Goal: Task Accomplishment & Management: Manage account settings

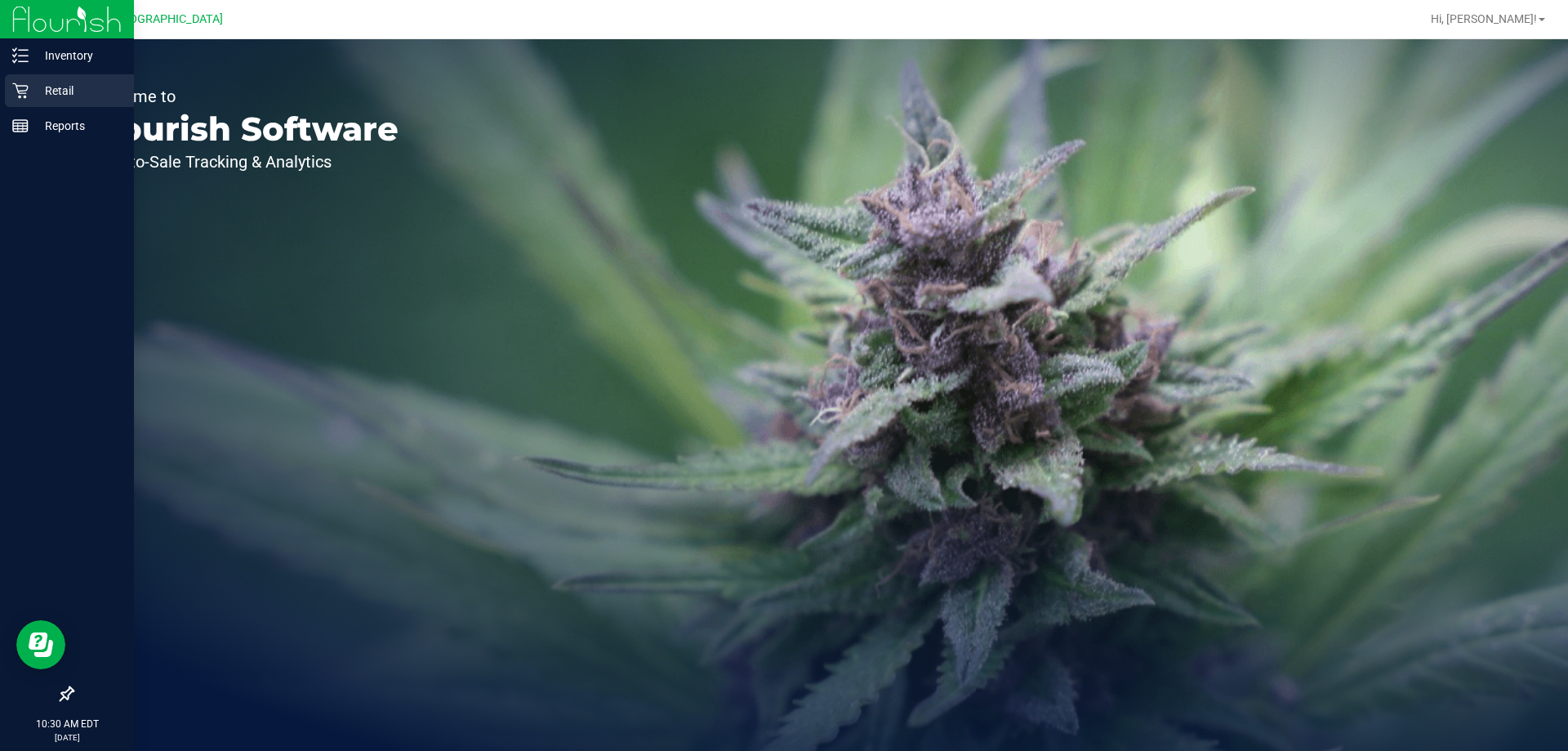
click at [88, 97] on p "Retail" at bounding box center [78, 91] width 98 height 20
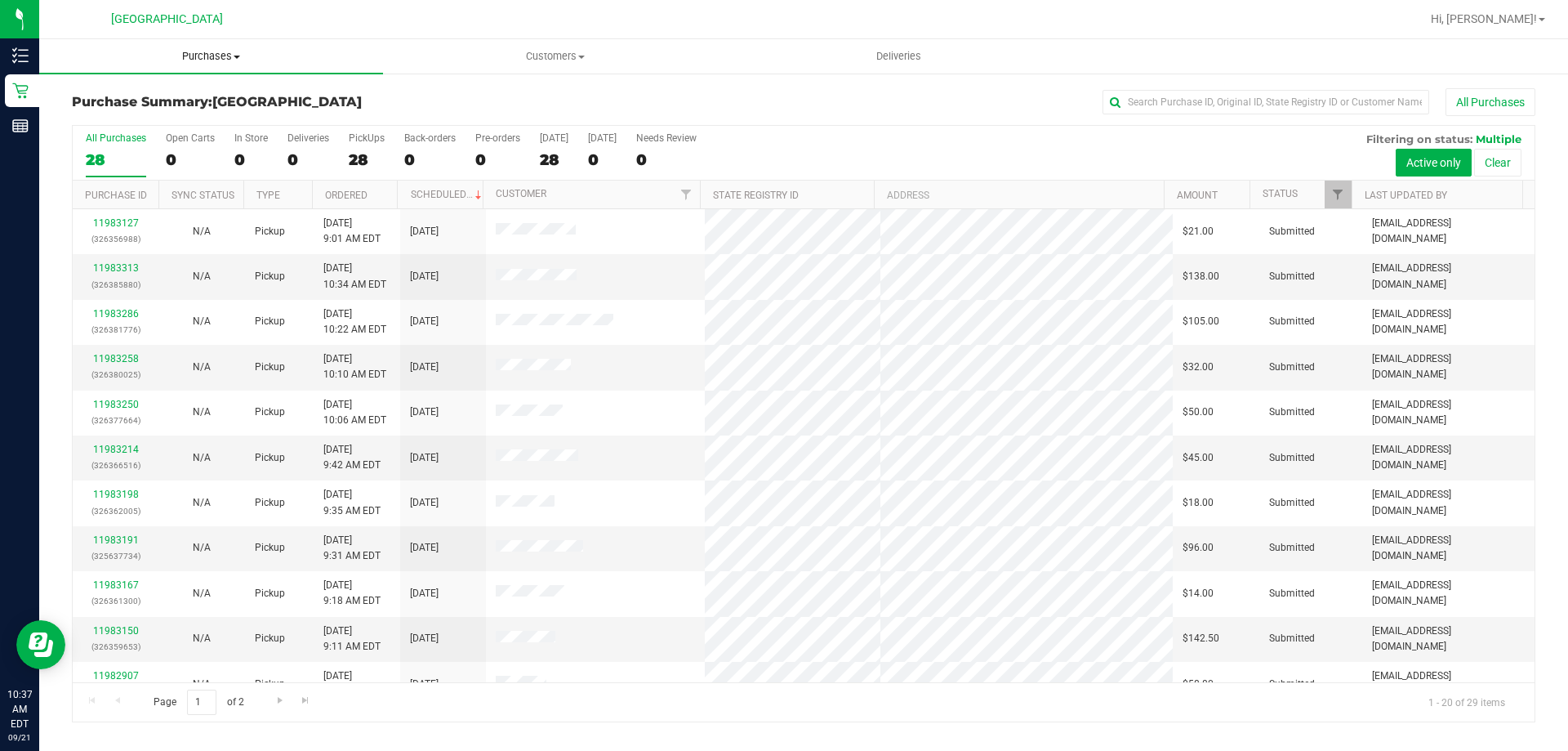
click at [218, 46] on uib-tab-heading "Purchases Summary of purchases Fulfillment All purchases" at bounding box center [211, 56] width 344 height 34
click at [208, 120] on li "Fulfillment" at bounding box center [211, 119] width 344 height 20
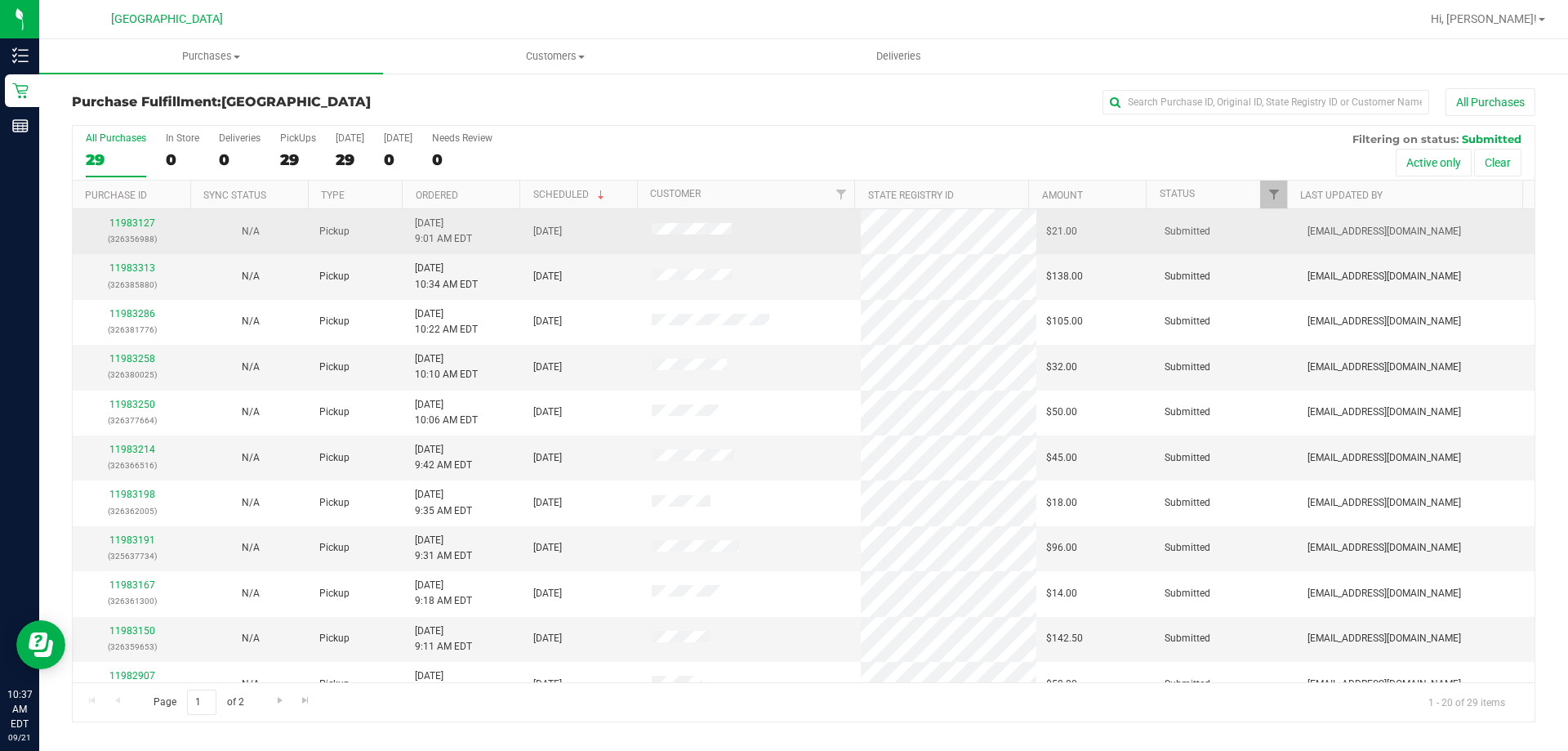
click at [131, 215] on td "11983127 (326356988)" at bounding box center [131, 231] width 119 height 45
click at [131, 217] on link "11983127" at bounding box center [132, 222] width 46 height 12
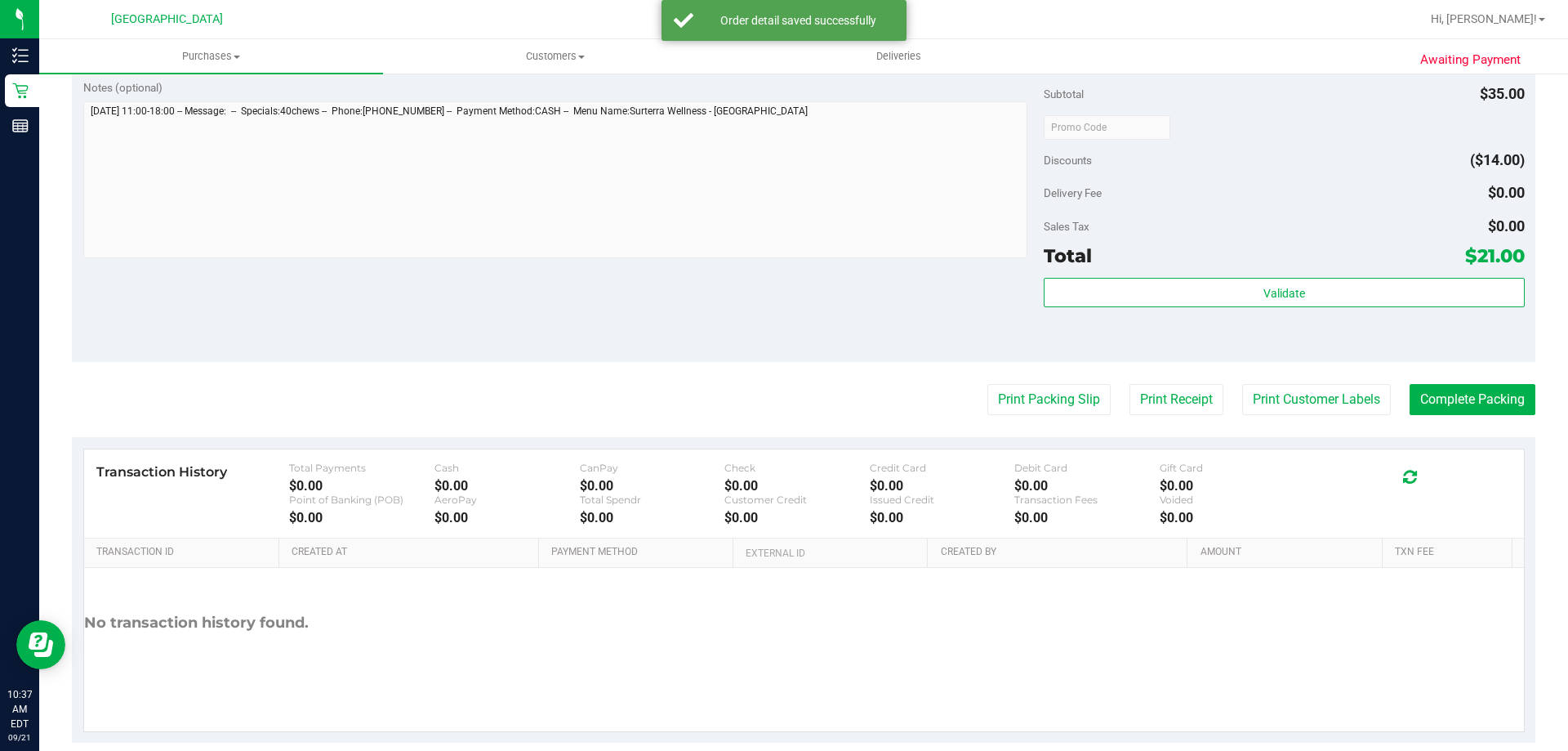
scroll to position [585, 0]
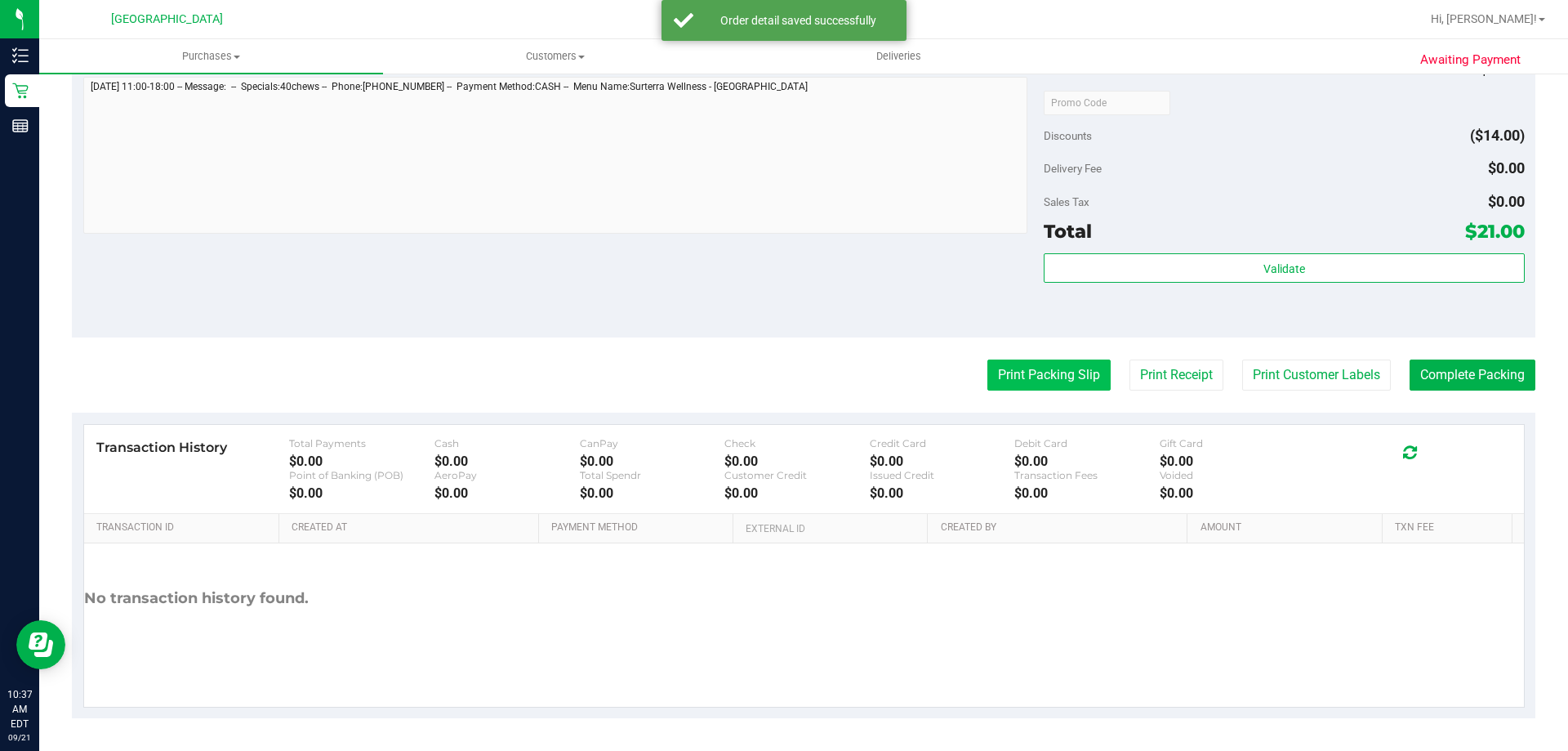
click at [1041, 374] on button "Print Packing Slip" at bounding box center [1049, 375] width 123 height 31
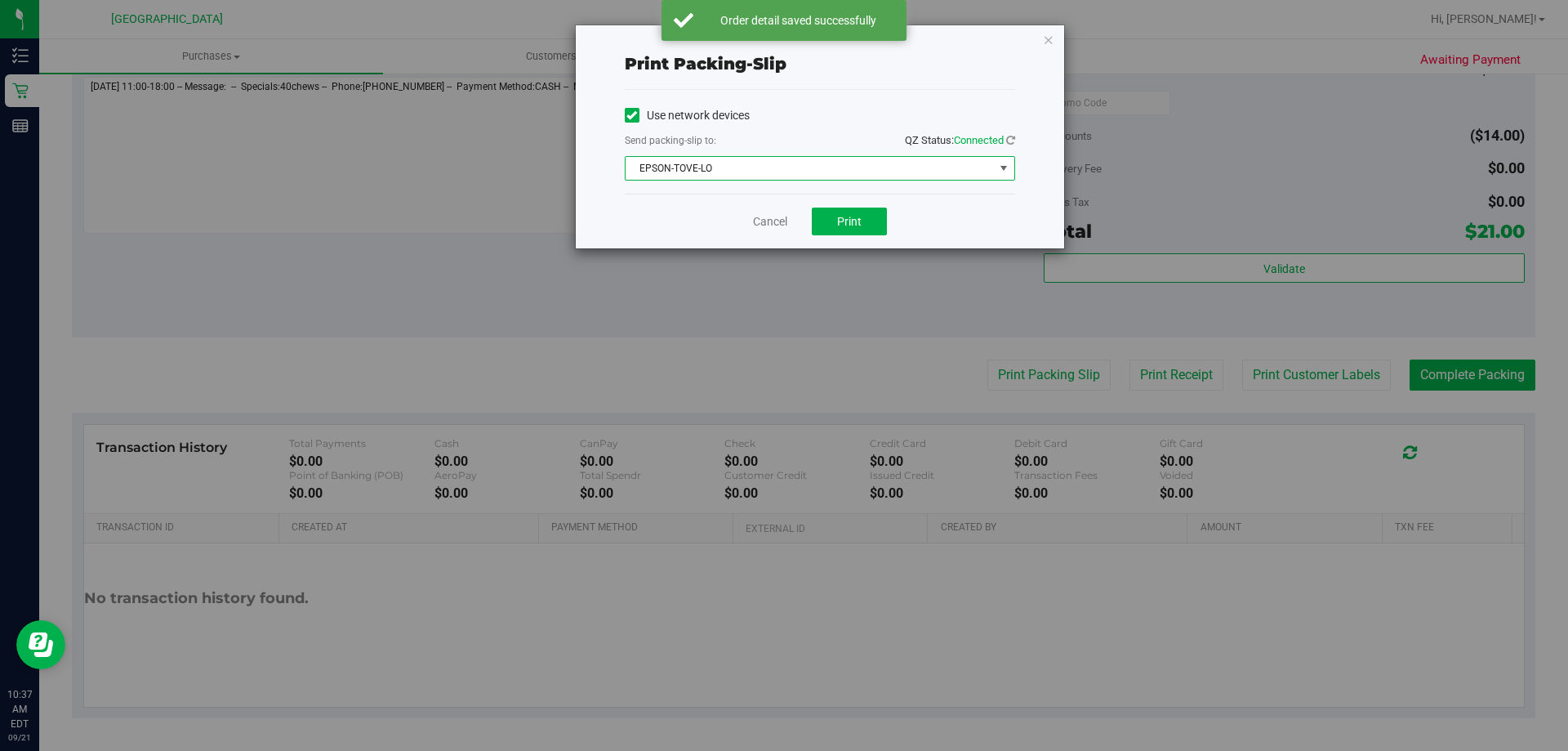
click at [817, 169] on span "EPSON-TOVE-LO" at bounding box center [809, 169] width 369 height 23
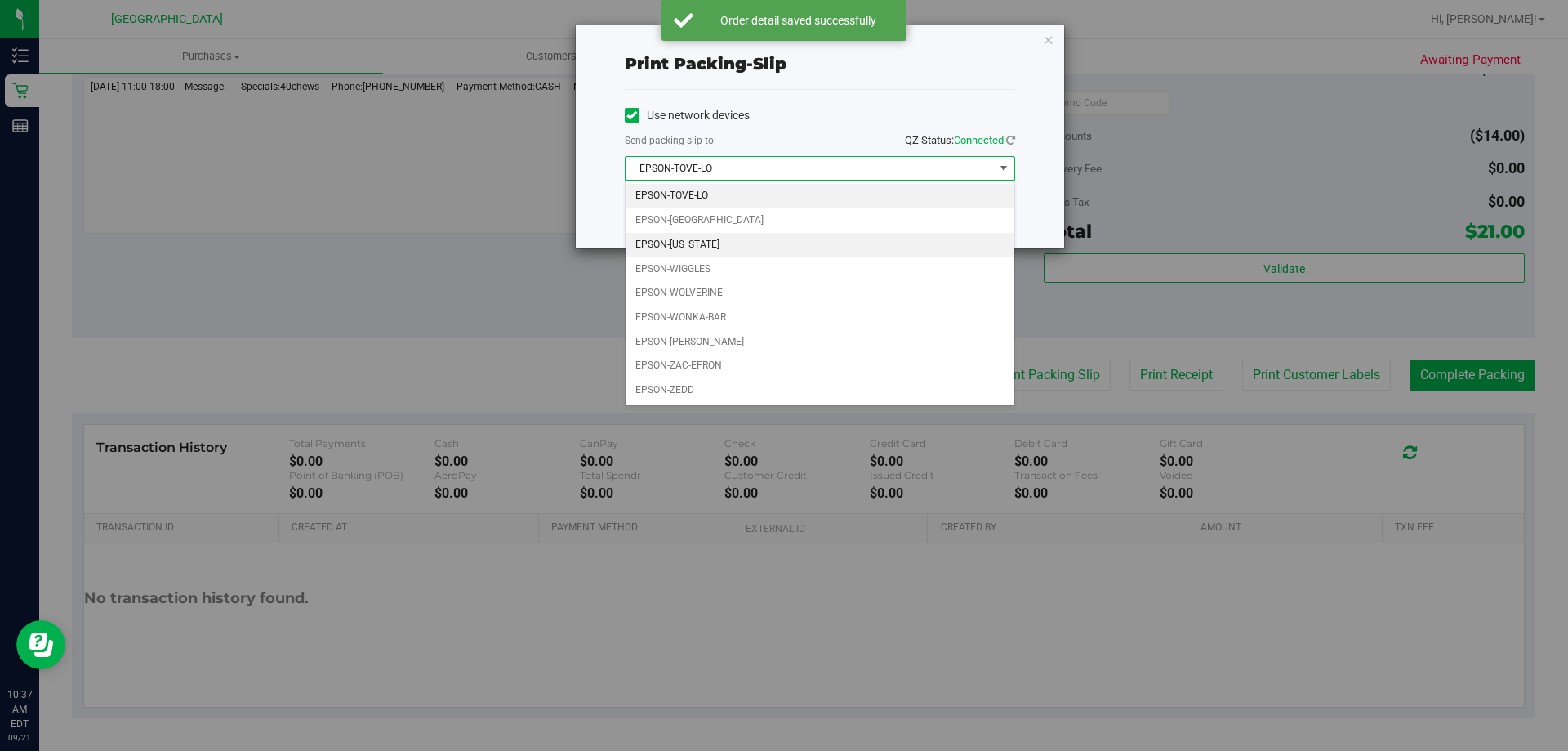
click at [739, 248] on li "EPSON-[US_STATE]" at bounding box center [820, 245] width 389 height 24
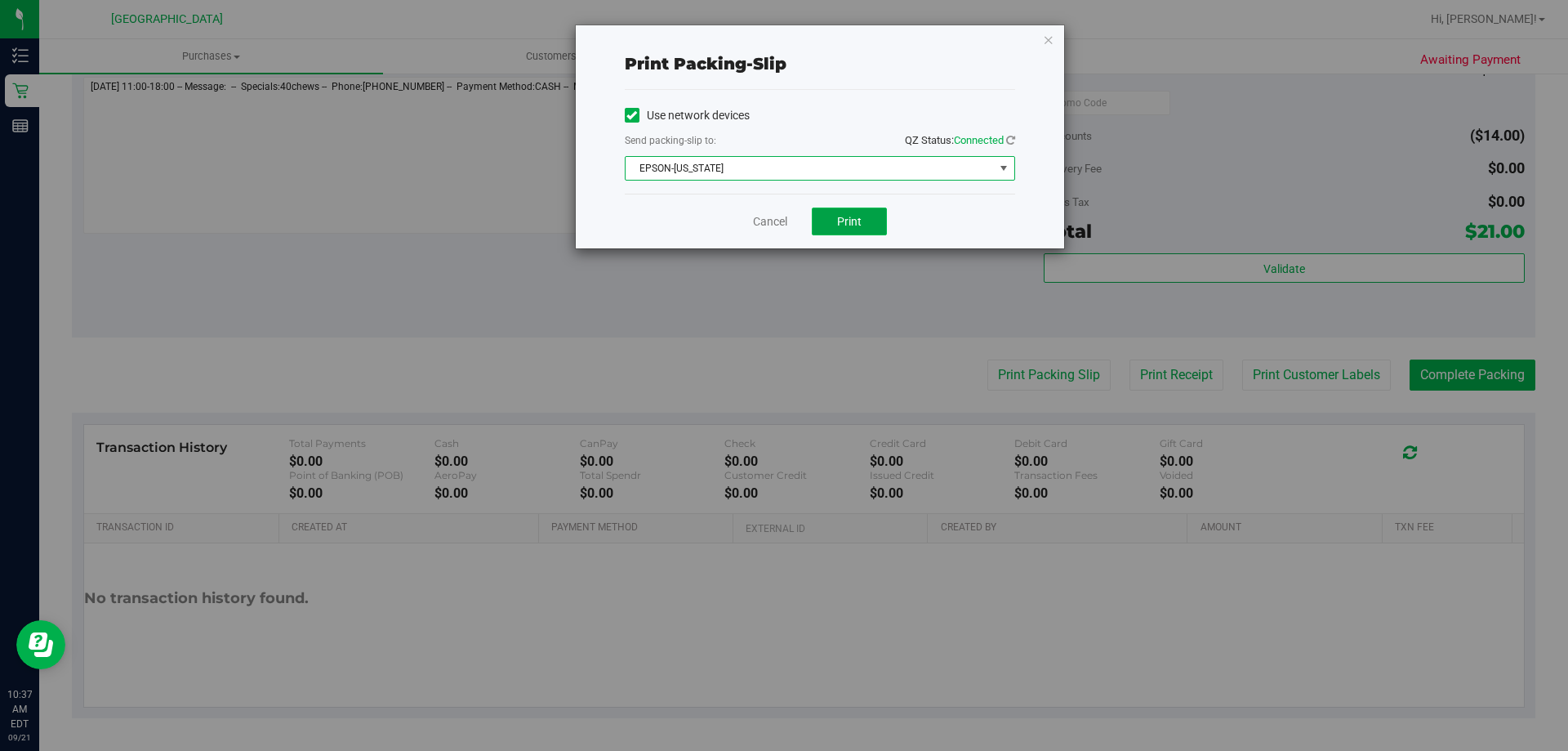
click at [872, 217] on button "Print" at bounding box center [850, 221] width 75 height 28
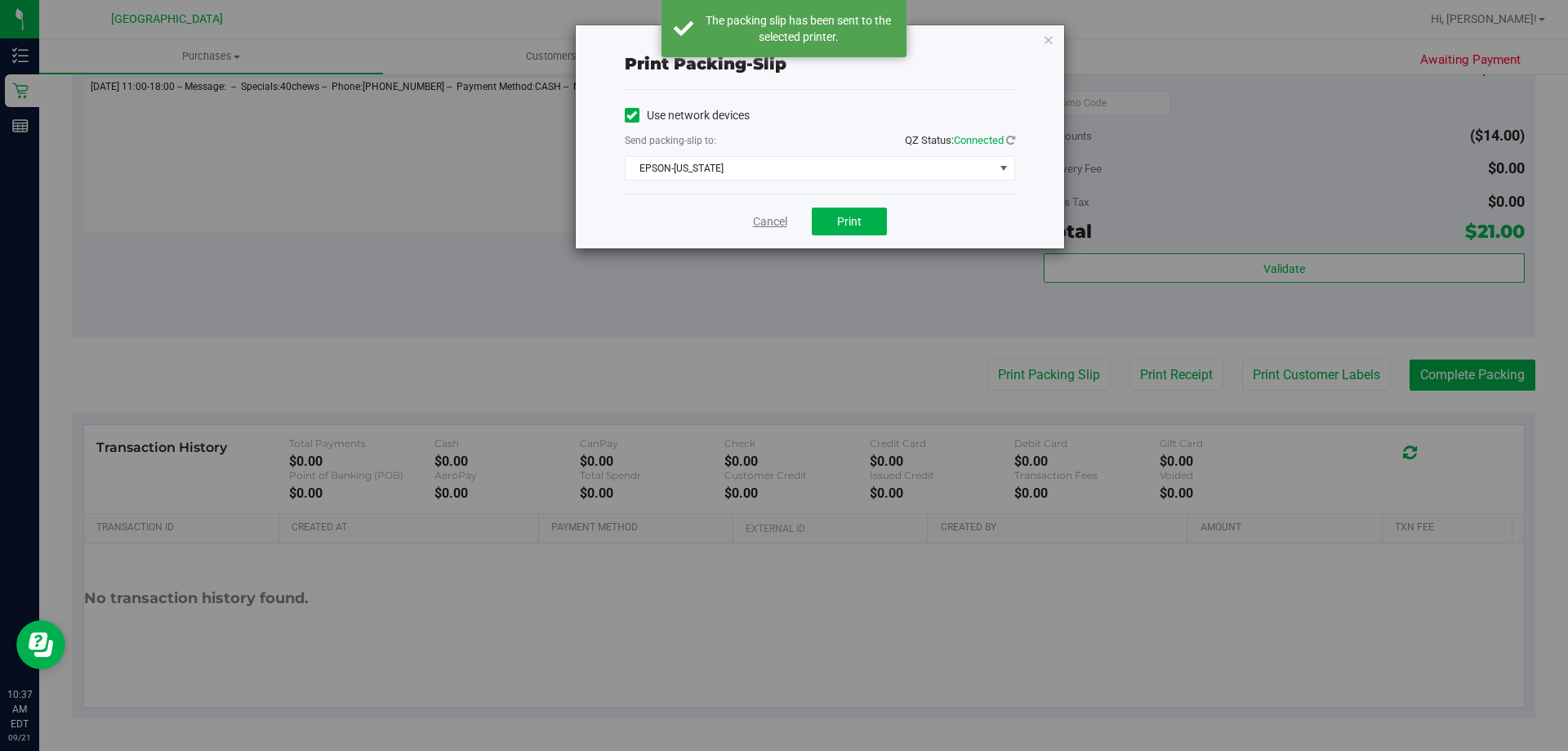
click at [768, 222] on link "Cancel" at bounding box center [770, 221] width 34 height 17
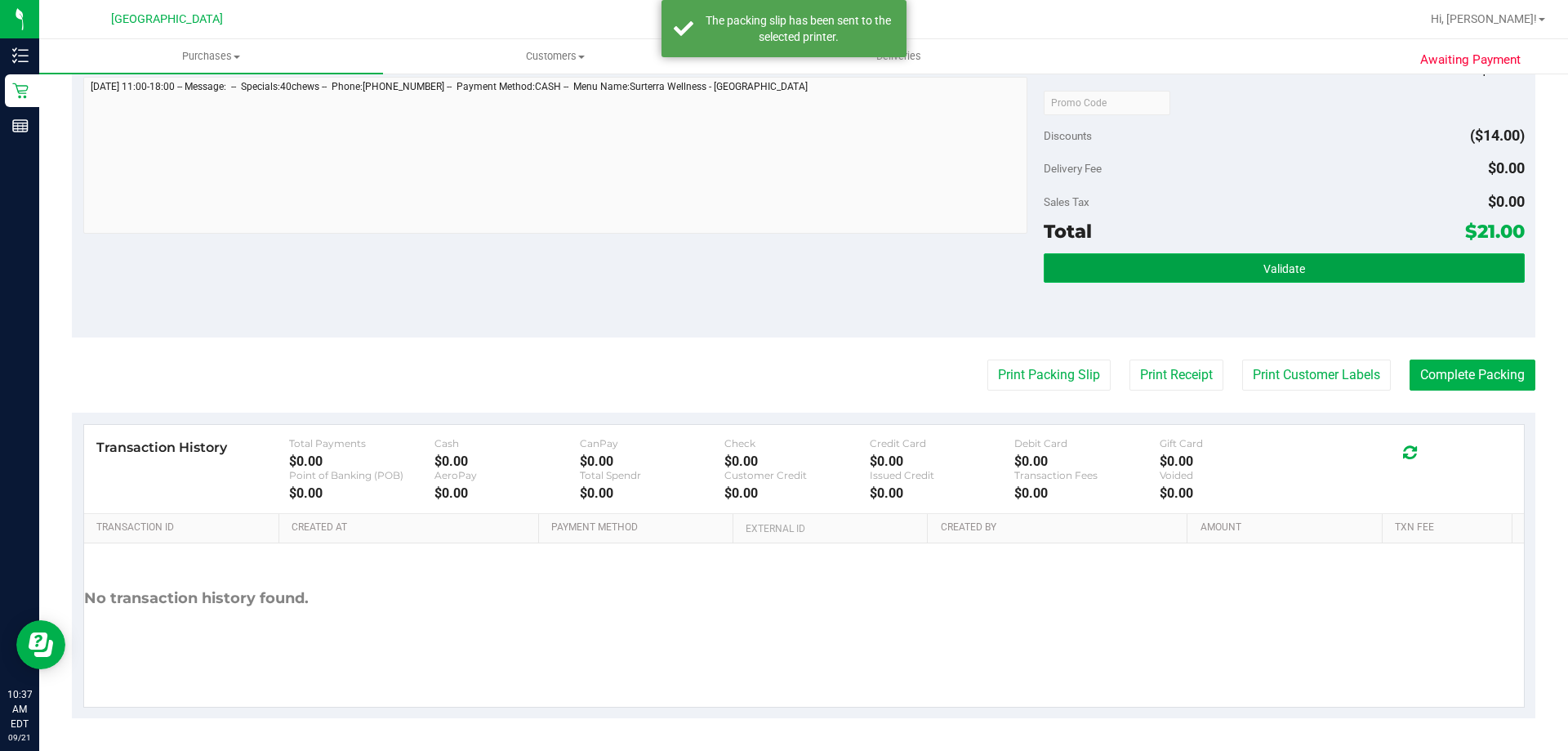
click at [1184, 267] on button "Validate" at bounding box center [1284, 268] width 480 height 29
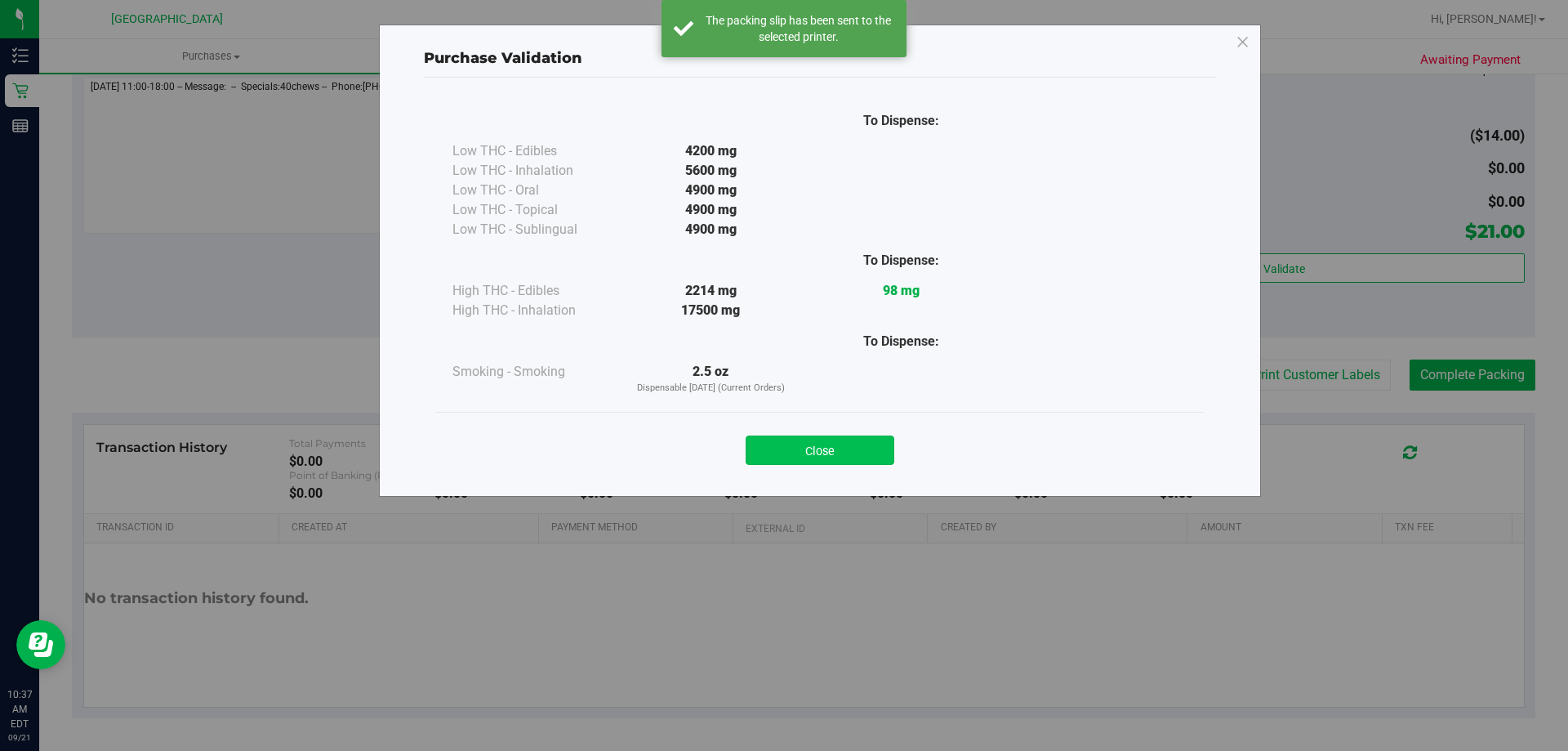
click at [876, 458] on button "Close" at bounding box center [820, 450] width 149 height 29
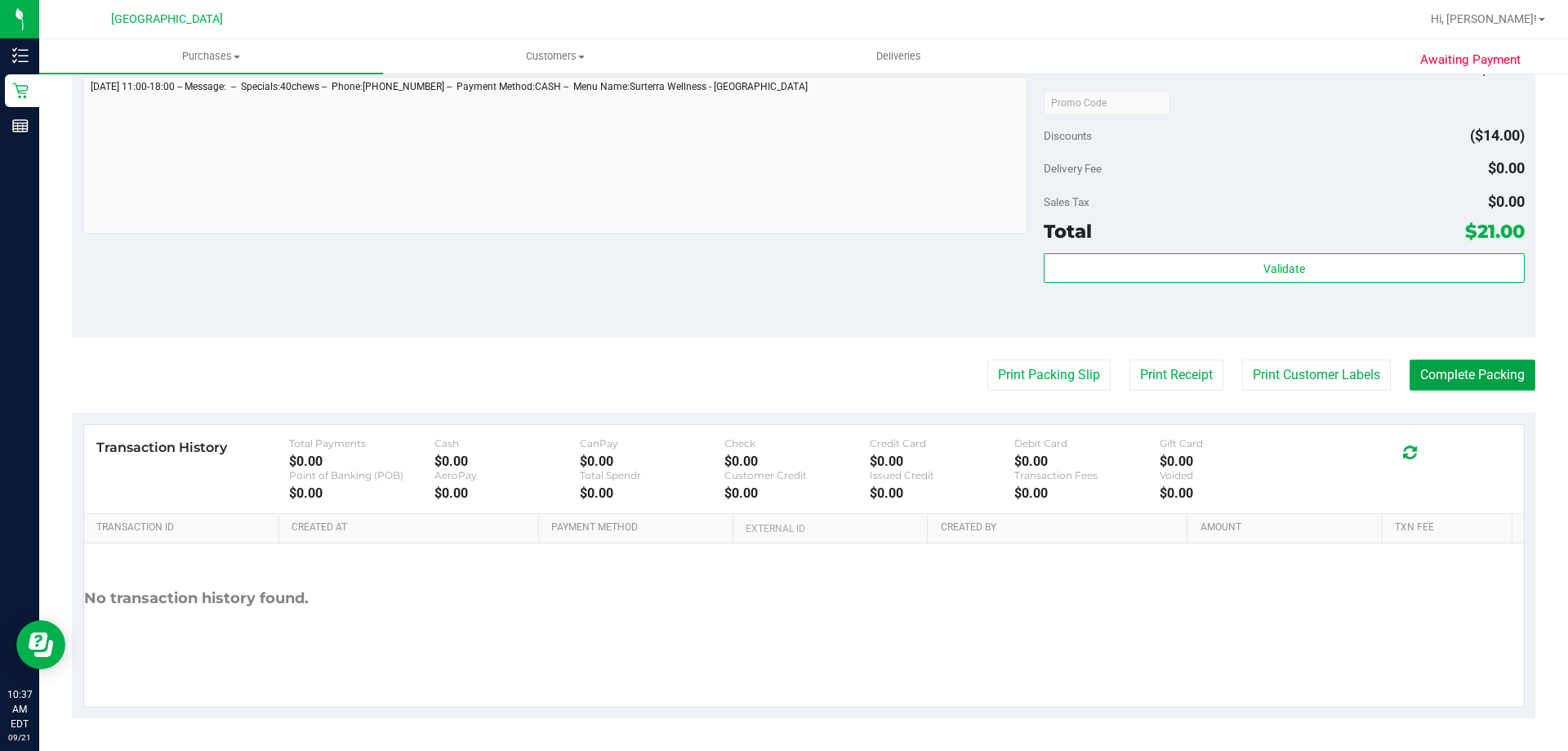
click at [1489, 389] on button "Complete Packing" at bounding box center [1473, 375] width 126 height 31
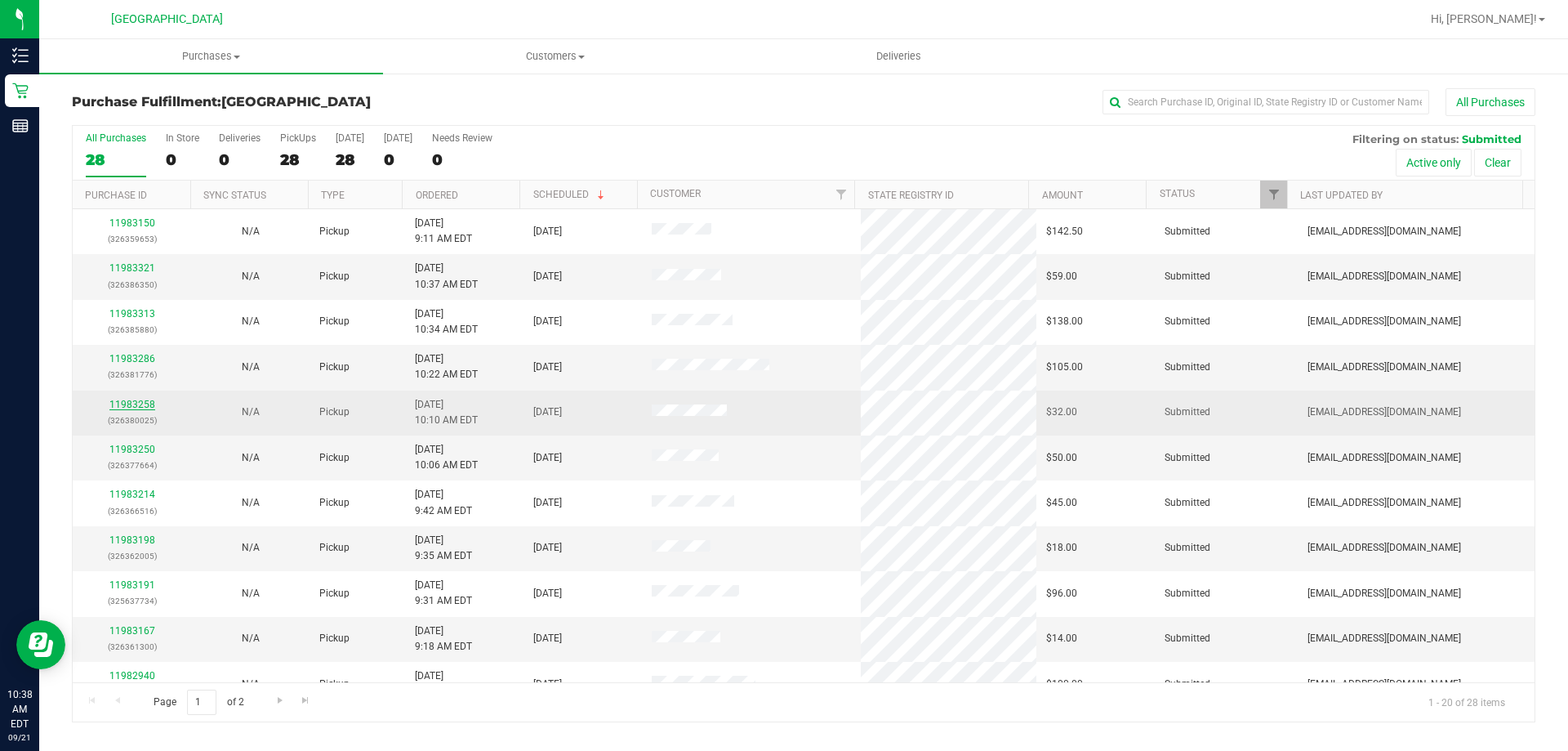
click at [127, 399] on link "11983258" at bounding box center [132, 405] width 46 height 12
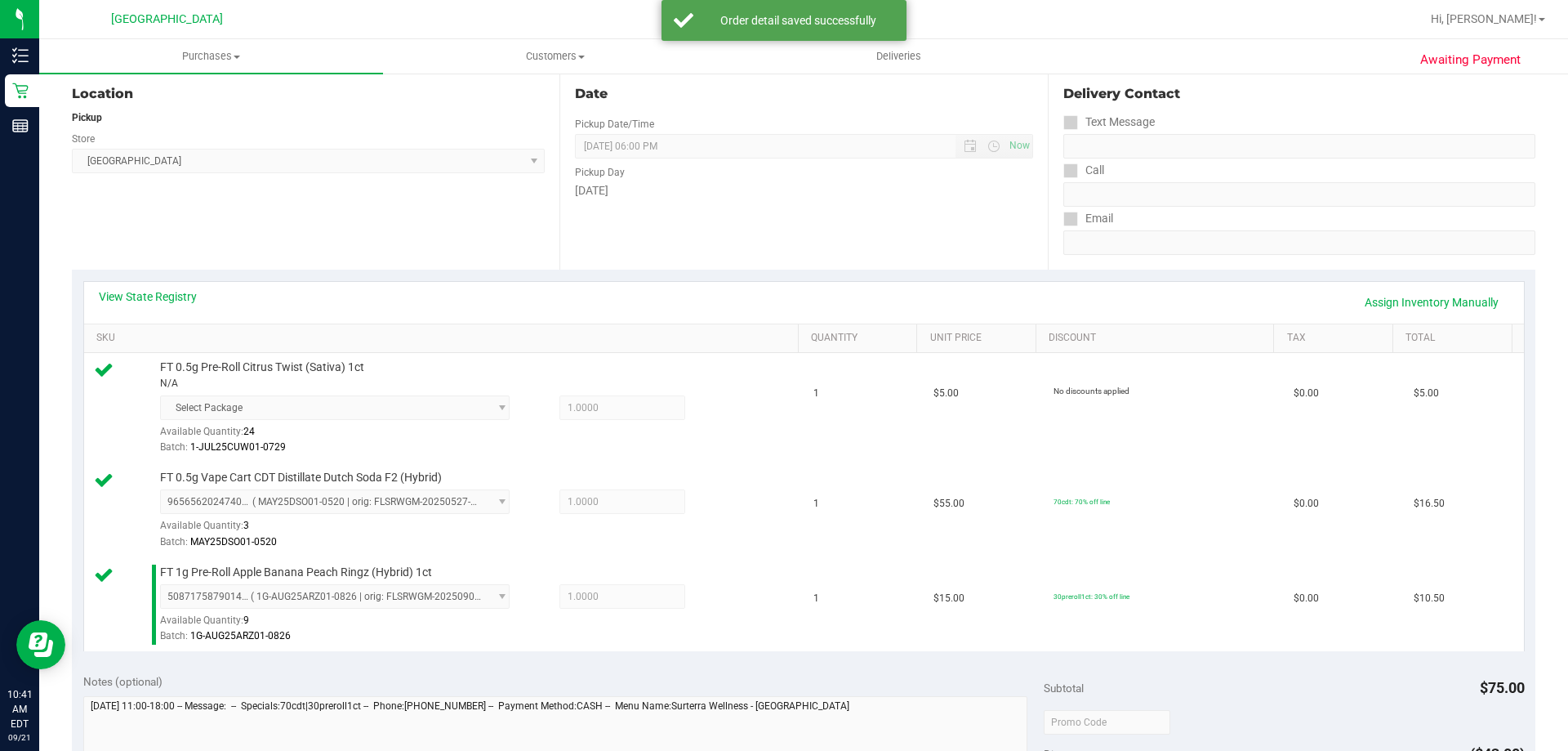
scroll to position [572, 0]
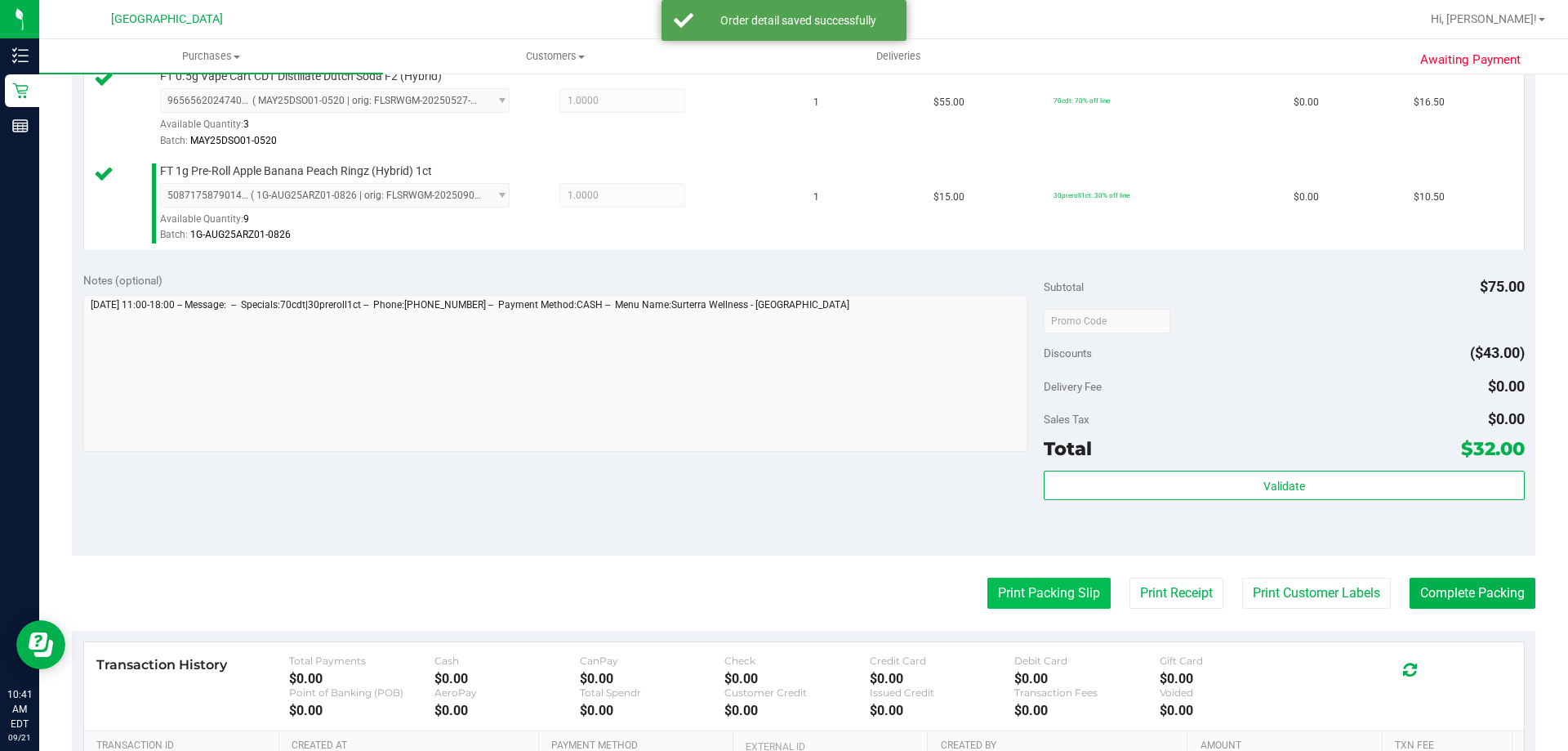
click at [1050, 588] on button "Print Packing Slip" at bounding box center [1049, 593] width 123 height 31
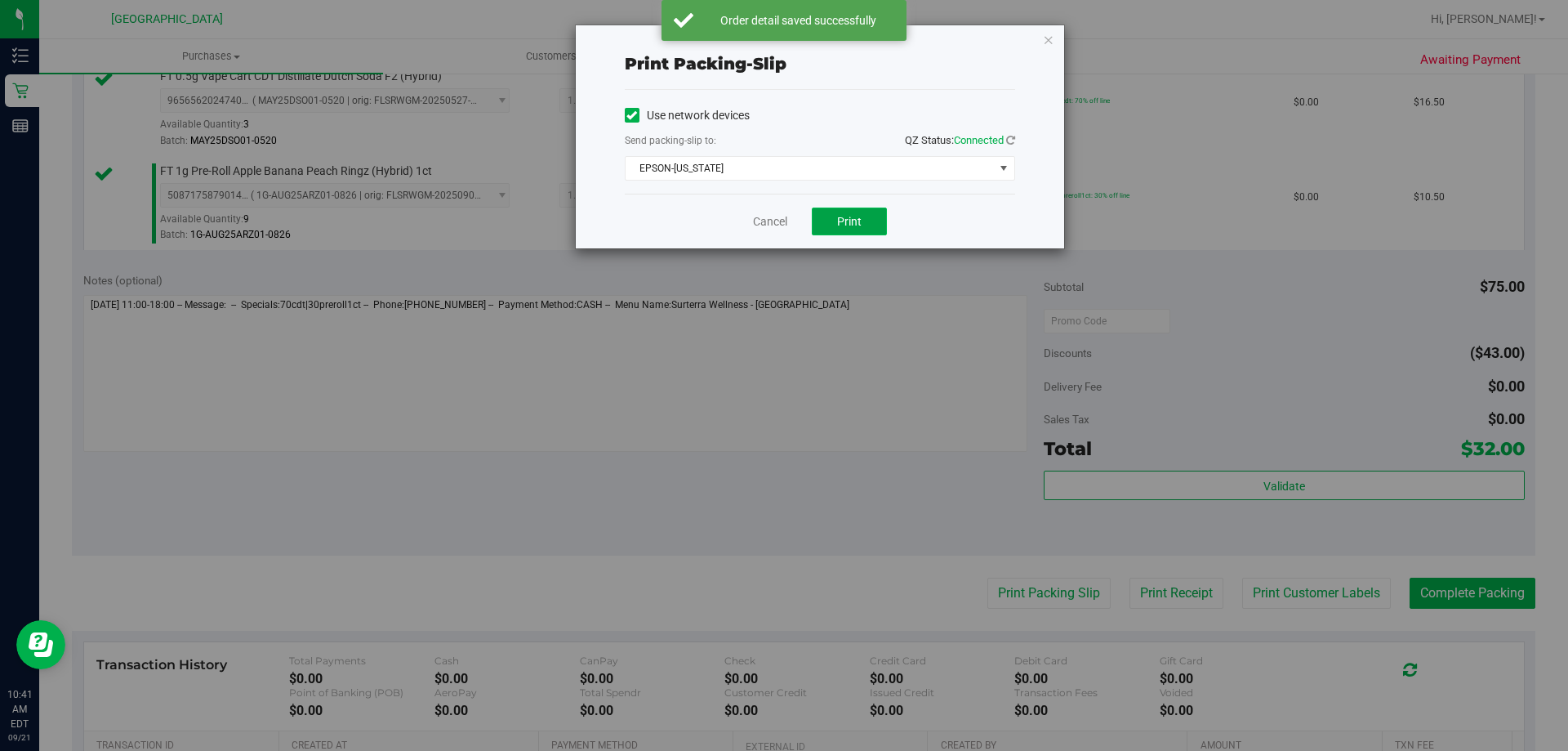
click at [859, 222] on span "Print" at bounding box center [849, 221] width 24 height 13
click at [769, 217] on link "Cancel" at bounding box center [770, 221] width 34 height 17
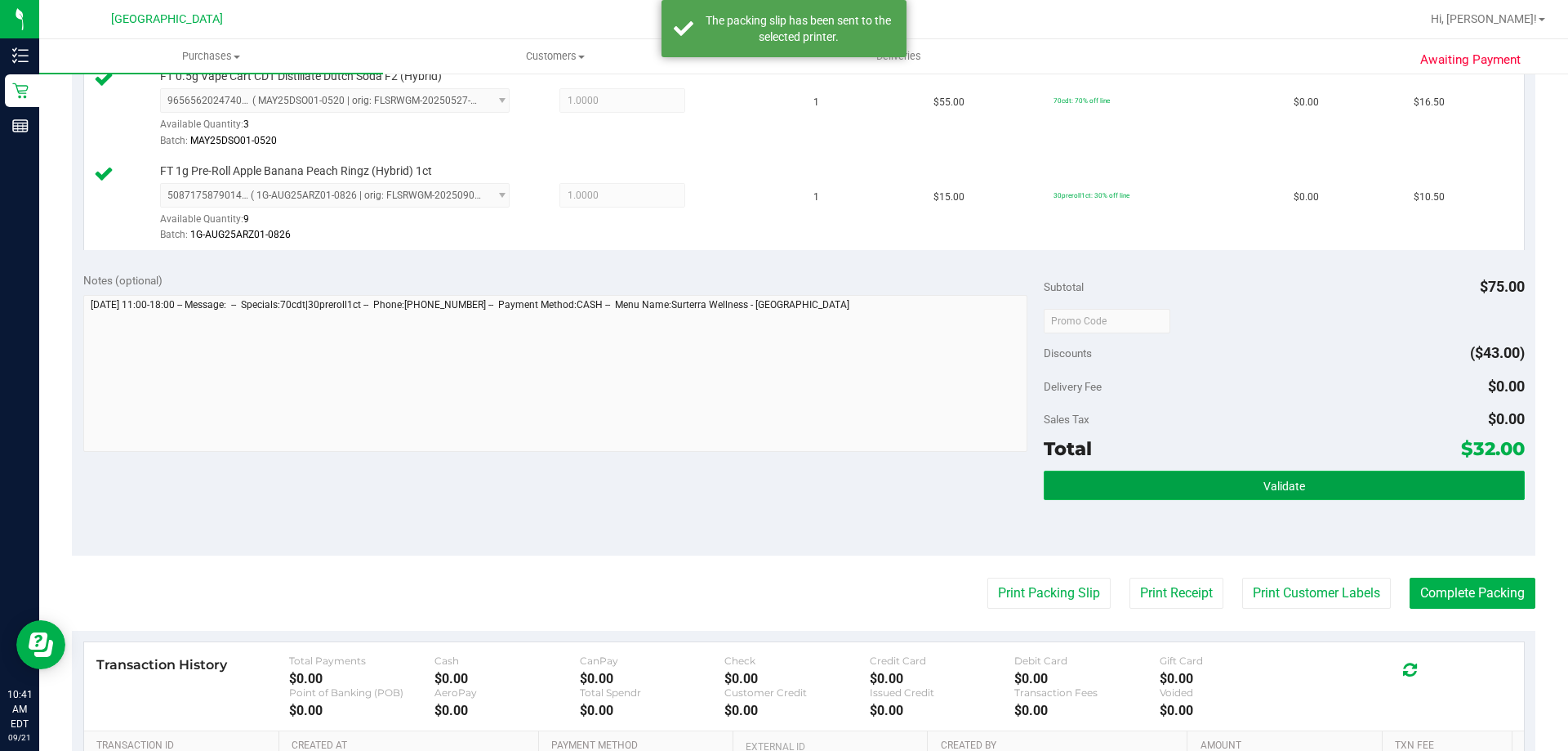
click at [1264, 481] on span "Validate" at bounding box center [1284, 486] width 42 height 13
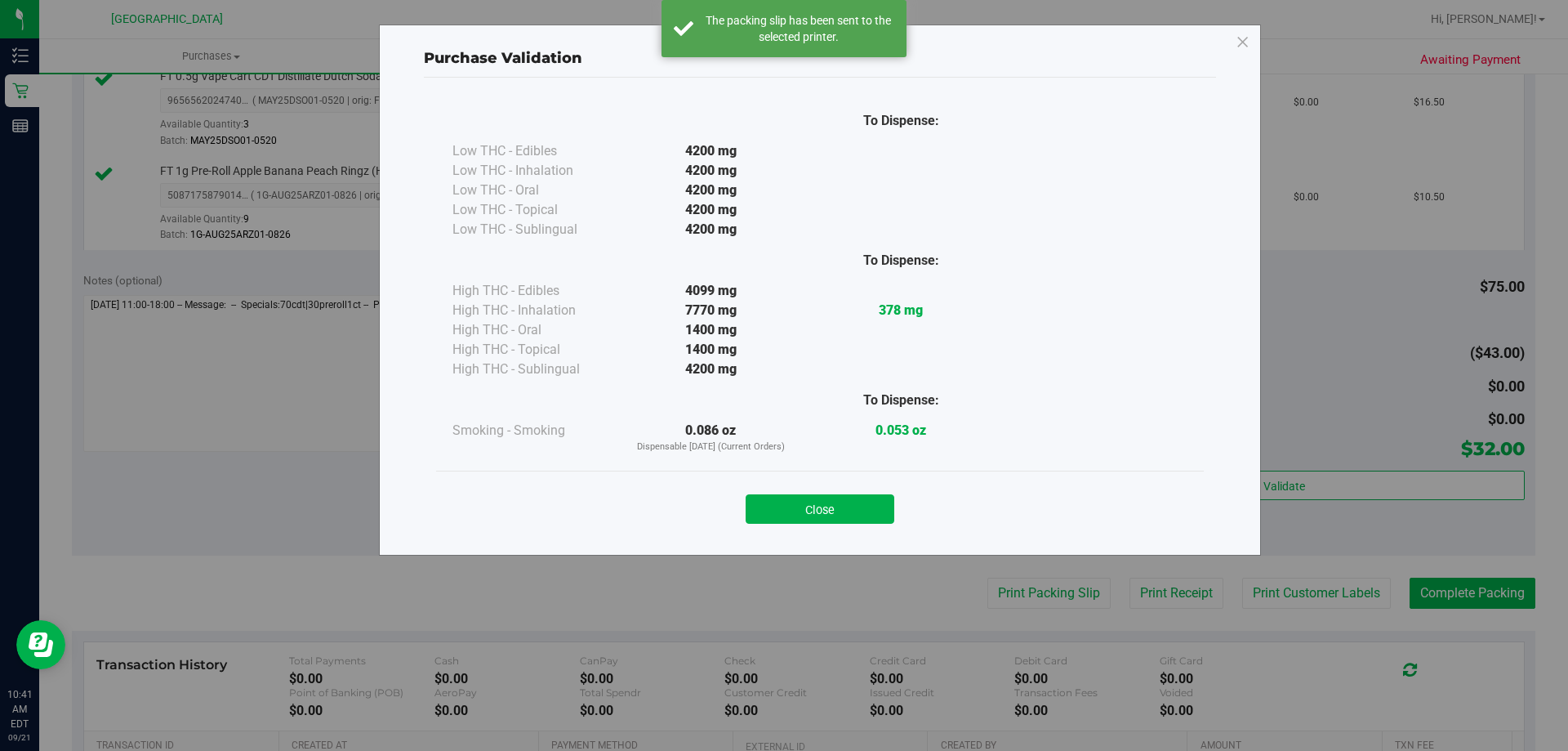
click at [856, 507] on button "Close" at bounding box center [820, 509] width 149 height 29
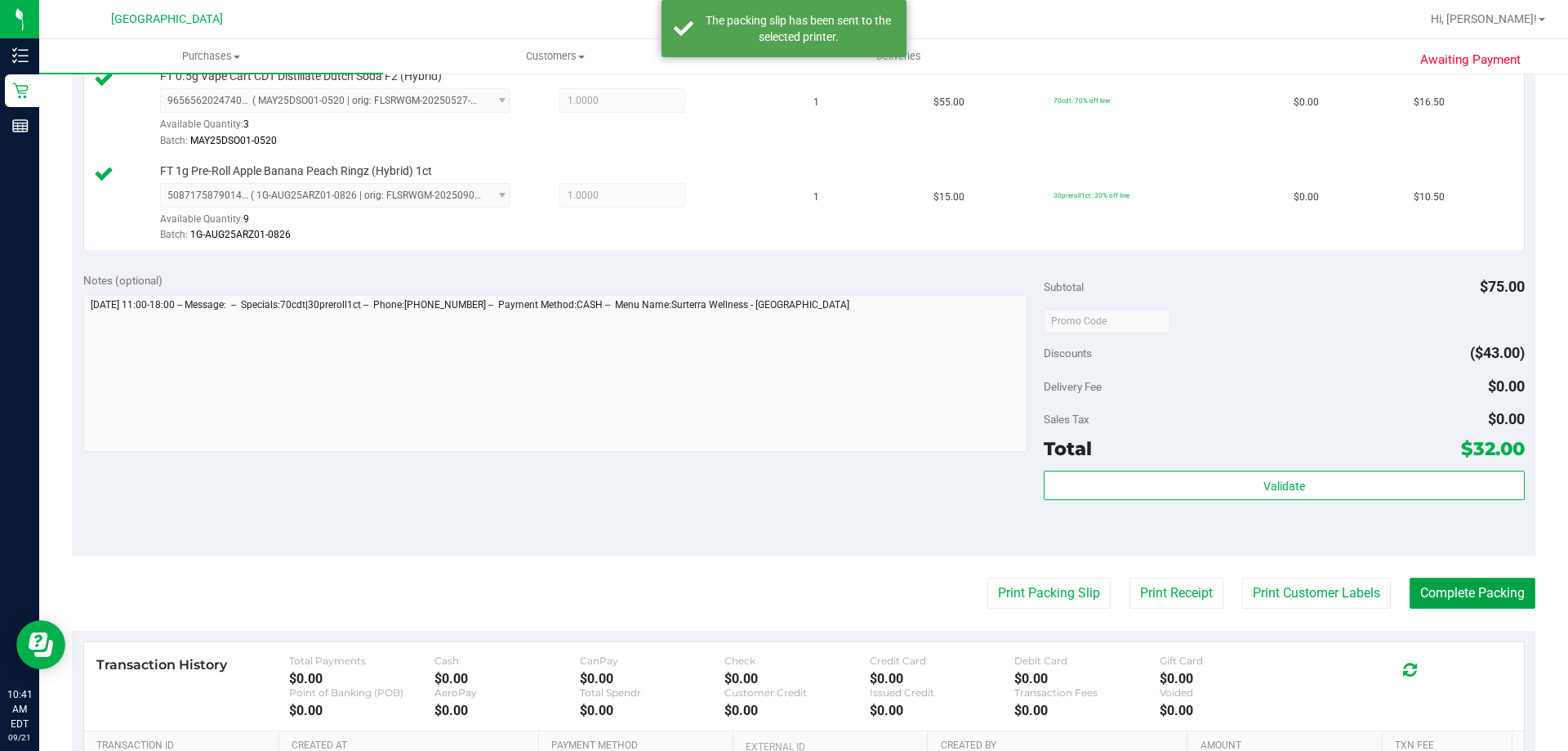
click at [1447, 583] on button "Complete Packing" at bounding box center [1473, 593] width 126 height 31
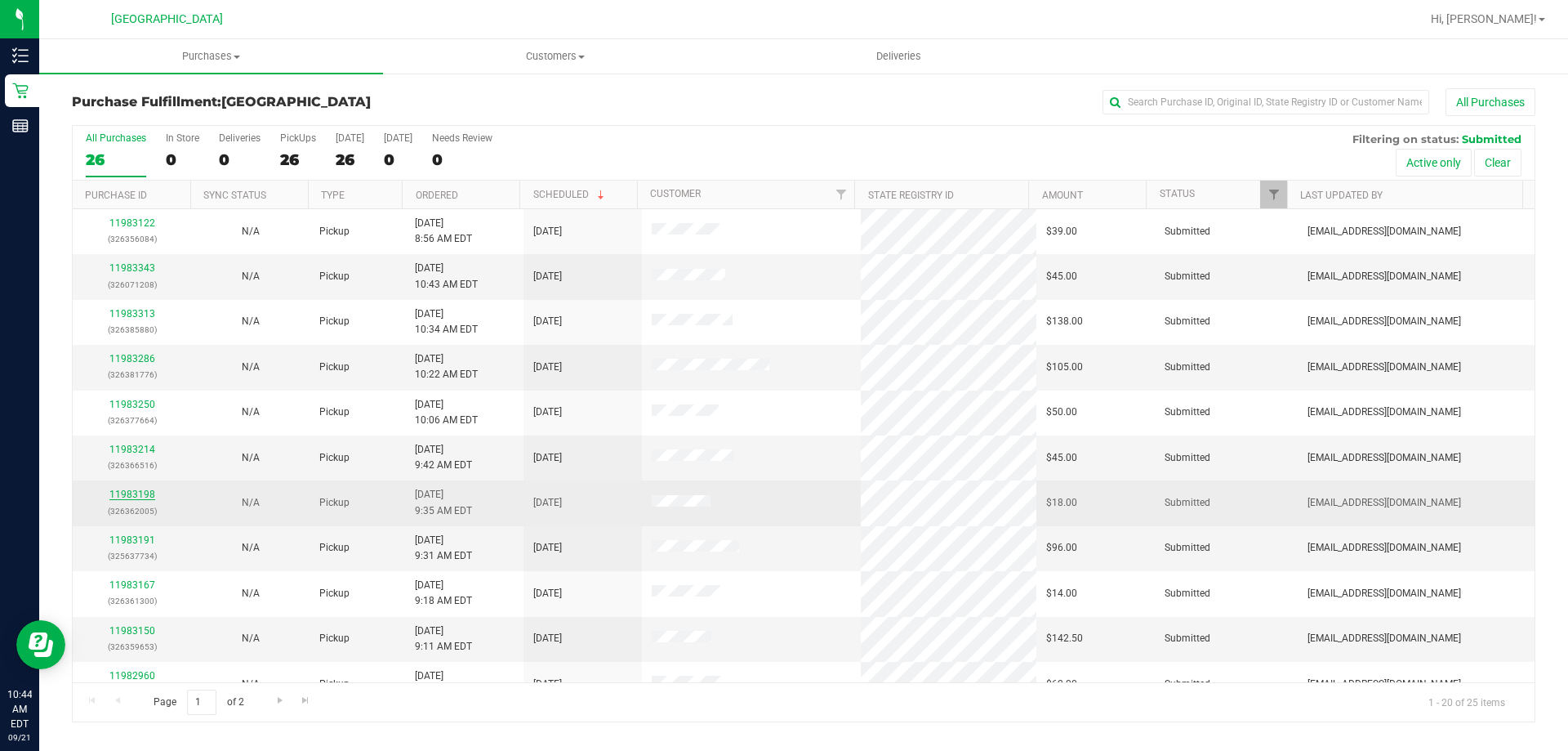
click at [128, 496] on link "11983198" at bounding box center [132, 494] width 46 height 12
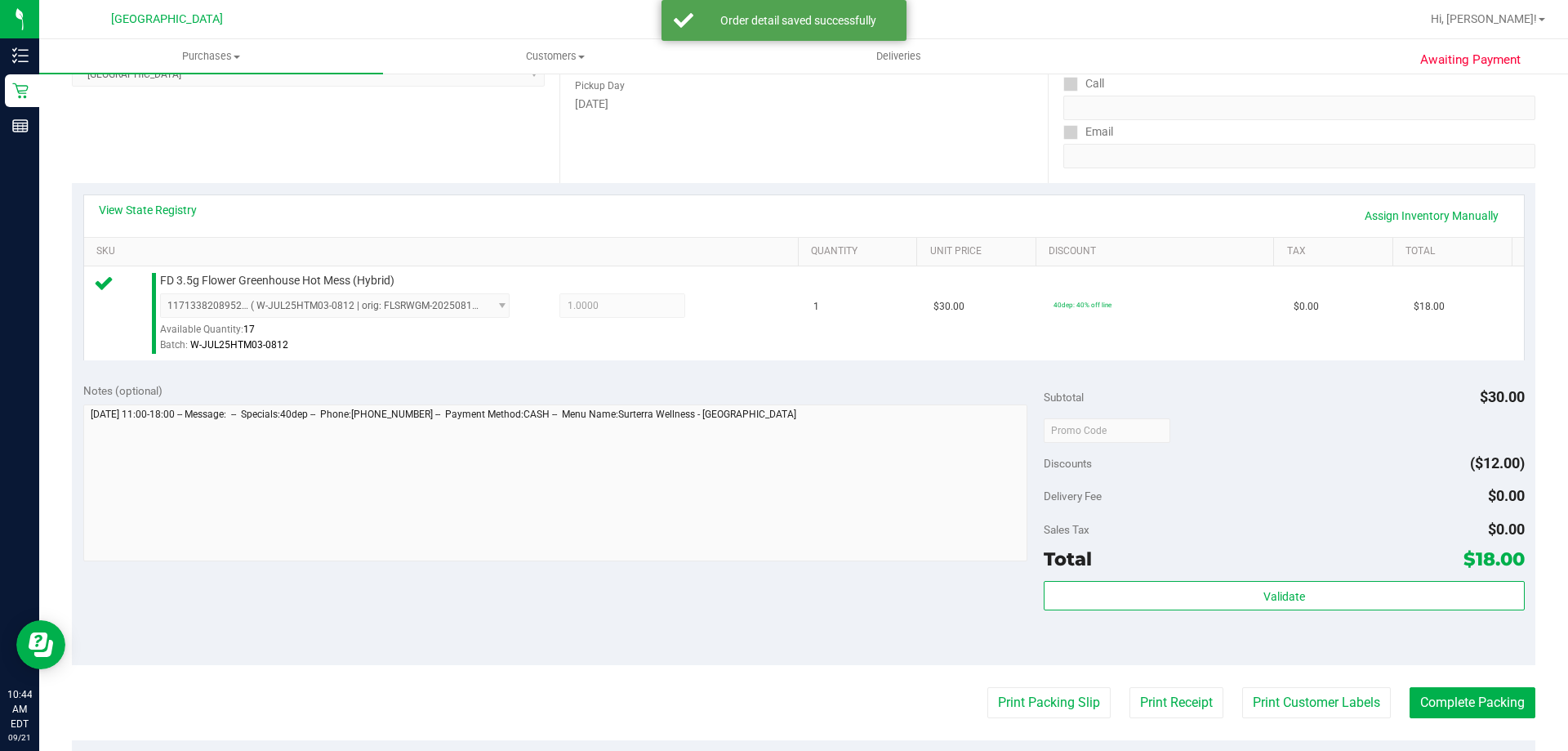
scroll to position [585, 0]
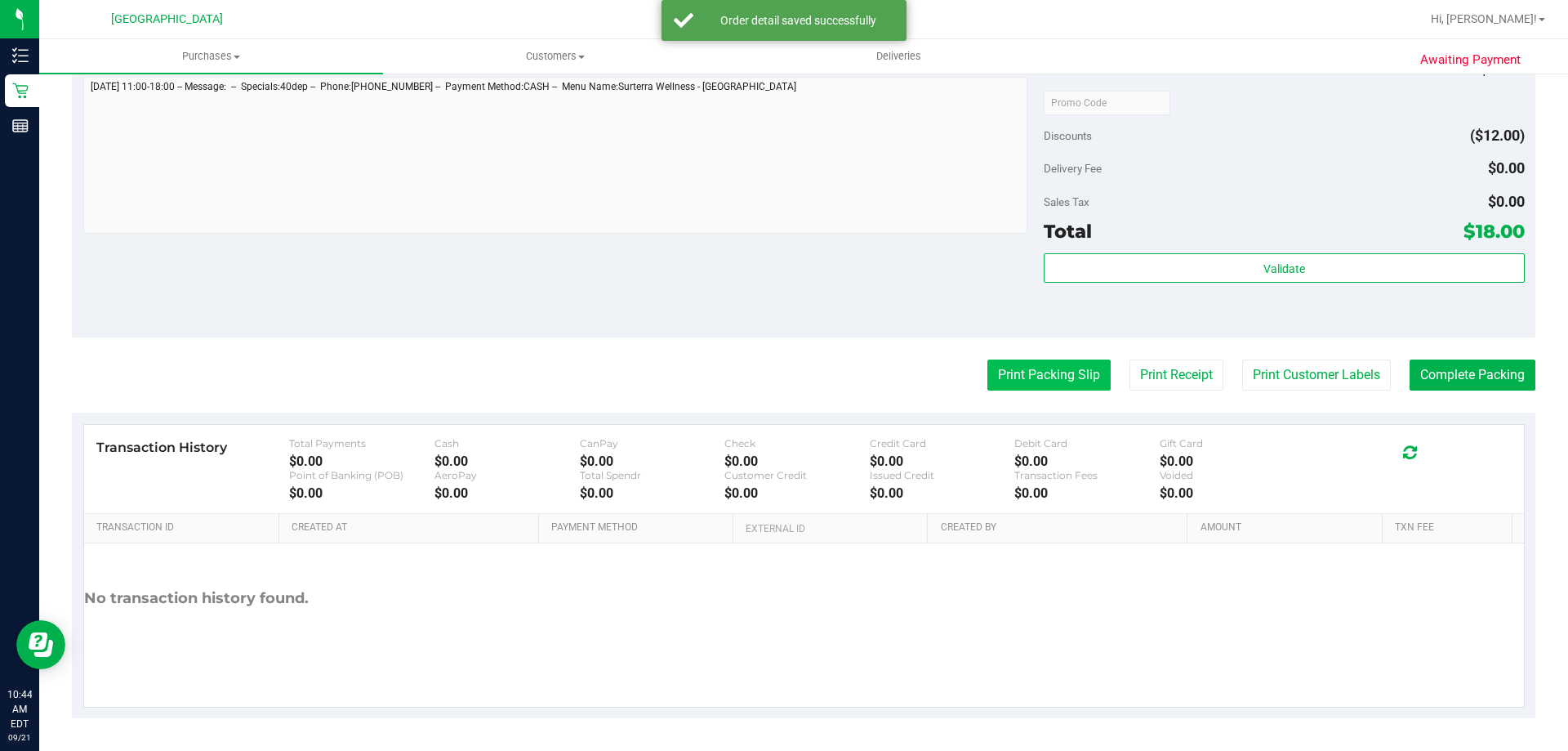
click at [1073, 361] on button "Print Packing Slip" at bounding box center [1049, 375] width 123 height 31
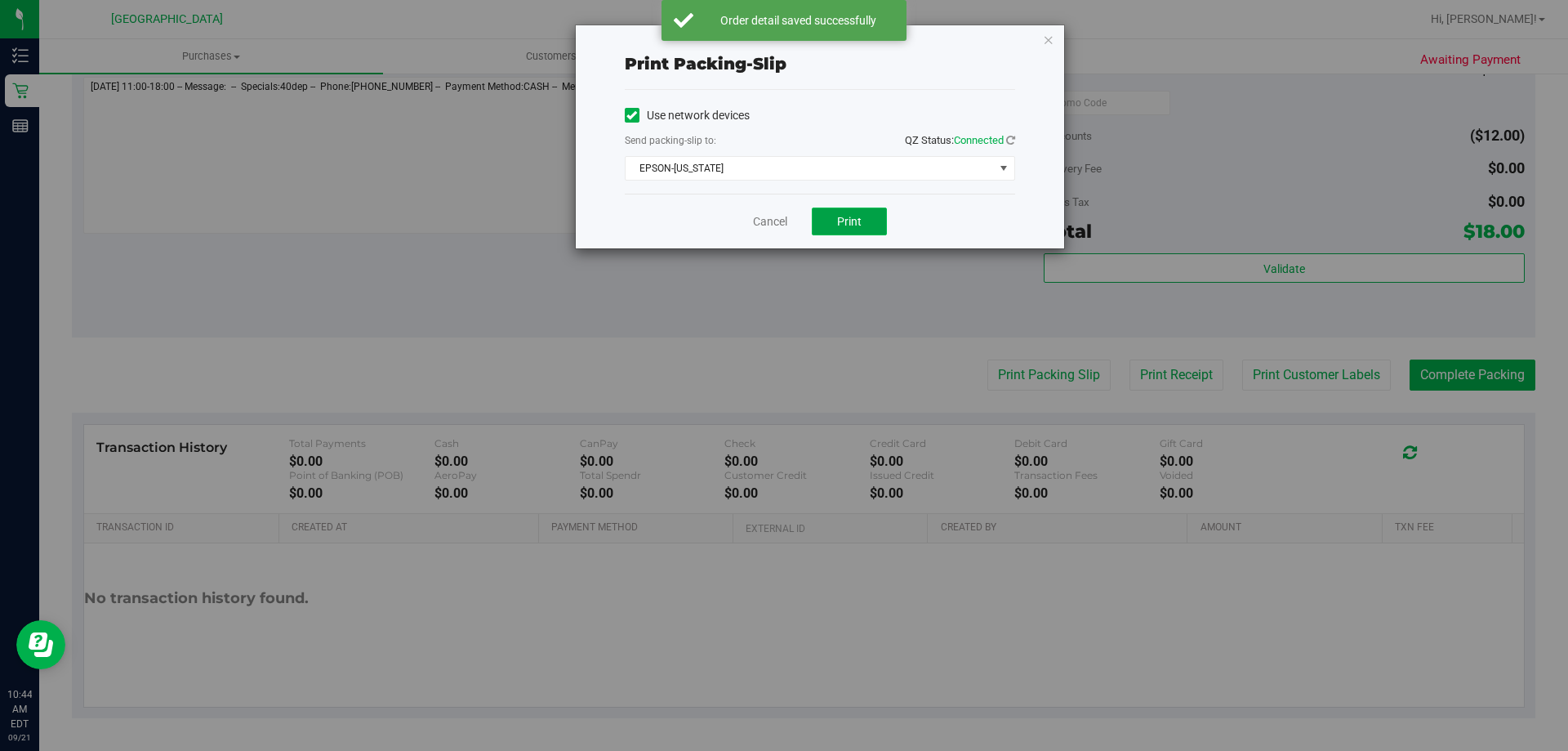
click at [874, 223] on button "Print" at bounding box center [850, 221] width 75 height 28
click at [766, 214] on link "Cancel" at bounding box center [770, 221] width 34 height 17
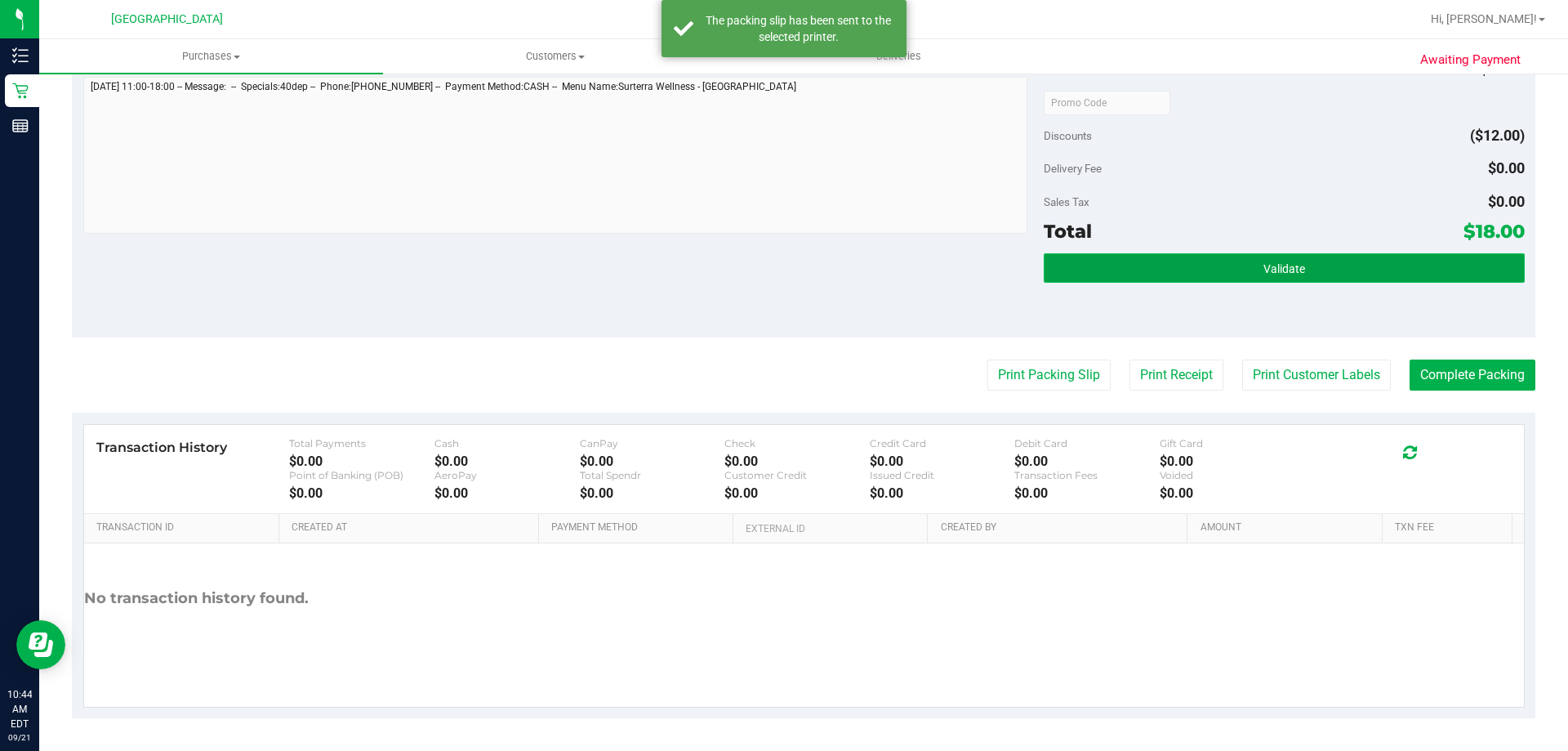
click at [1305, 271] on button "Validate" at bounding box center [1284, 268] width 480 height 29
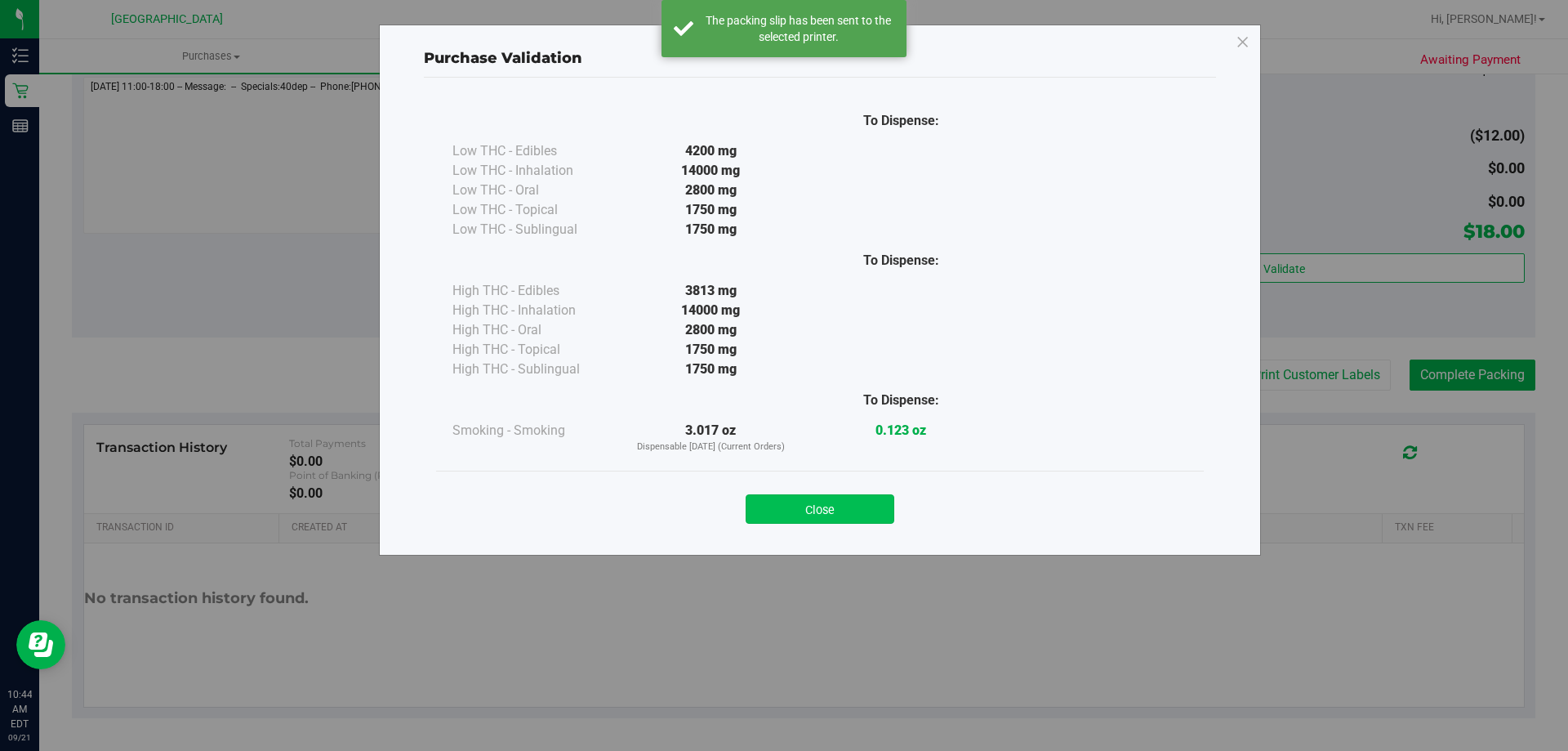
click at [866, 505] on button "Close" at bounding box center [820, 509] width 149 height 29
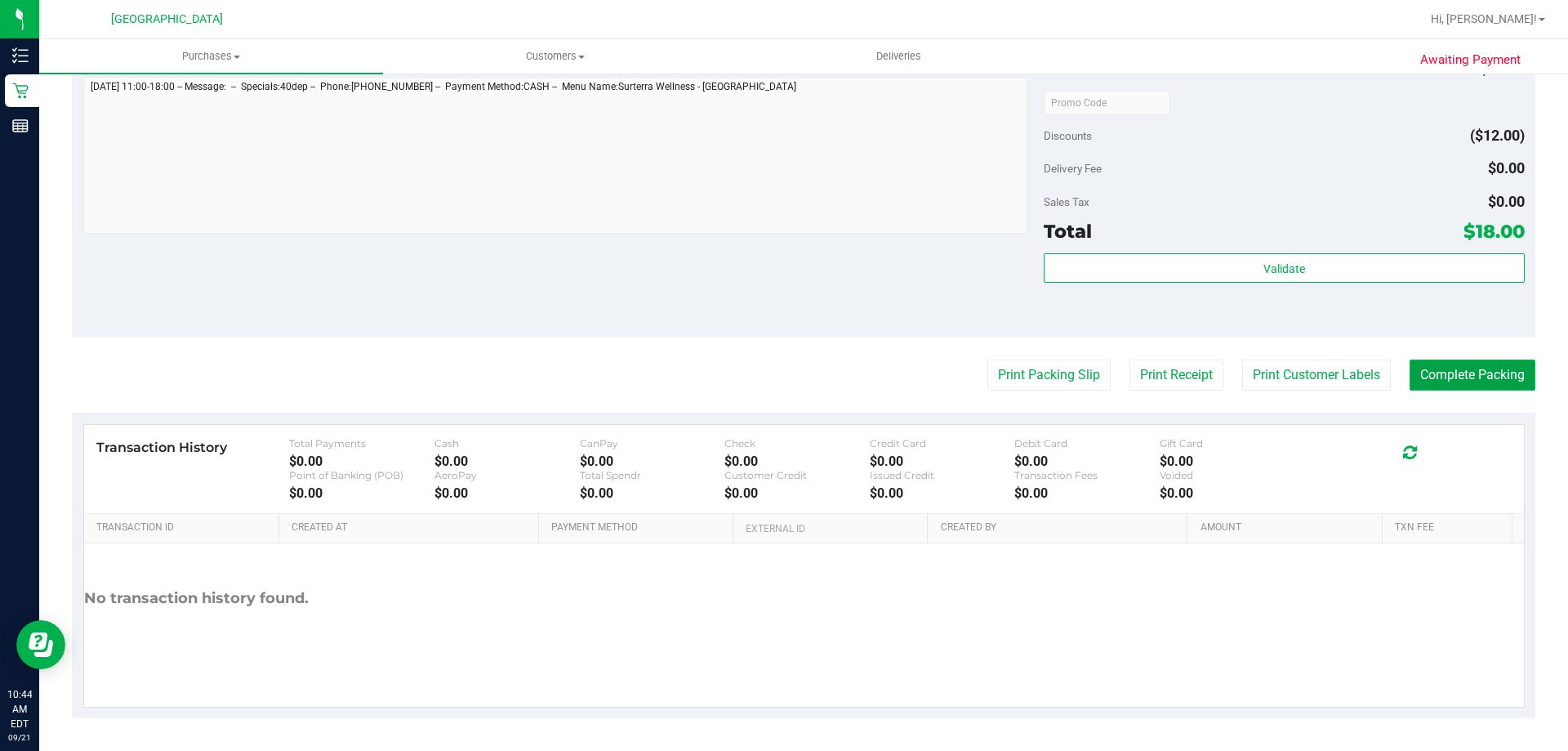
click at [1481, 373] on button "Complete Packing" at bounding box center [1473, 375] width 126 height 31
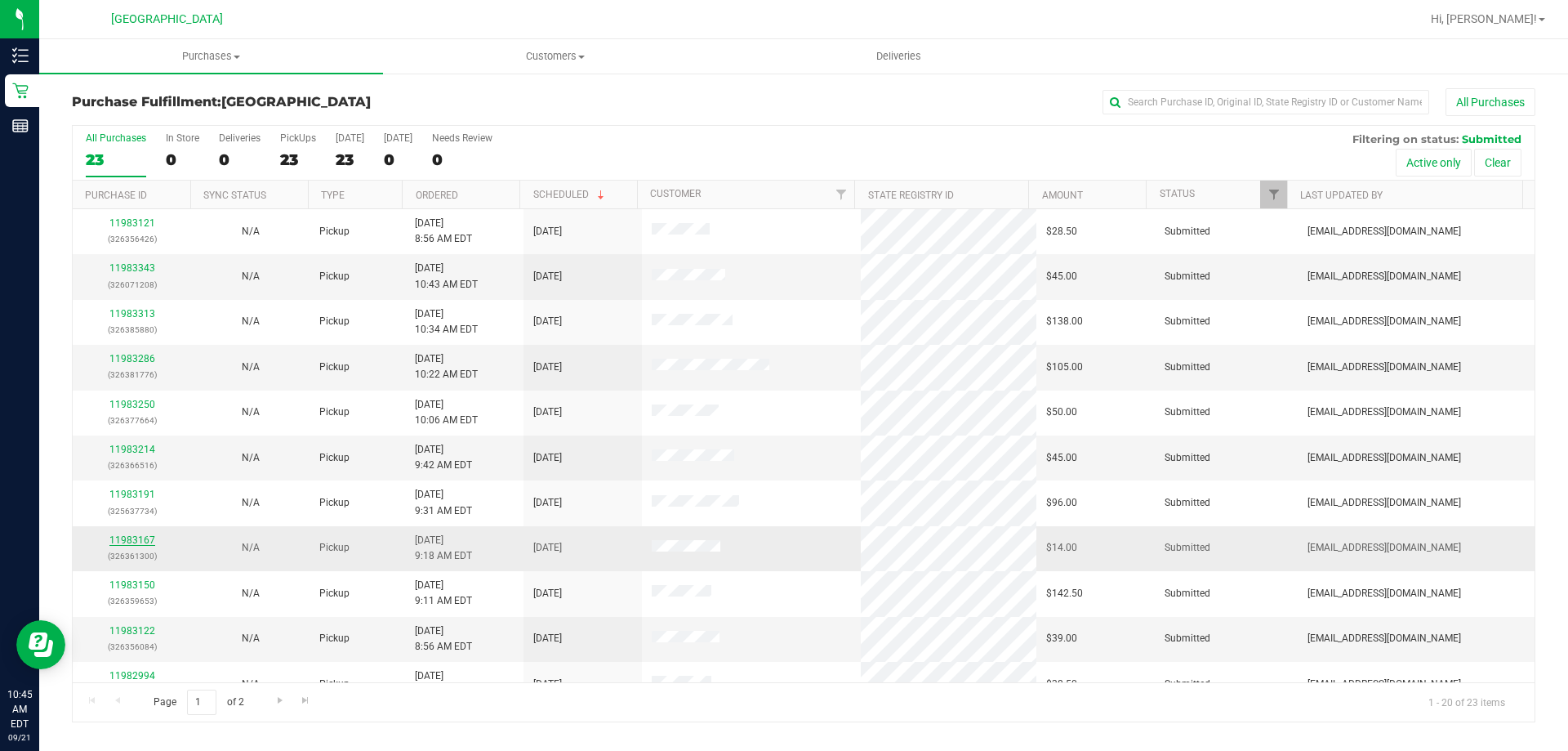
click at [143, 541] on link "11983167" at bounding box center [132, 540] width 46 height 12
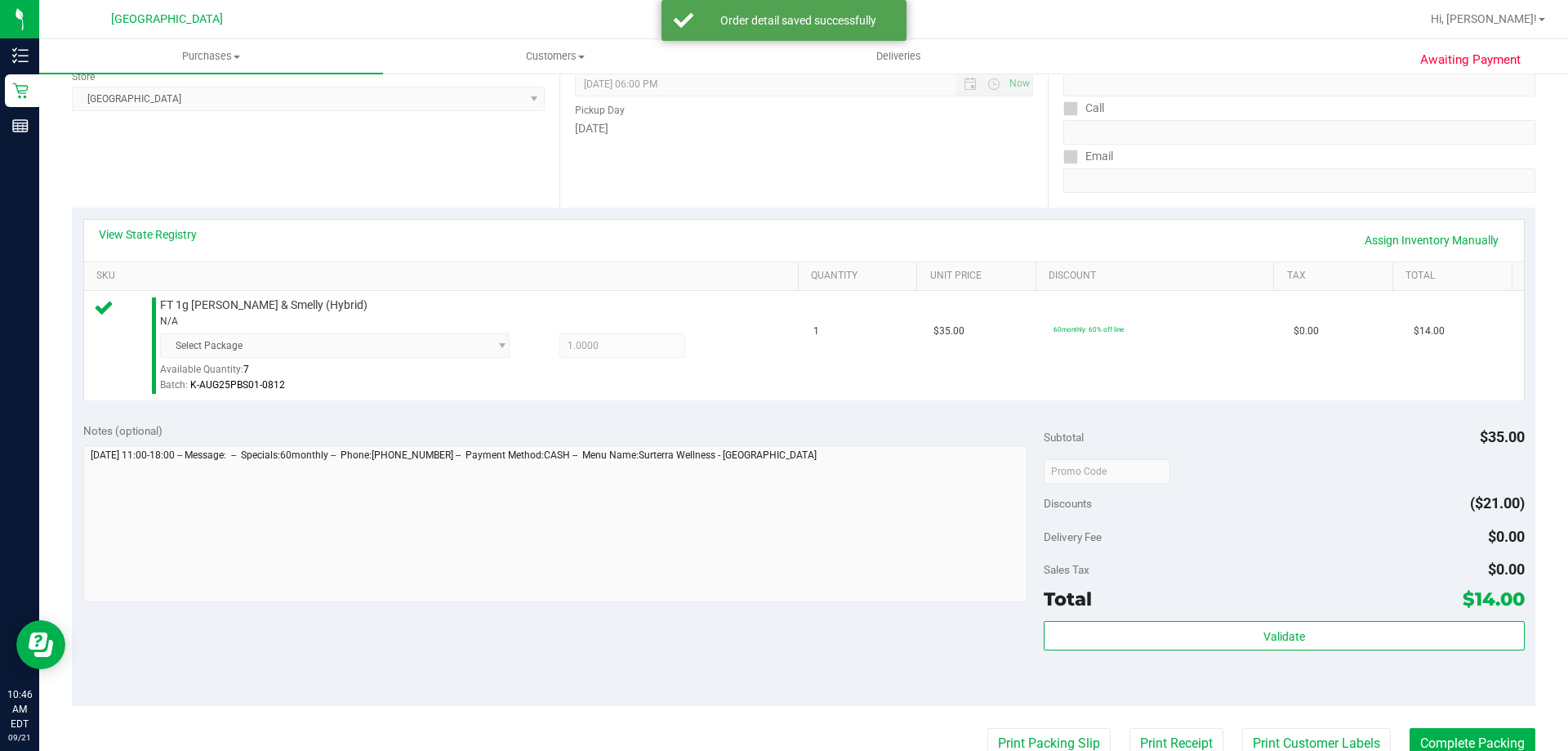
scroll to position [572, 0]
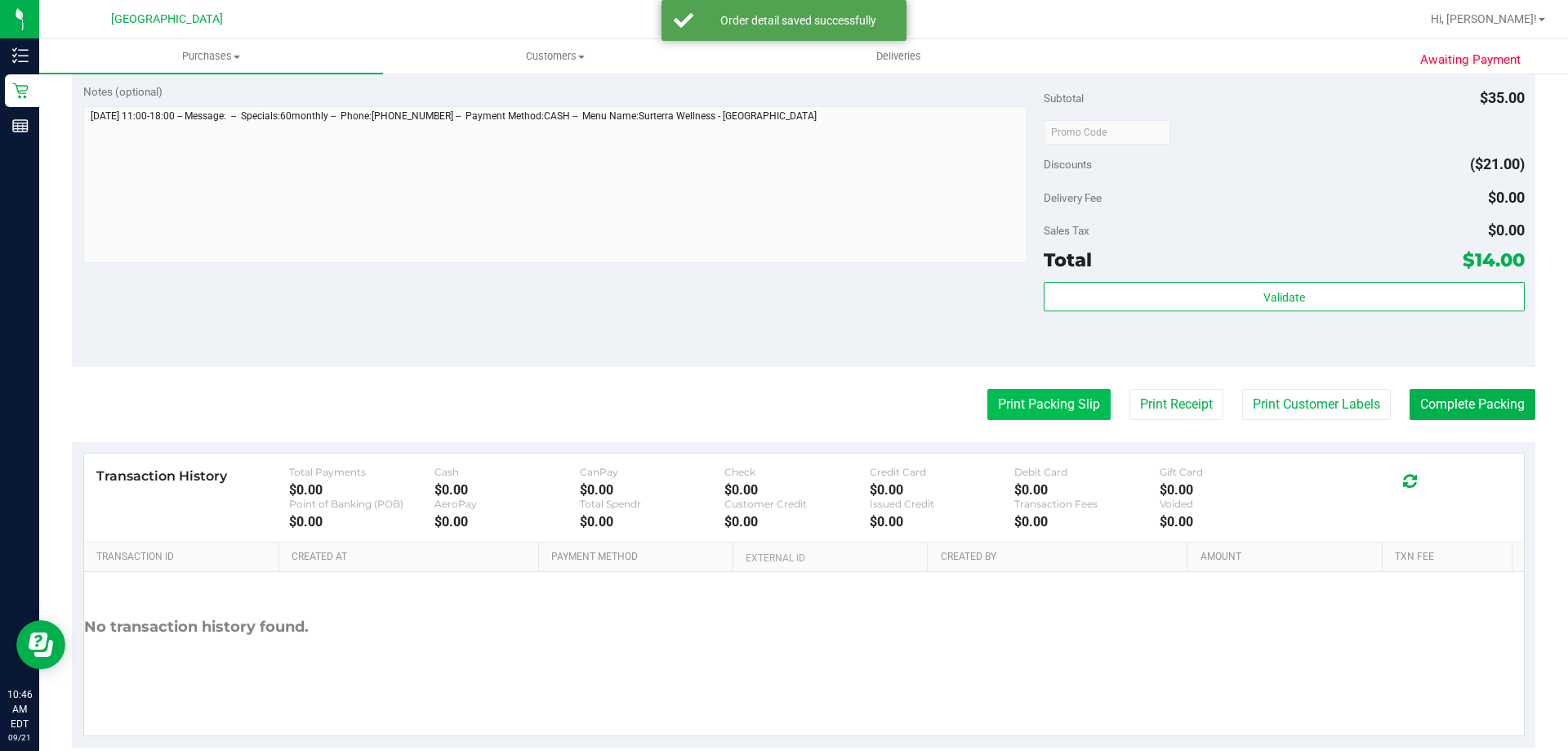
click at [1042, 400] on button "Print Packing Slip" at bounding box center [1049, 405] width 123 height 31
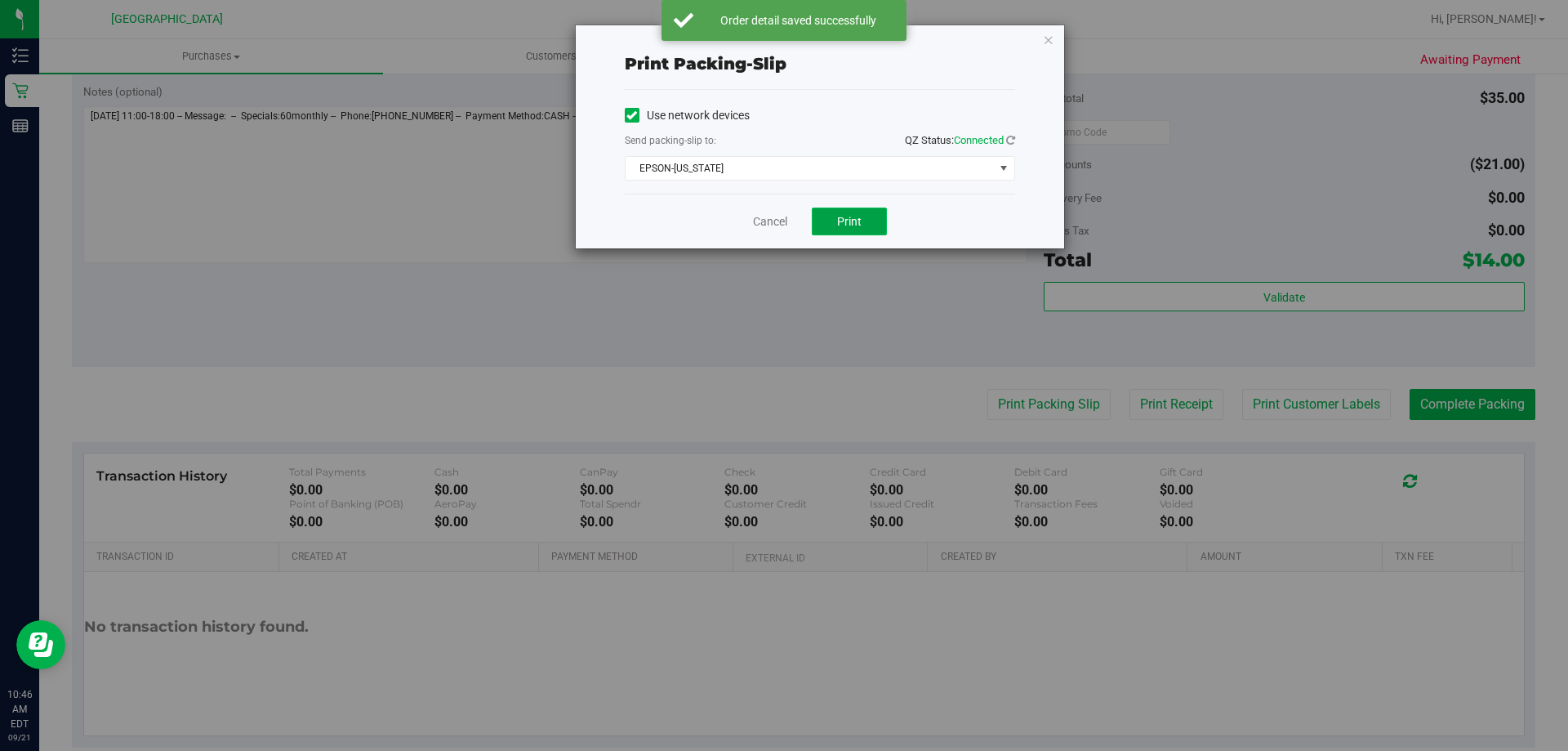
click at [860, 224] on span "Print" at bounding box center [849, 221] width 24 height 13
click at [783, 221] on link "Cancel" at bounding box center [770, 221] width 34 height 17
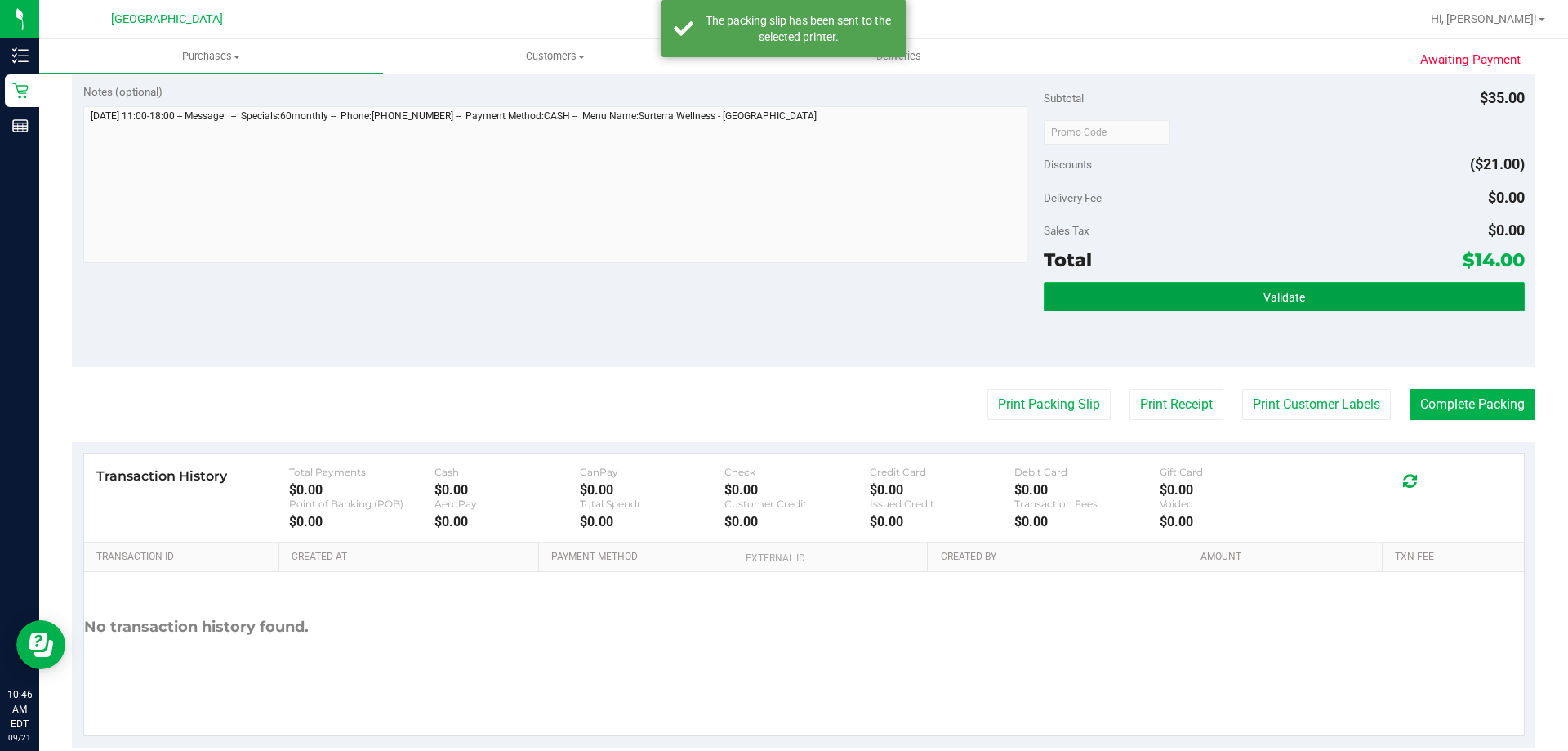
click at [1234, 287] on button "Validate" at bounding box center [1284, 296] width 480 height 29
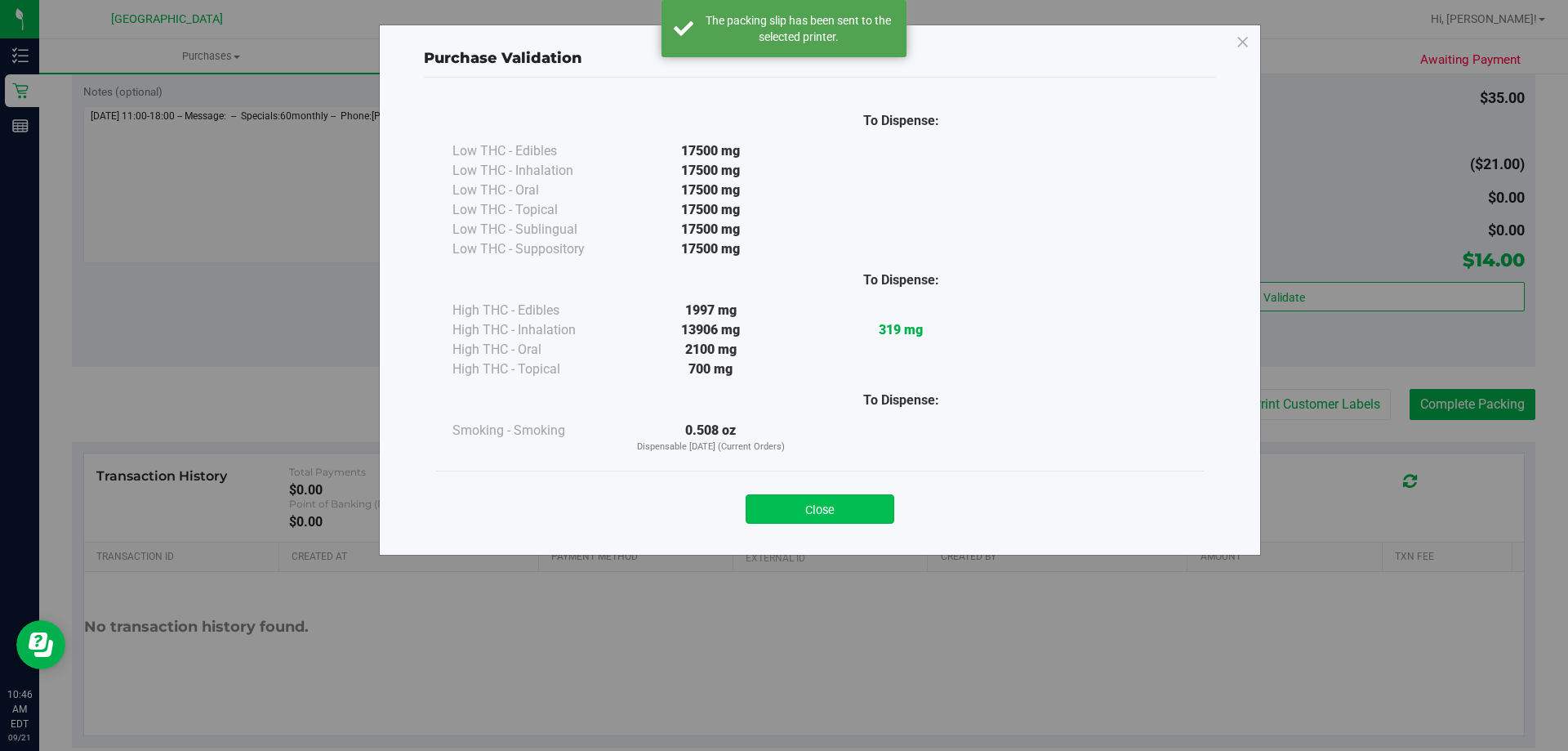
click at [879, 502] on button "Close" at bounding box center [820, 509] width 149 height 29
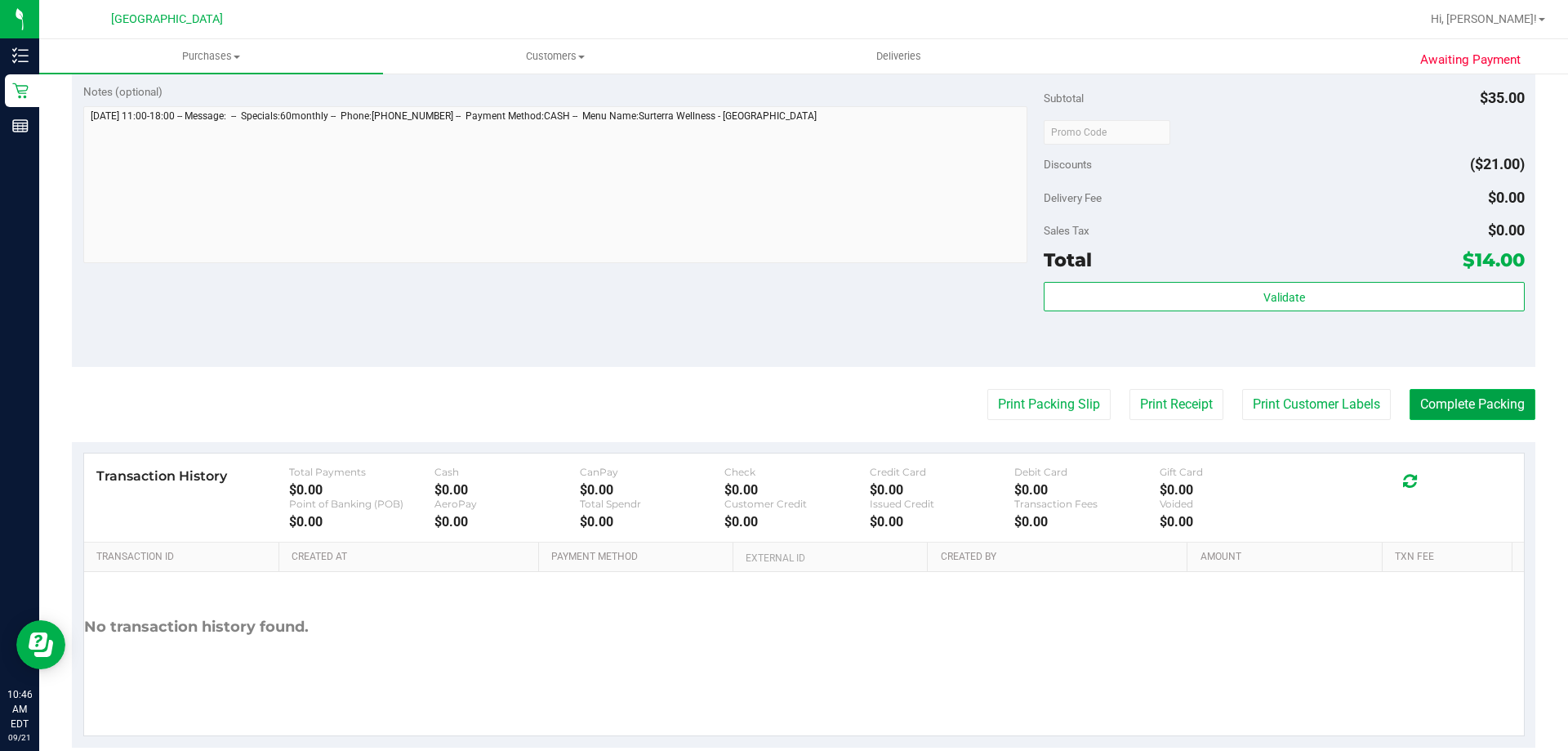
click at [1424, 401] on button "Complete Packing" at bounding box center [1473, 405] width 126 height 31
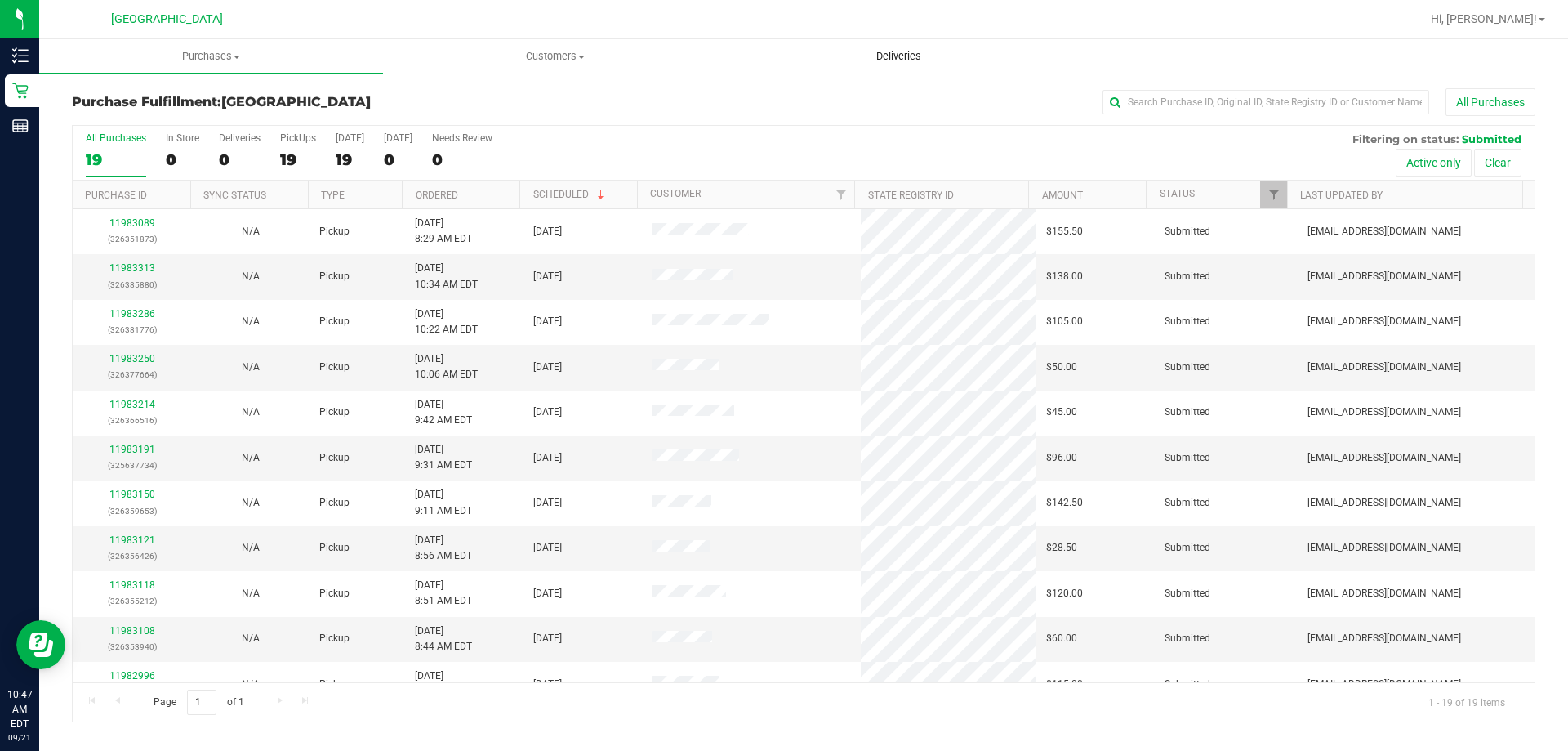
click at [998, 64] on uib-tab-heading "Deliveries" at bounding box center [898, 56] width 342 height 33
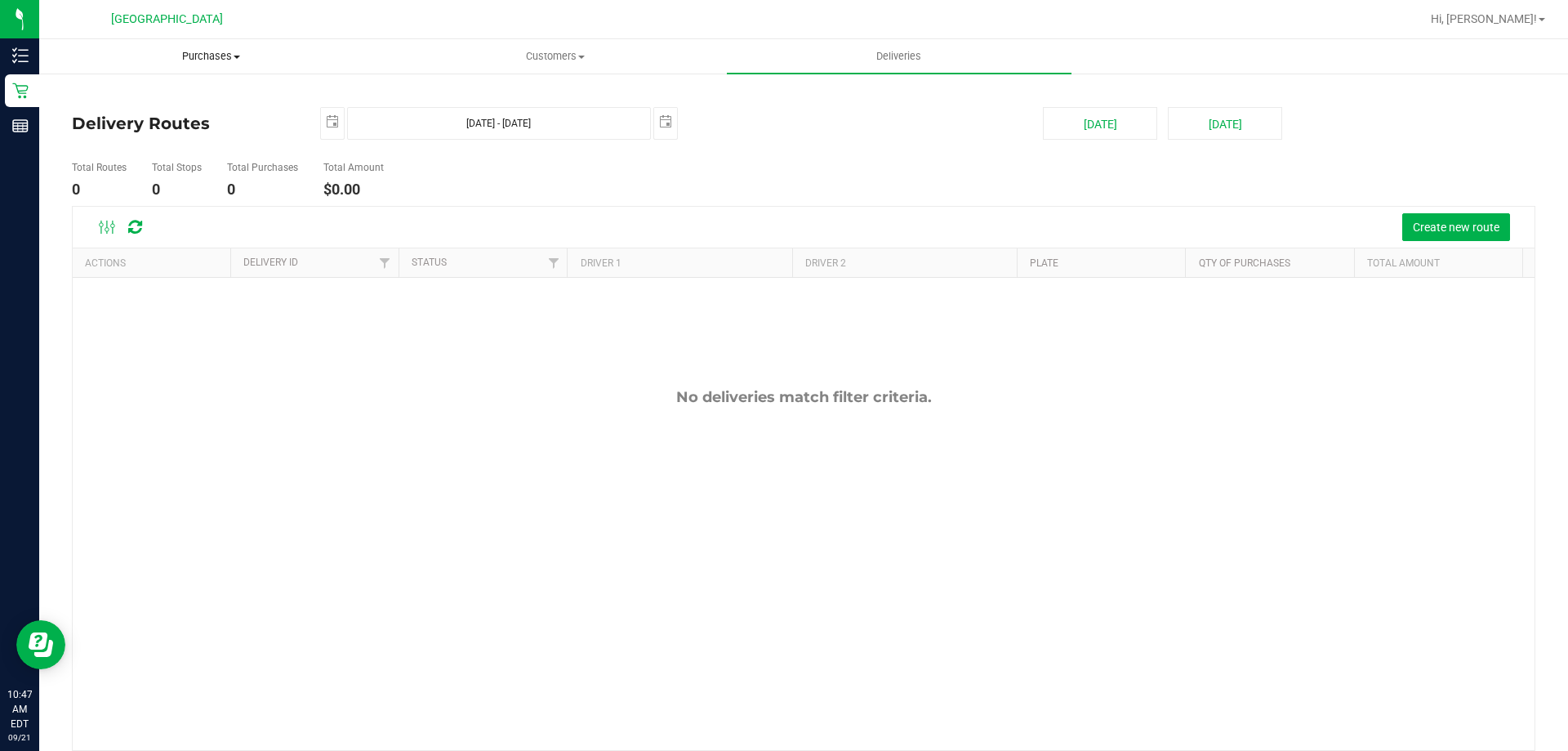
click at [187, 53] on span "Purchases" at bounding box center [211, 56] width 342 height 14
click at [123, 121] on span "Fulfillment" at bounding box center [89, 118] width 101 height 14
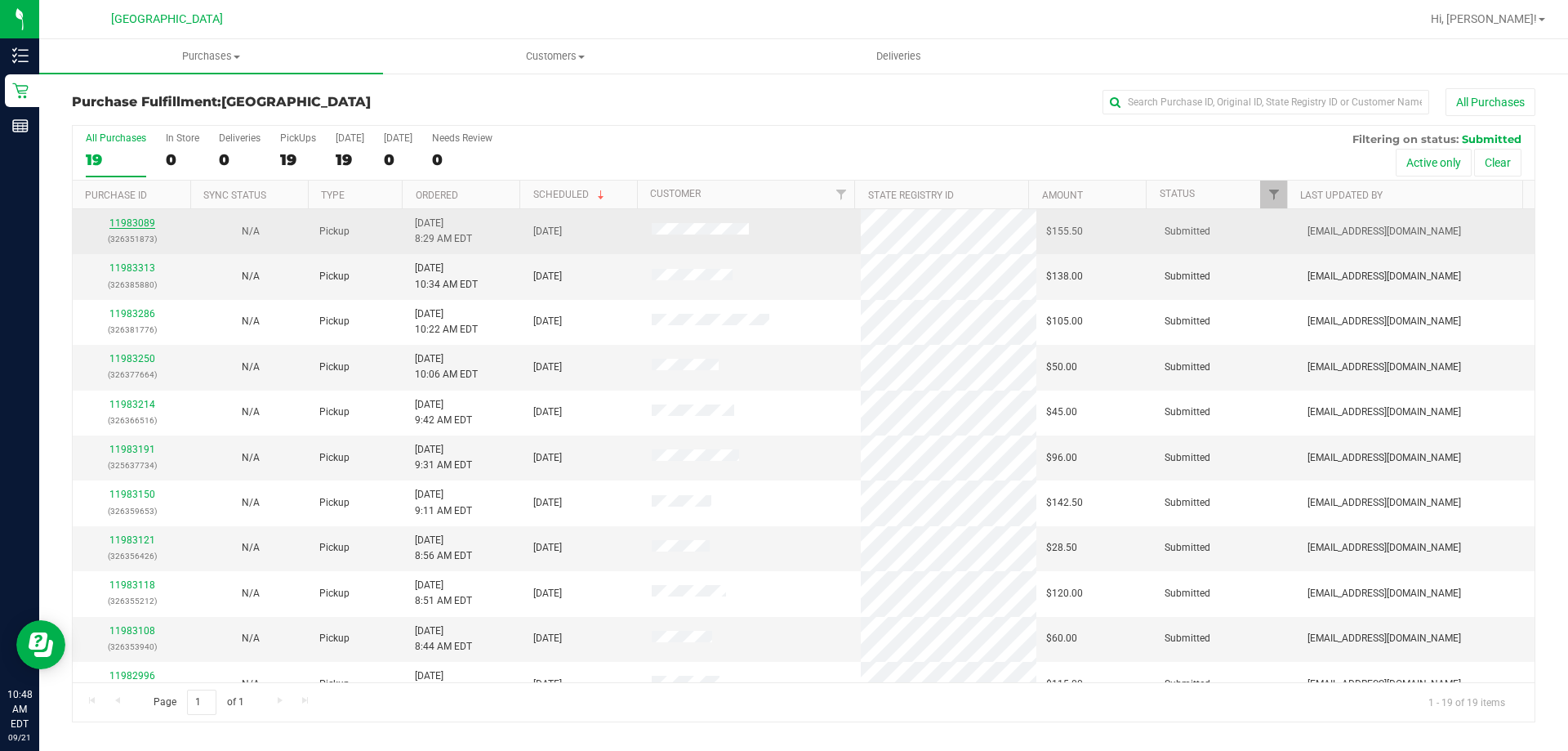
click at [147, 218] on link "11983089" at bounding box center [132, 222] width 46 height 12
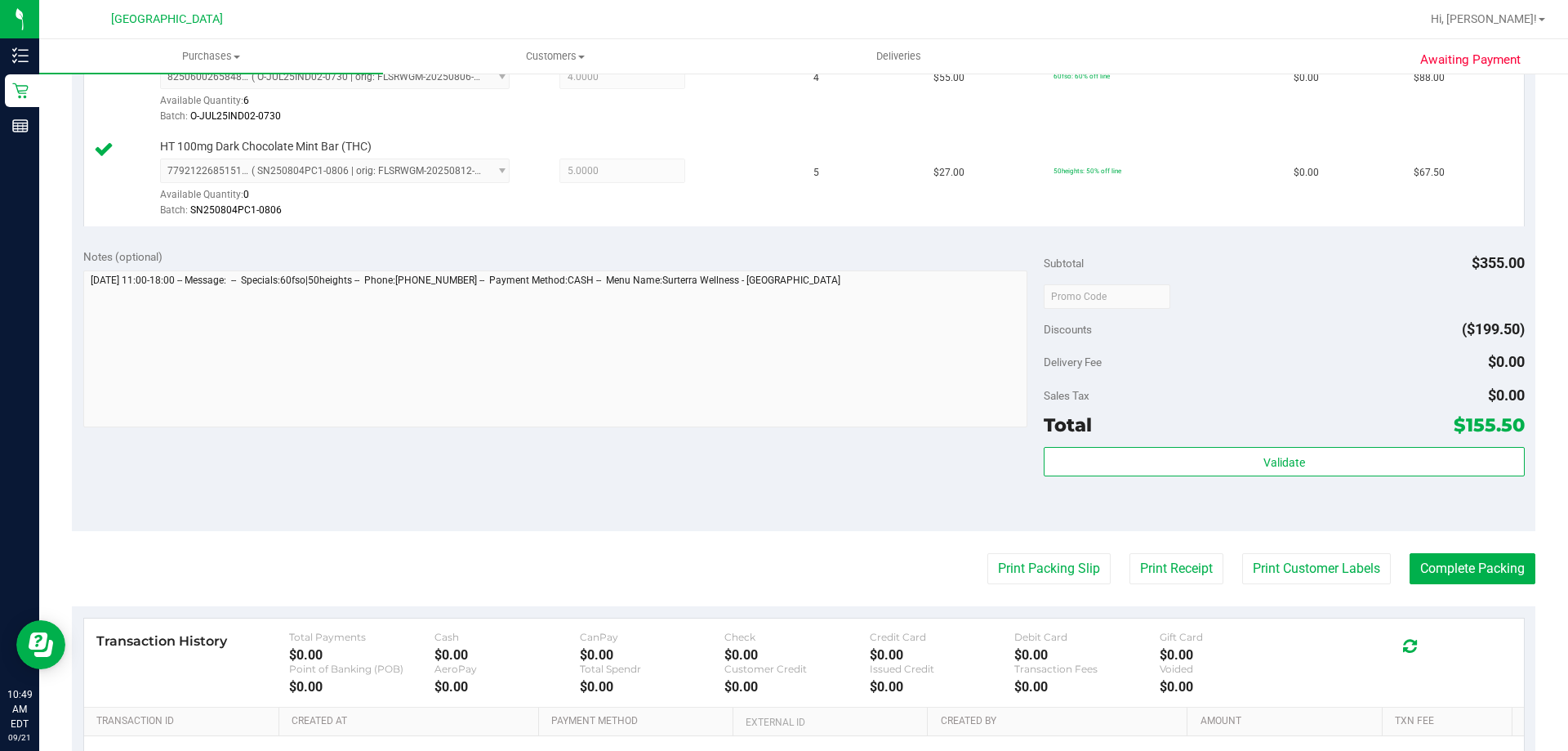
scroll to position [490, 0]
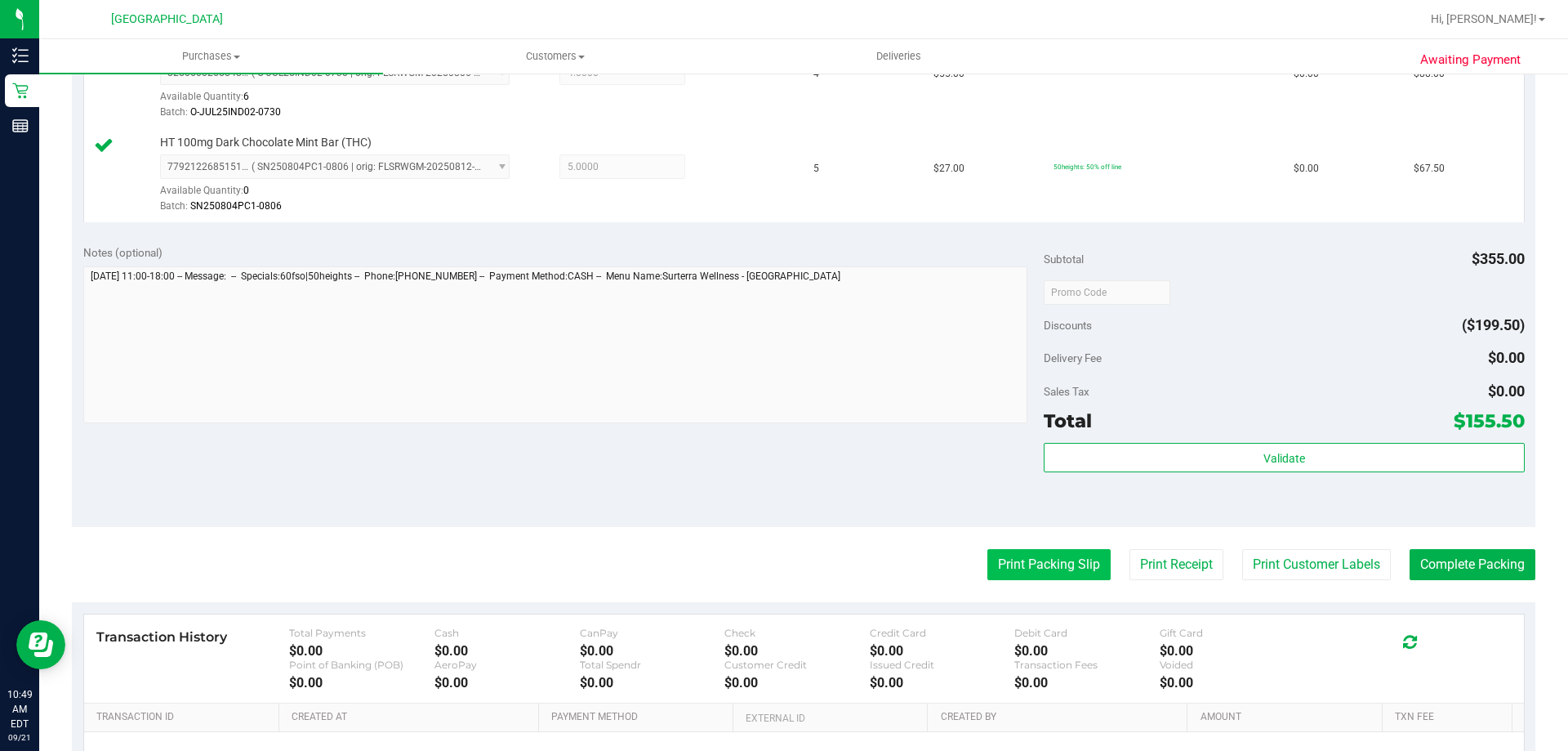
click at [1042, 558] on button "Print Packing Slip" at bounding box center [1049, 564] width 123 height 31
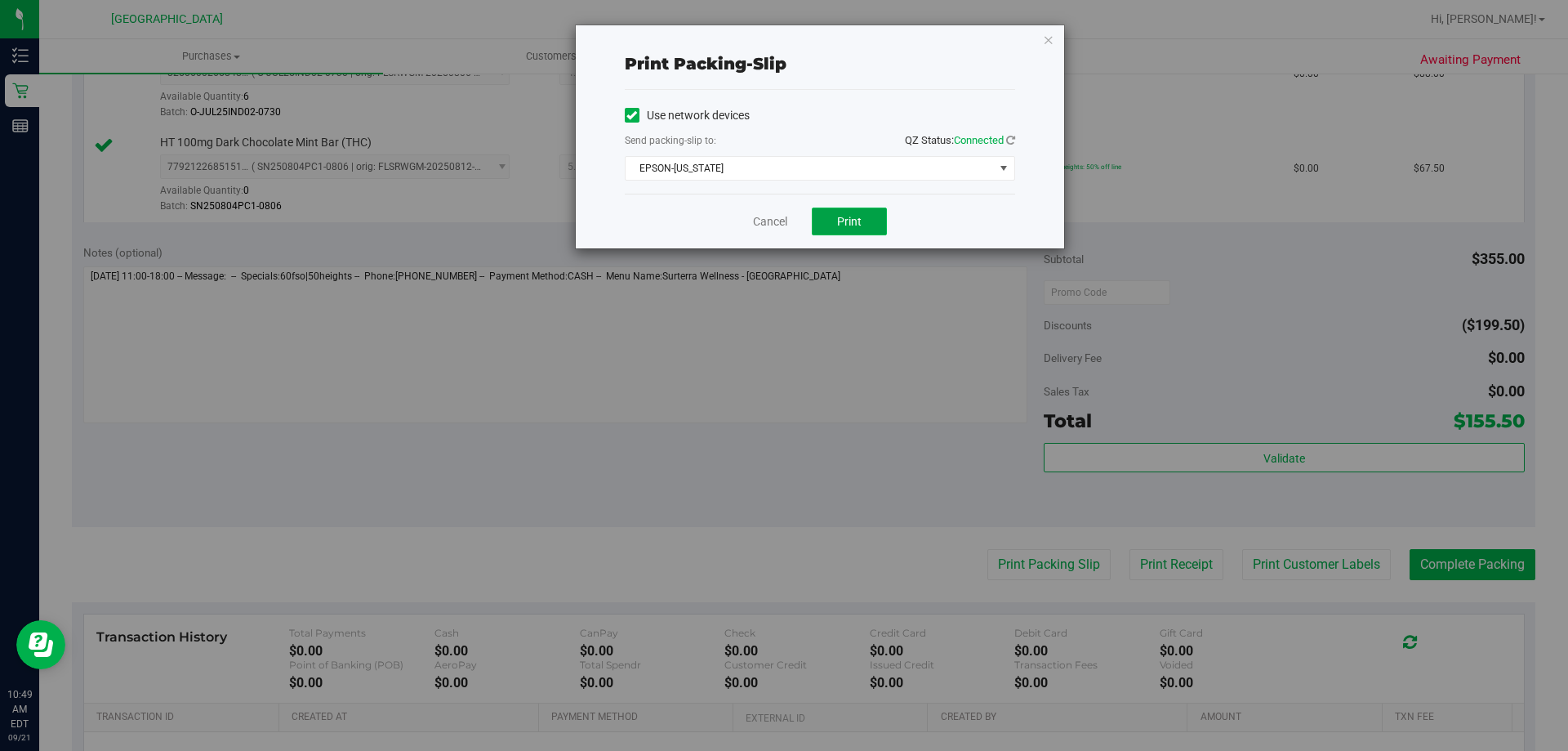
click at [860, 227] on span "Print" at bounding box center [849, 221] width 24 height 13
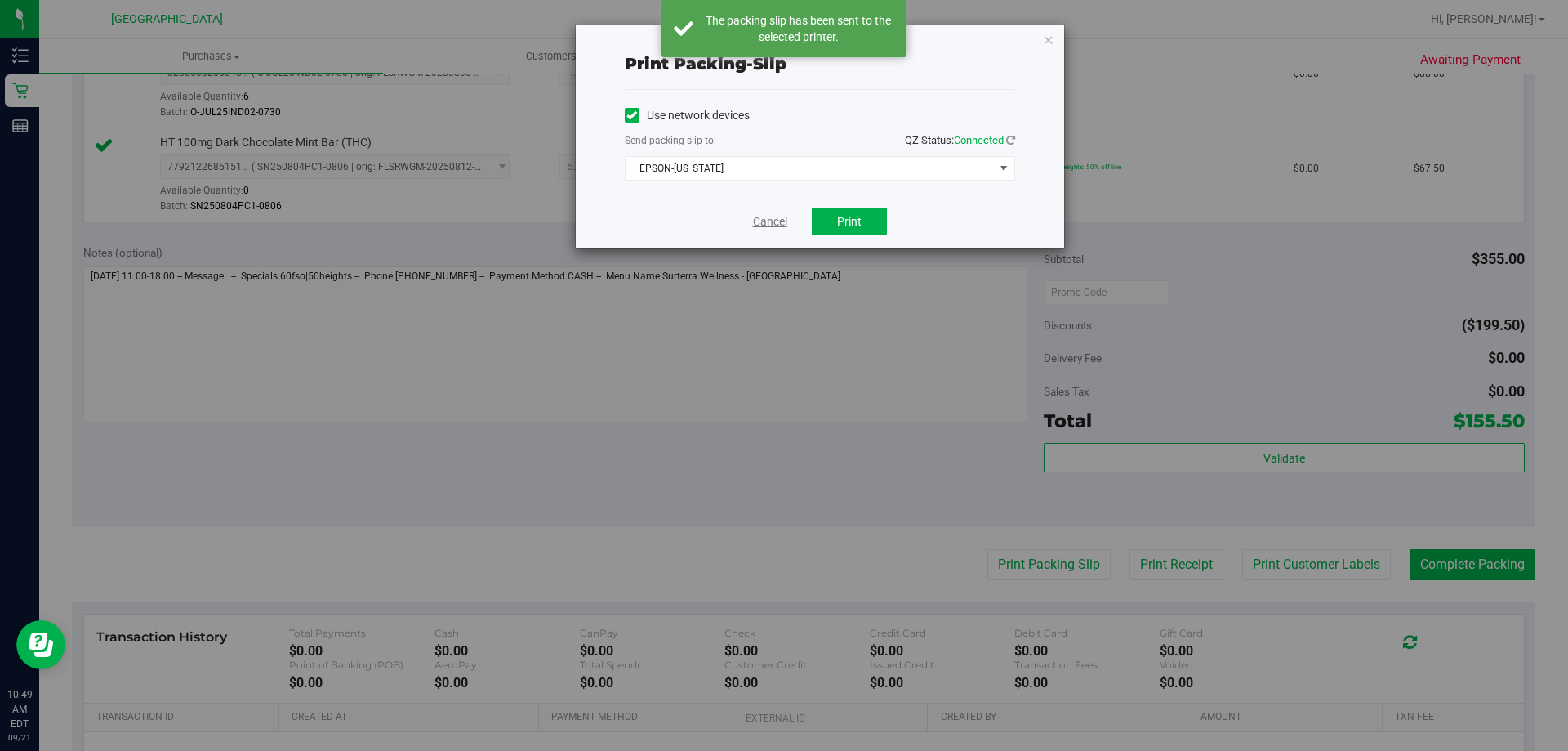
click at [758, 220] on link "Cancel" at bounding box center [770, 221] width 34 height 17
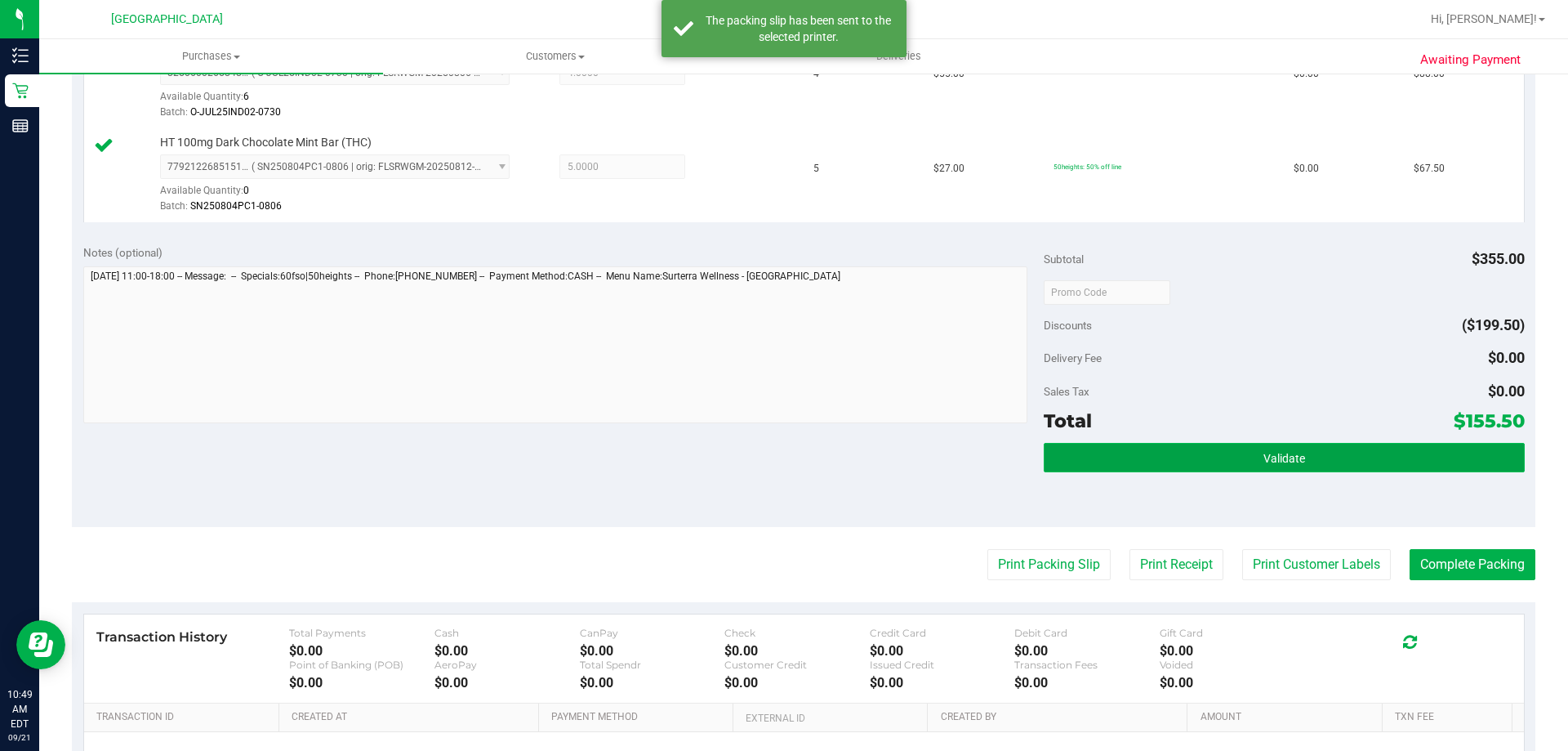
click at [1314, 448] on button "Validate" at bounding box center [1284, 457] width 480 height 29
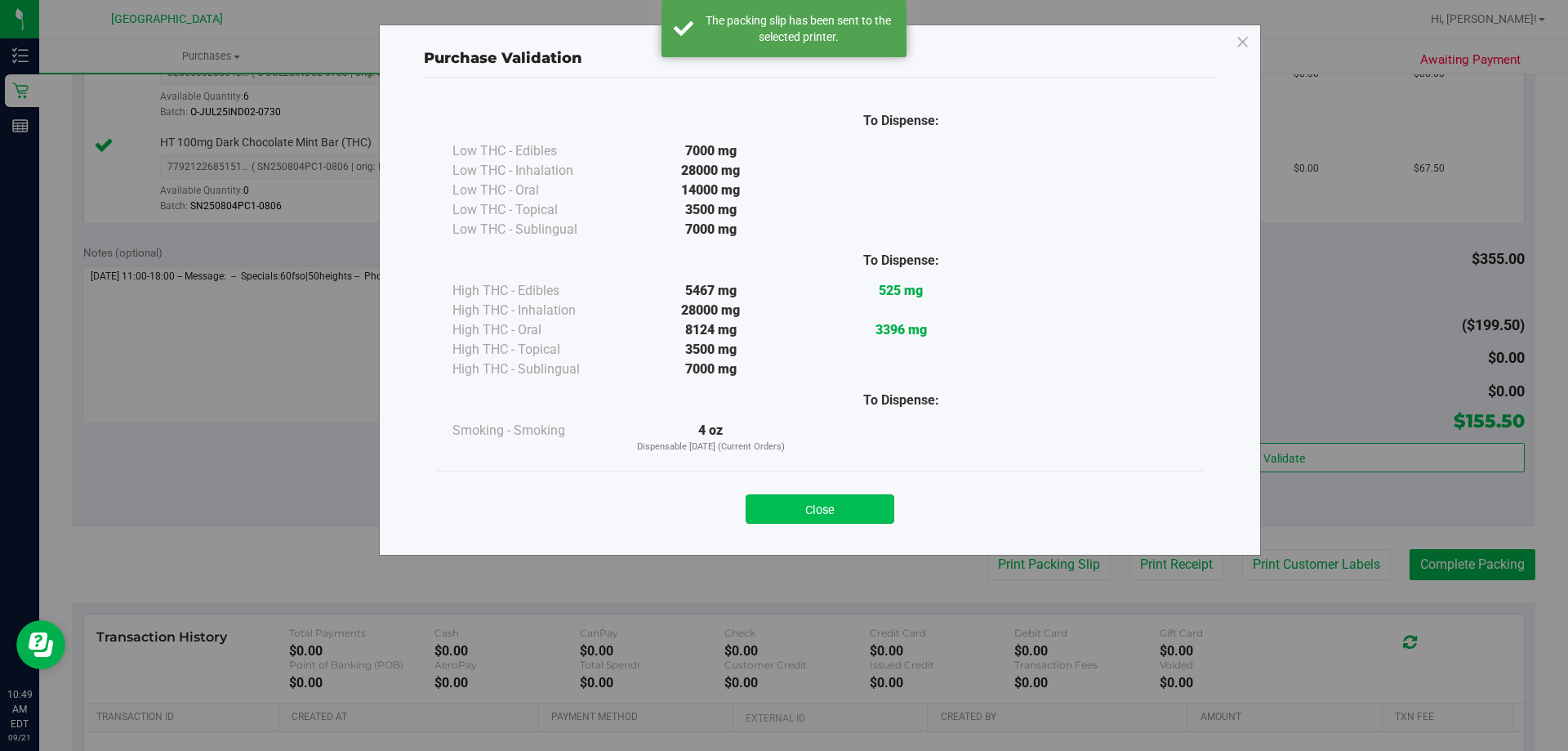
click at [836, 520] on button "Close" at bounding box center [820, 509] width 149 height 29
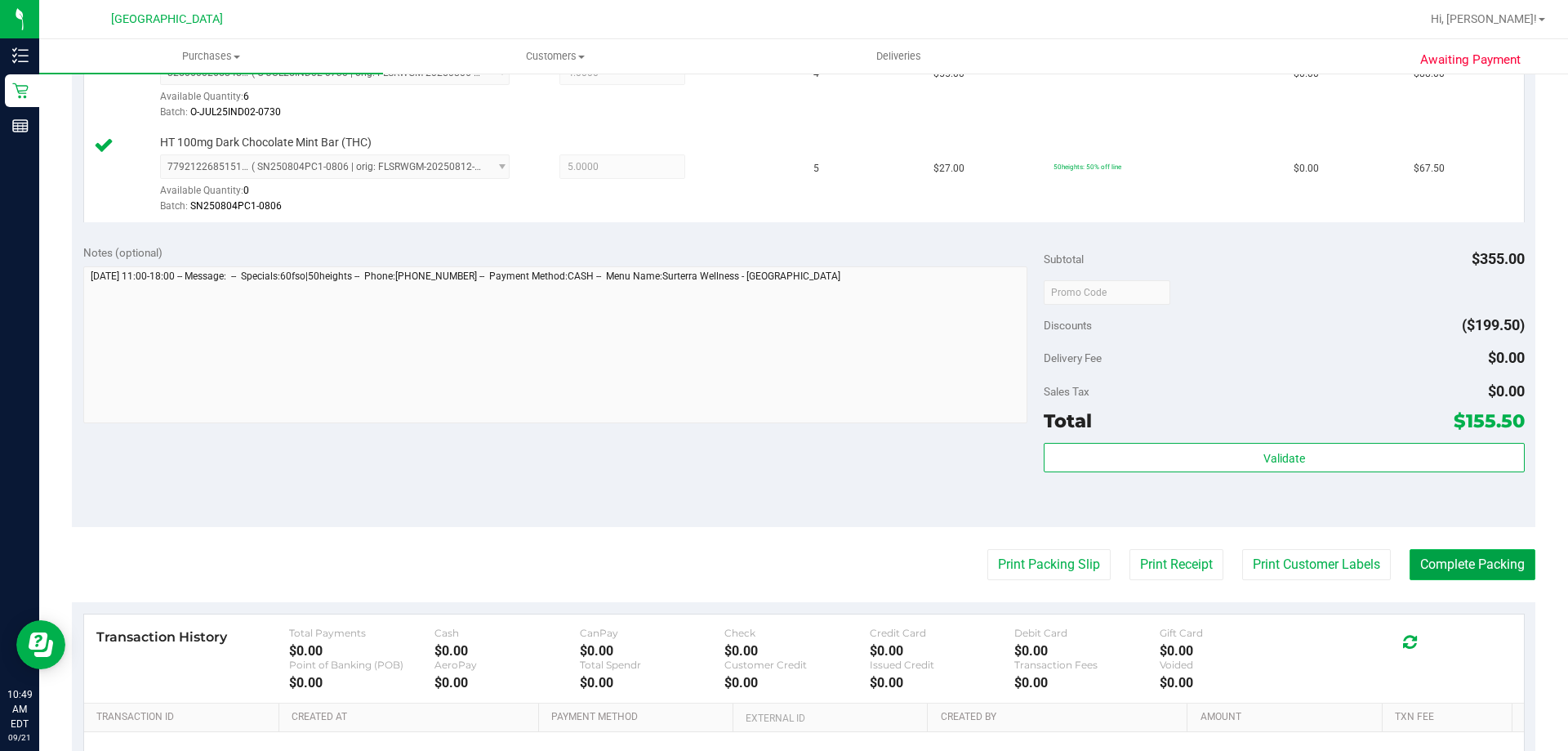
click at [1488, 557] on button "Complete Packing" at bounding box center [1473, 564] width 126 height 31
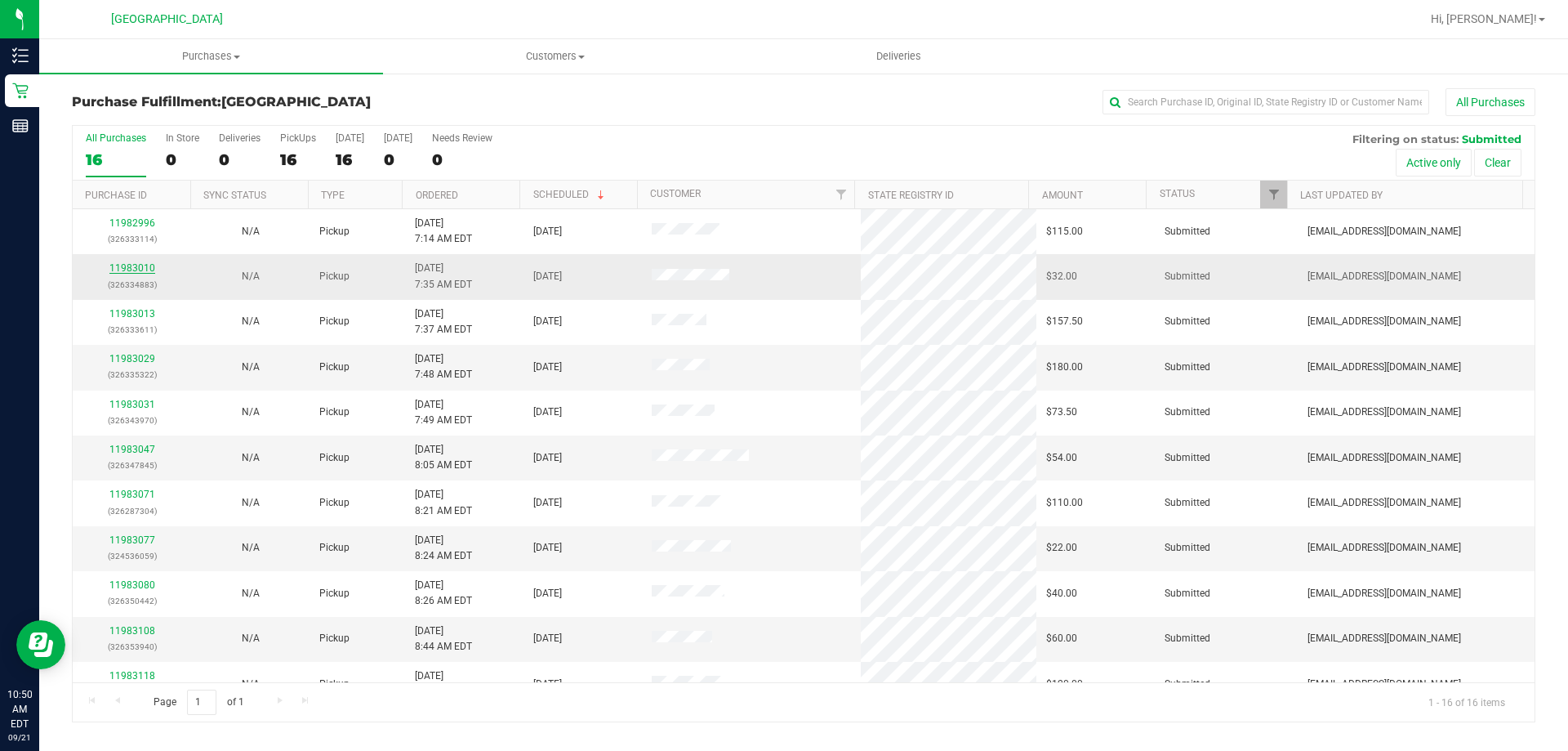
click at [134, 267] on link "11983010" at bounding box center [132, 268] width 46 height 12
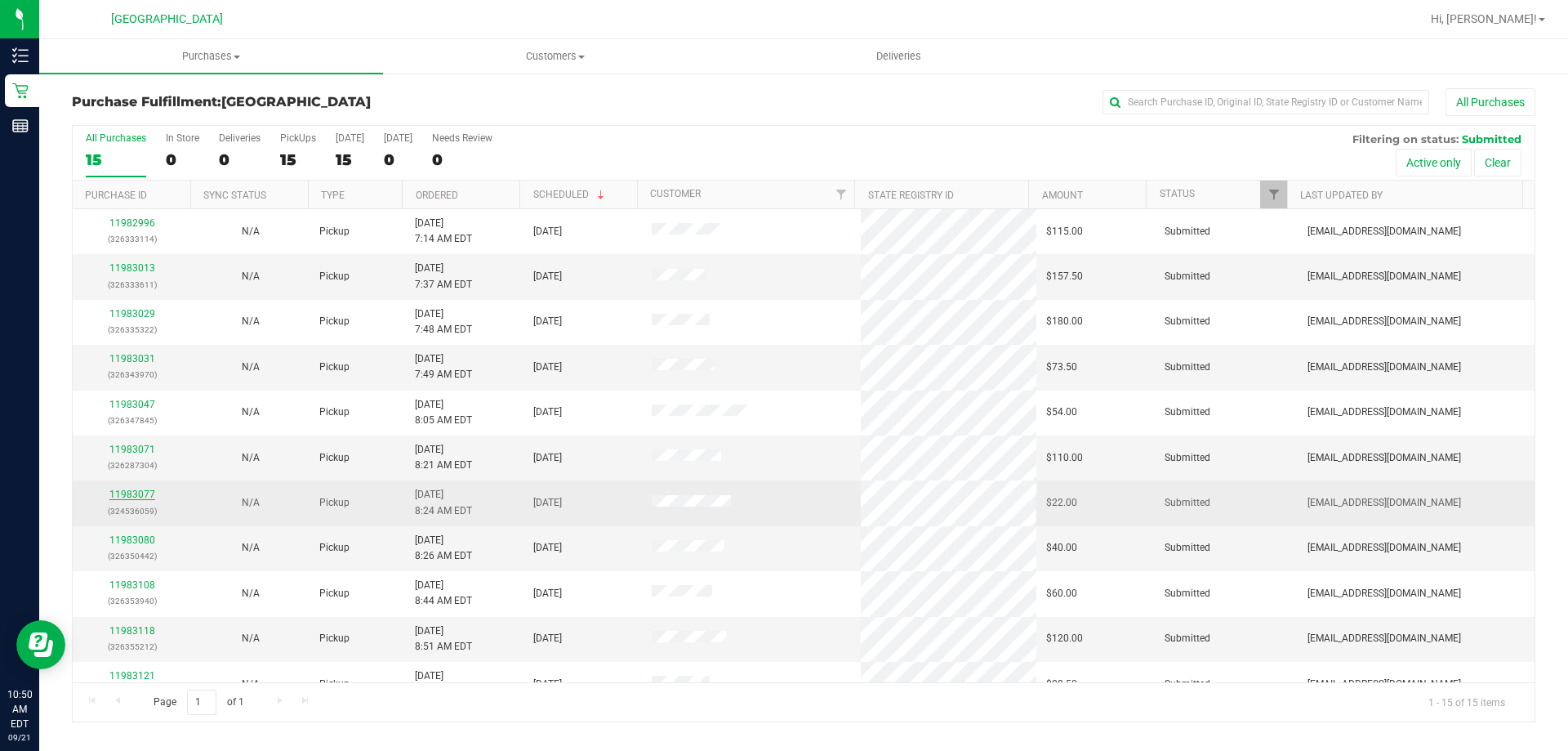
click at [122, 491] on link "11983077" at bounding box center [132, 494] width 46 height 12
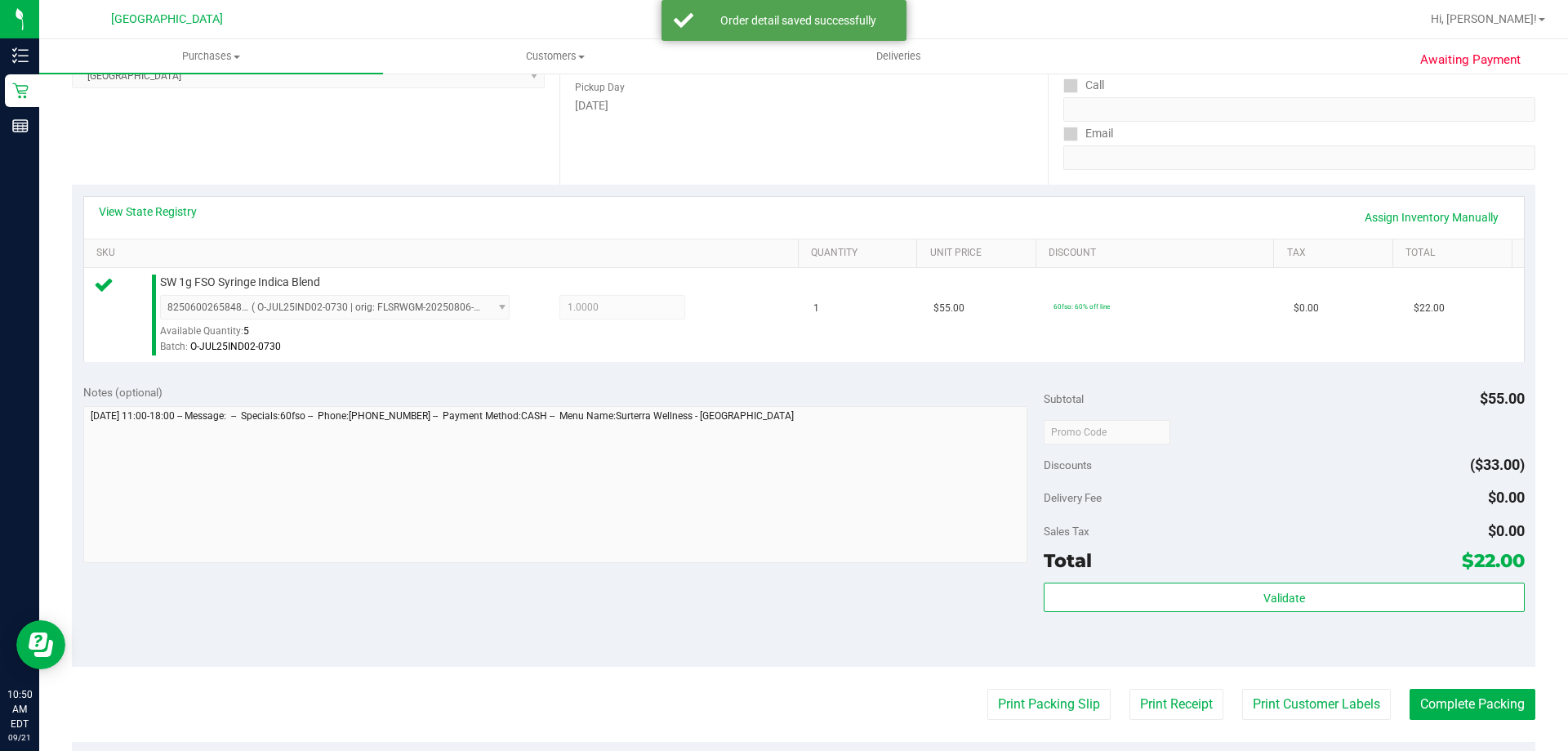
scroll to position [490, 0]
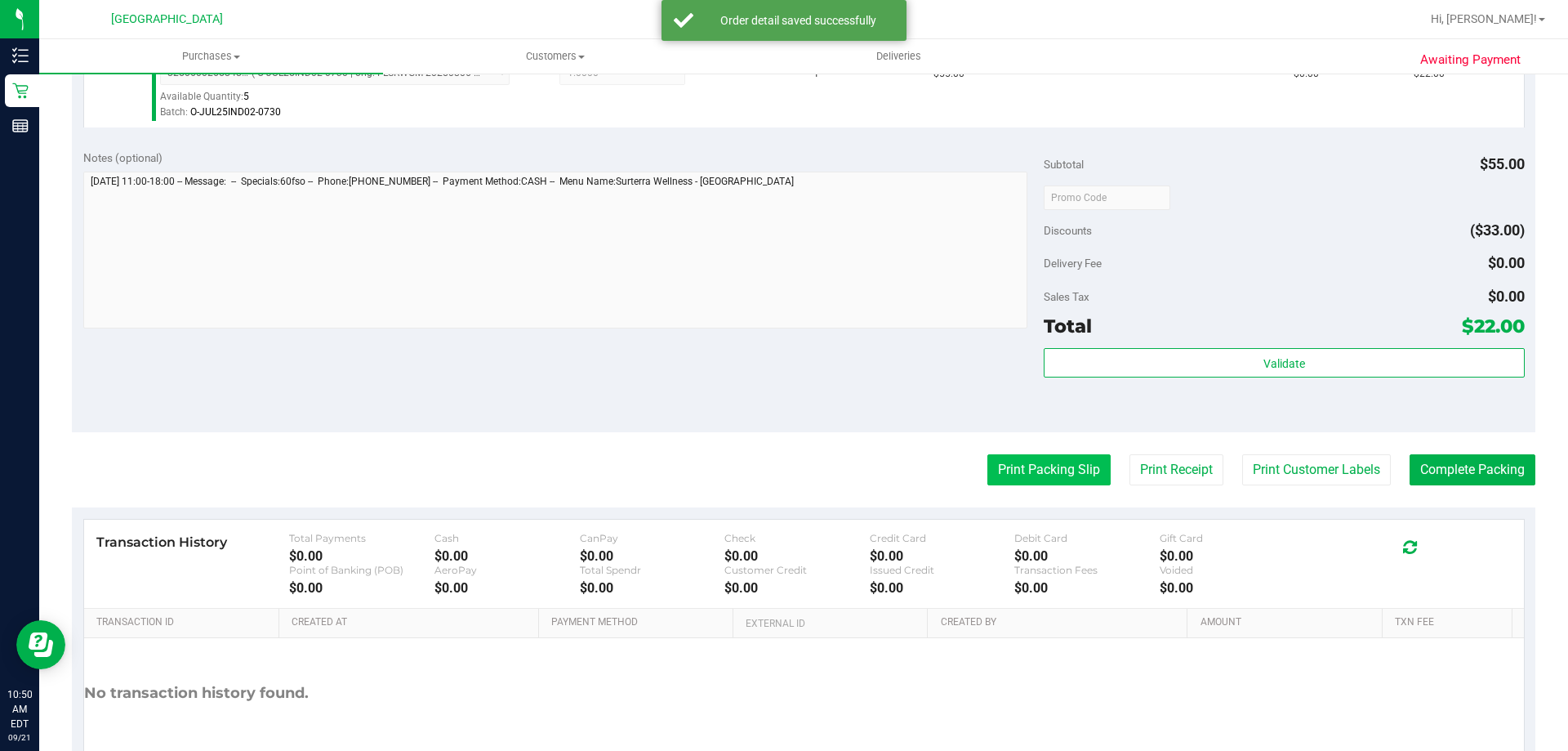
click at [1013, 455] on button "Print Packing Slip" at bounding box center [1049, 470] width 123 height 31
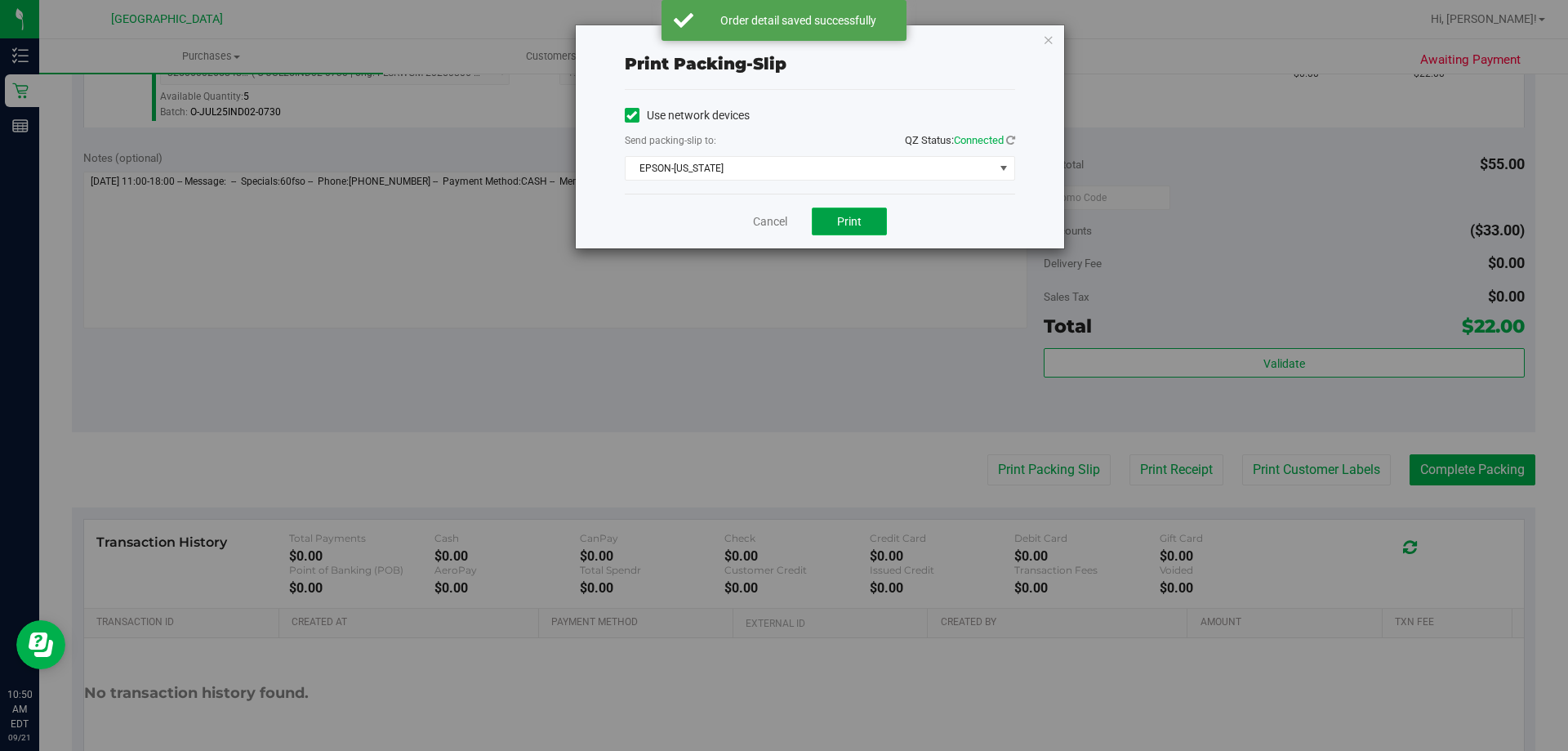
click at [842, 226] on span "Print" at bounding box center [849, 221] width 24 height 13
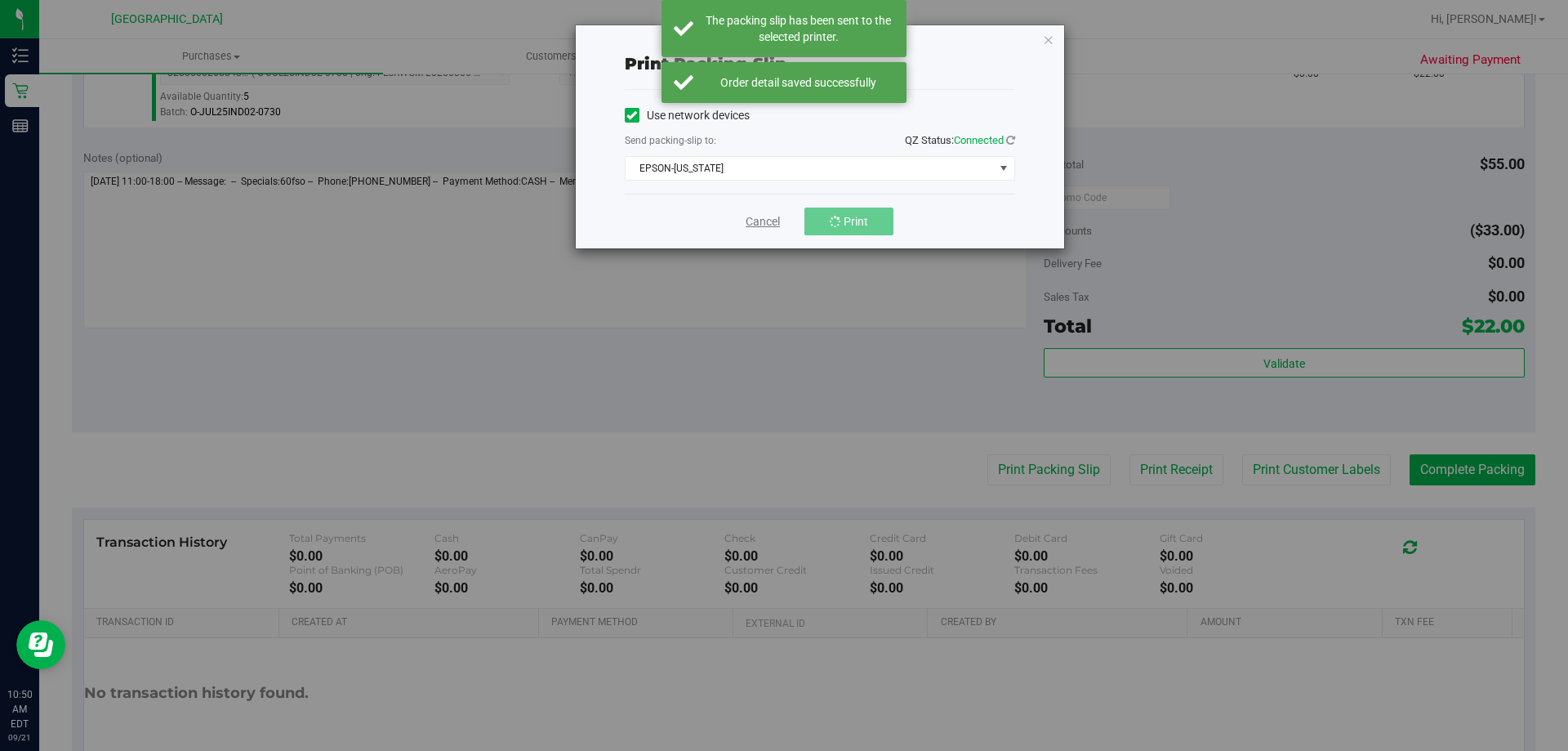
click at [778, 222] on link "Cancel" at bounding box center [763, 221] width 34 height 17
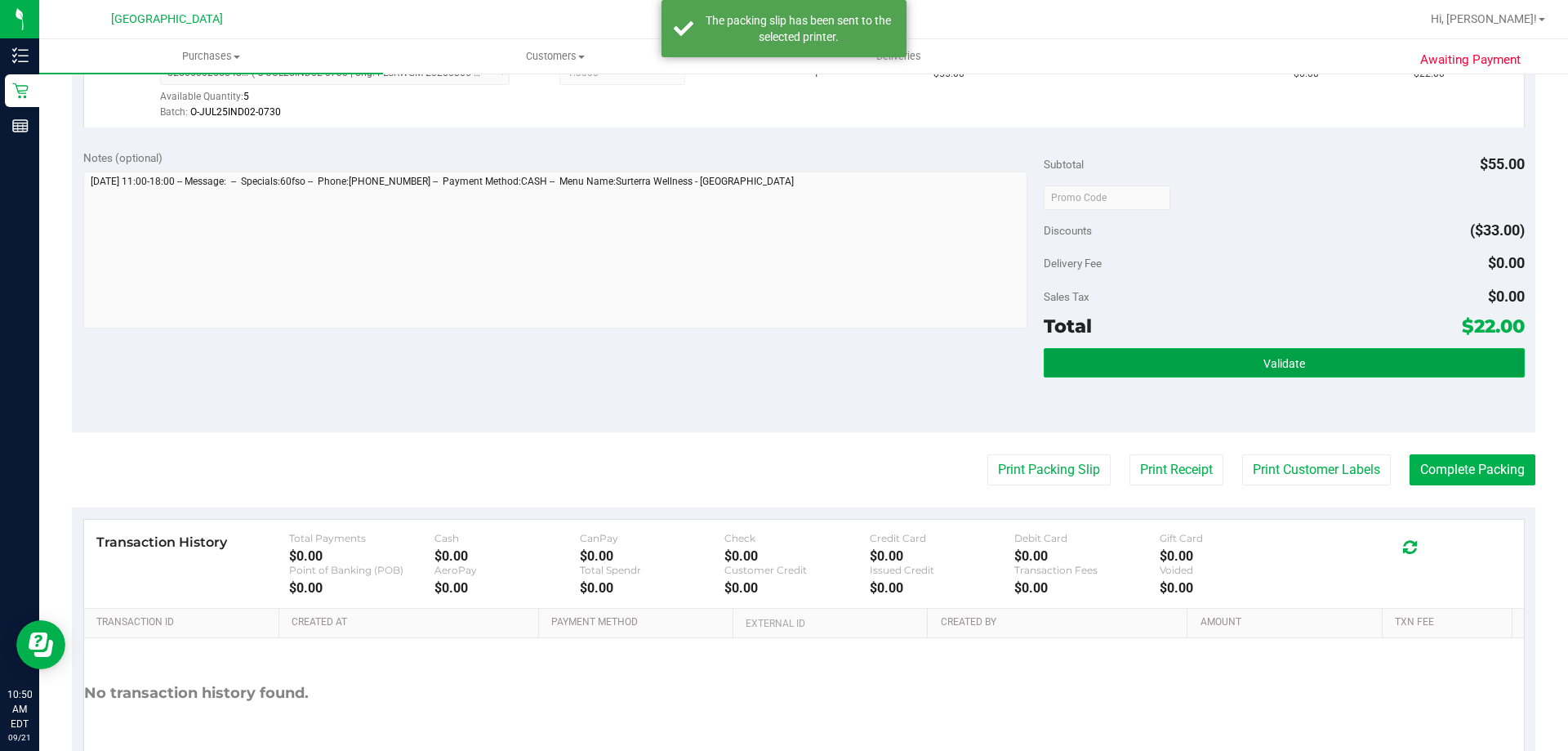
click at [1275, 370] on span "Validate" at bounding box center [1284, 363] width 42 height 13
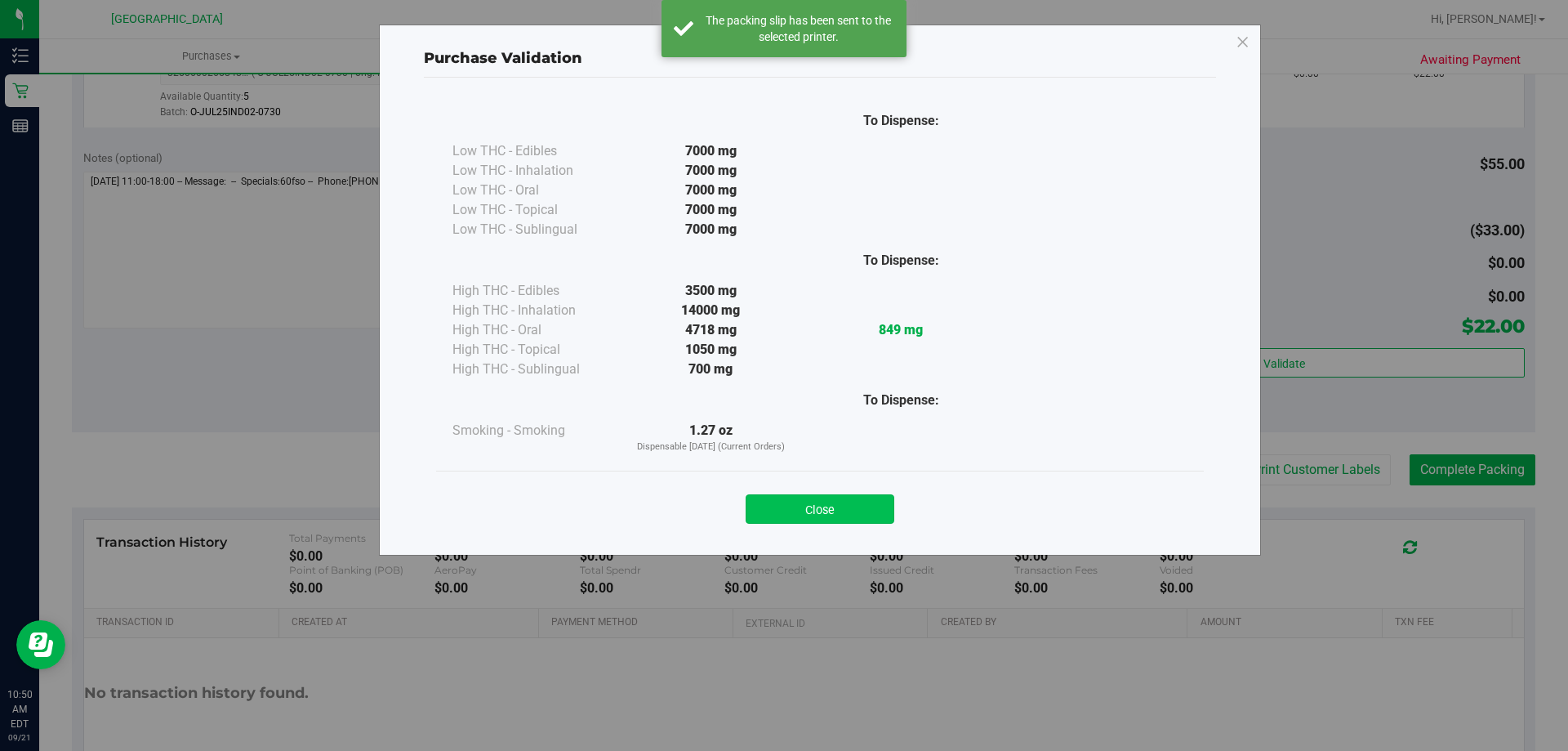
click at [857, 508] on button "Close" at bounding box center [820, 509] width 149 height 29
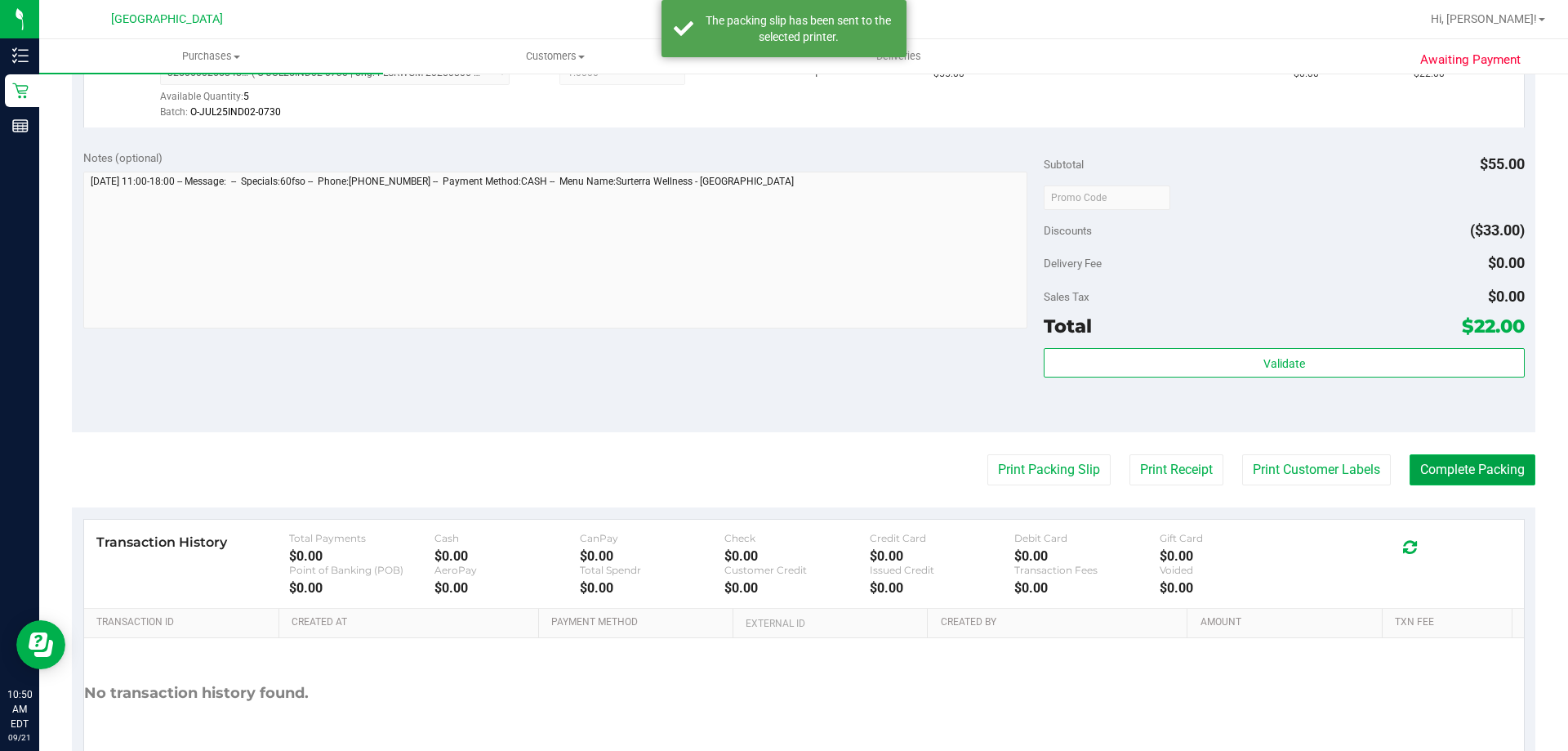
click at [1505, 462] on button "Complete Packing" at bounding box center [1473, 470] width 126 height 31
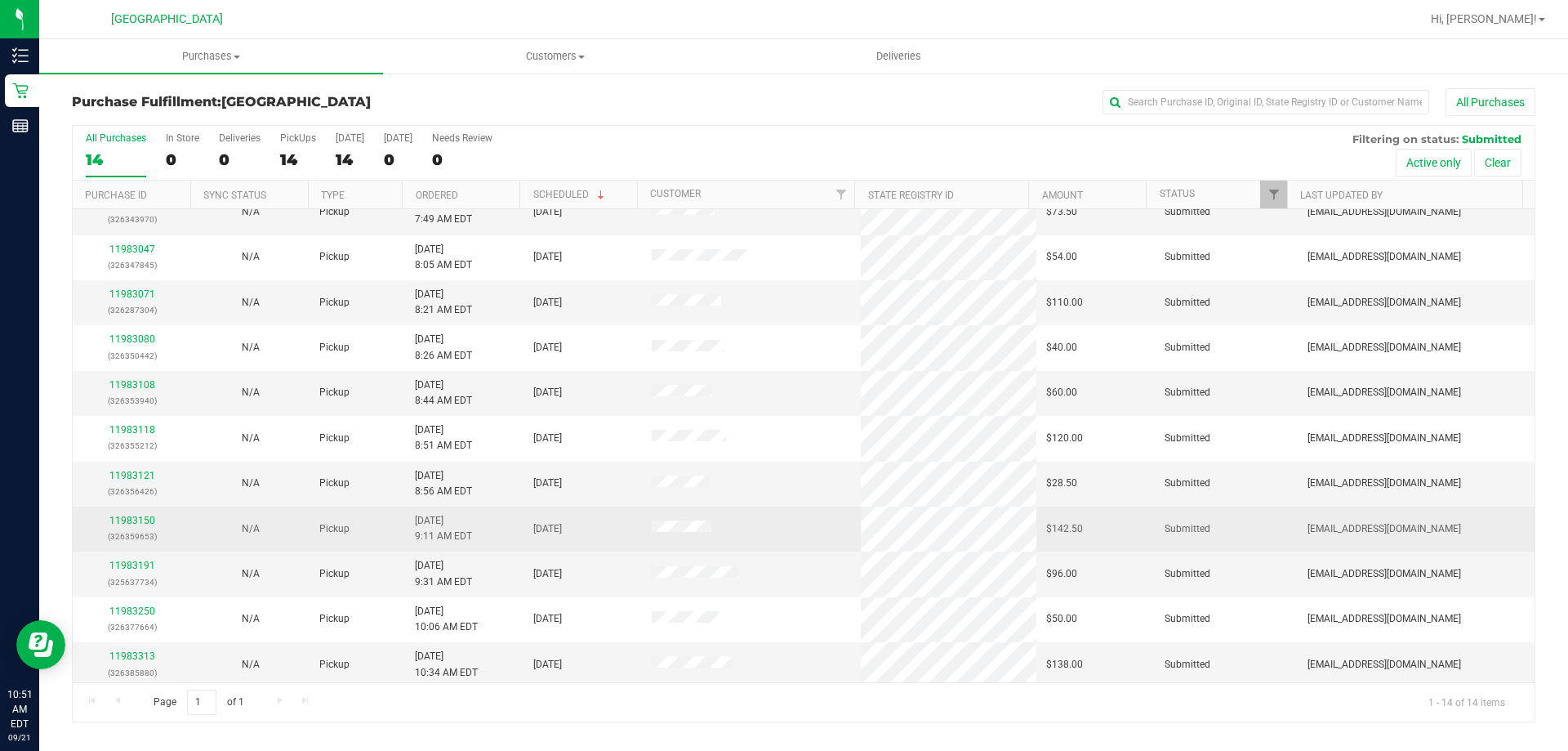
scroll to position [160, 0]
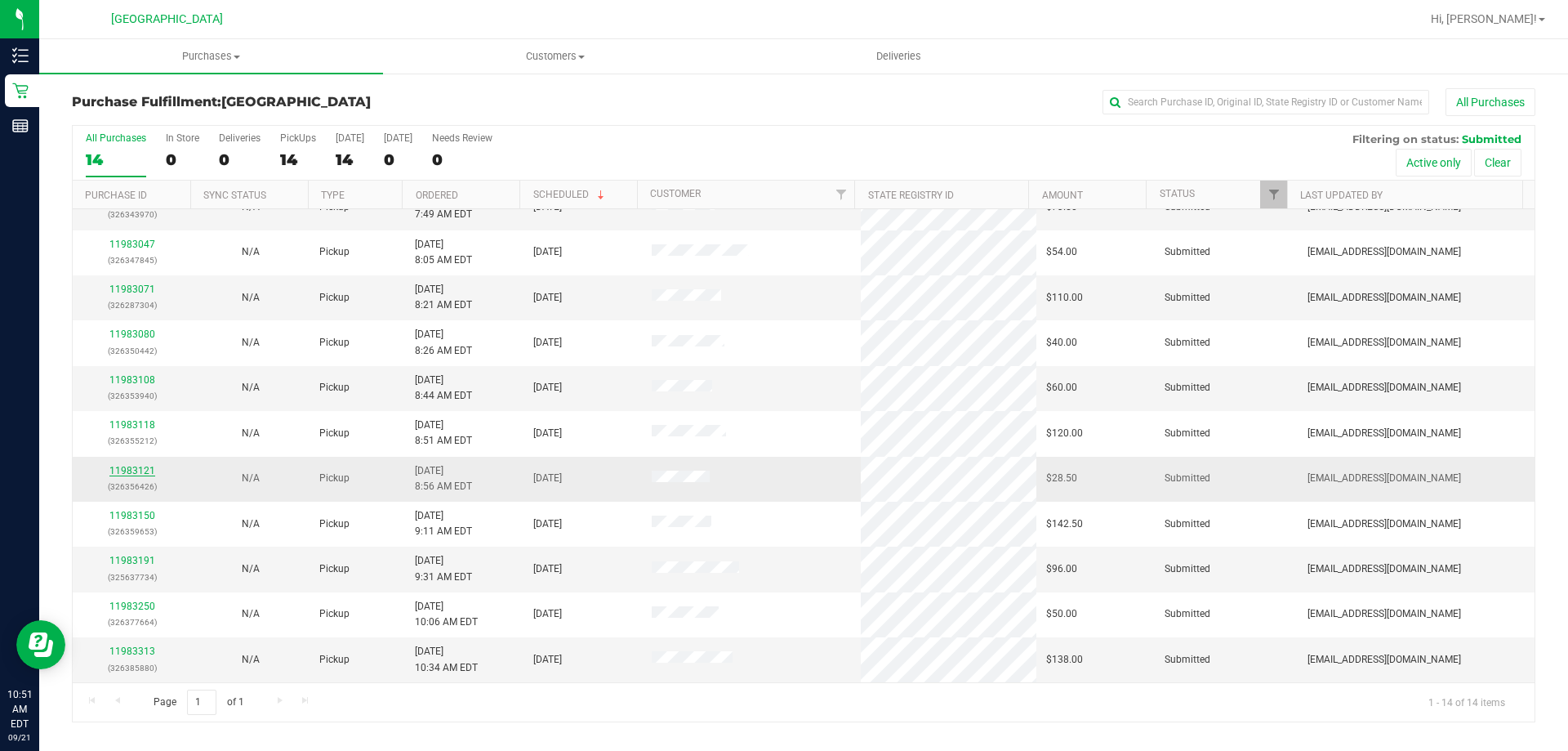
click at [125, 474] on link "11983121" at bounding box center [132, 471] width 46 height 12
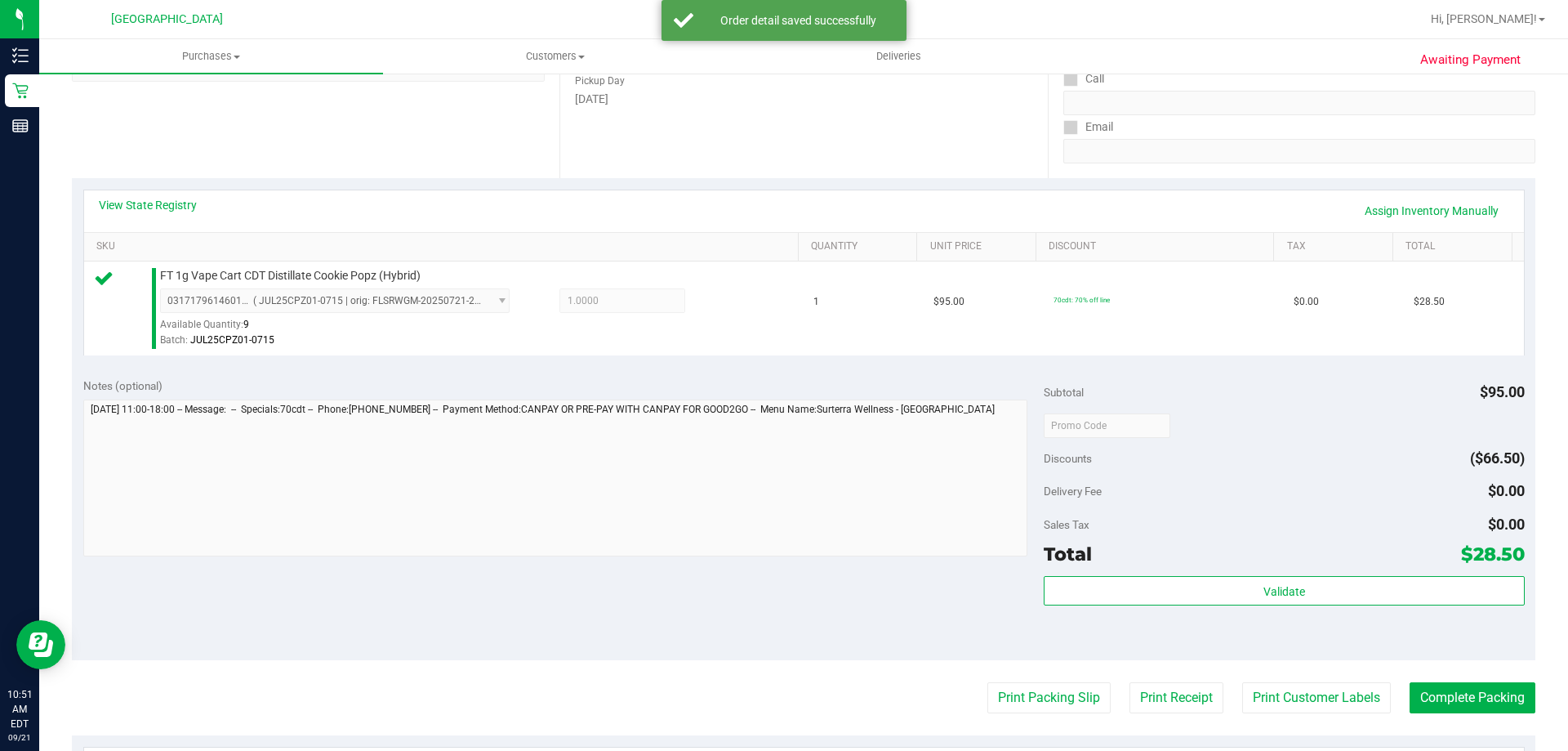
scroll to position [327, 0]
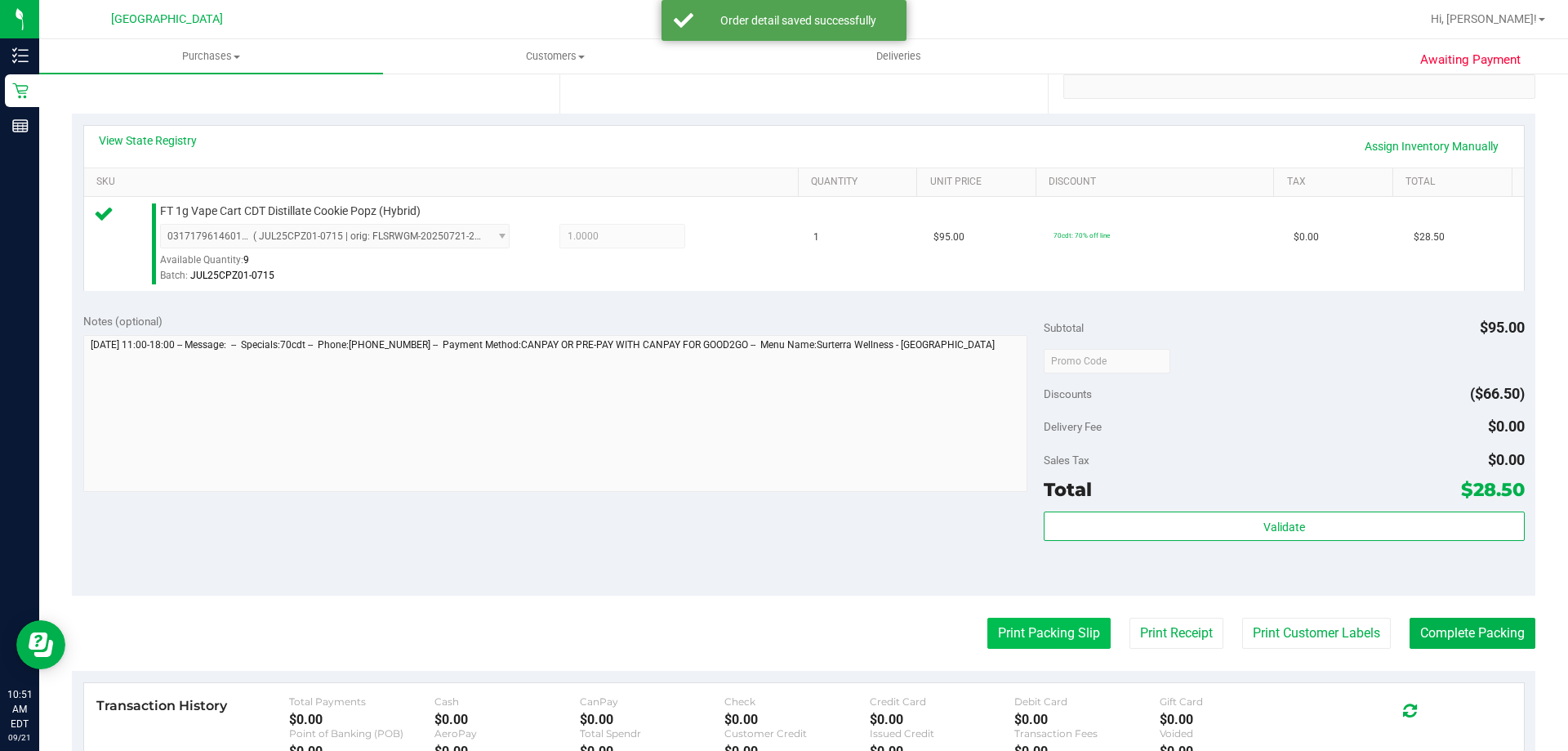
click at [1028, 637] on button "Print Packing Slip" at bounding box center [1049, 633] width 123 height 31
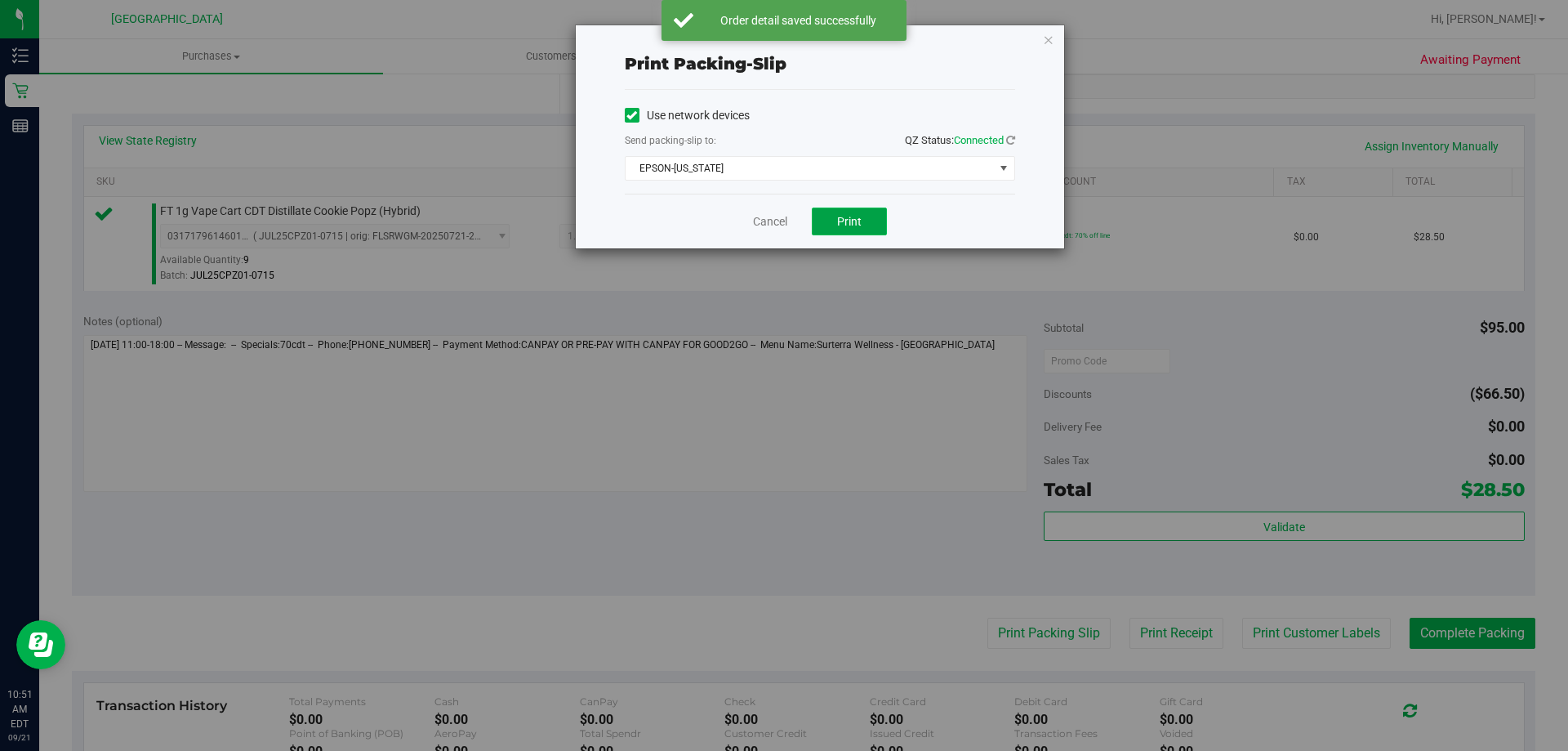
click at [840, 231] on button "Print" at bounding box center [850, 221] width 75 height 28
click at [755, 228] on link "Cancel" at bounding box center [770, 221] width 34 height 17
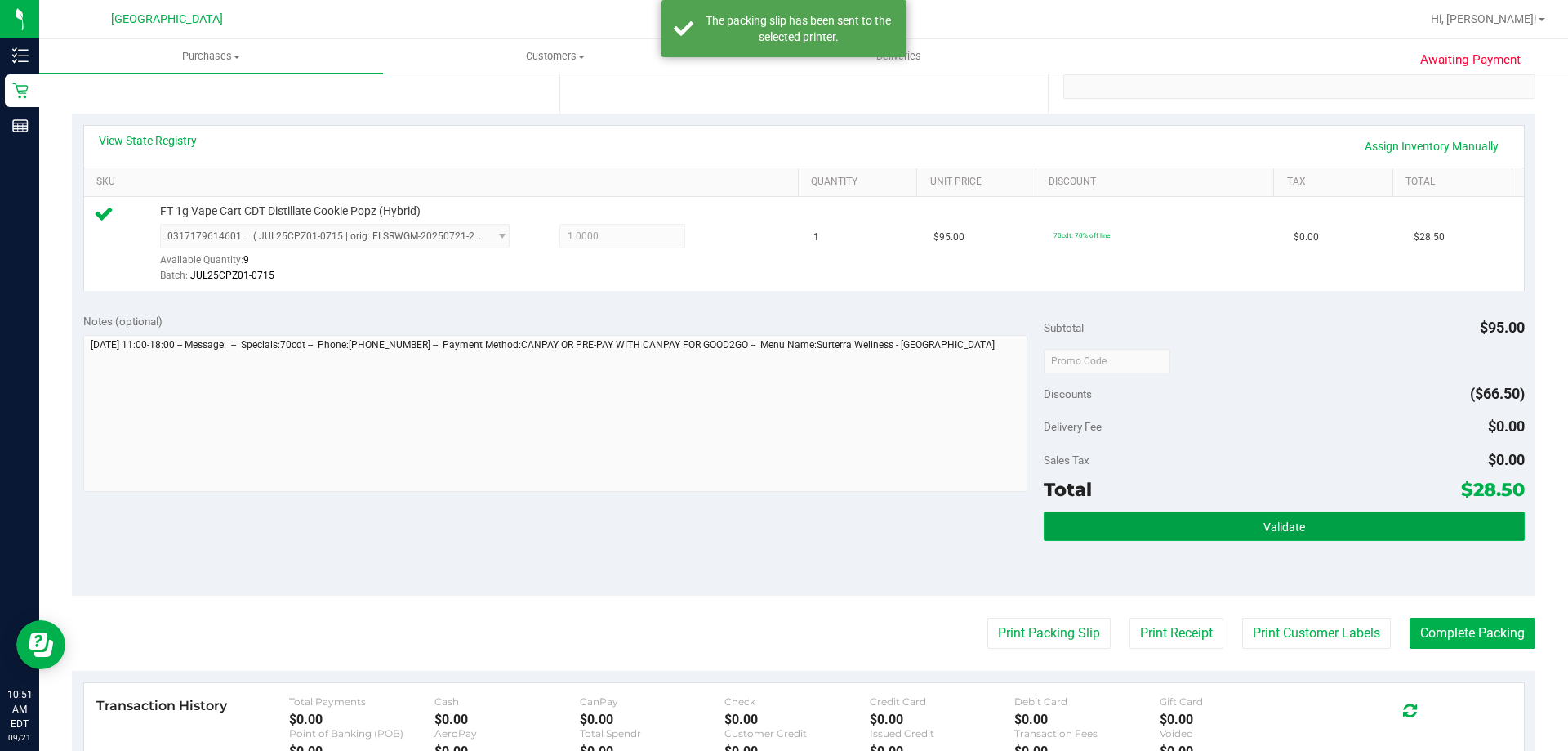
drag, startPoint x: 1367, startPoint y: 540, endPoint x: 1354, endPoint y: 540, distance: 13.0
click at [1367, 540] on button "Validate" at bounding box center [1284, 526] width 480 height 29
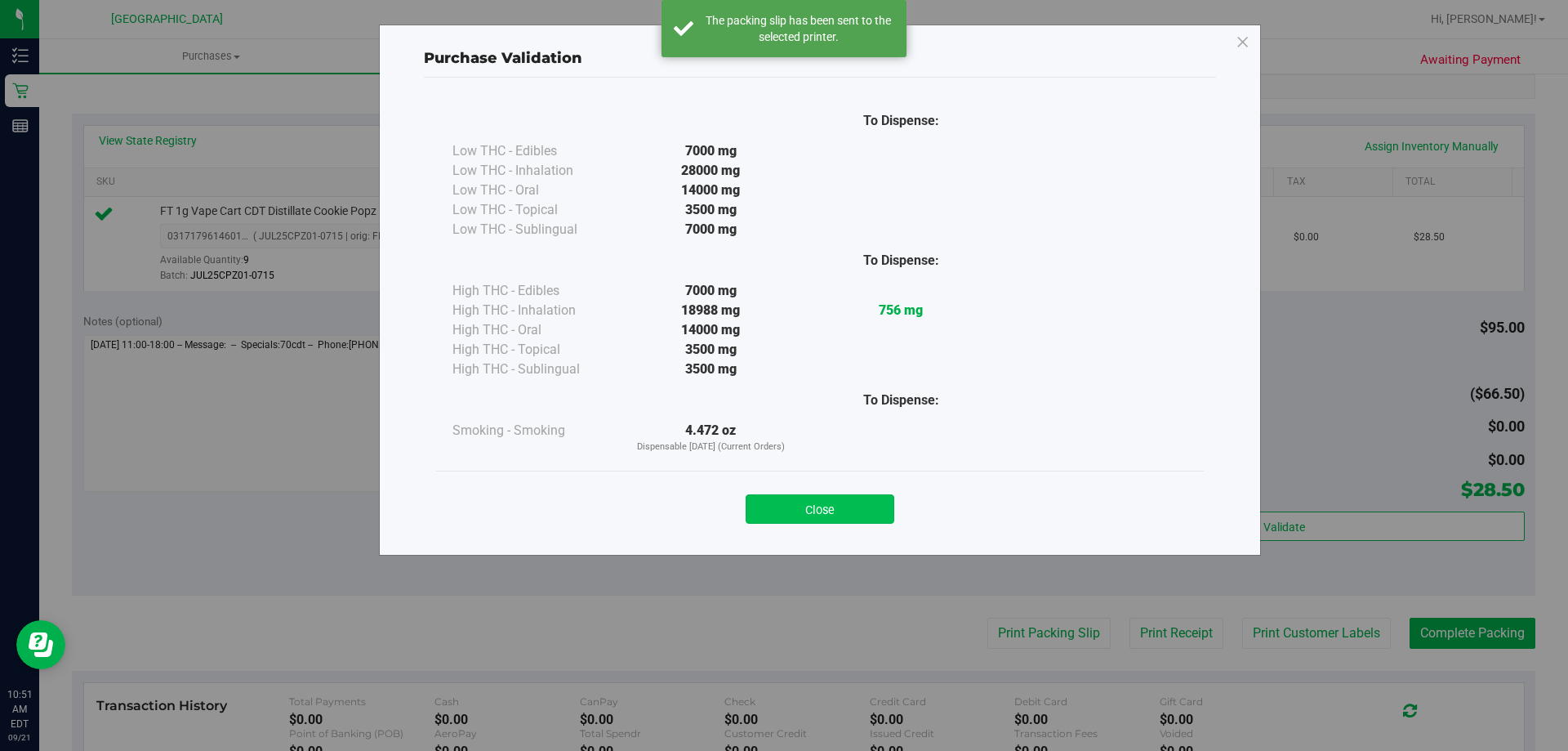
click at [834, 506] on button "Close" at bounding box center [820, 509] width 149 height 29
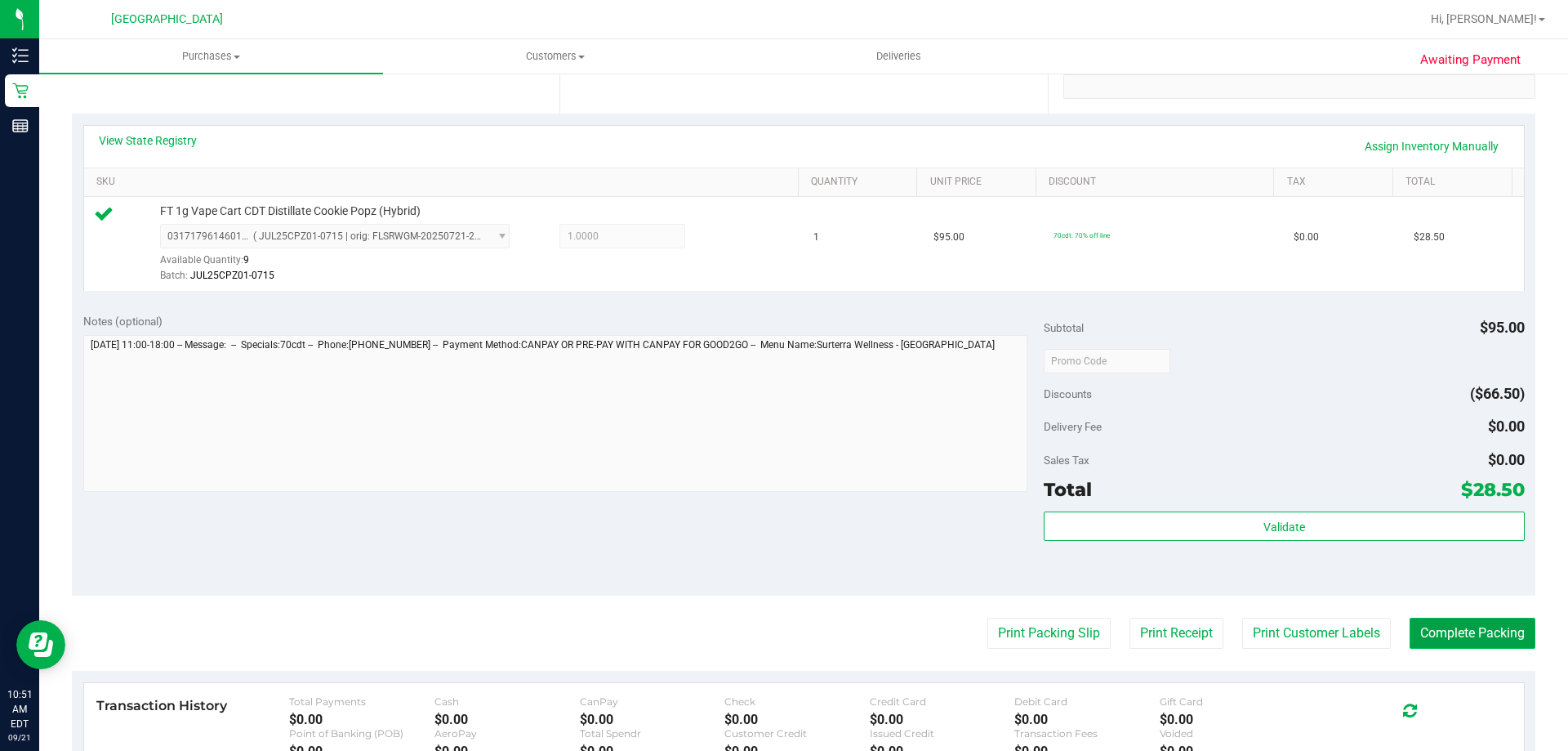
click at [1444, 627] on button "Complete Packing" at bounding box center [1473, 633] width 126 height 31
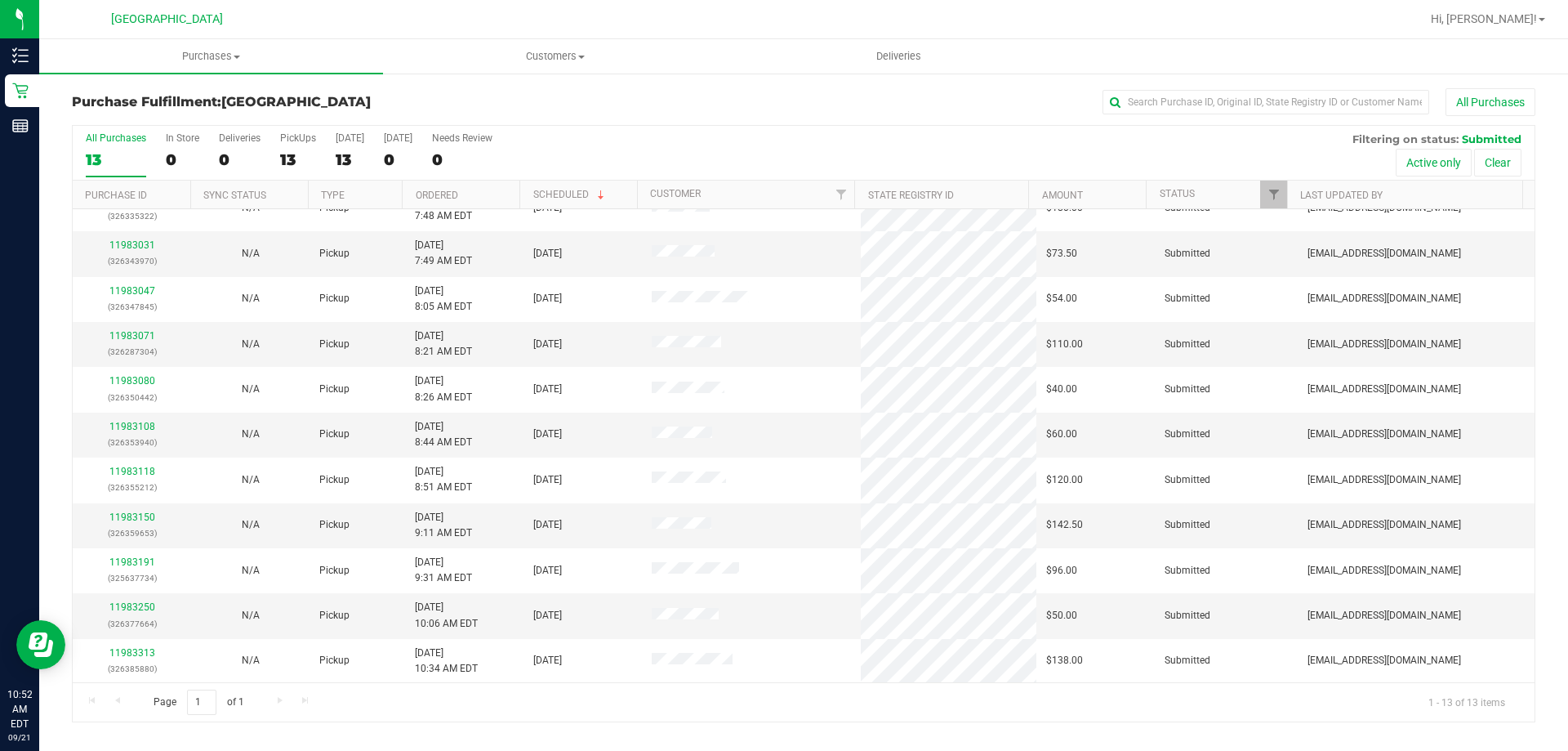
scroll to position [114, 0]
click at [127, 605] on link "11983250" at bounding box center [132, 606] width 46 height 12
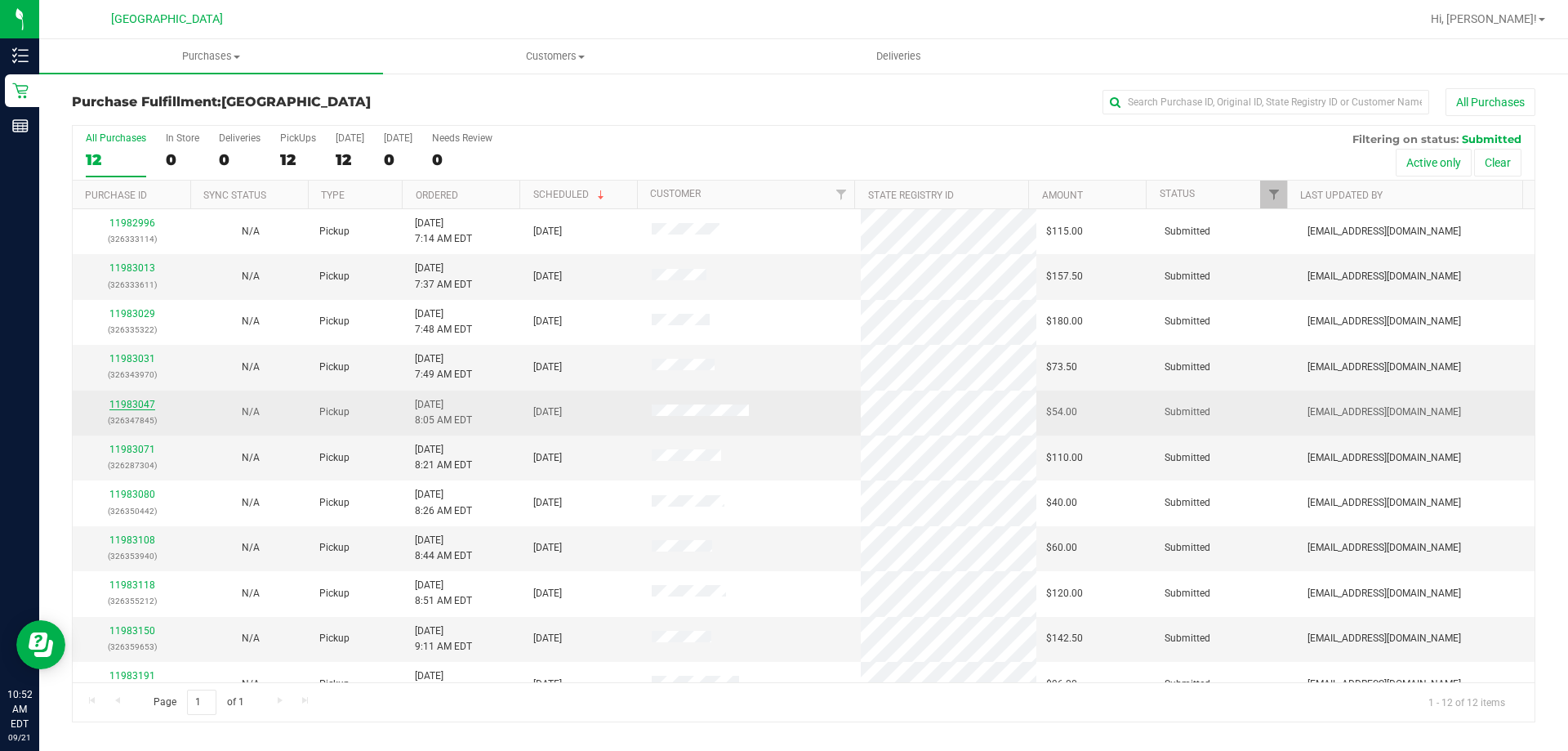
click at [140, 401] on link "11983047" at bounding box center [132, 405] width 46 height 12
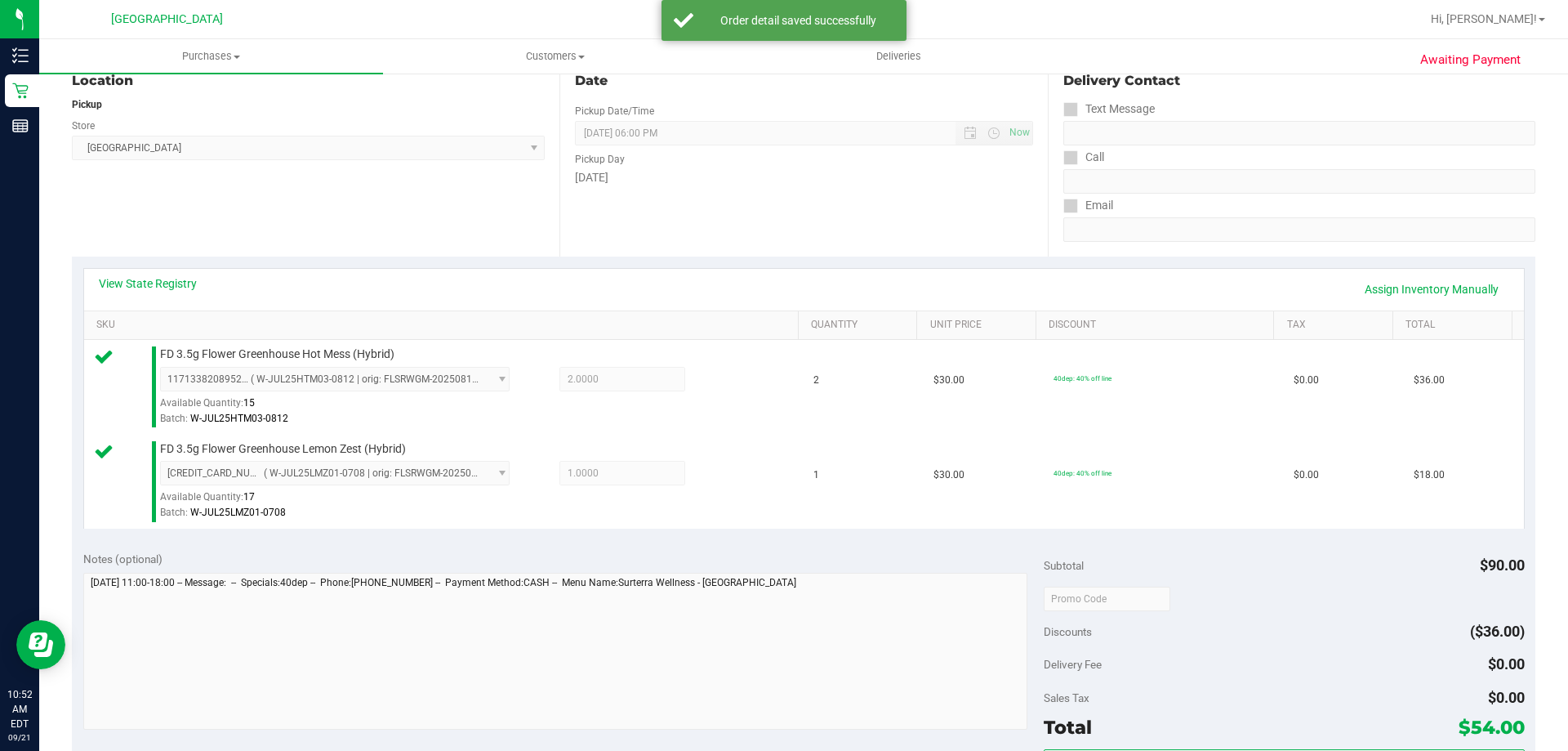
scroll to position [490, 0]
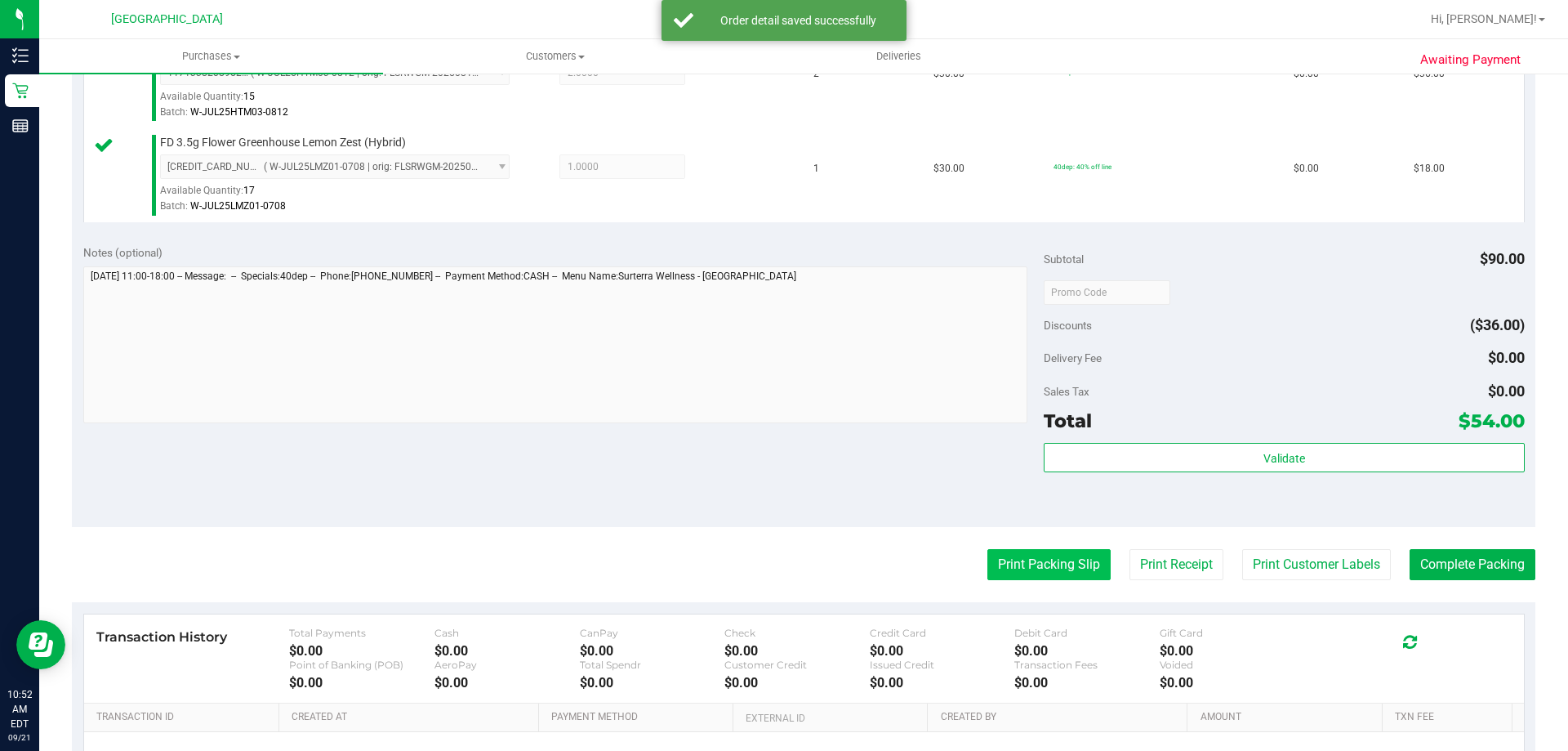
click at [1047, 567] on button "Print Packing Slip" at bounding box center [1049, 564] width 123 height 31
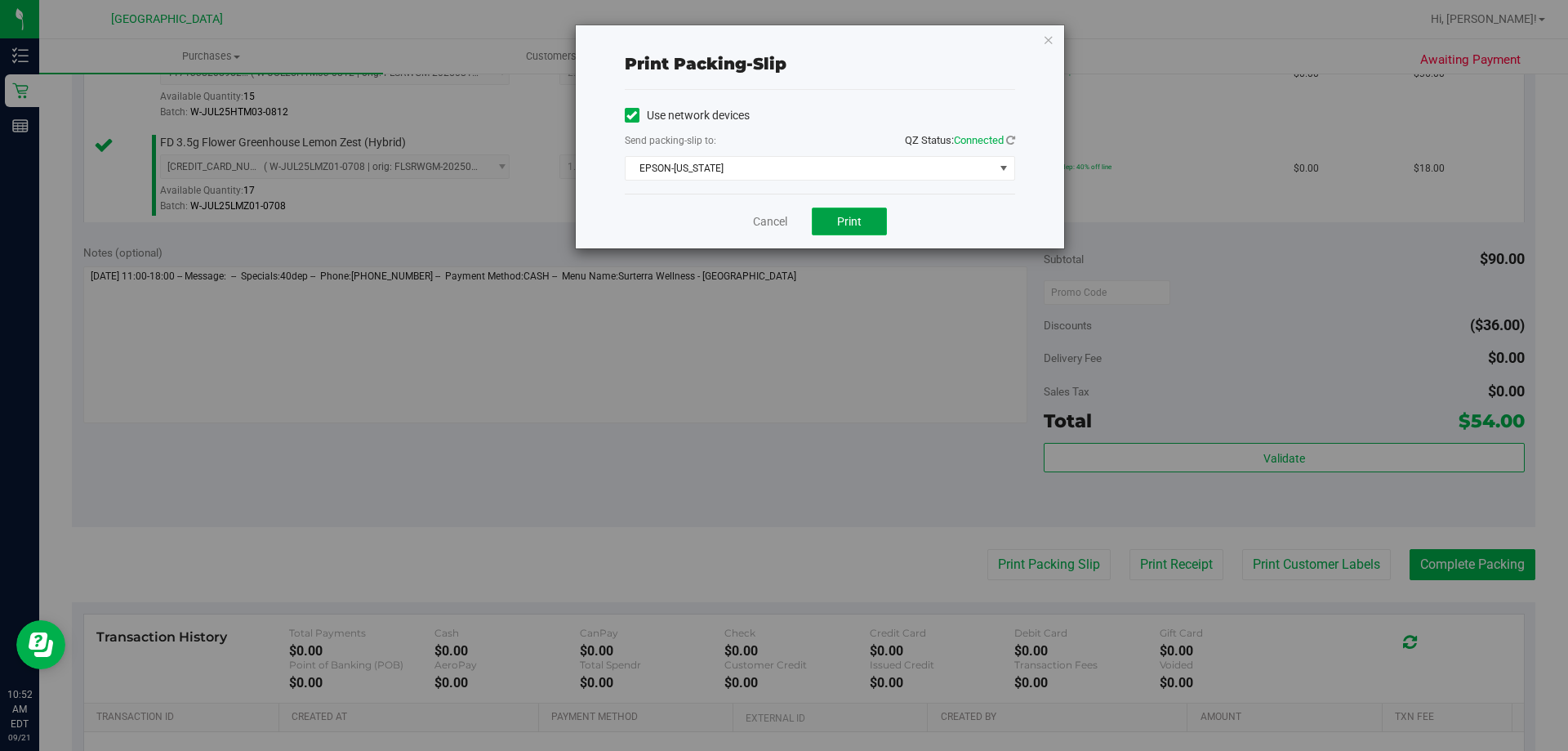
click at [852, 224] on span "Print" at bounding box center [849, 221] width 24 height 13
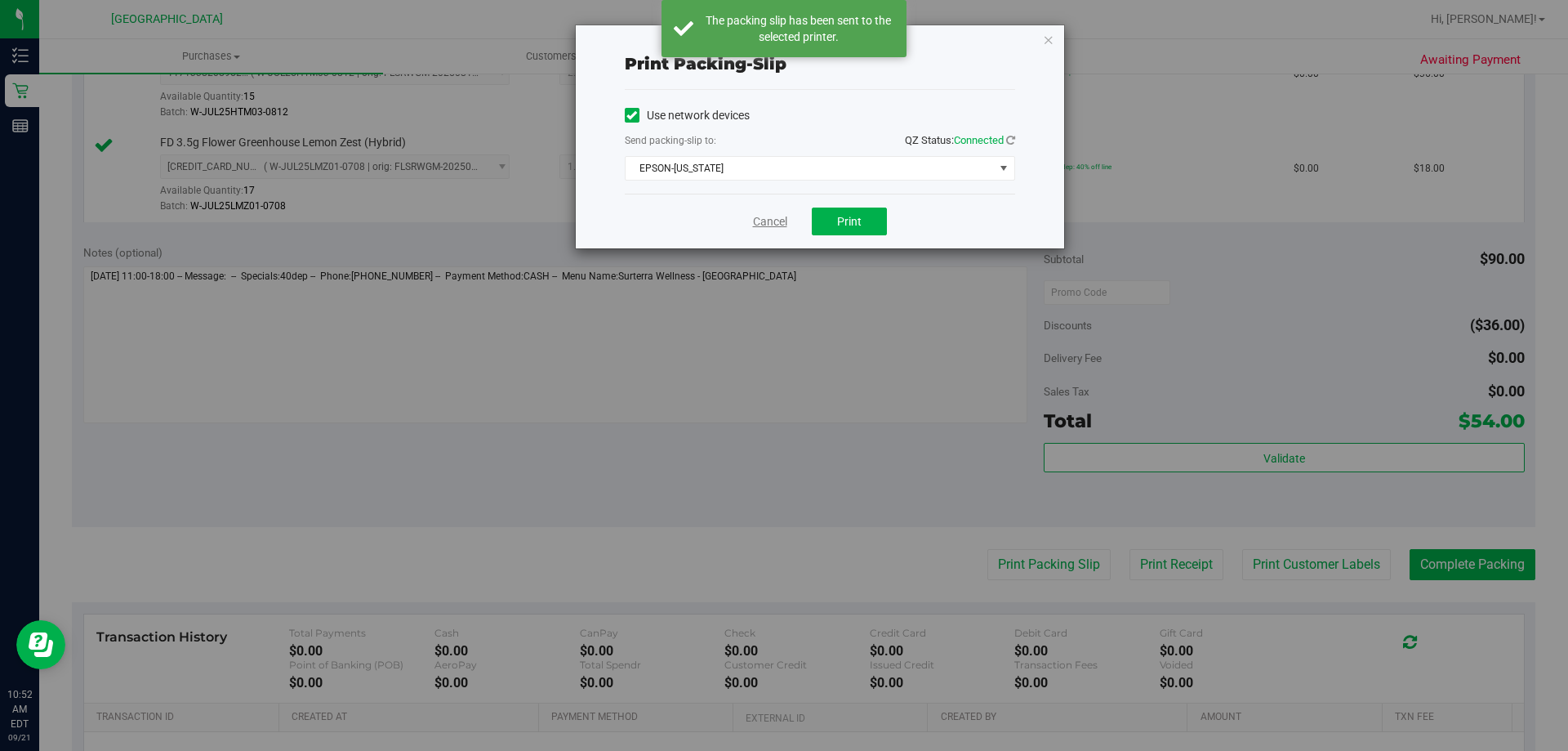
click at [759, 227] on link "Cancel" at bounding box center [770, 221] width 34 height 17
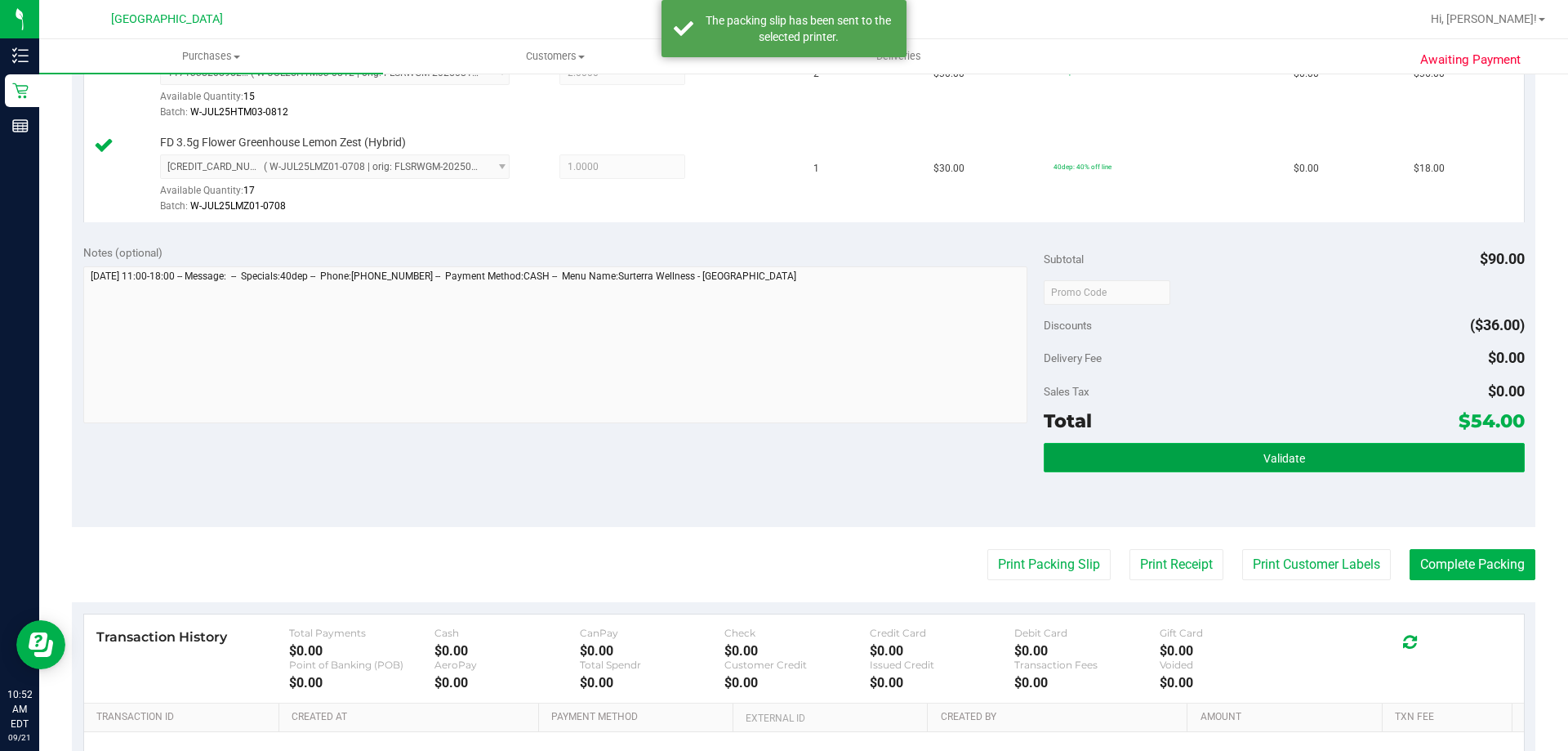
click at [1273, 458] on span "Validate" at bounding box center [1284, 458] width 42 height 13
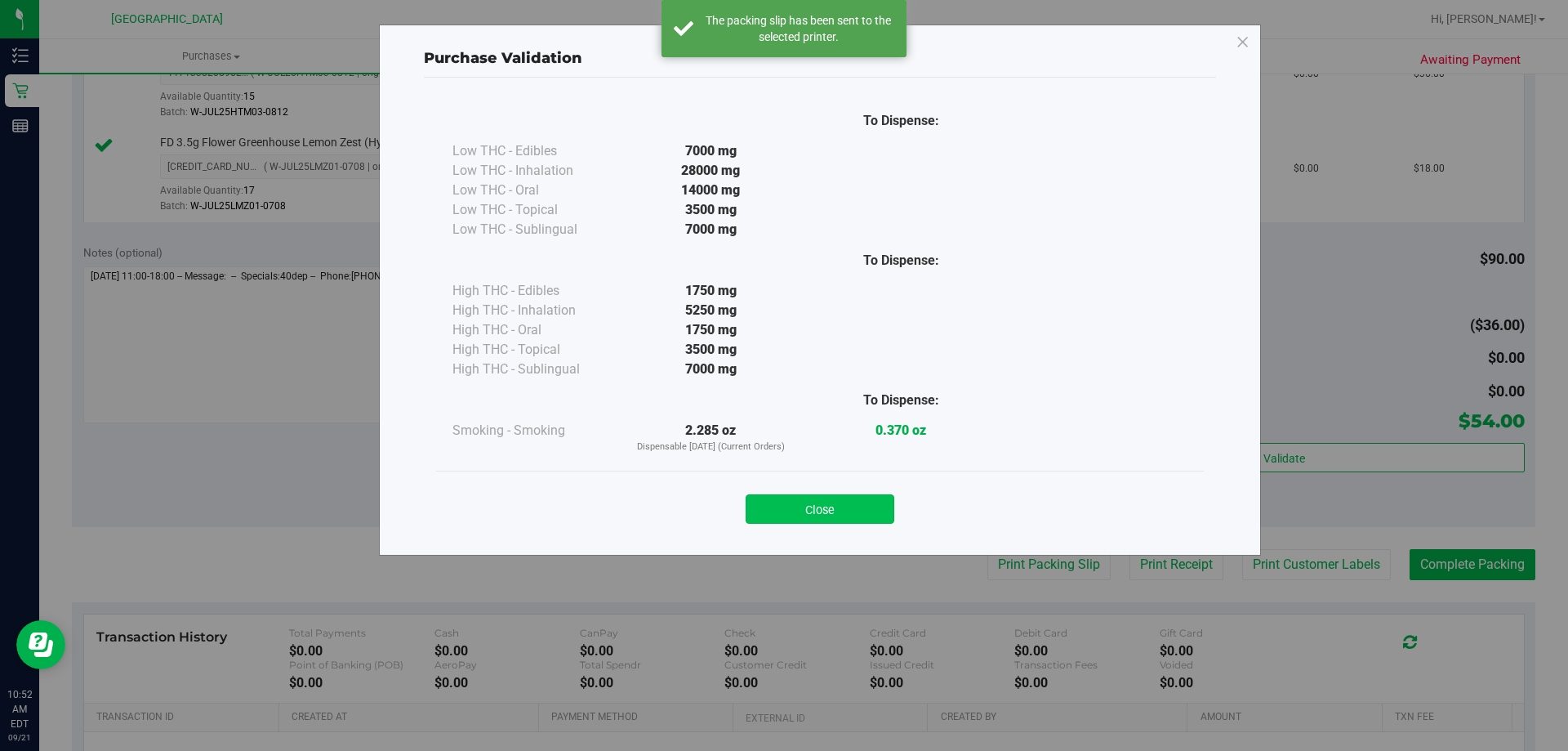
click at [862, 517] on button "Close" at bounding box center [820, 509] width 149 height 29
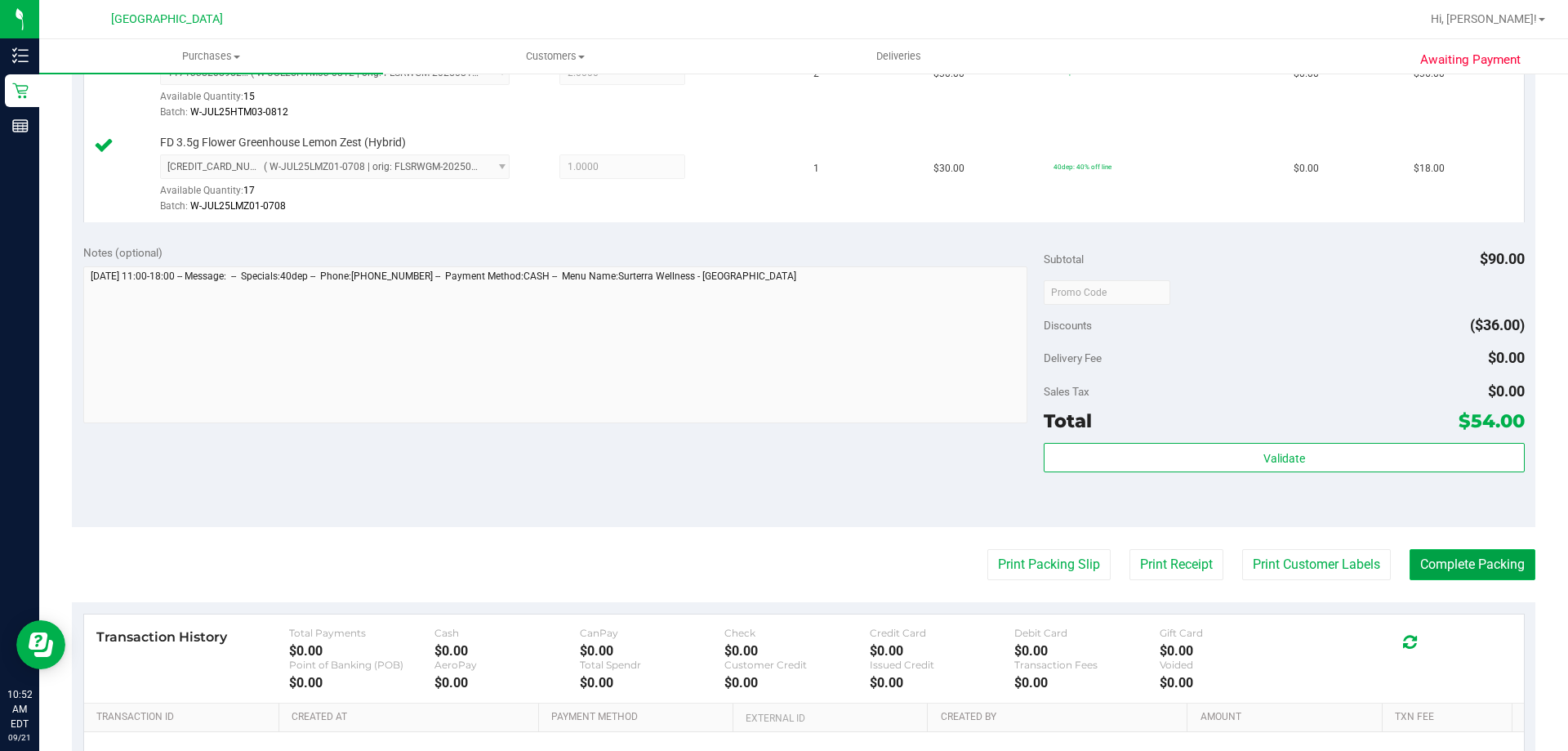
click at [1500, 563] on button "Complete Packing" at bounding box center [1473, 564] width 126 height 31
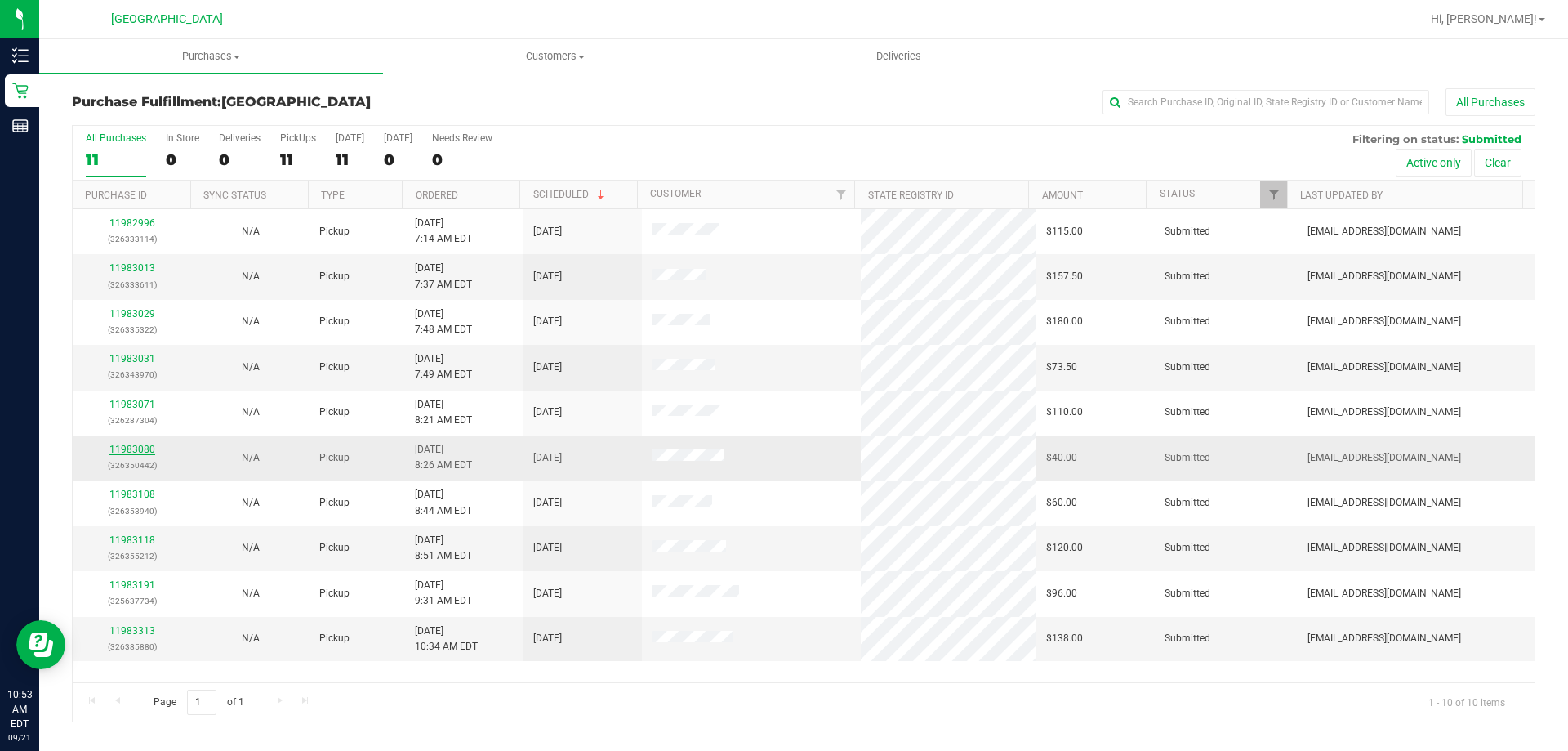
click at [119, 450] on link "11983080" at bounding box center [132, 449] width 46 height 12
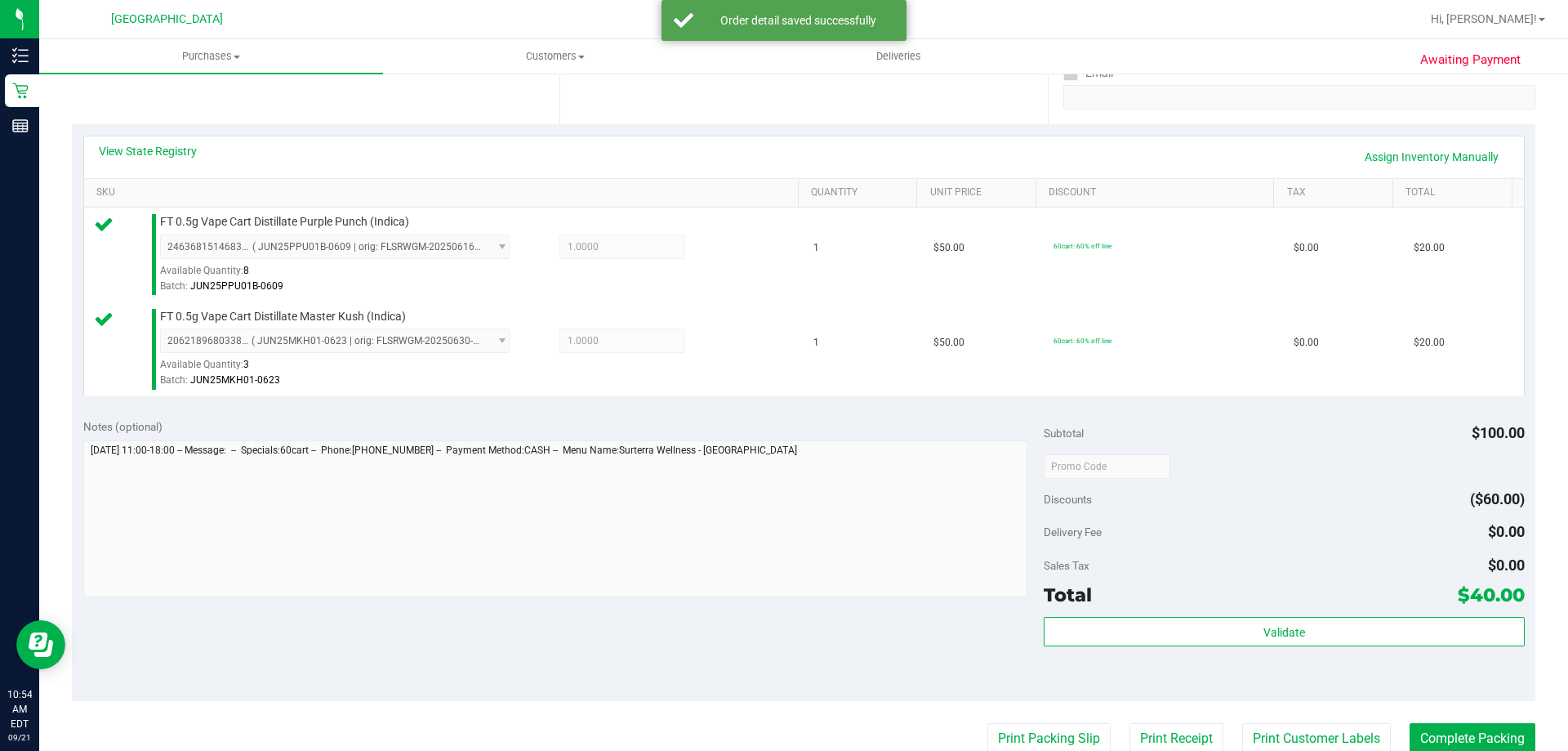
scroll to position [327, 0]
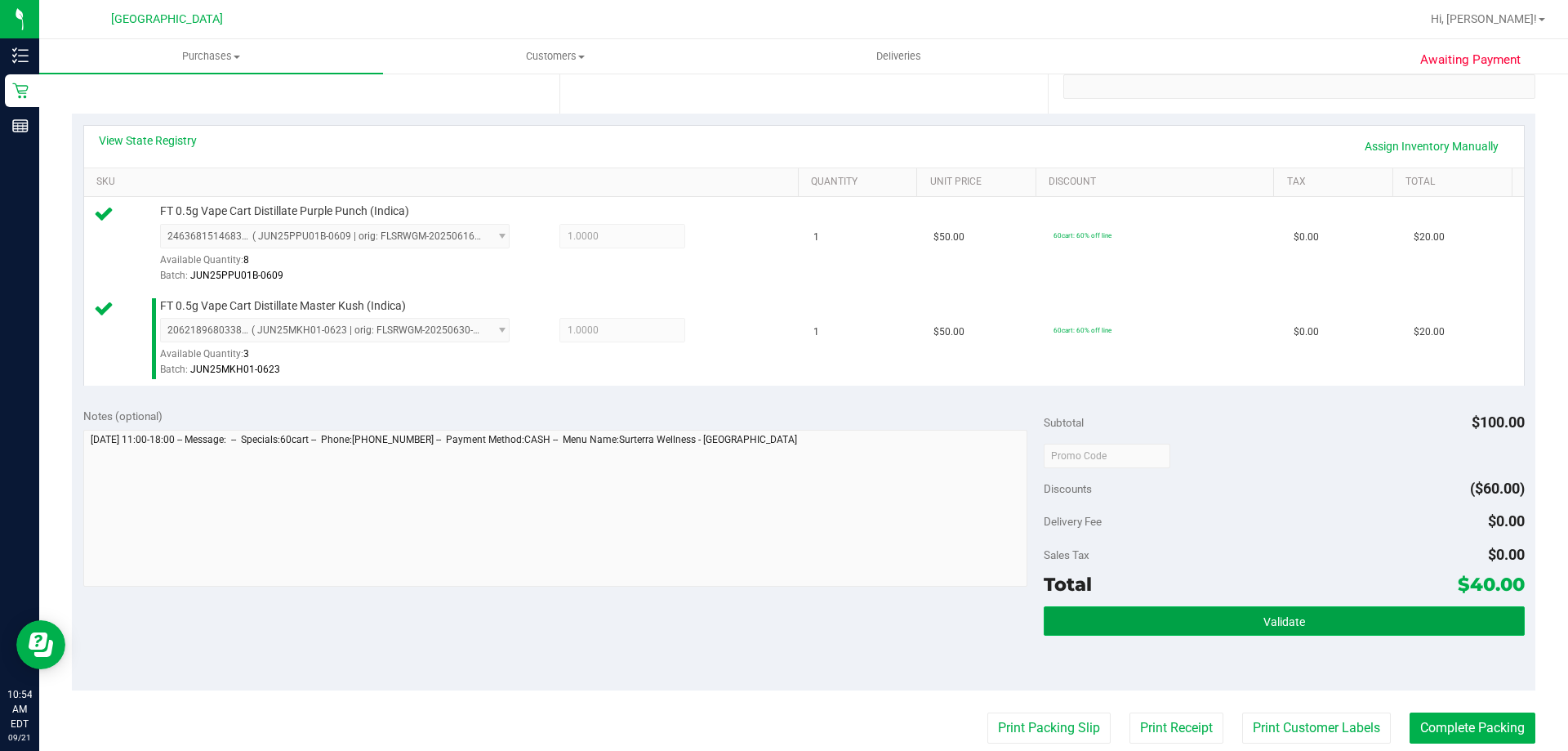
click at [1225, 621] on button "Validate" at bounding box center [1284, 621] width 480 height 29
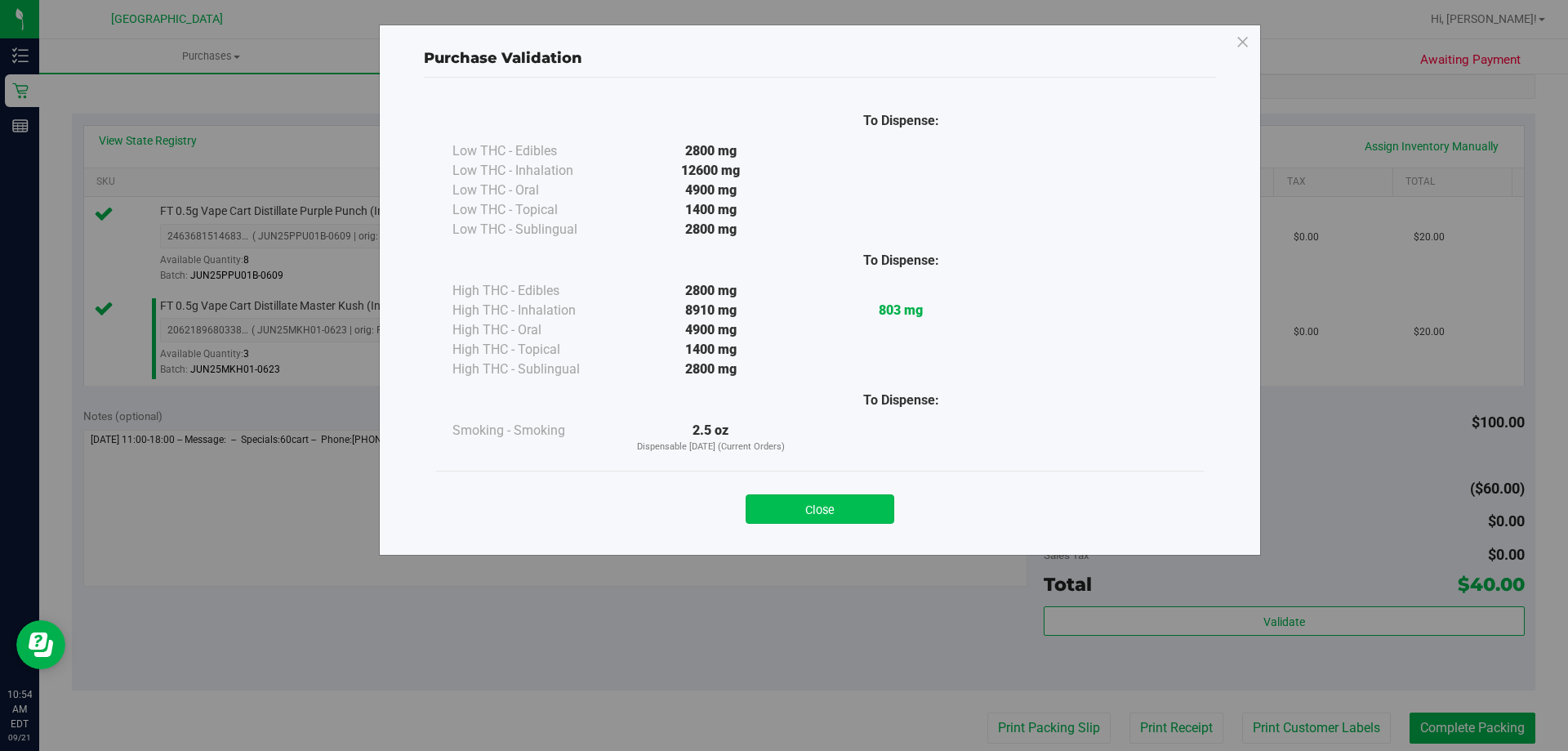
click at [854, 501] on button "Close" at bounding box center [820, 509] width 149 height 29
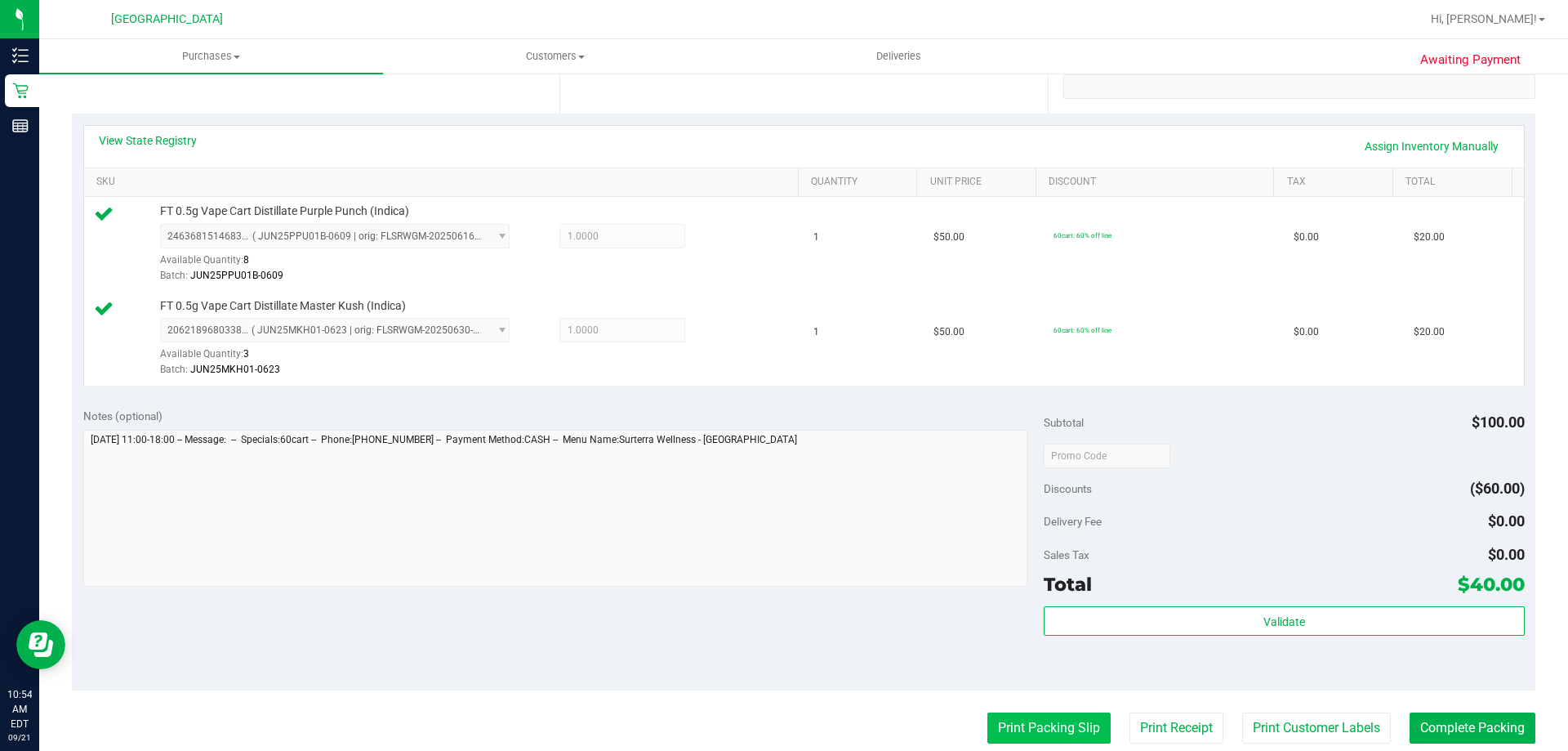
click at [1047, 727] on button "Print Packing Slip" at bounding box center [1049, 728] width 123 height 31
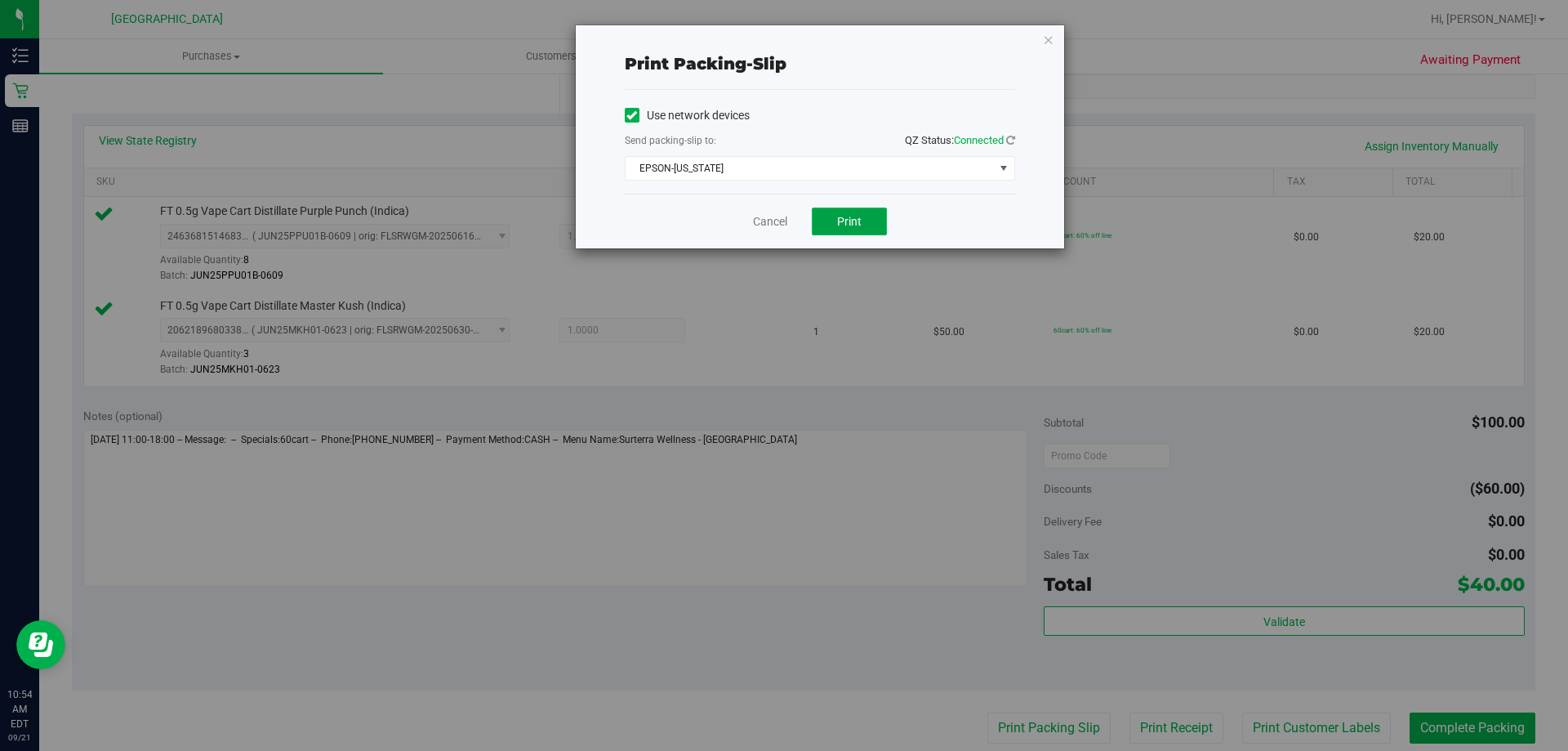
click at [842, 220] on span "Print" at bounding box center [849, 221] width 24 height 13
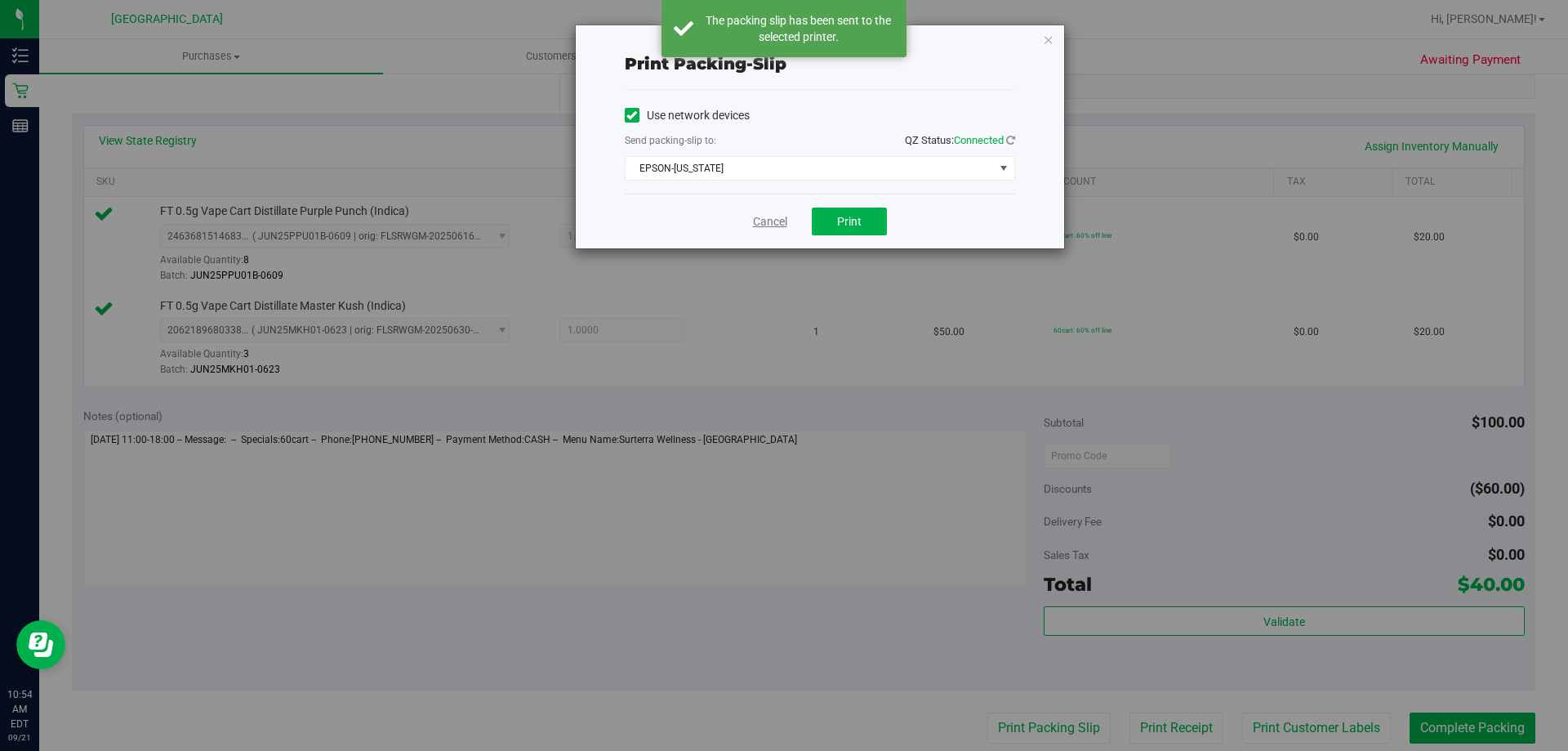
click at [761, 219] on link "Cancel" at bounding box center [770, 221] width 34 height 17
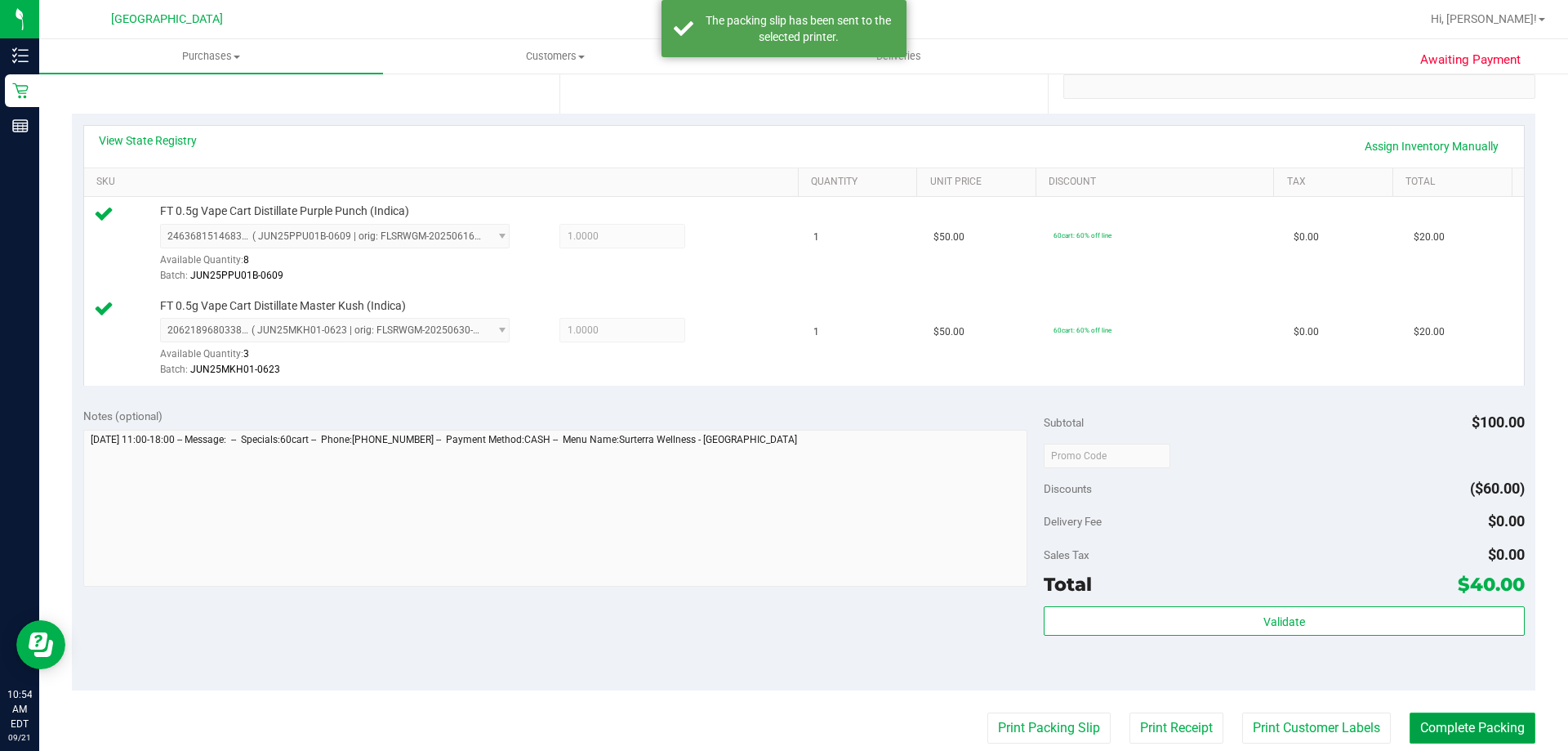
click at [1481, 734] on button "Complete Packing" at bounding box center [1473, 728] width 126 height 31
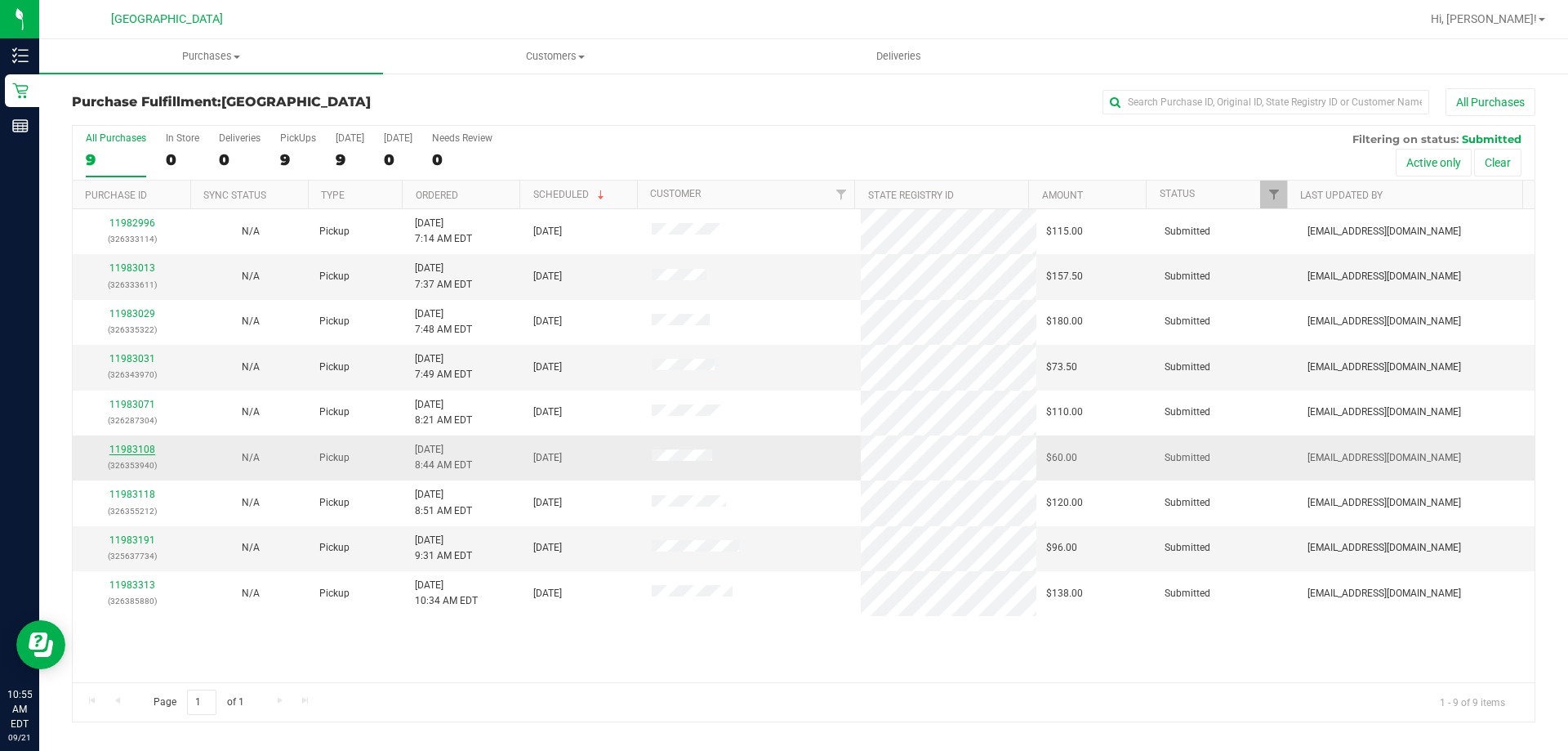
click at [135, 445] on link "11983108" at bounding box center [132, 449] width 46 height 12
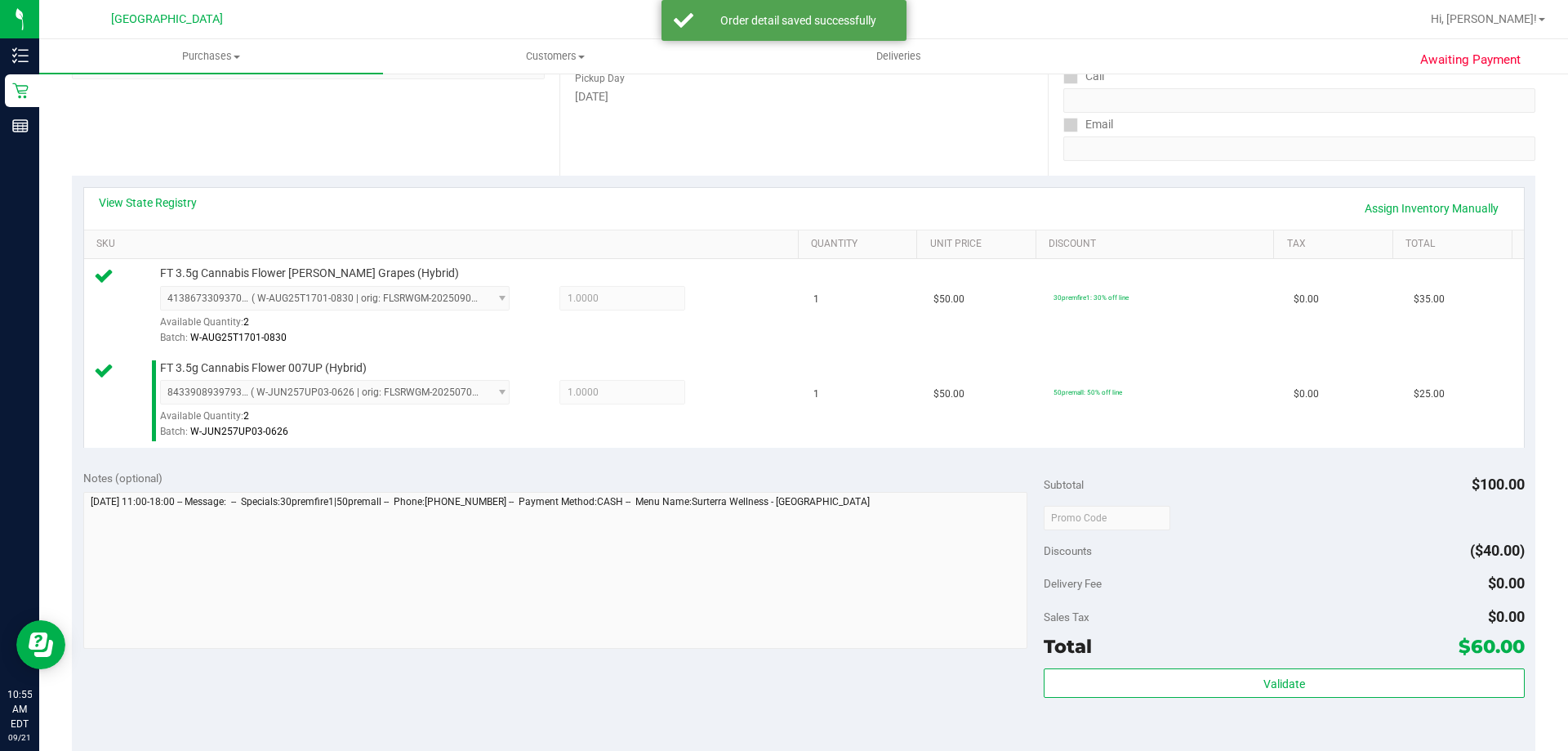
scroll to position [490, 0]
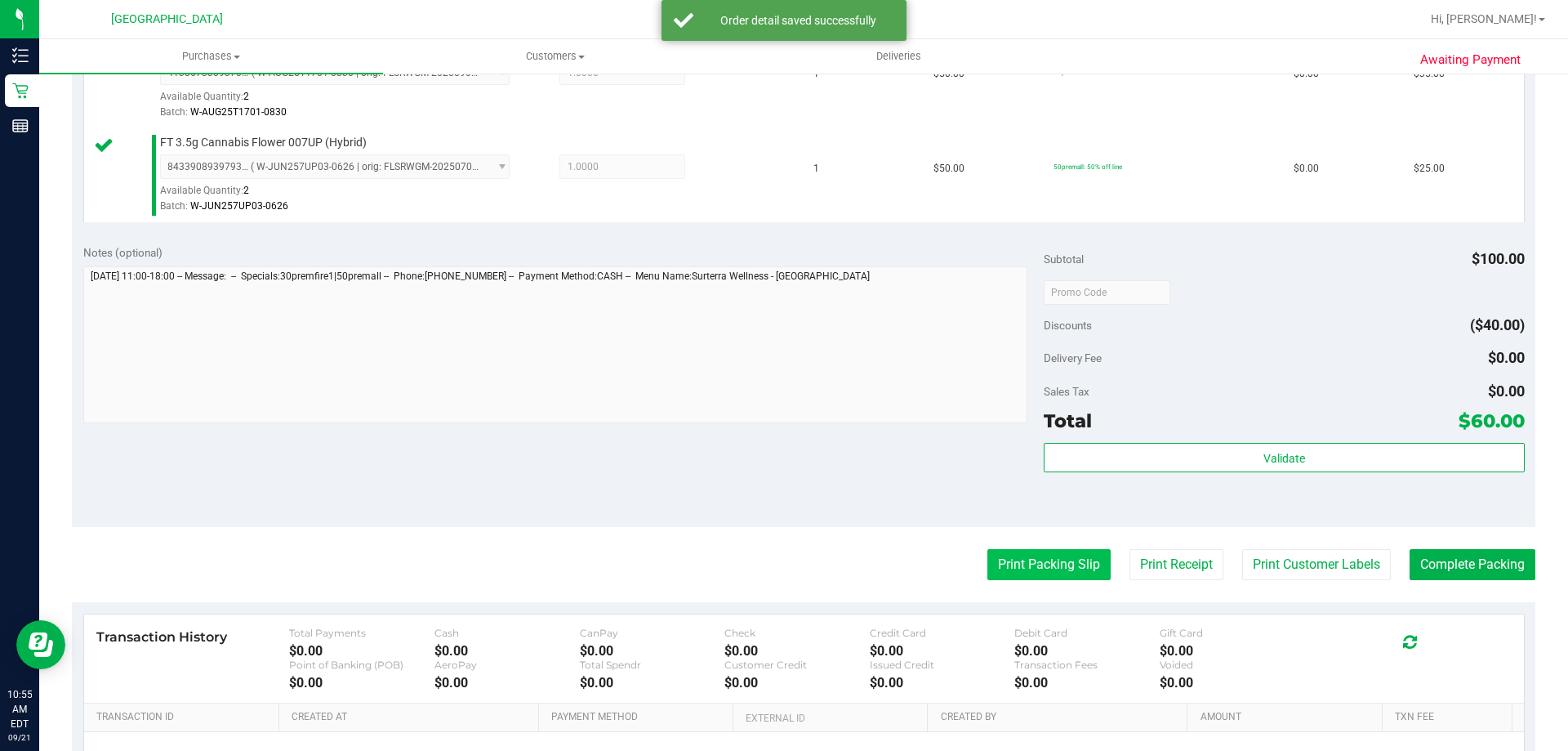
click at [1046, 573] on button "Print Packing Slip" at bounding box center [1049, 564] width 123 height 31
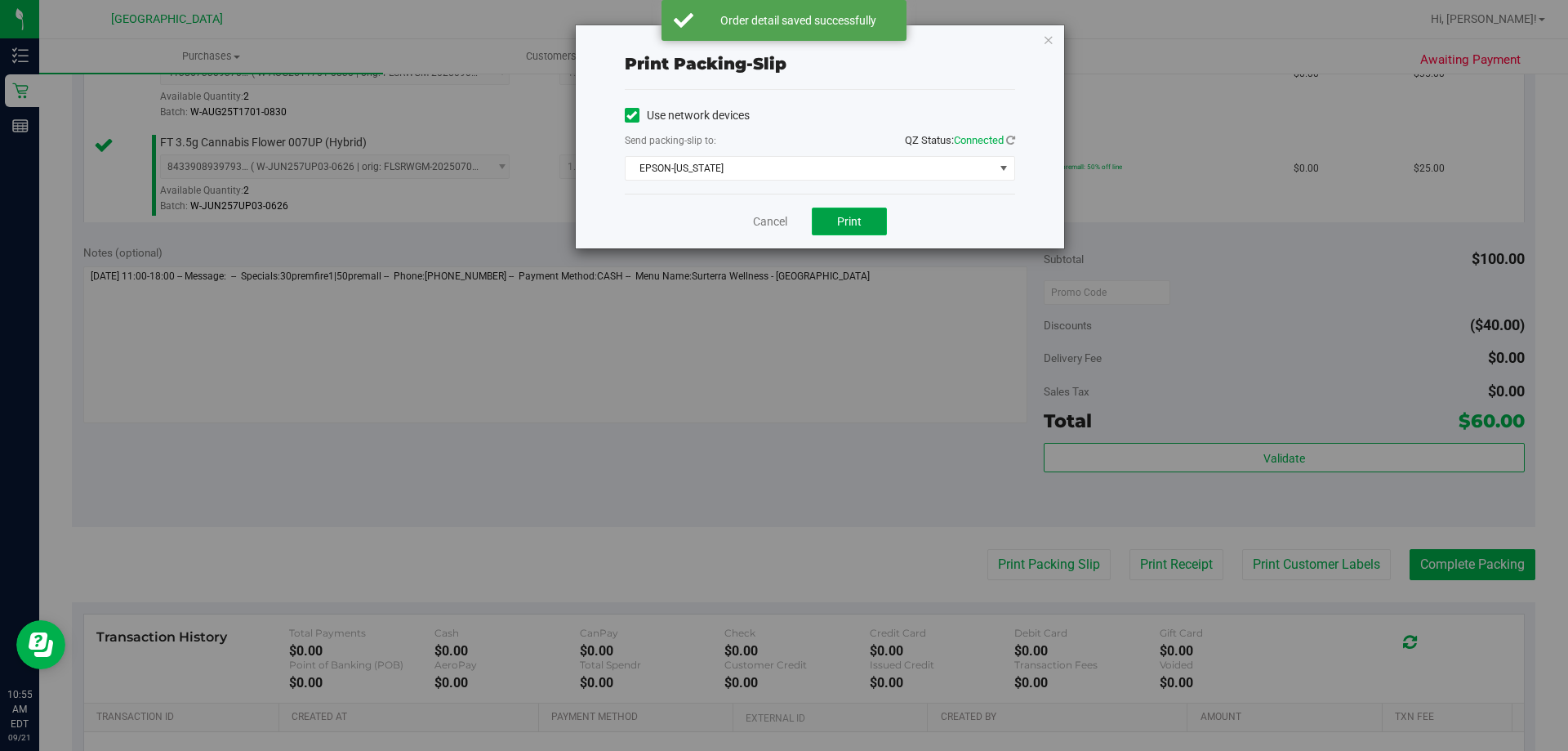
click at [860, 232] on button "Print" at bounding box center [850, 221] width 75 height 28
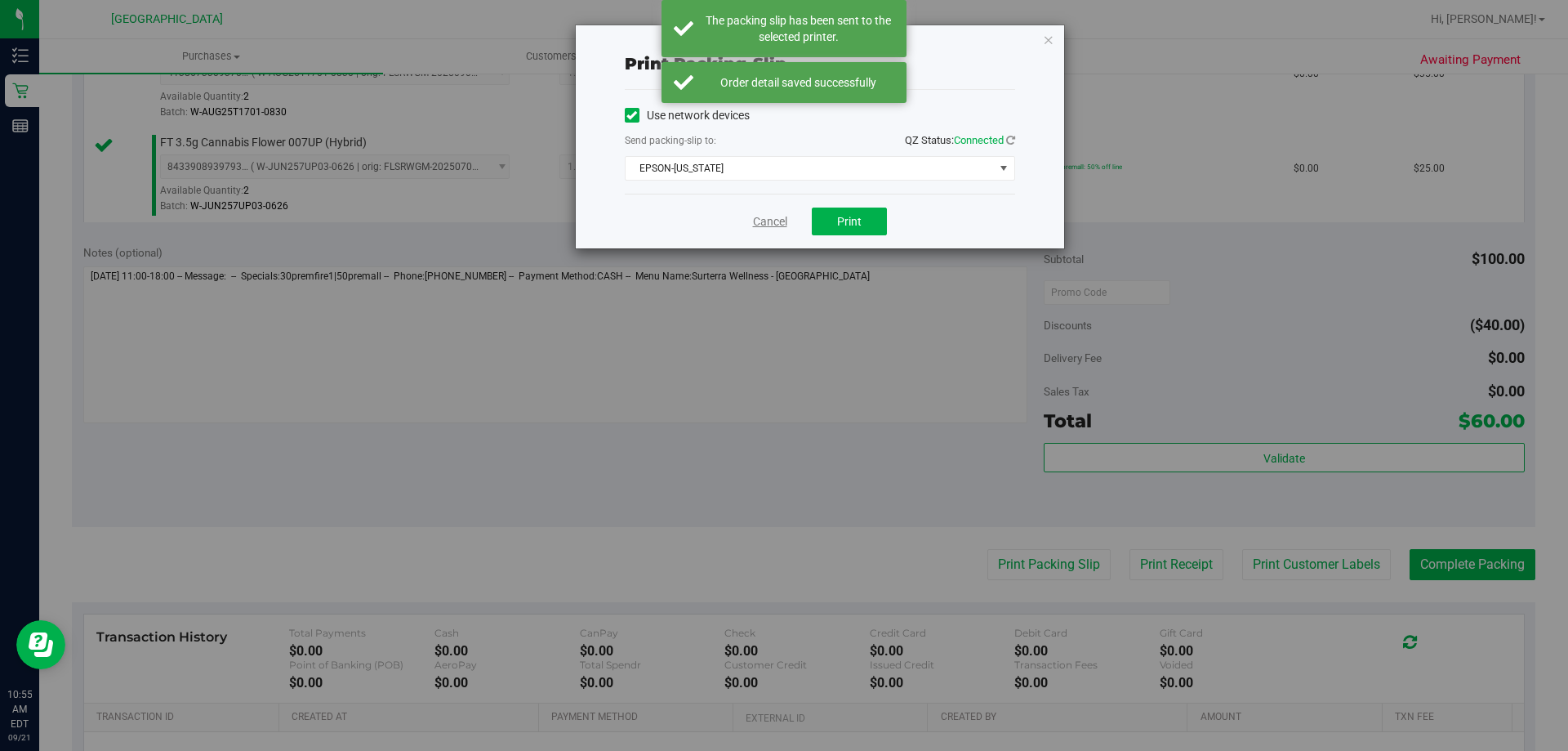
click at [770, 220] on link "Cancel" at bounding box center [770, 221] width 34 height 17
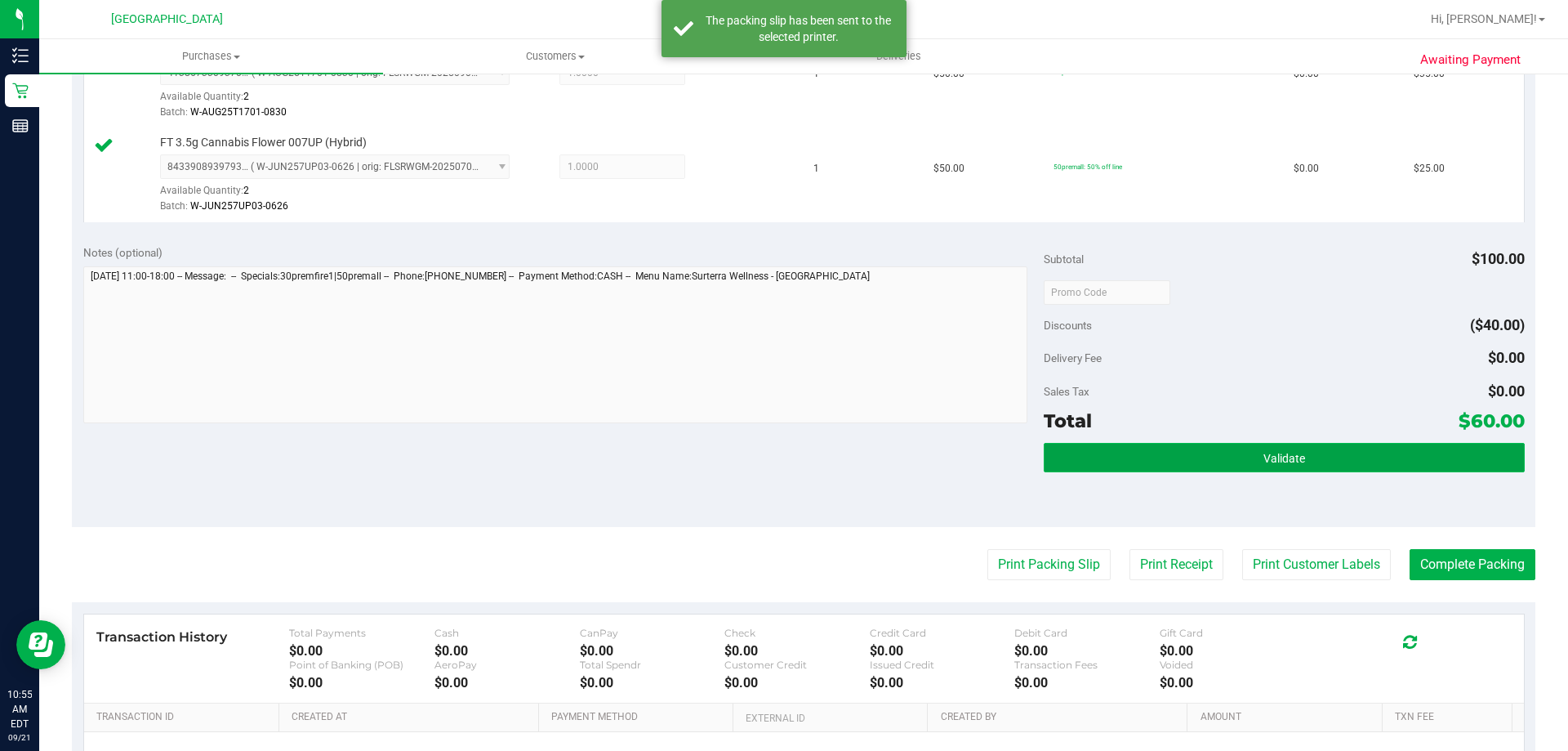
click at [1305, 462] on button "Validate" at bounding box center [1284, 457] width 480 height 29
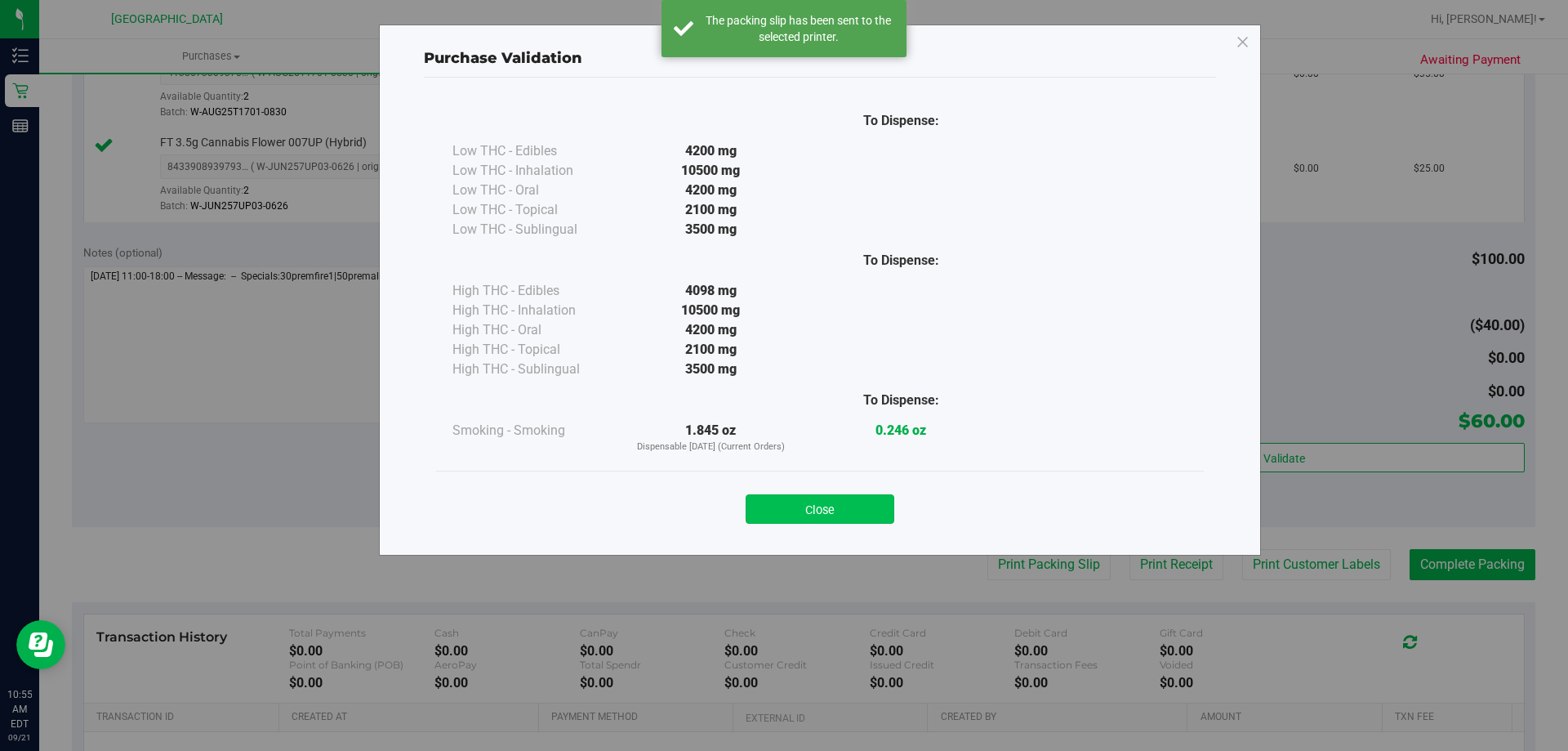
click at [823, 507] on button "Close" at bounding box center [820, 509] width 149 height 29
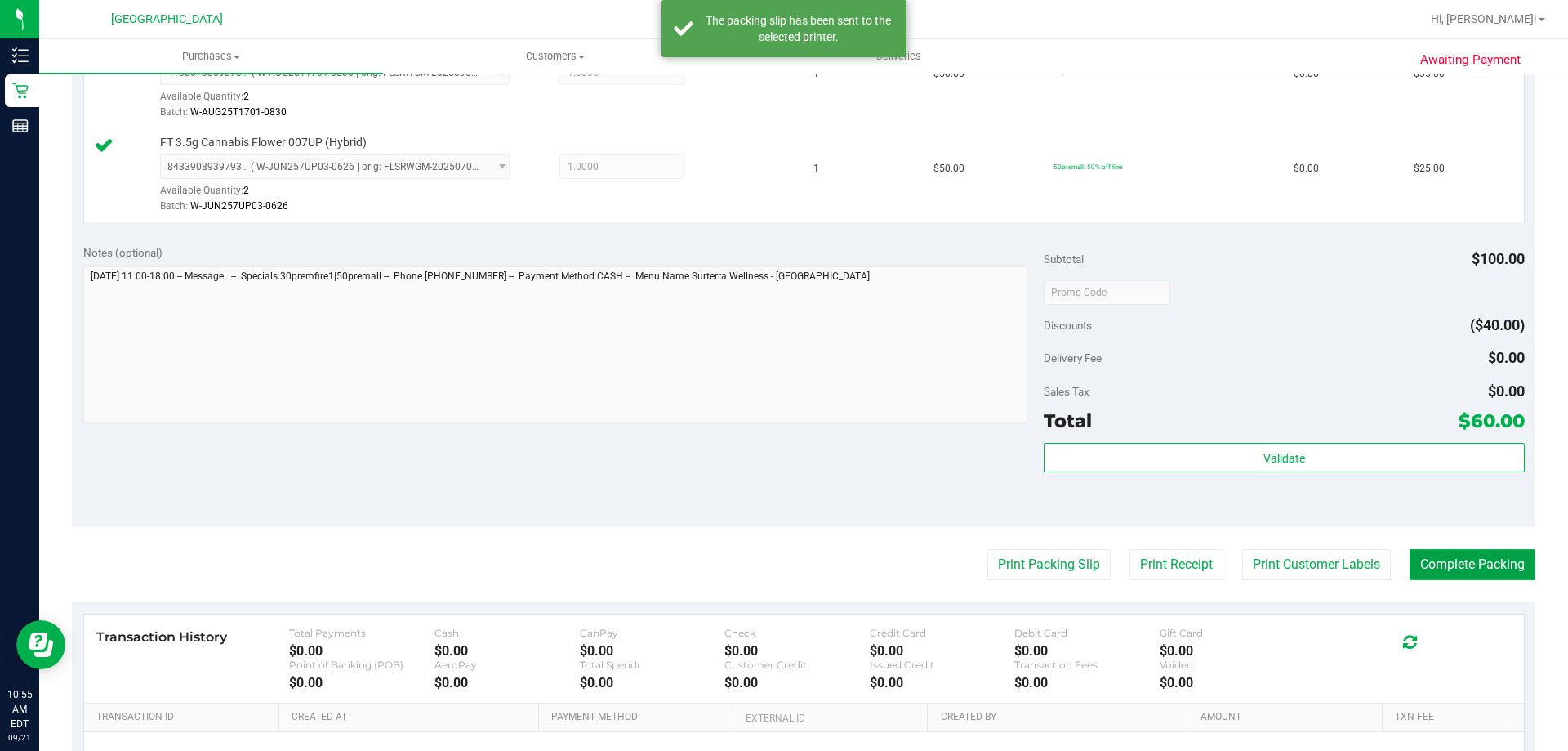
click at [1487, 563] on button "Complete Packing" at bounding box center [1473, 564] width 126 height 31
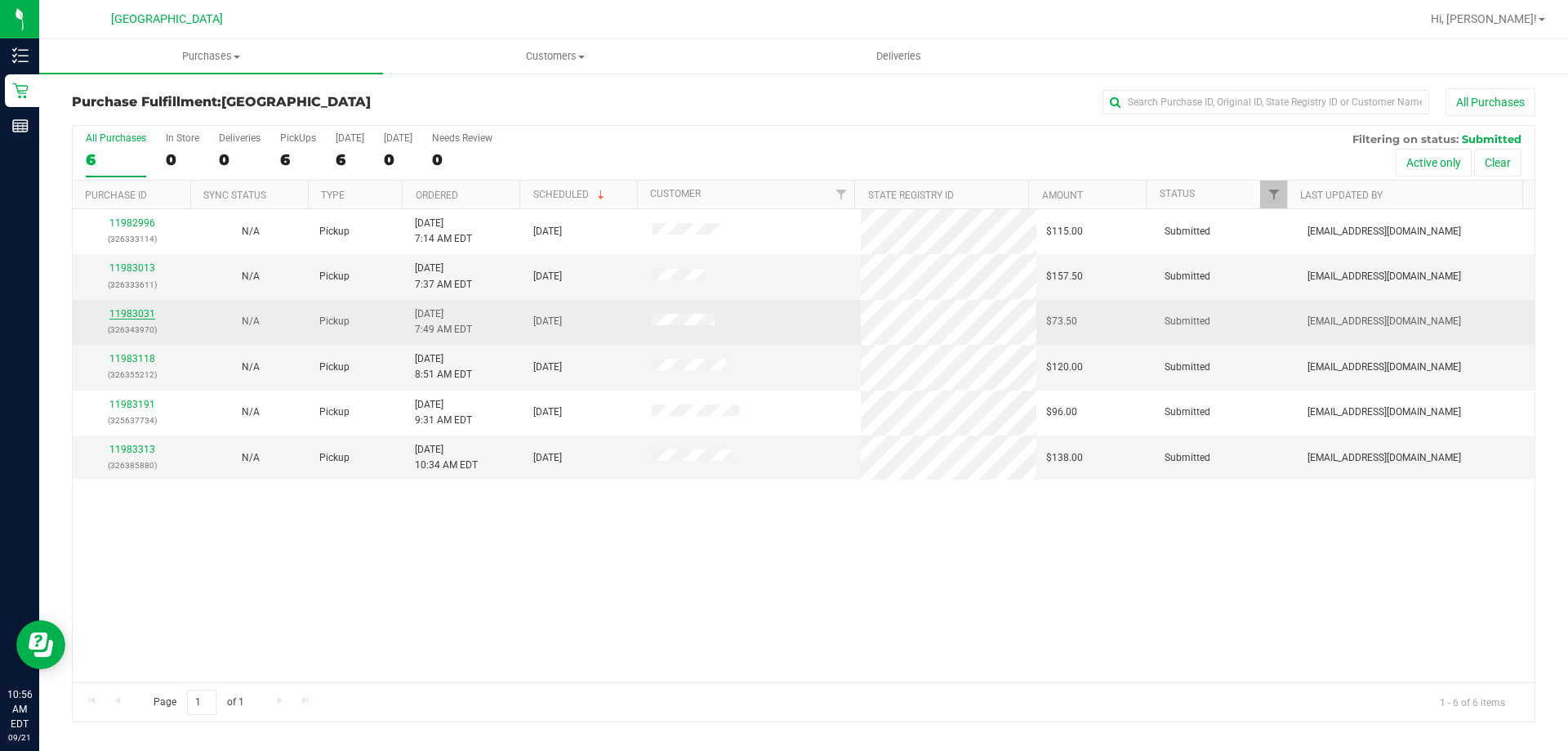
click at [145, 312] on link "11983031" at bounding box center [132, 313] width 46 height 12
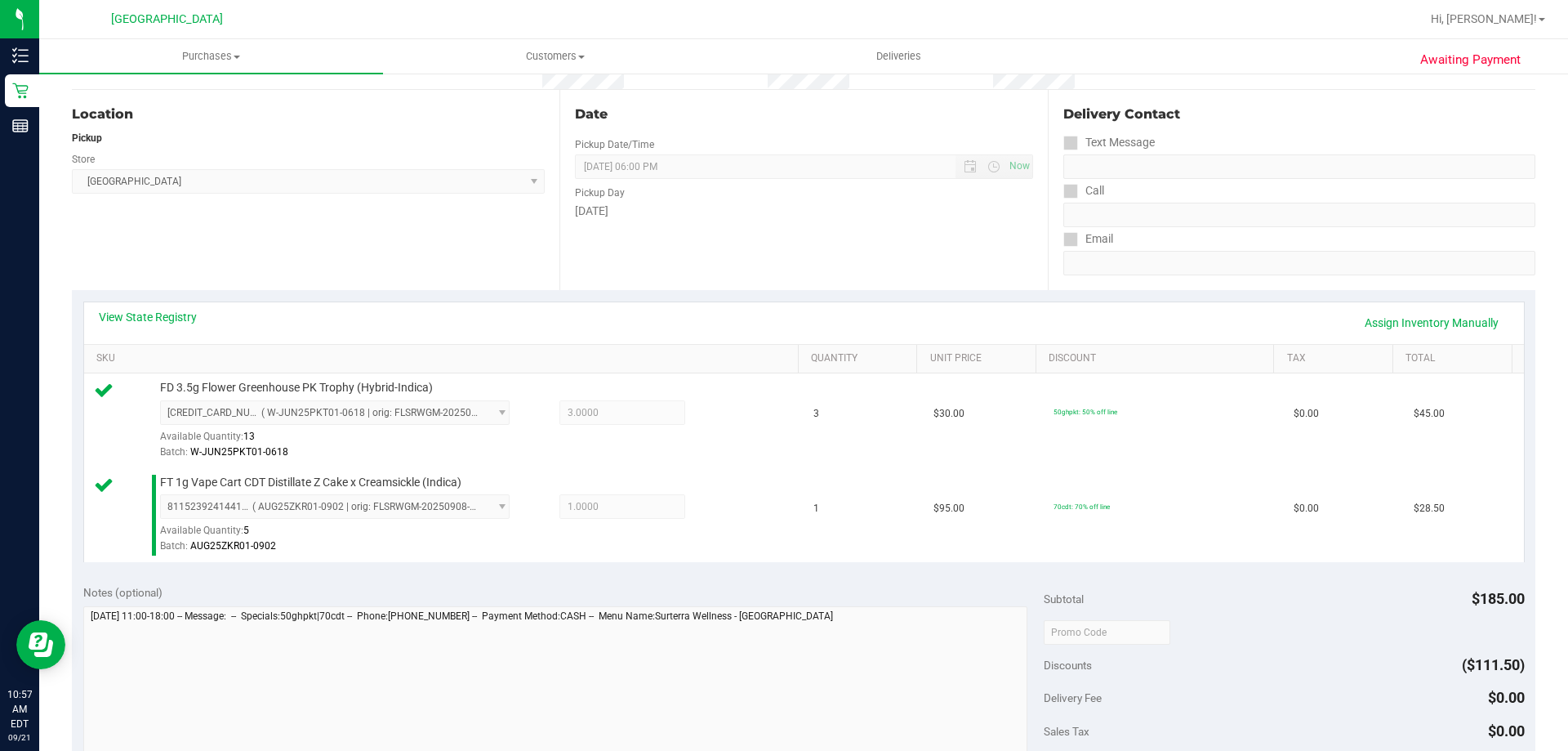
scroll to position [327, 0]
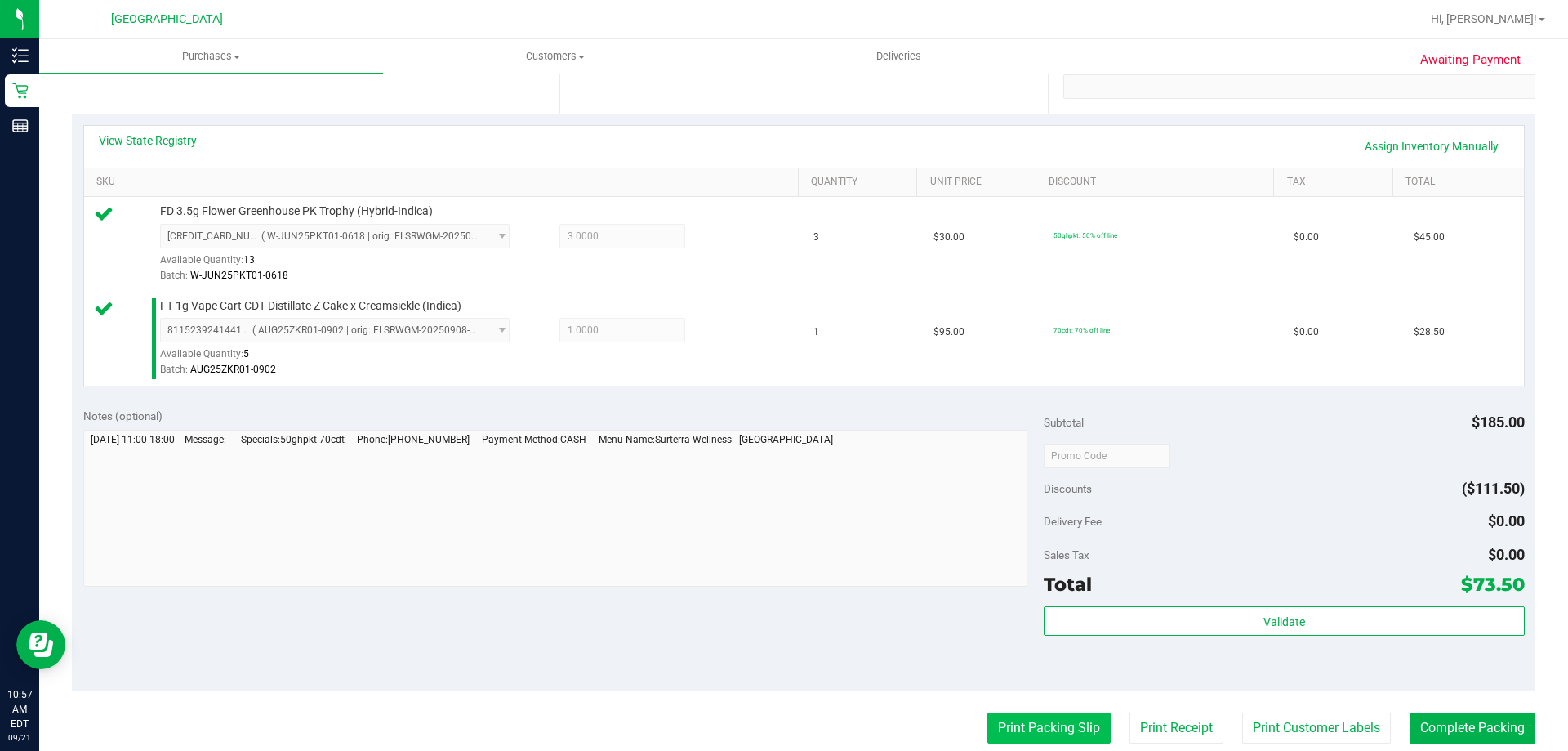
click at [1077, 716] on button "Print Packing Slip" at bounding box center [1049, 728] width 123 height 31
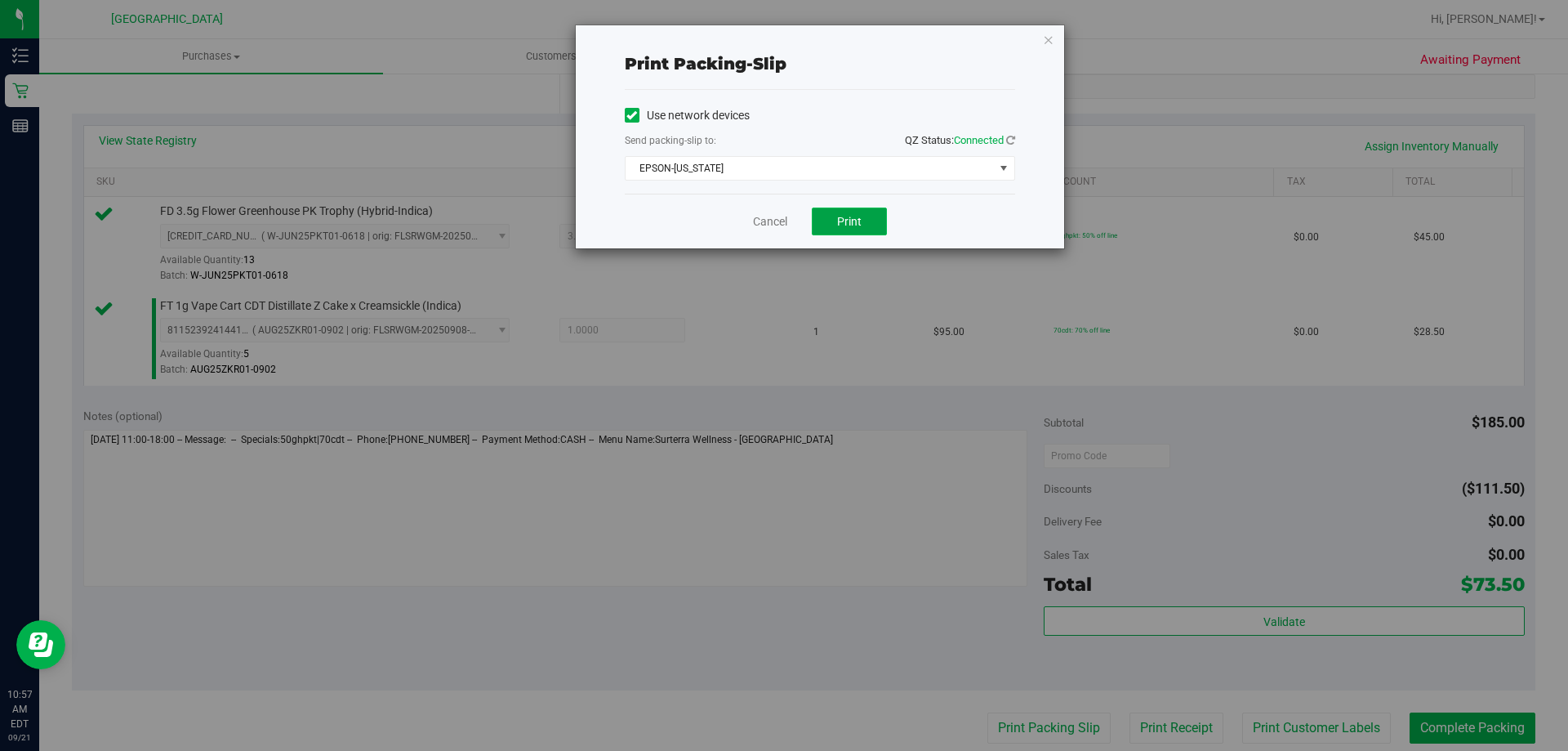
click at [833, 222] on button "Print" at bounding box center [850, 221] width 75 height 28
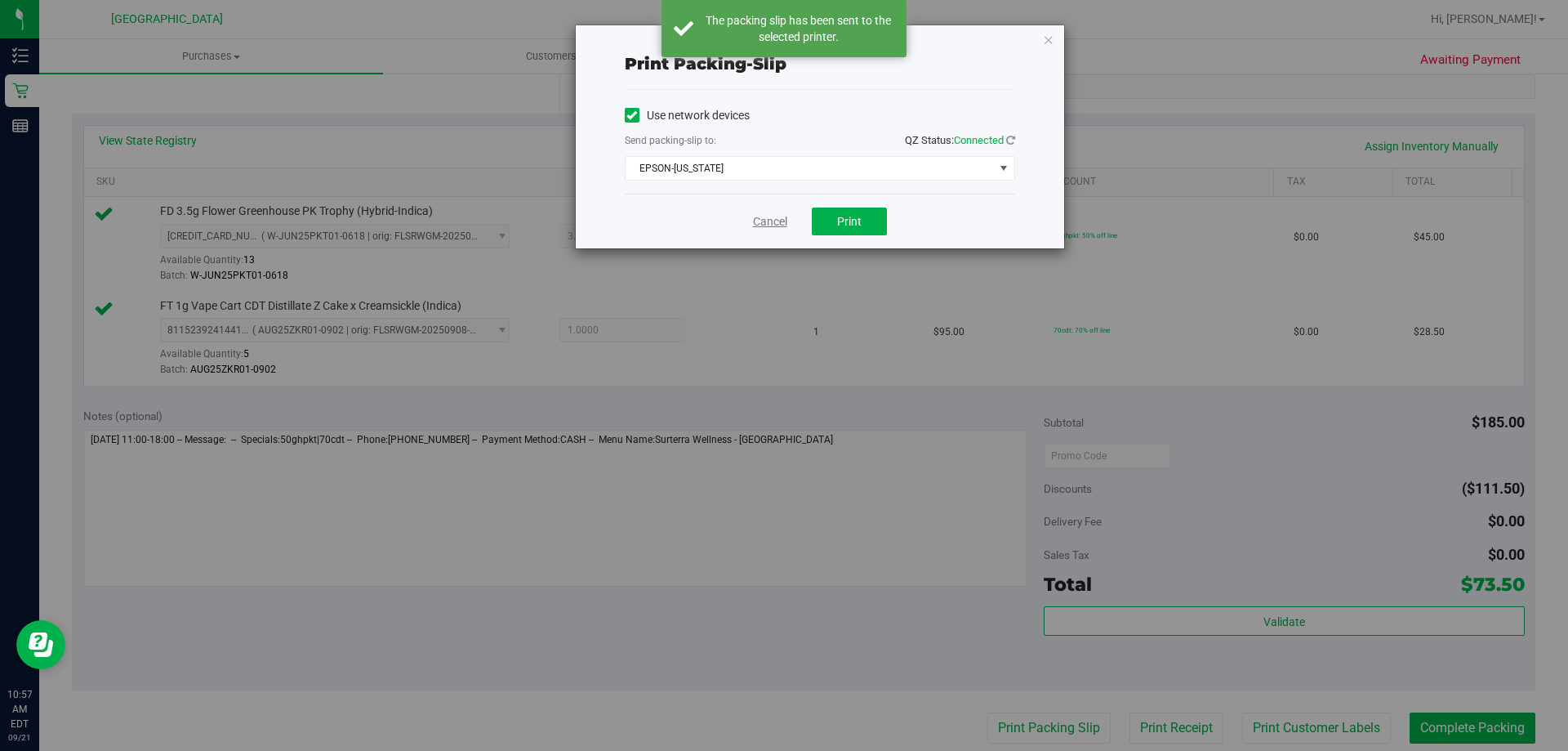
click at [776, 221] on link "Cancel" at bounding box center [770, 221] width 34 height 17
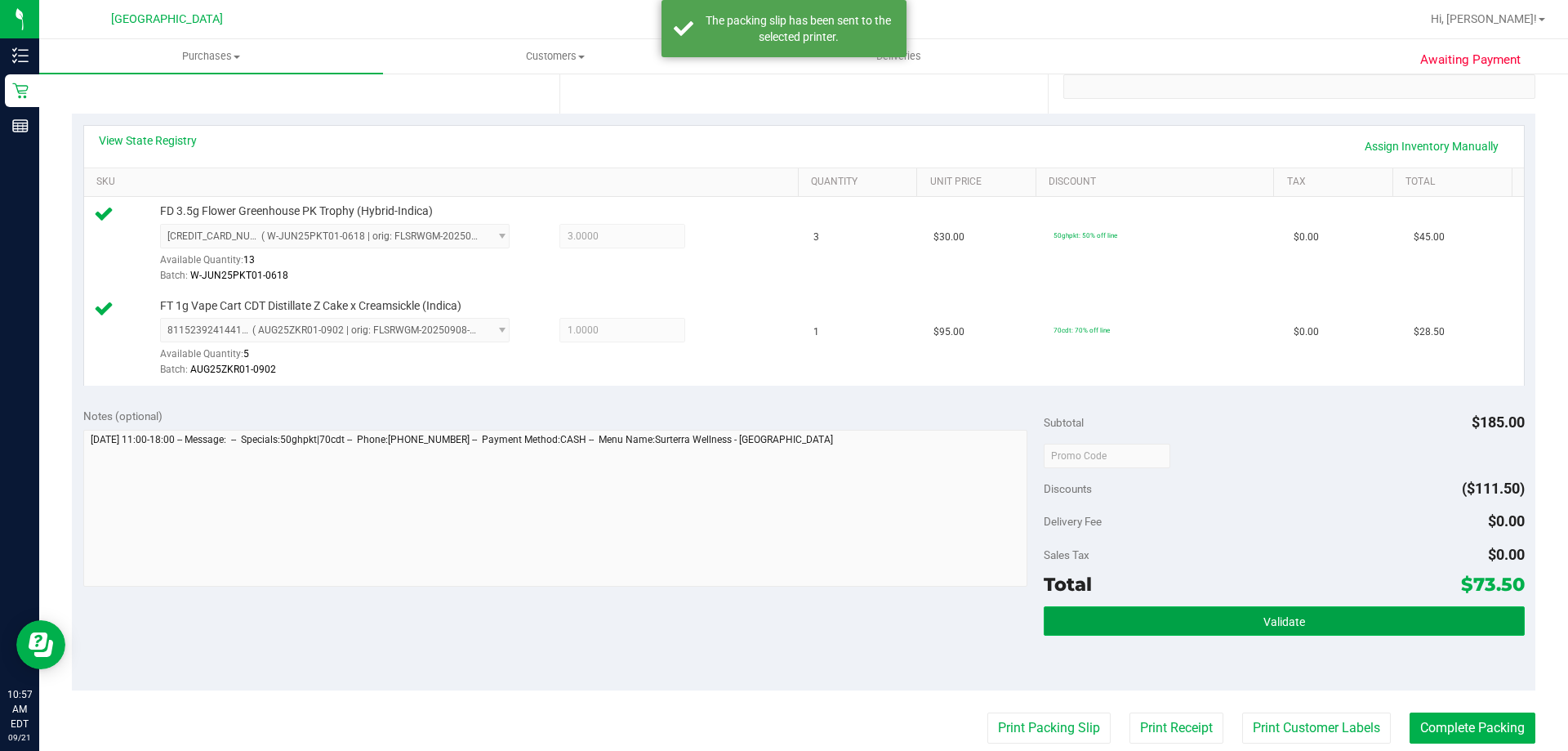
click at [1216, 622] on button "Validate" at bounding box center [1284, 621] width 480 height 29
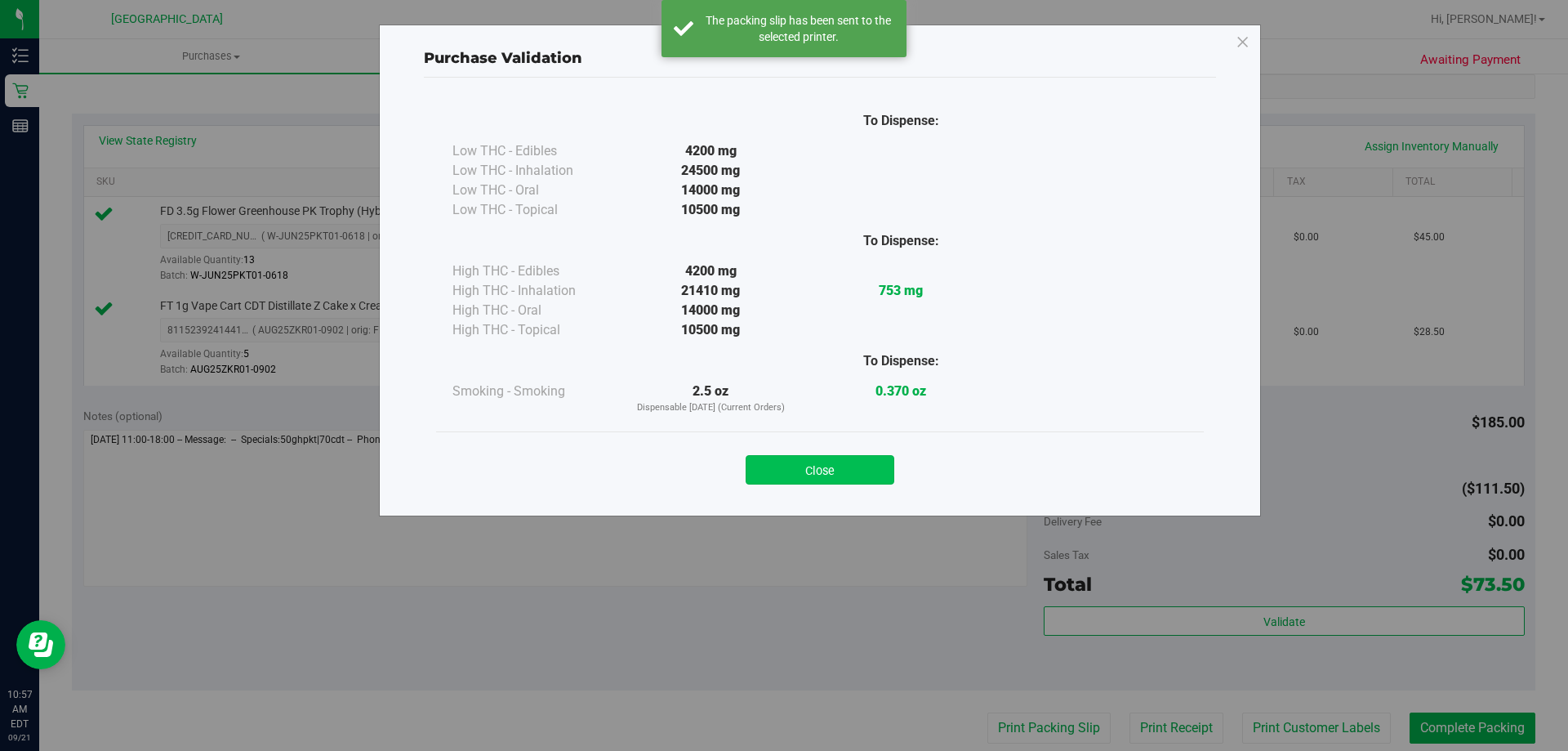
click at [822, 464] on button "Close" at bounding box center [820, 470] width 149 height 29
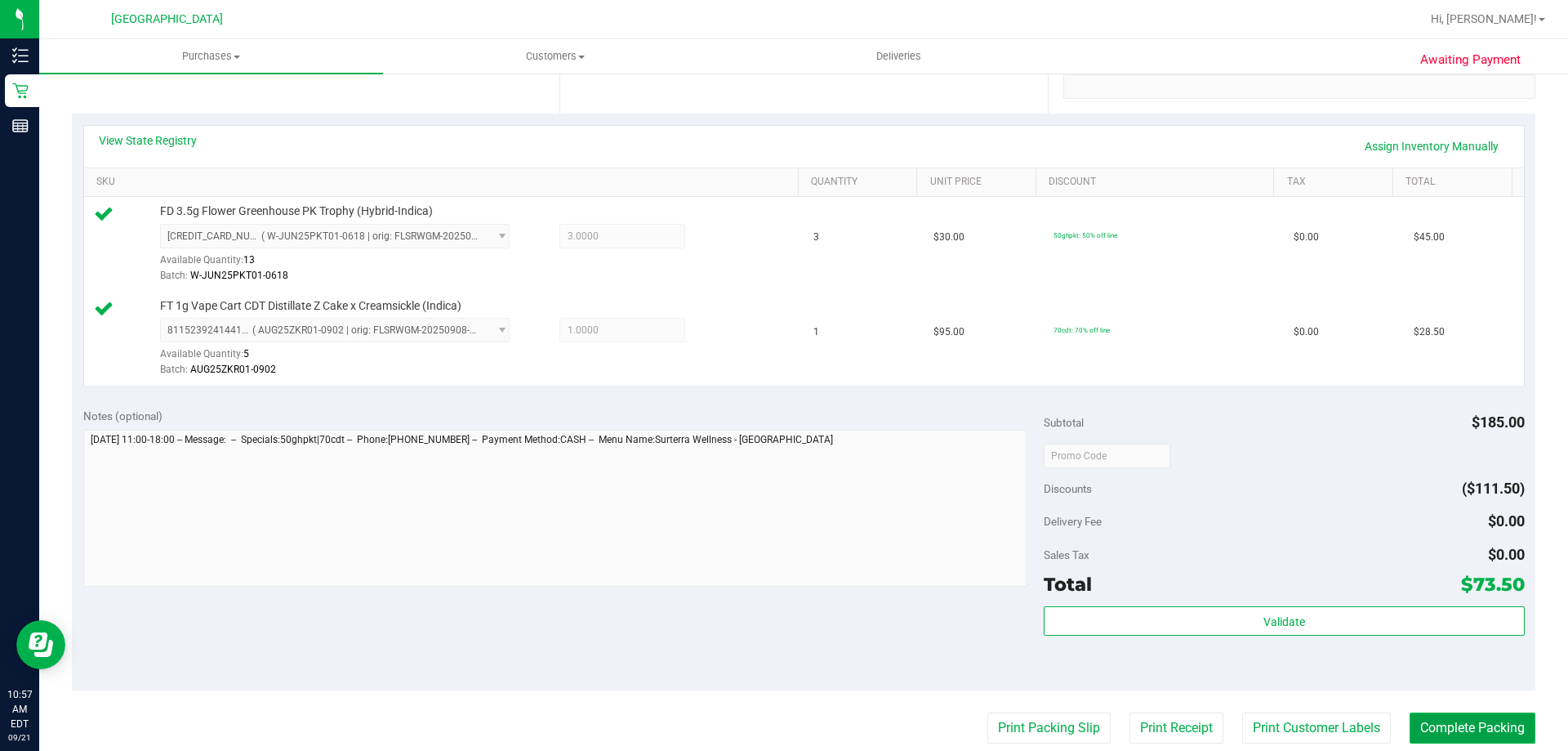
click at [1480, 725] on button "Complete Packing" at bounding box center [1473, 728] width 126 height 31
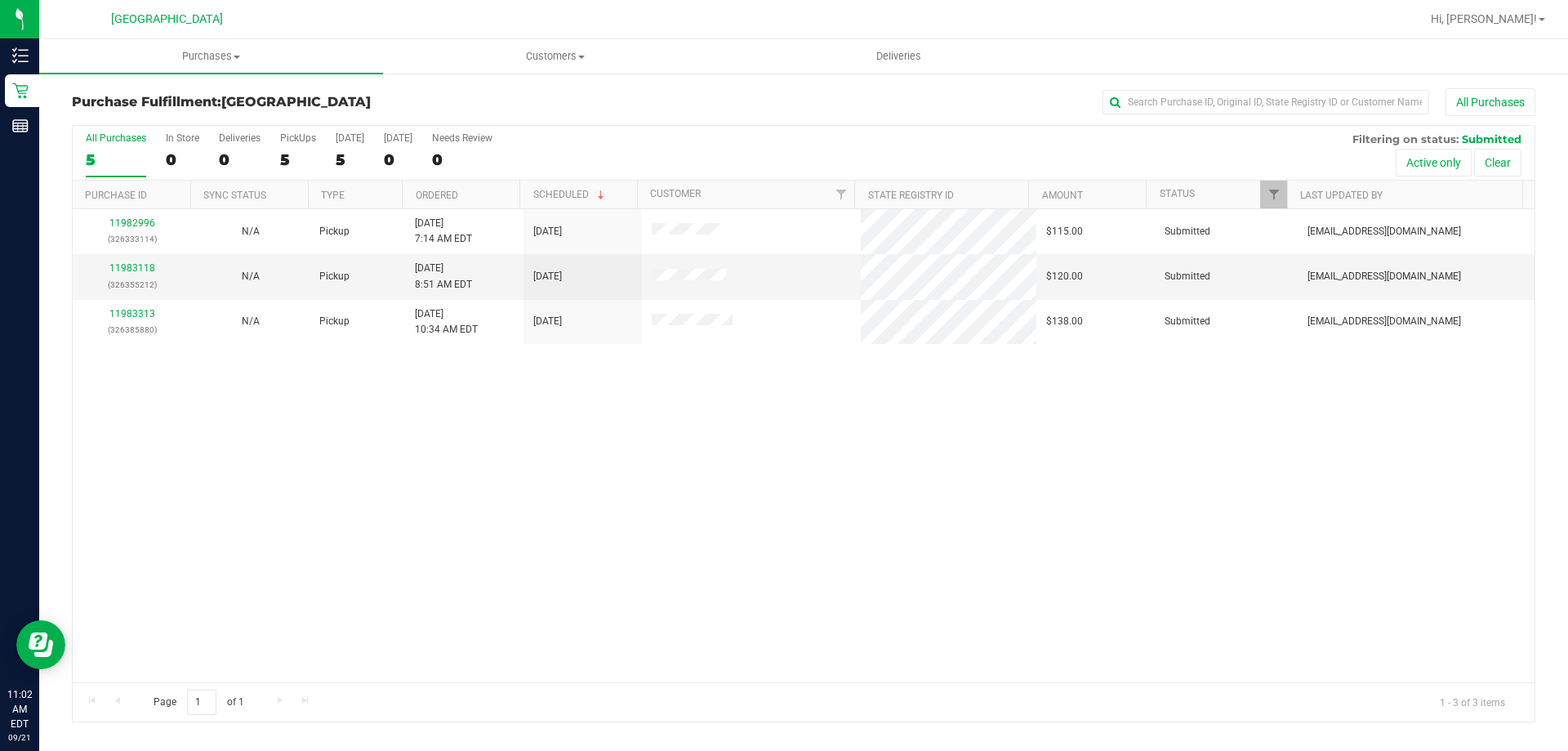
click at [651, 445] on div "11982996 (326333114) N/A Pickup [DATE] 7:14 AM EDT 9/21/2025 $115.00 Submitted …" at bounding box center [803, 446] width 1462 height 473
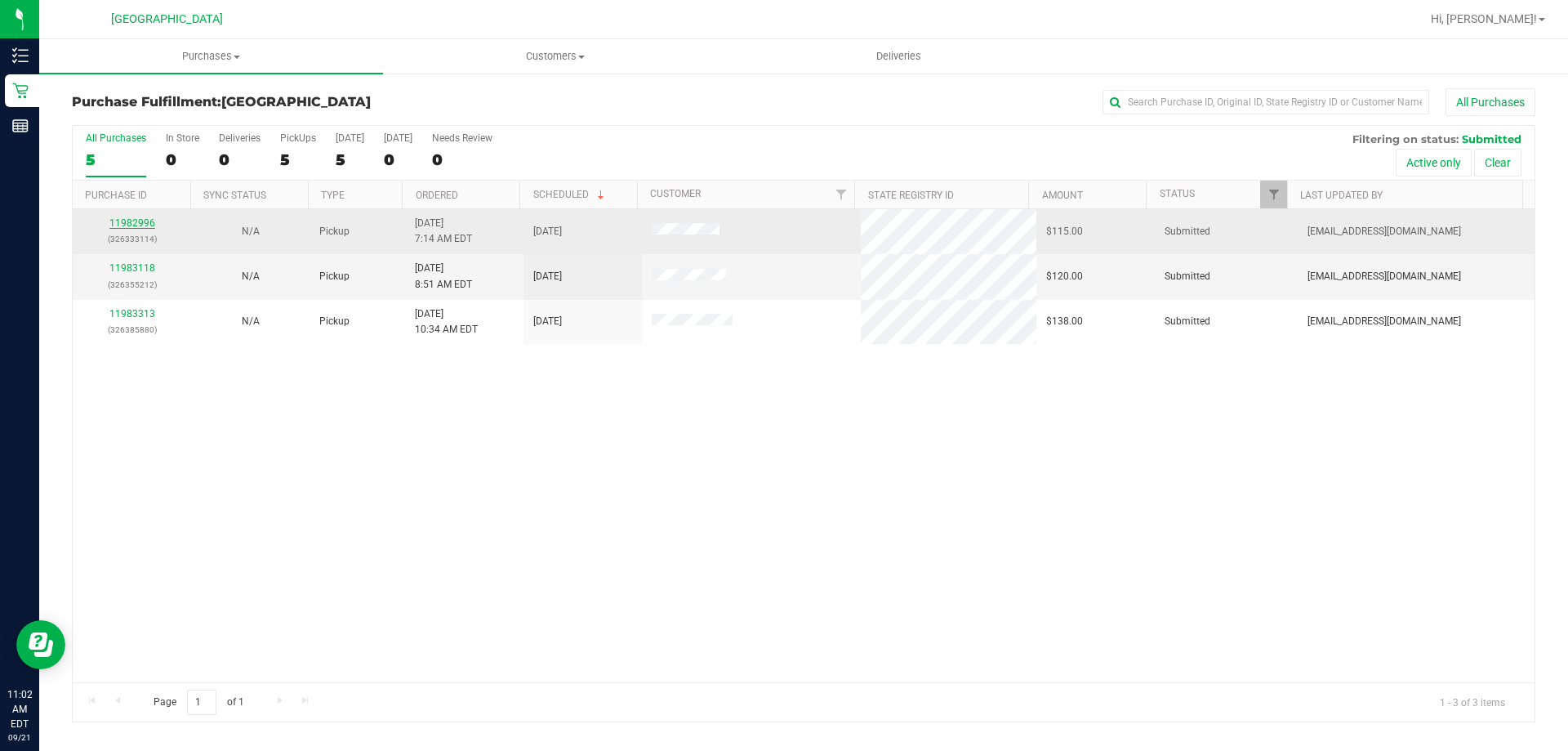
click at [139, 225] on link "11982996" at bounding box center [132, 222] width 46 height 12
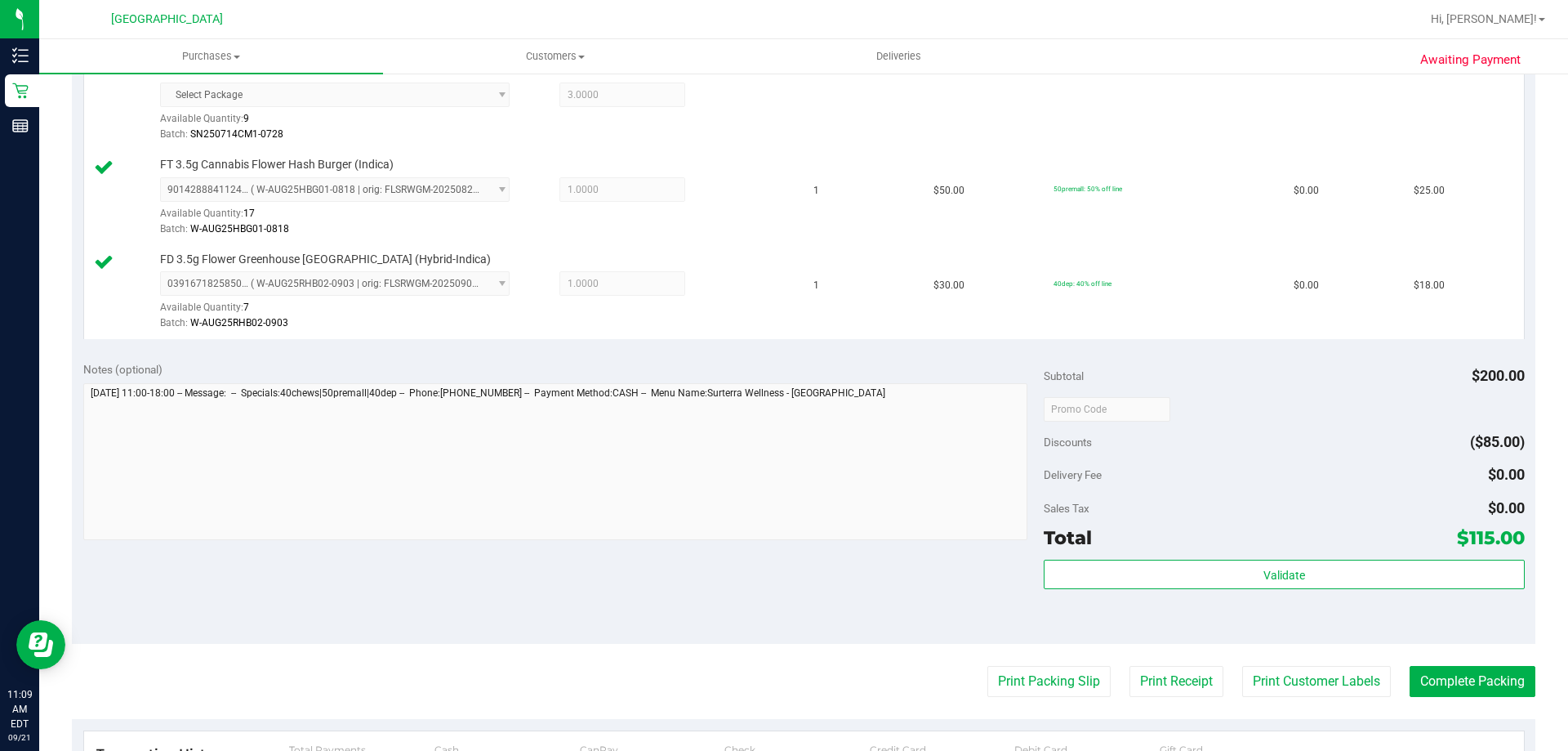
scroll to position [654, 0]
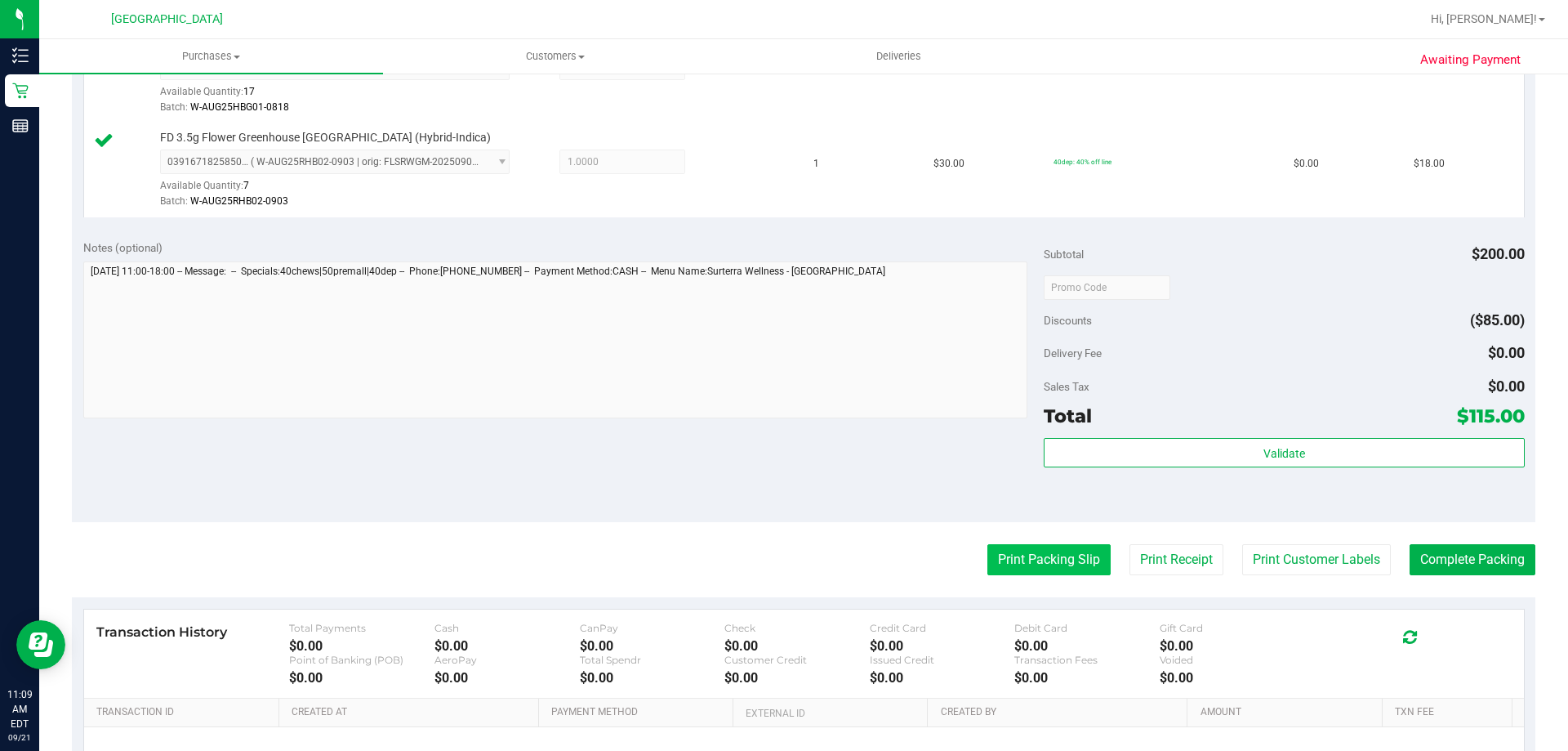
click at [1061, 572] on button "Print Packing Slip" at bounding box center [1049, 560] width 123 height 31
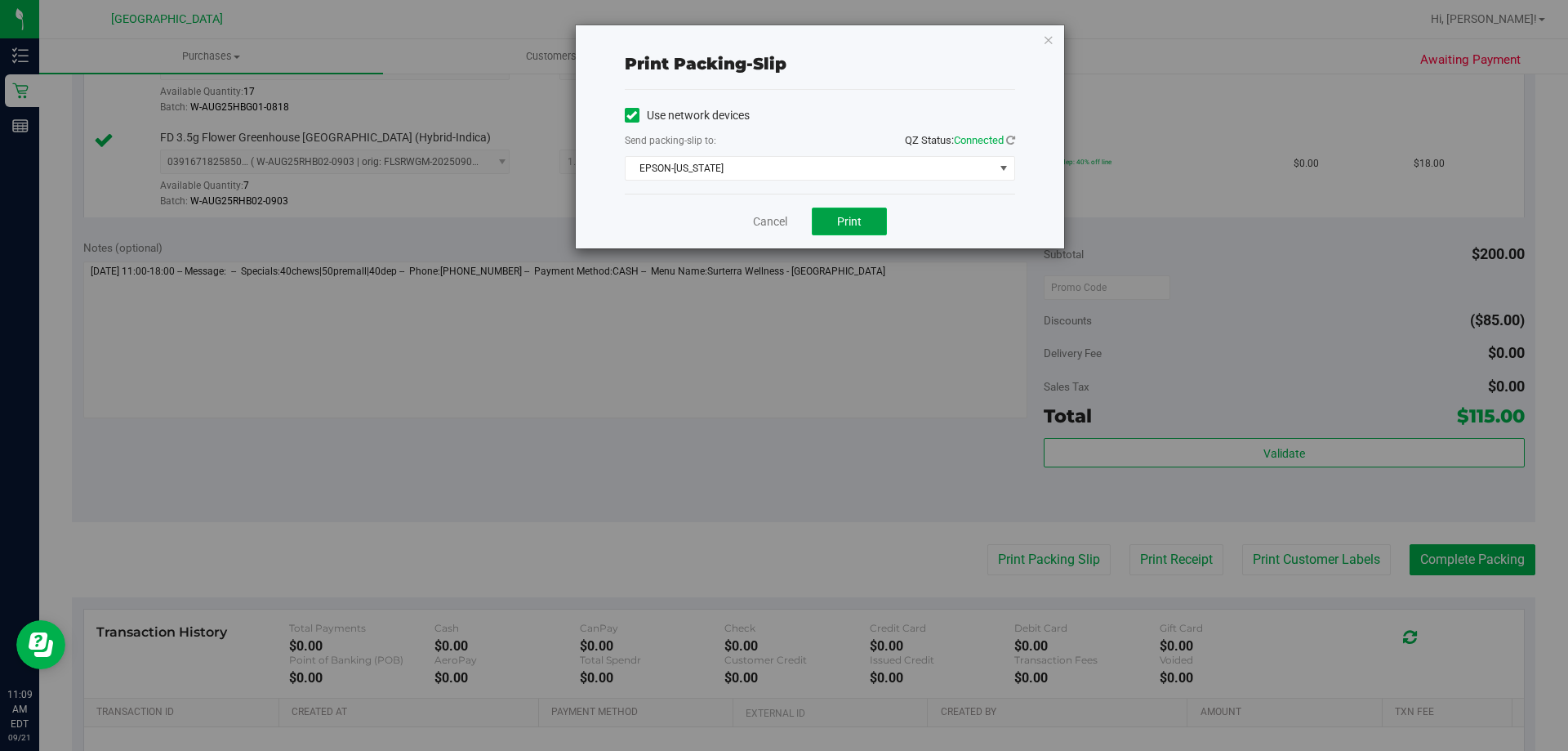
click at [878, 230] on button "Print" at bounding box center [850, 221] width 75 height 28
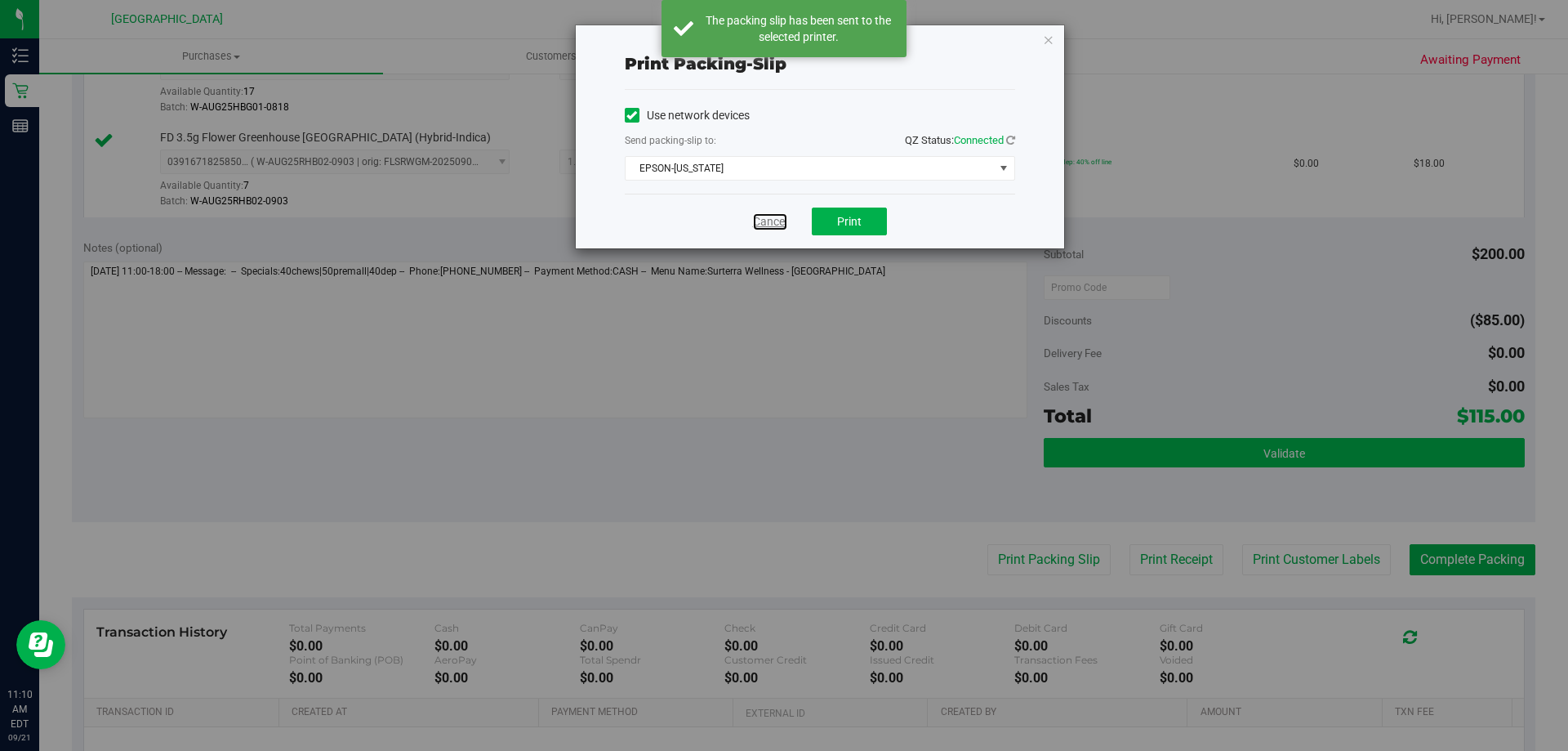
drag, startPoint x: 767, startPoint y: 217, endPoint x: 1280, endPoint y: 463, distance: 568.9
click at [767, 217] on link "Cancel" at bounding box center [770, 221] width 34 height 17
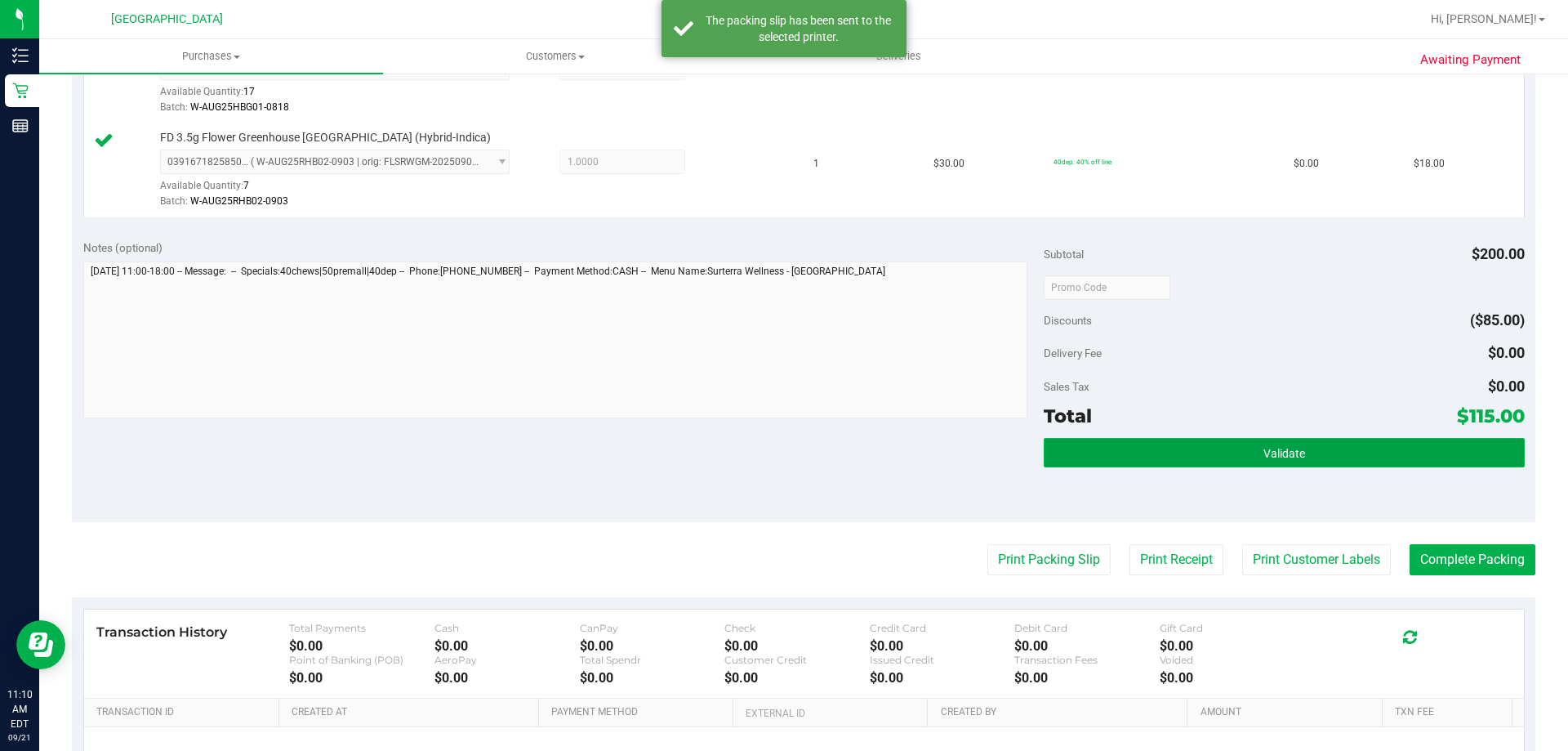
click at [1320, 458] on button "Validate" at bounding box center [1284, 453] width 480 height 29
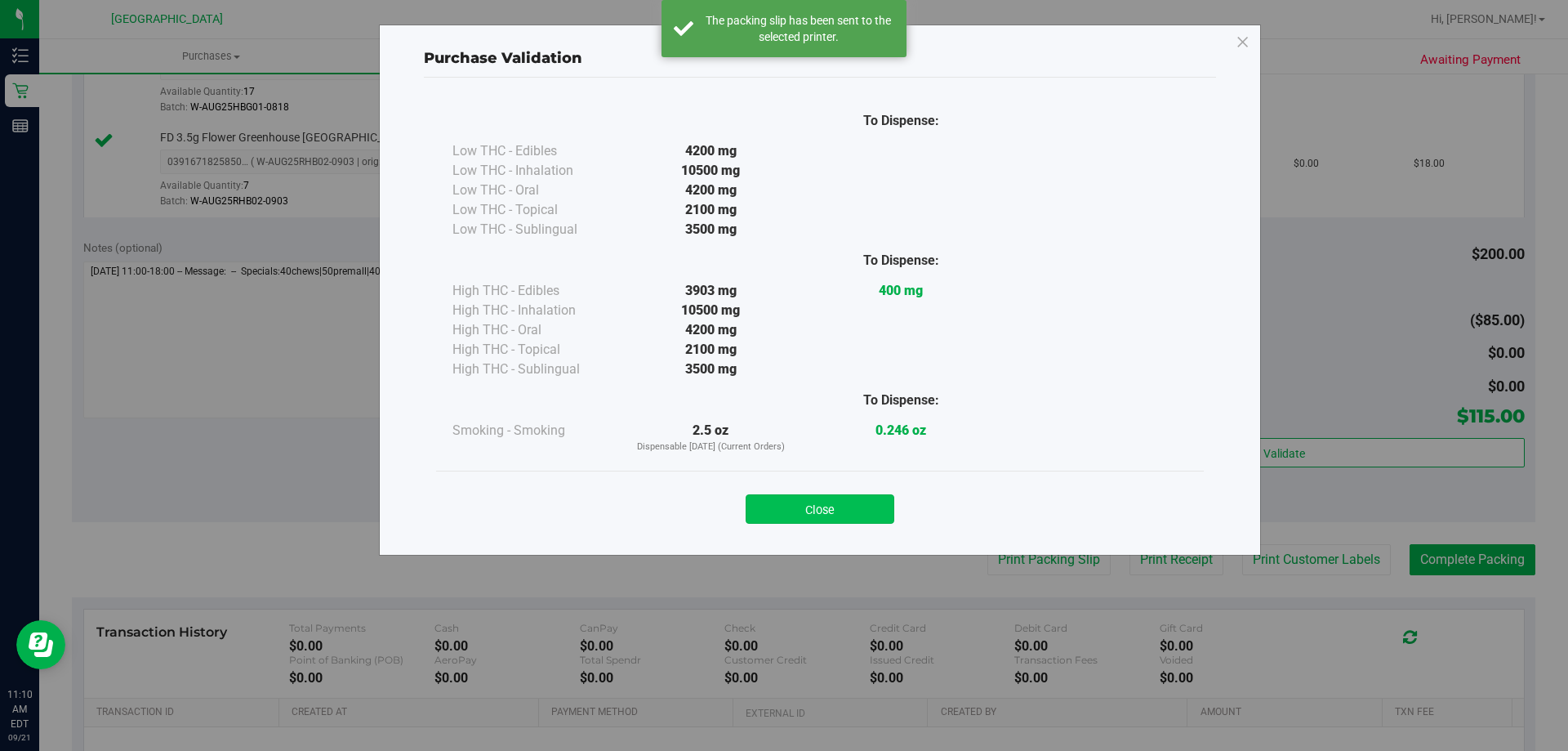
click at [823, 515] on button "Close" at bounding box center [820, 509] width 149 height 29
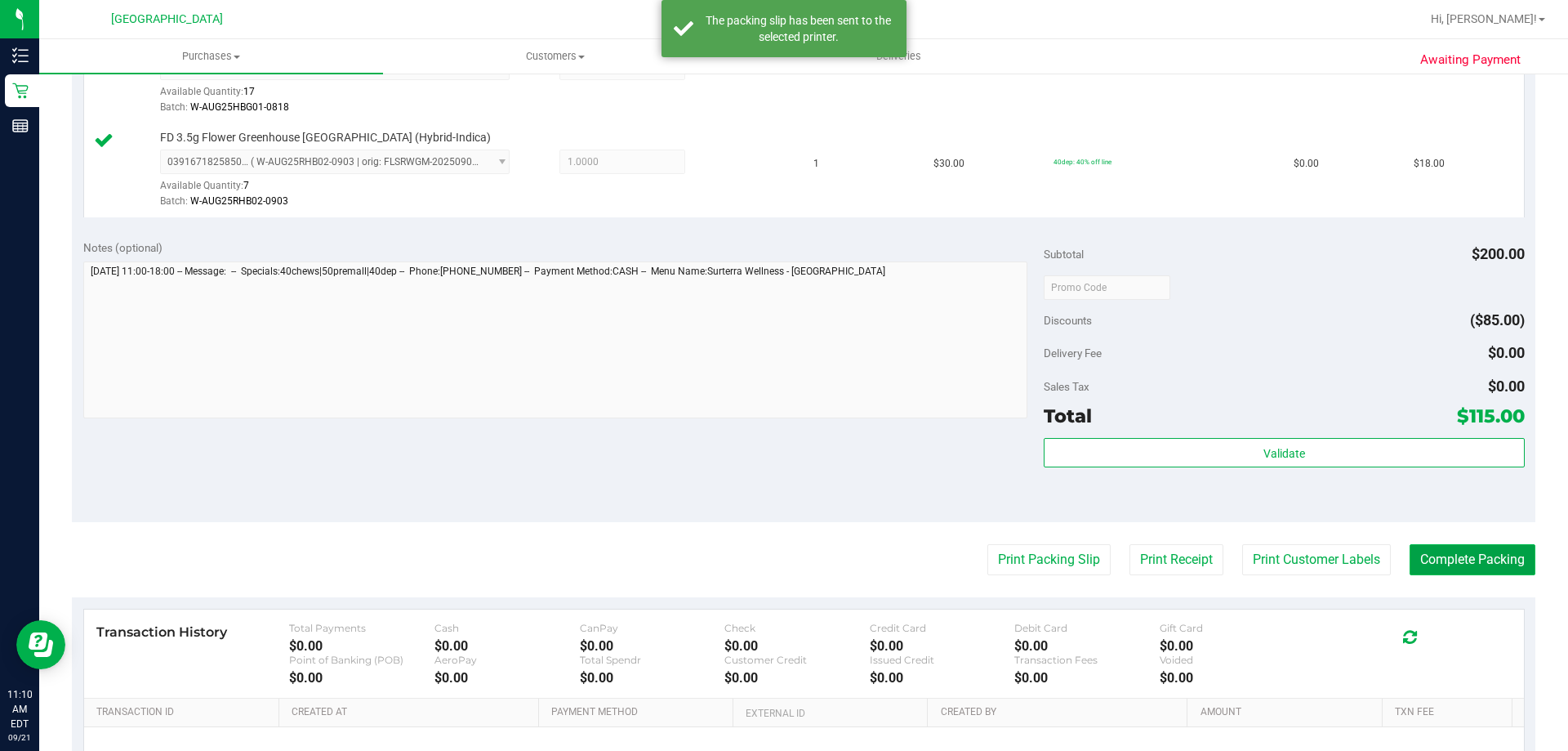
click at [1477, 551] on button "Complete Packing" at bounding box center [1473, 560] width 126 height 31
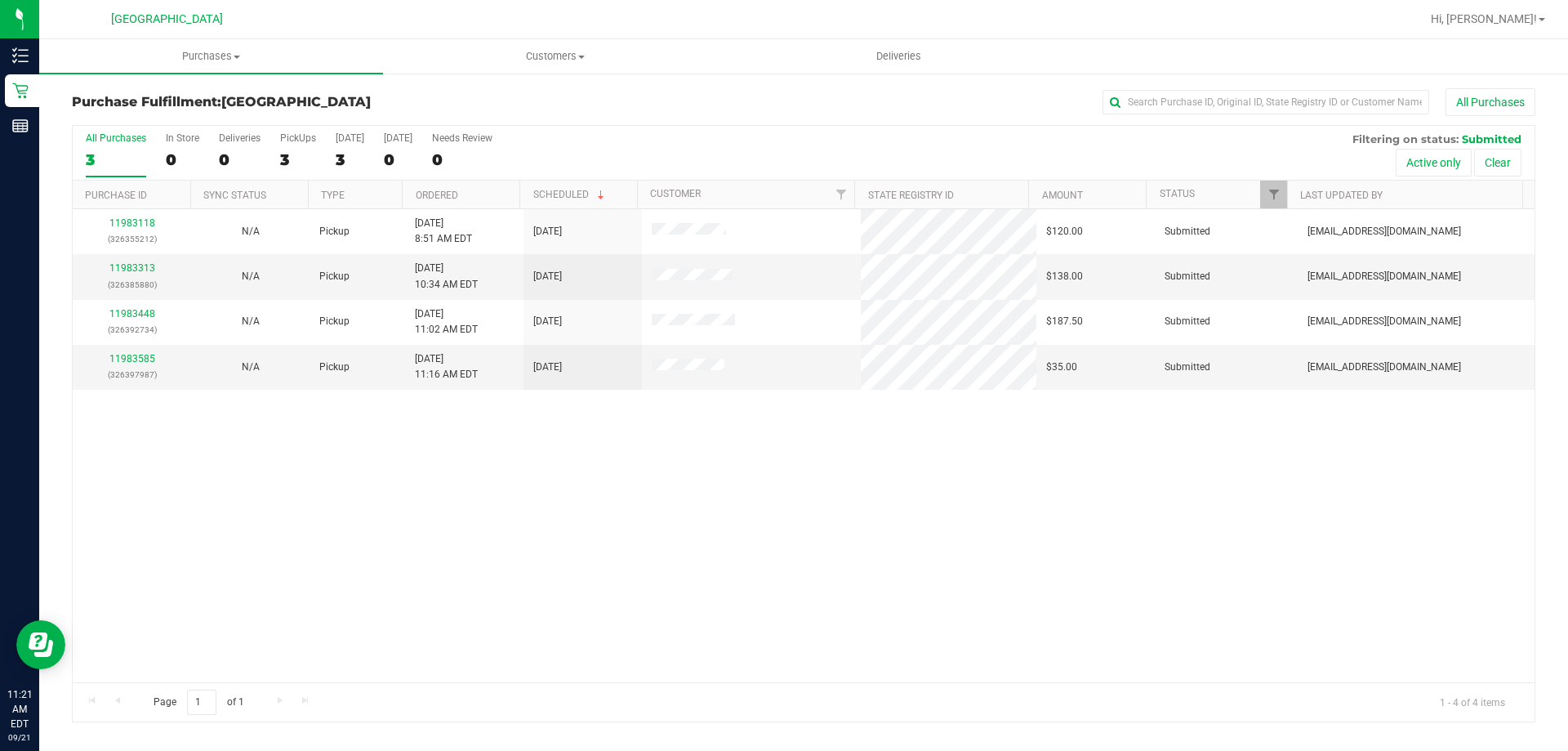
click at [1016, 484] on div "11983118 (326355212) N/A Pickup [DATE] 8:51 AM EDT 9/21/2025 $120.00 Submitted …" at bounding box center [803, 446] width 1462 height 473
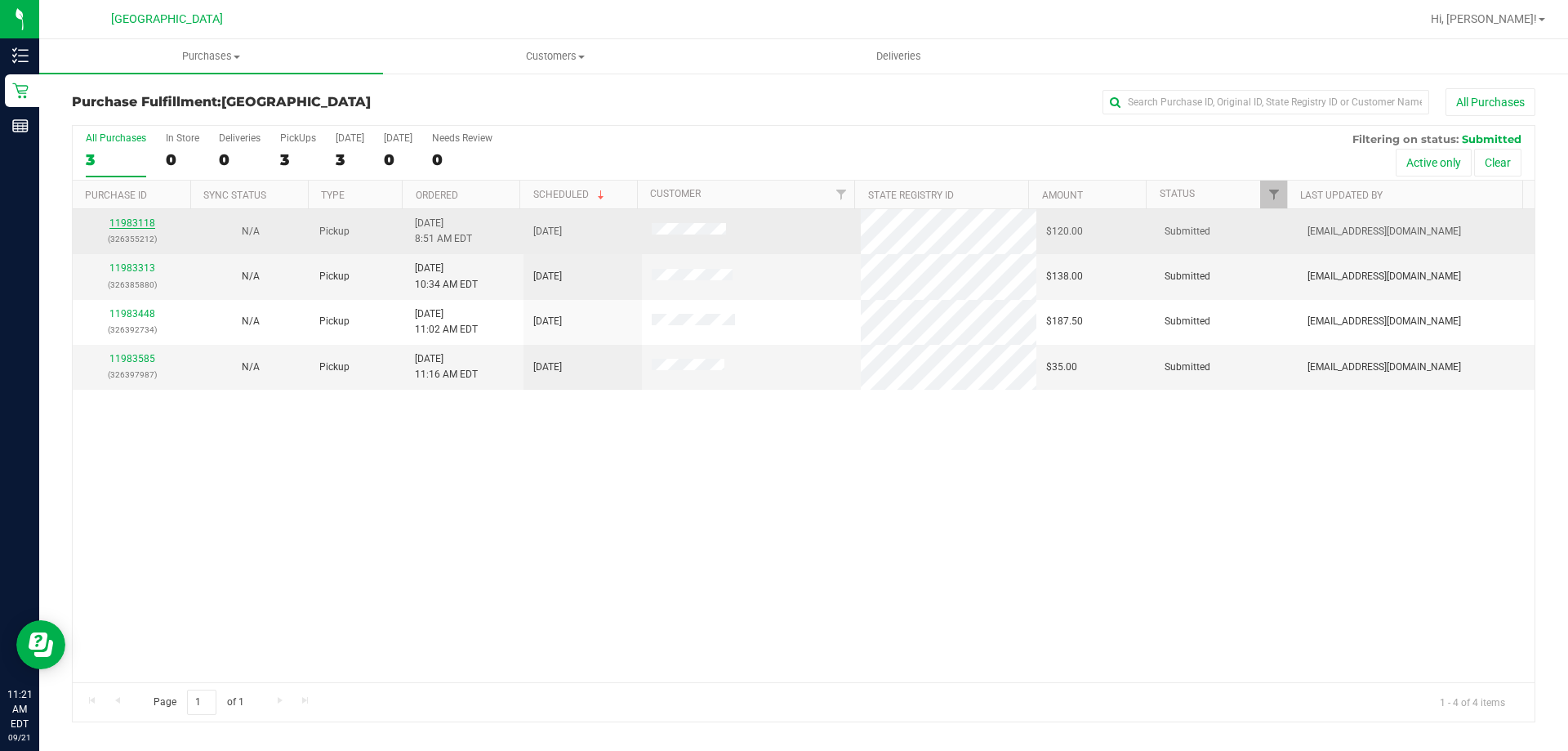
click at [145, 218] on link "11983118" at bounding box center [132, 222] width 46 height 12
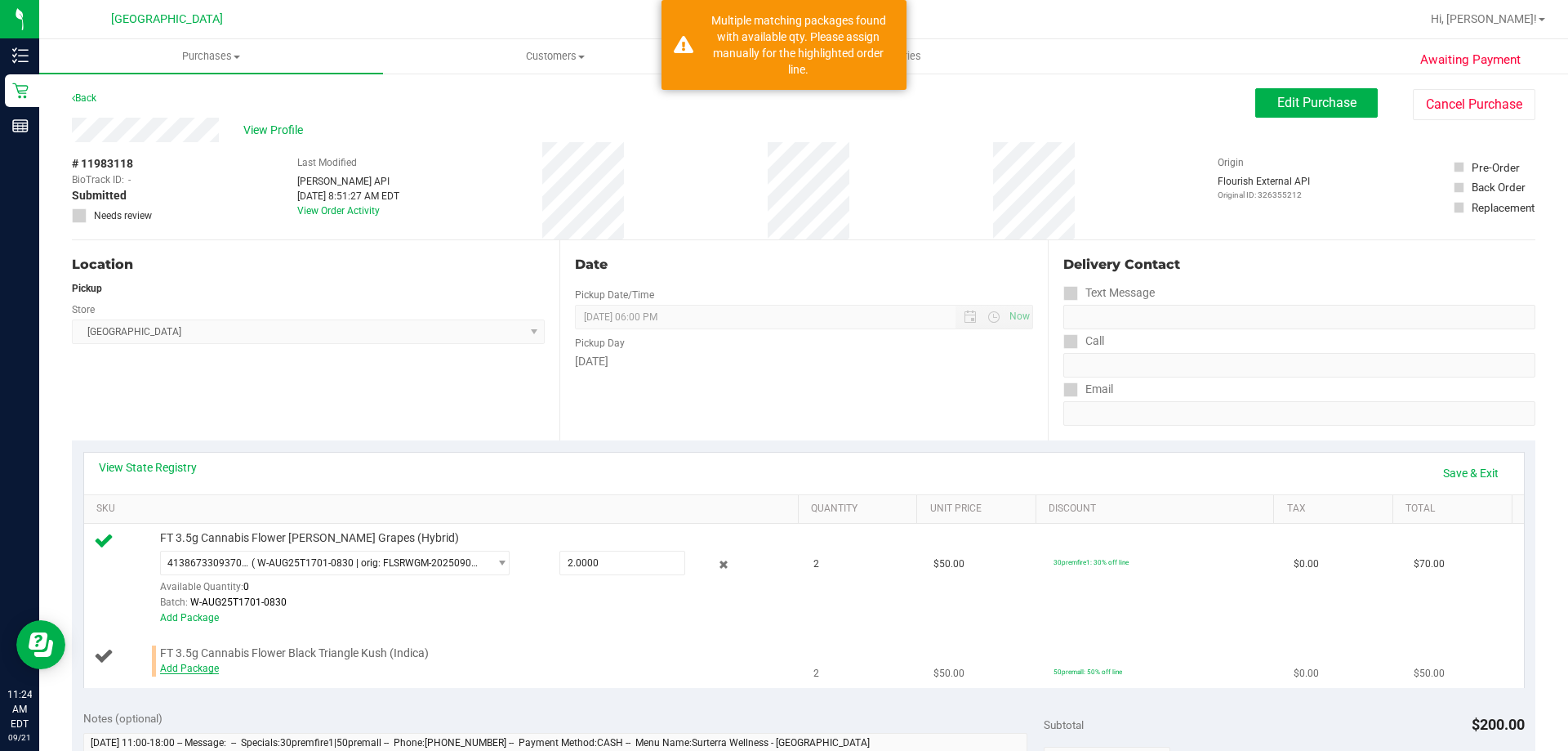
click at [181, 668] on link "Add Package" at bounding box center [189, 668] width 59 height 12
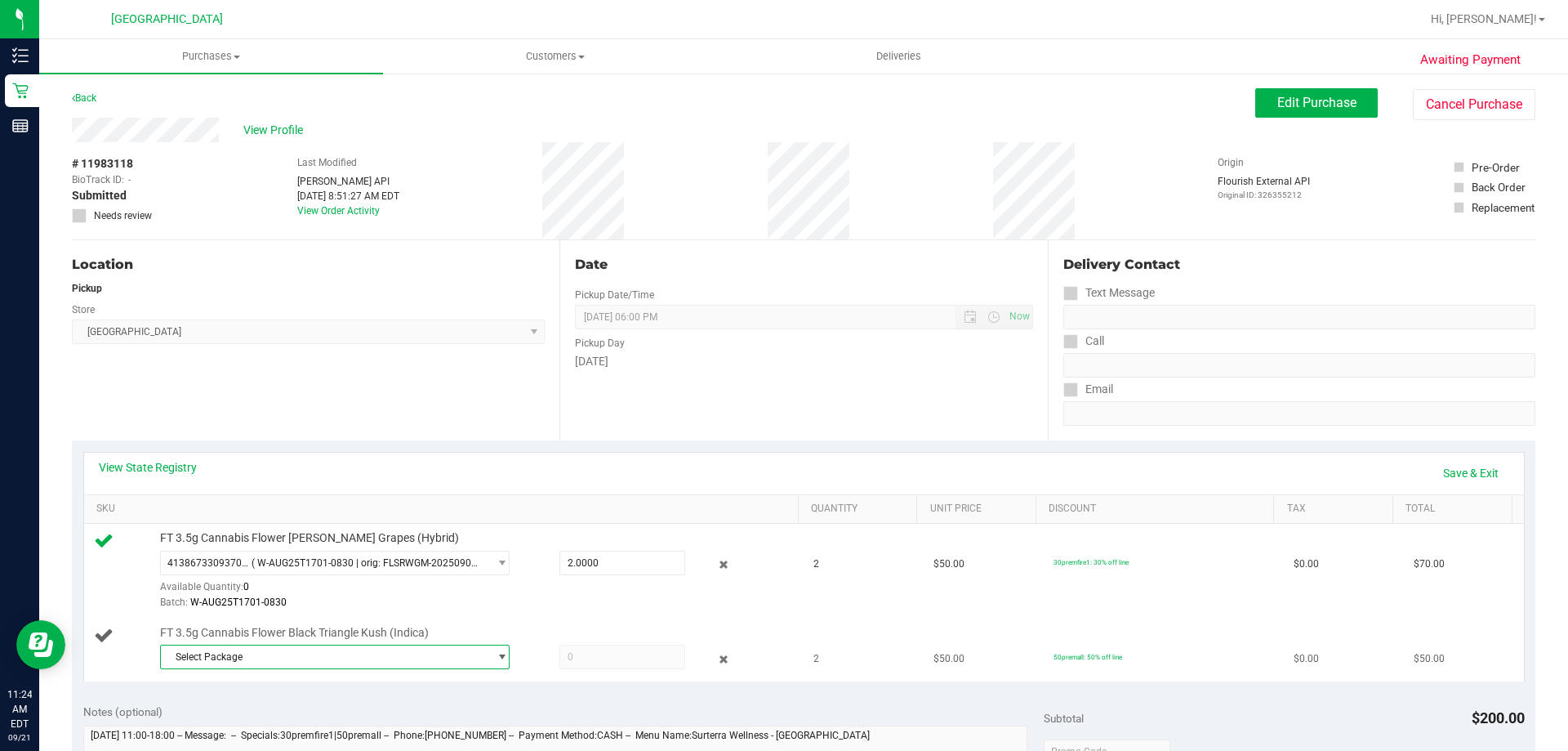
click at [296, 656] on span "Select Package" at bounding box center [324, 657] width 328 height 23
click at [373, 719] on span "( W-MAY25BLT02-0604 | orig: FLSRWGM-20250612-290 )" at bounding box center [388, 724] width 248 height 12
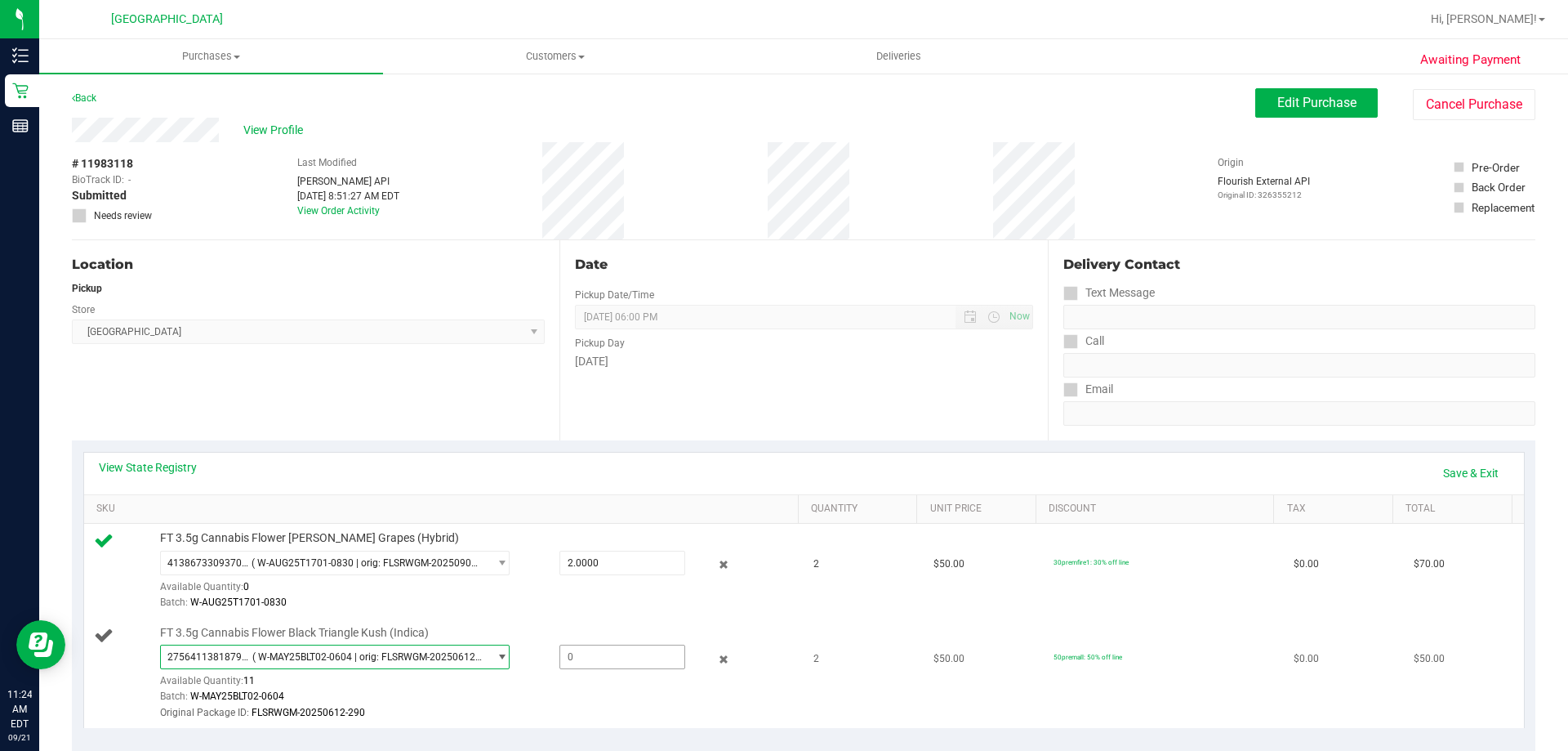
click at [604, 659] on span at bounding box center [622, 656] width 126 height 24
type input "2"
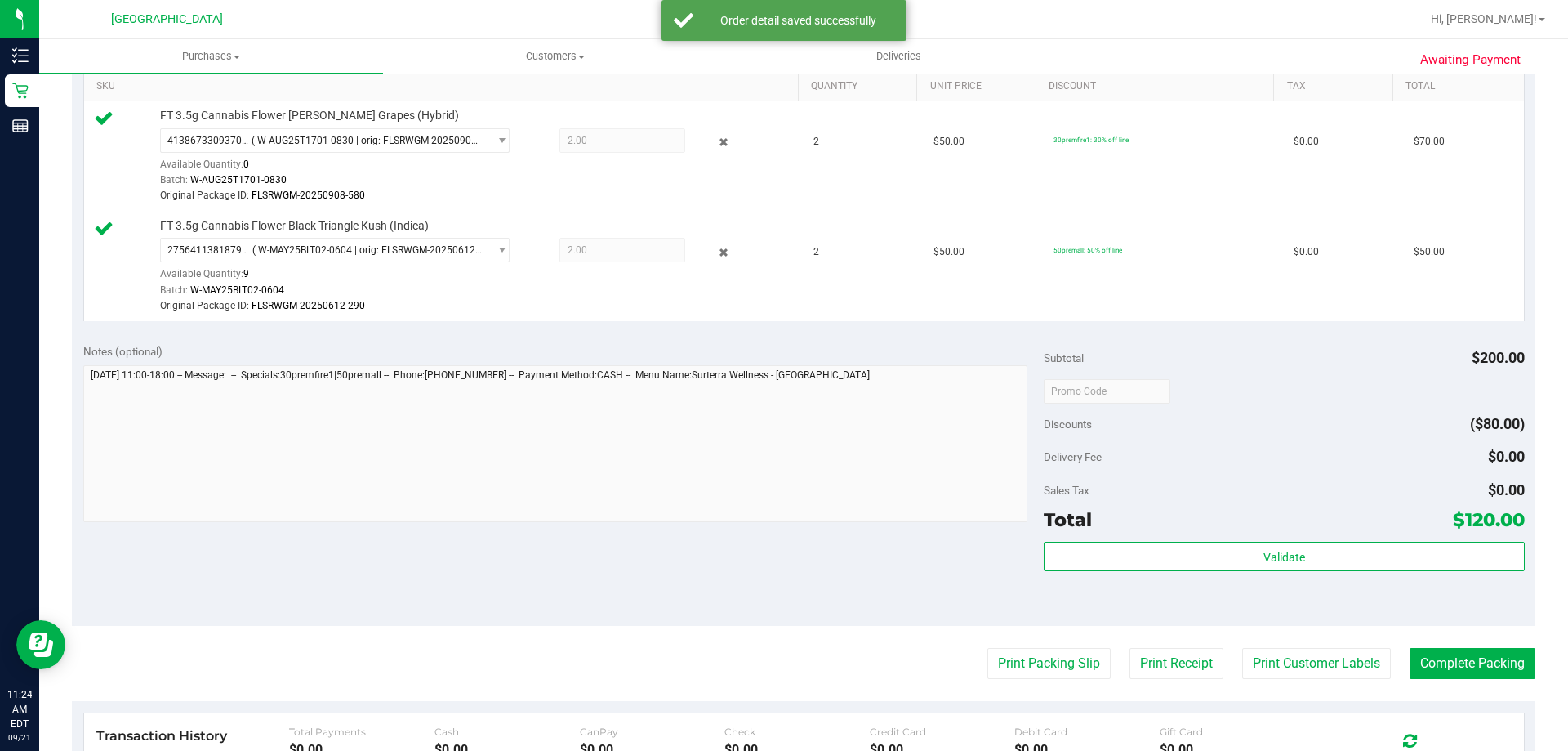
scroll to position [490, 0]
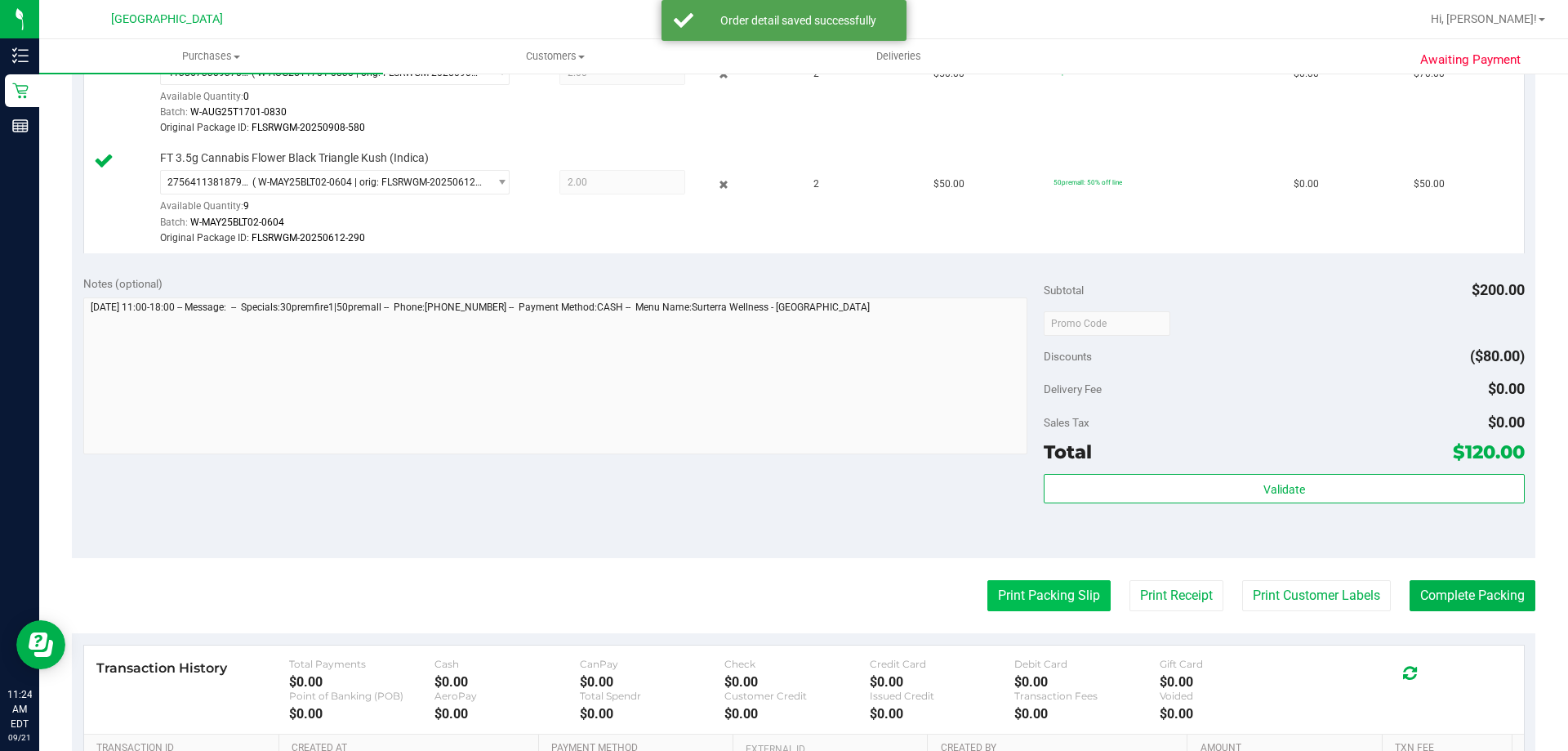
click at [1045, 593] on button "Print Packing Slip" at bounding box center [1049, 596] width 123 height 31
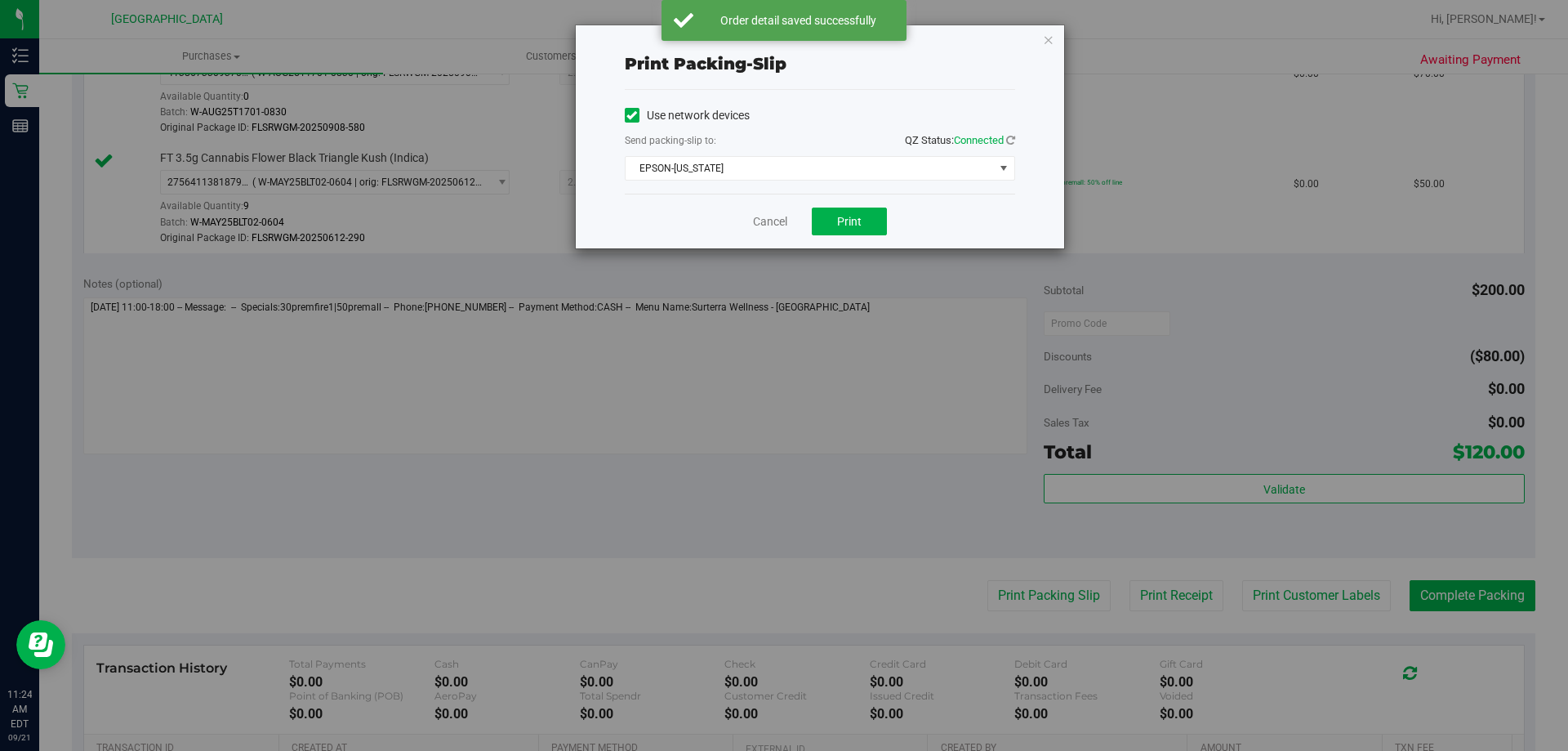
click at [850, 207] on div "Cancel Print" at bounding box center [819, 221] width 390 height 54
click at [851, 221] on span "Print" at bounding box center [849, 221] width 24 height 13
click at [763, 221] on link "Cancel" at bounding box center [770, 221] width 34 height 17
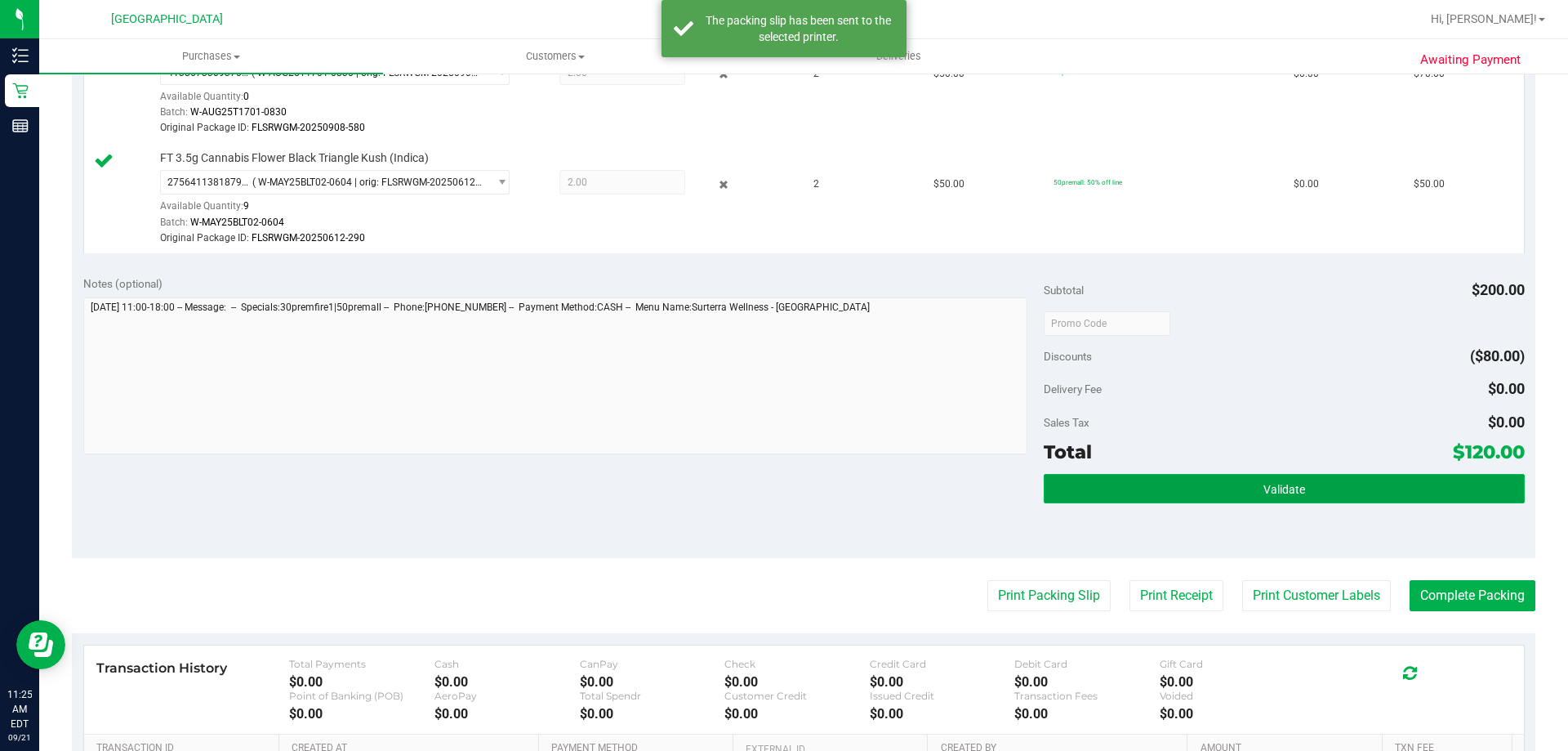
click at [1349, 480] on button "Validate" at bounding box center [1284, 488] width 480 height 29
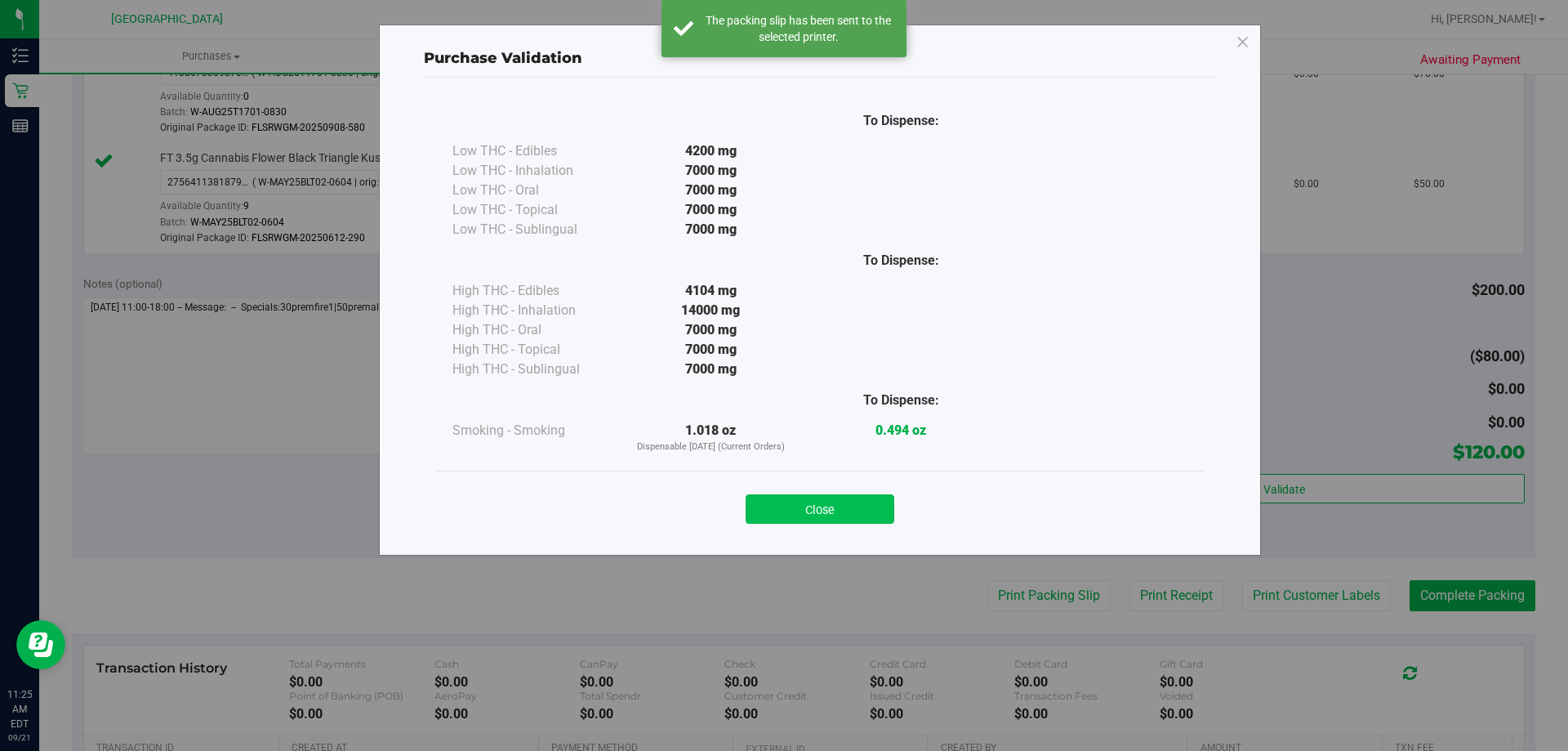
click at [871, 509] on button "Close" at bounding box center [820, 509] width 149 height 29
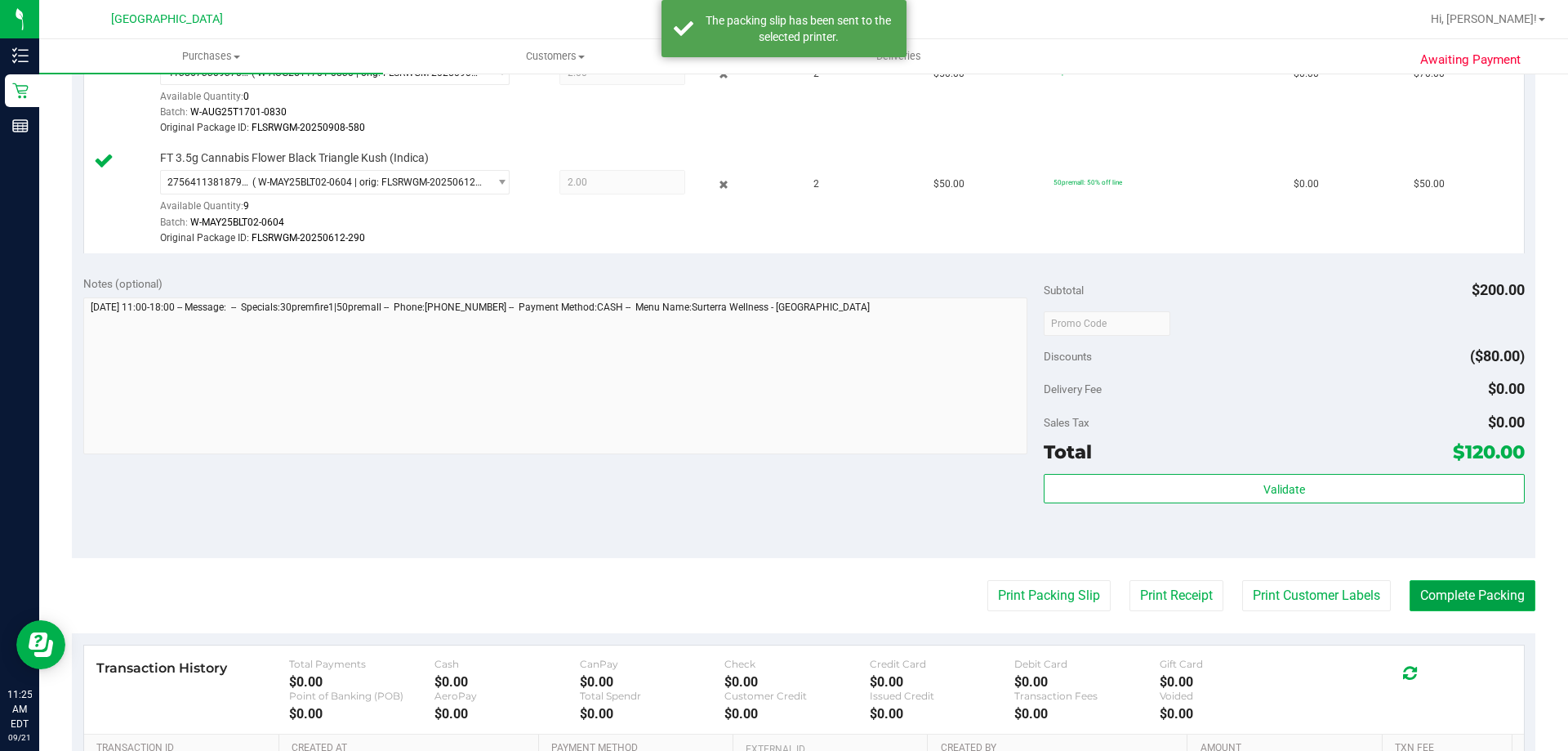
click at [1464, 589] on button "Complete Packing" at bounding box center [1473, 596] width 126 height 31
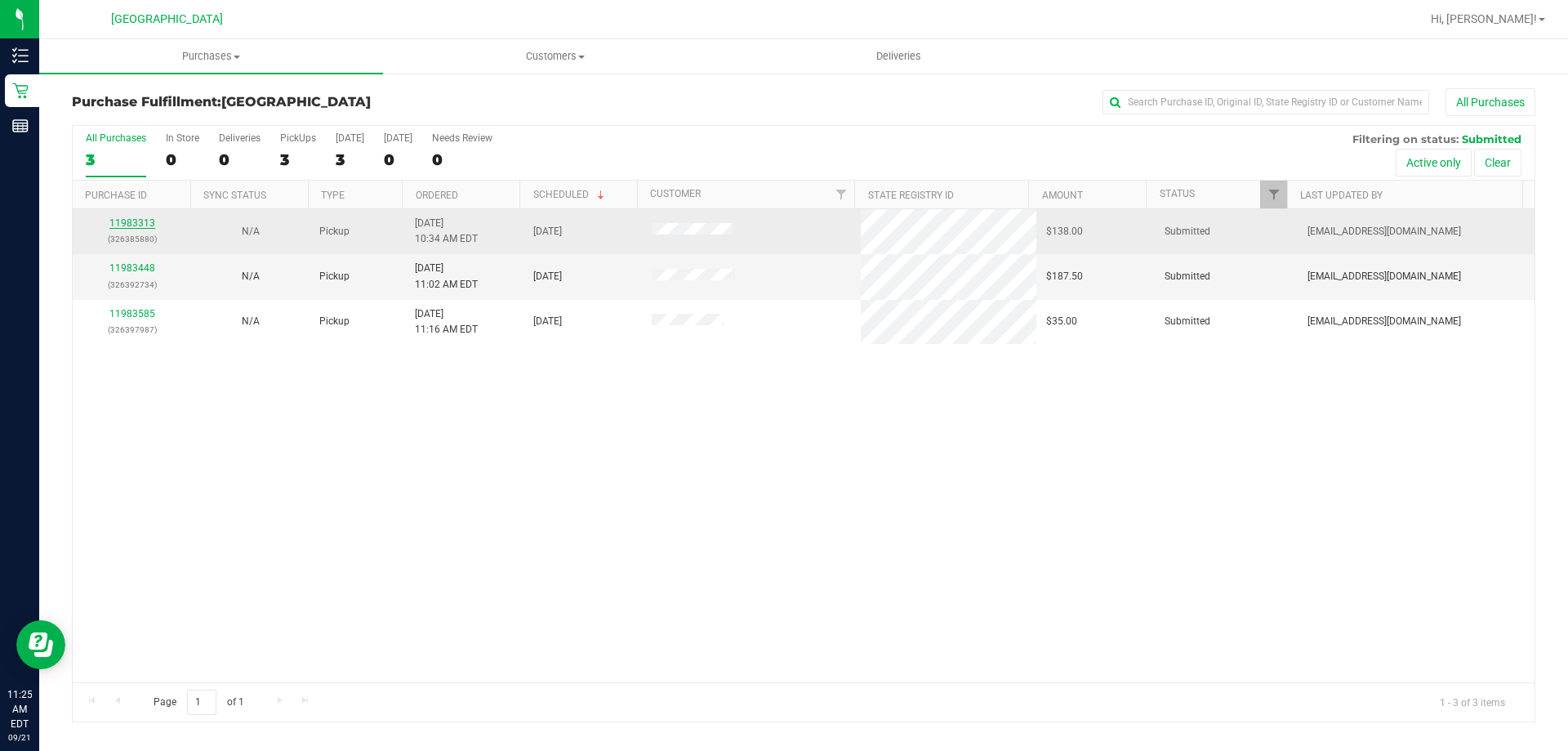
click at [133, 223] on link "11983313" at bounding box center [132, 222] width 46 height 12
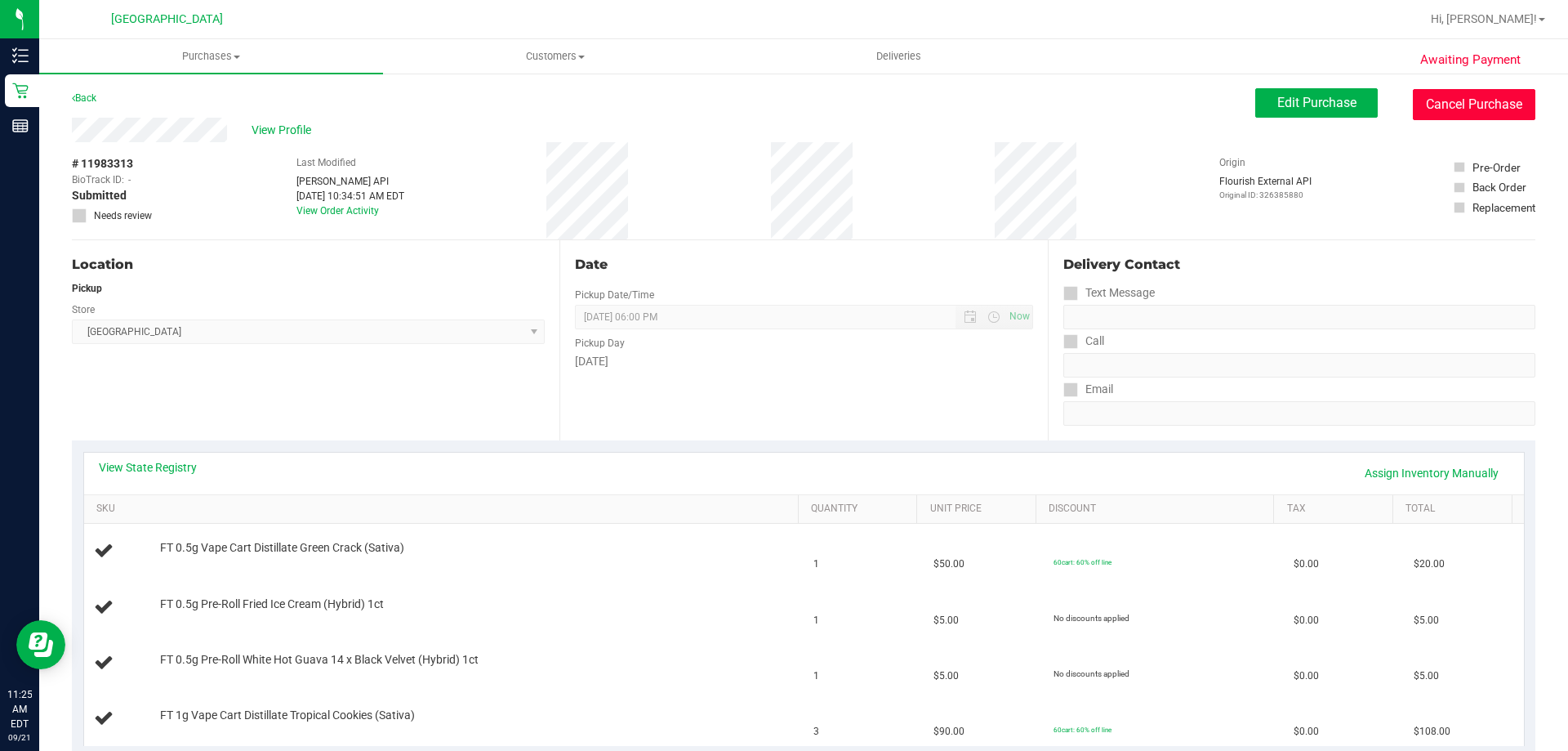
click at [1494, 115] on button "Cancel Purchase" at bounding box center [1473, 104] width 122 height 31
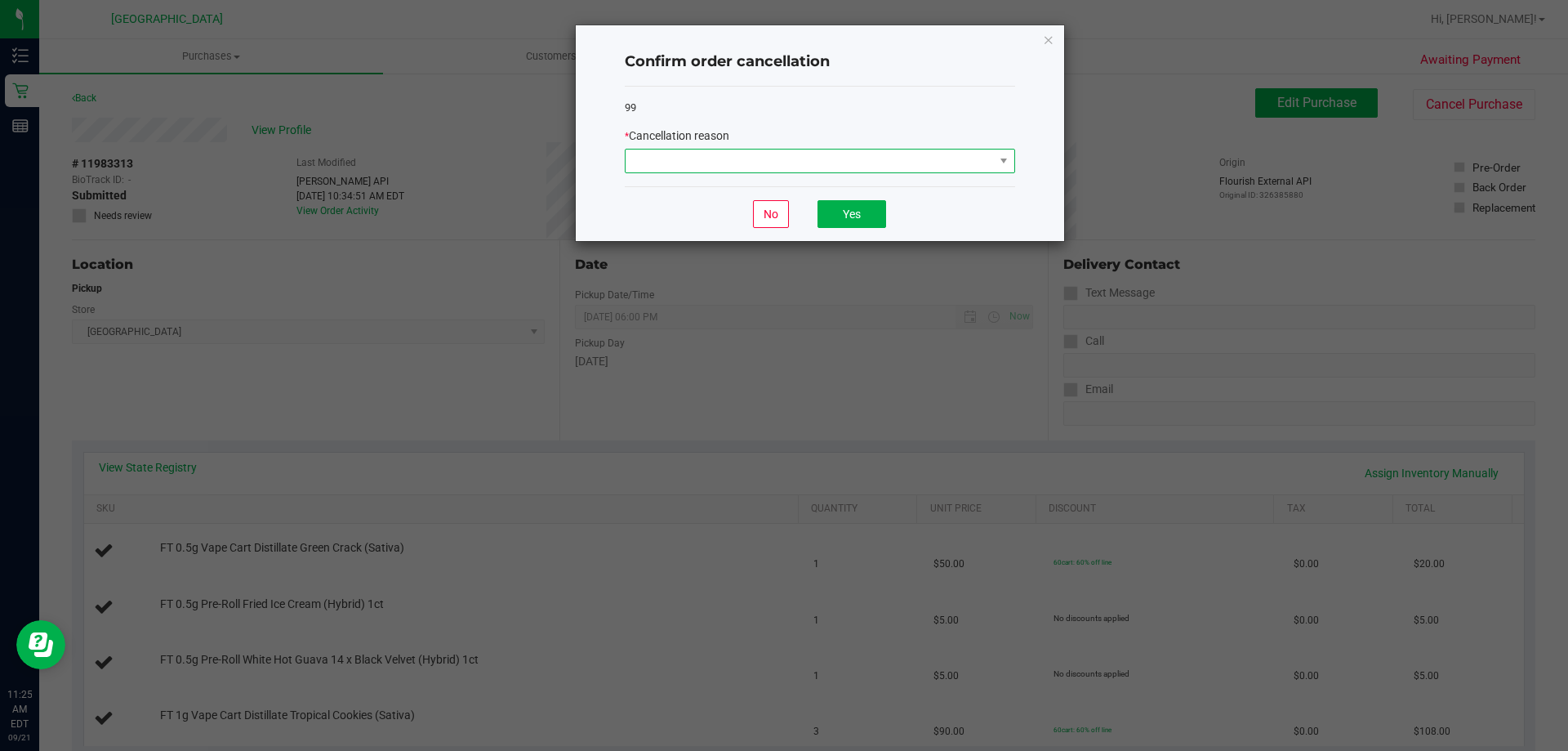
click at [988, 153] on span at bounding box center [809, 161] width 369 height 23
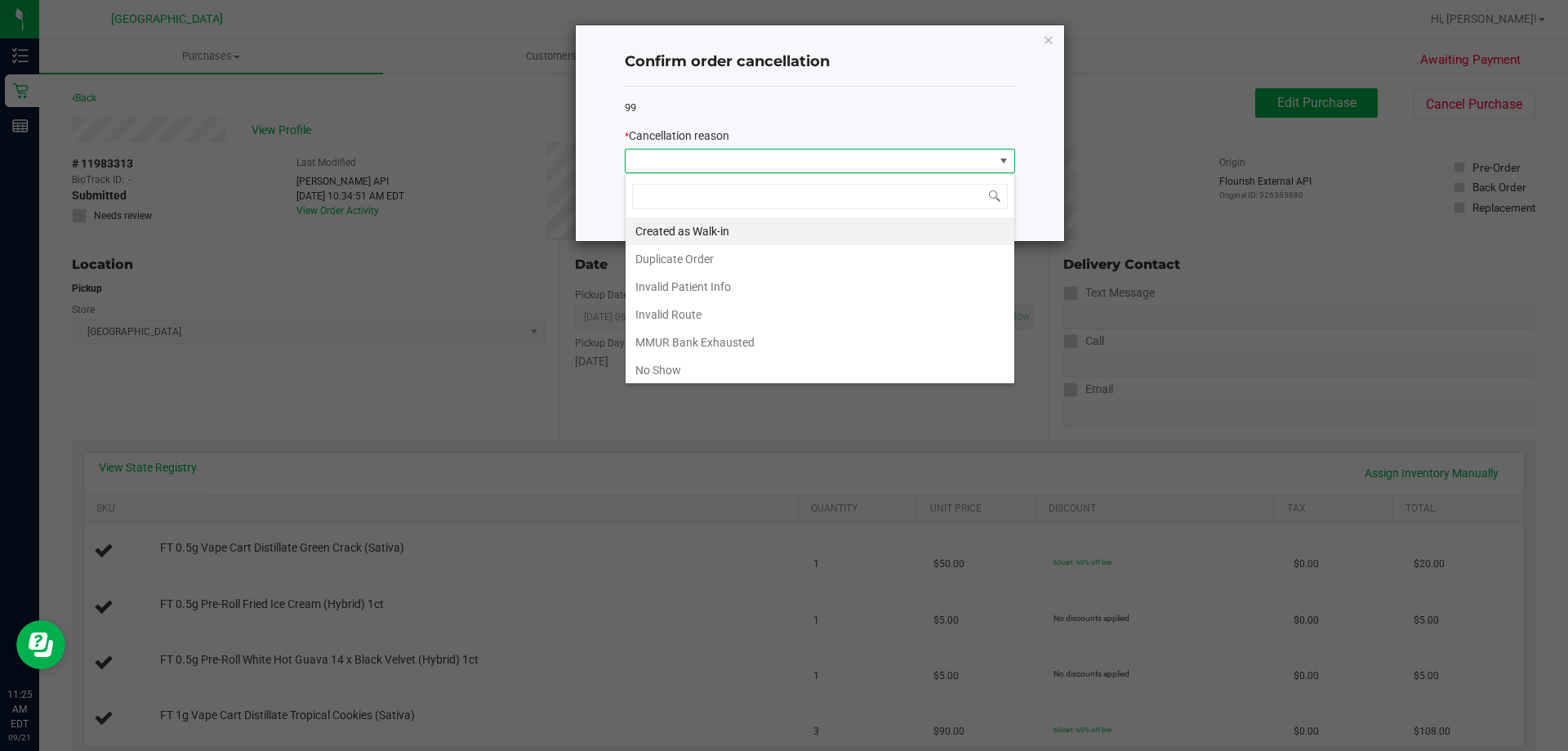
scroll to position [24, 390]
click at [894, 236] on li "Created as Walk-in" at bounding box center [820, 230] width 389 height 28
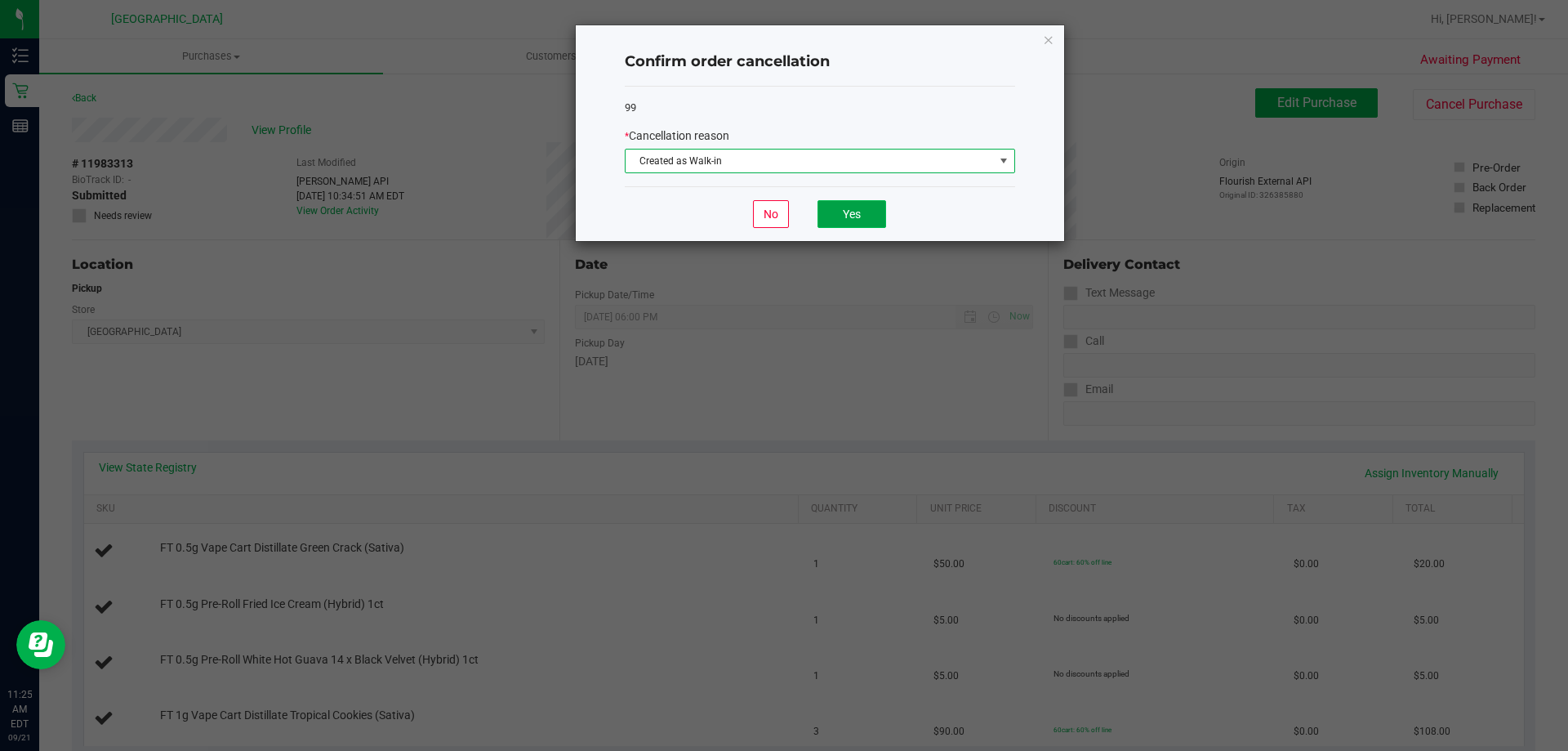
click at [834, 206] on button "Yes" at bounding box center [851, 213] width 69 height 28
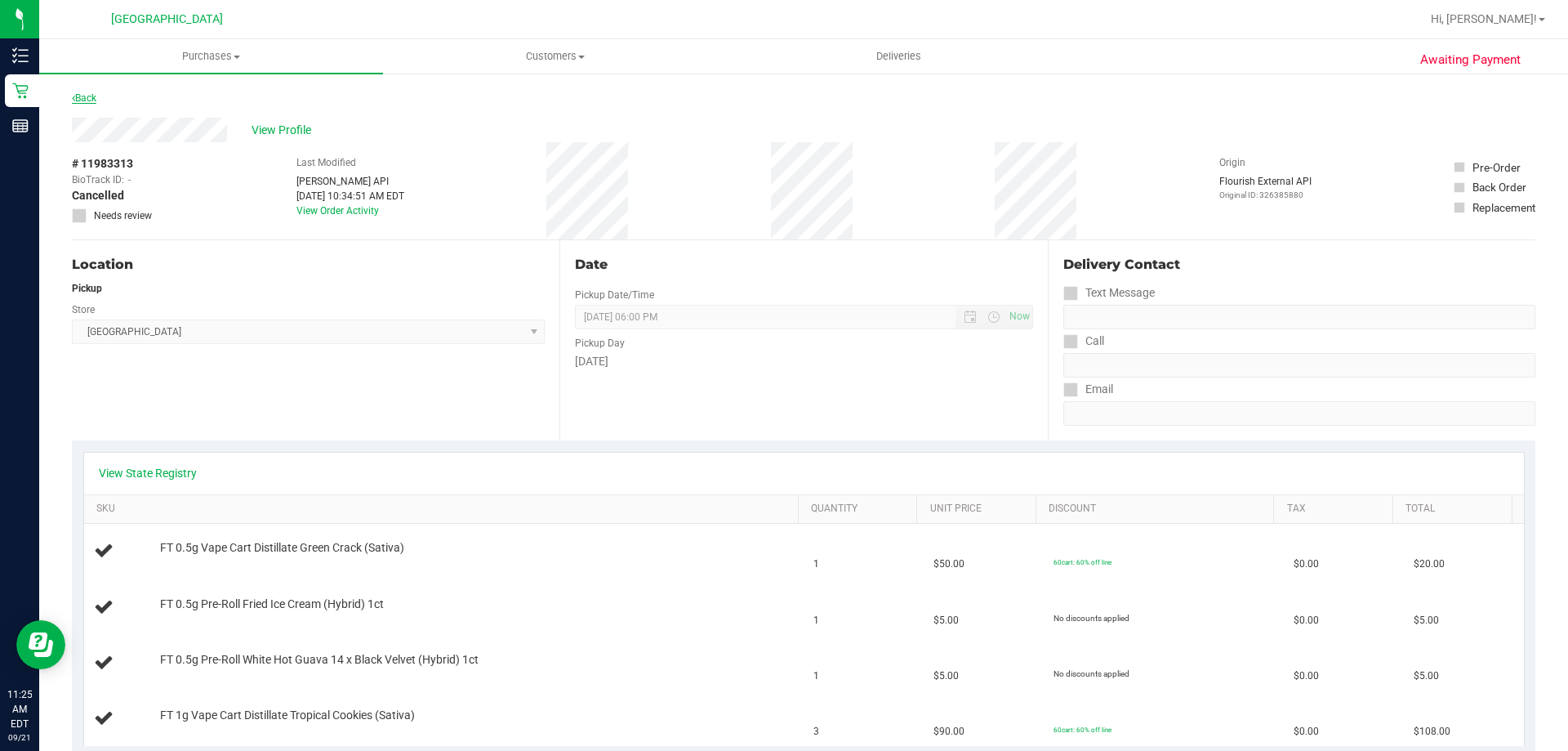
click at [83, 95] on link "Back" at bounding box center [84, 97] width 24 height 12
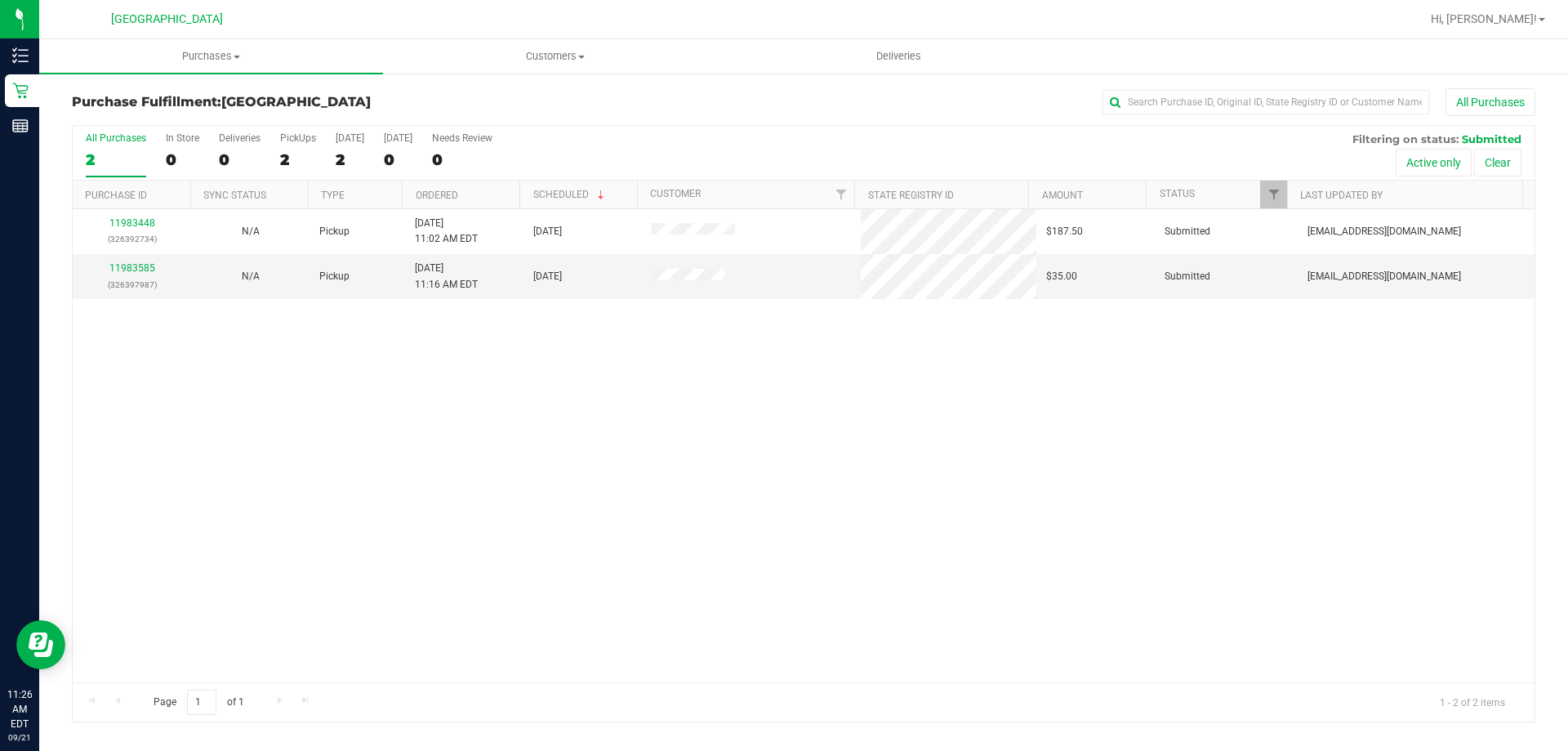
drag, startPoint x: 660, startPoint y: 6, endPoint x: 482, endPoint y: 476, distance: 502.6
click at [490, 438] on div "11983448 (326392734) N/A Pickup [DATE] 11:02 AM EDT 9/21/2025 $187.50 Submitted…" at bounding box center [803, 446] width 1462 height 473
click at [426, 61] on span "Customers" at bounding box center [554, 56] width 342 height 14
click at [463, 35] on nav "Palm Coast WC Hi, [PERSON_NAME]!" at bounding box center [803, 20] width 1529 height 39
click at [967, 419] on div "11983448 (326392734) N/A Pickup [DATE] 11:02 AM EDT 9/21/2025 $187.50 Submitted…" at bounding box center [803, 446] width 1462 height 473
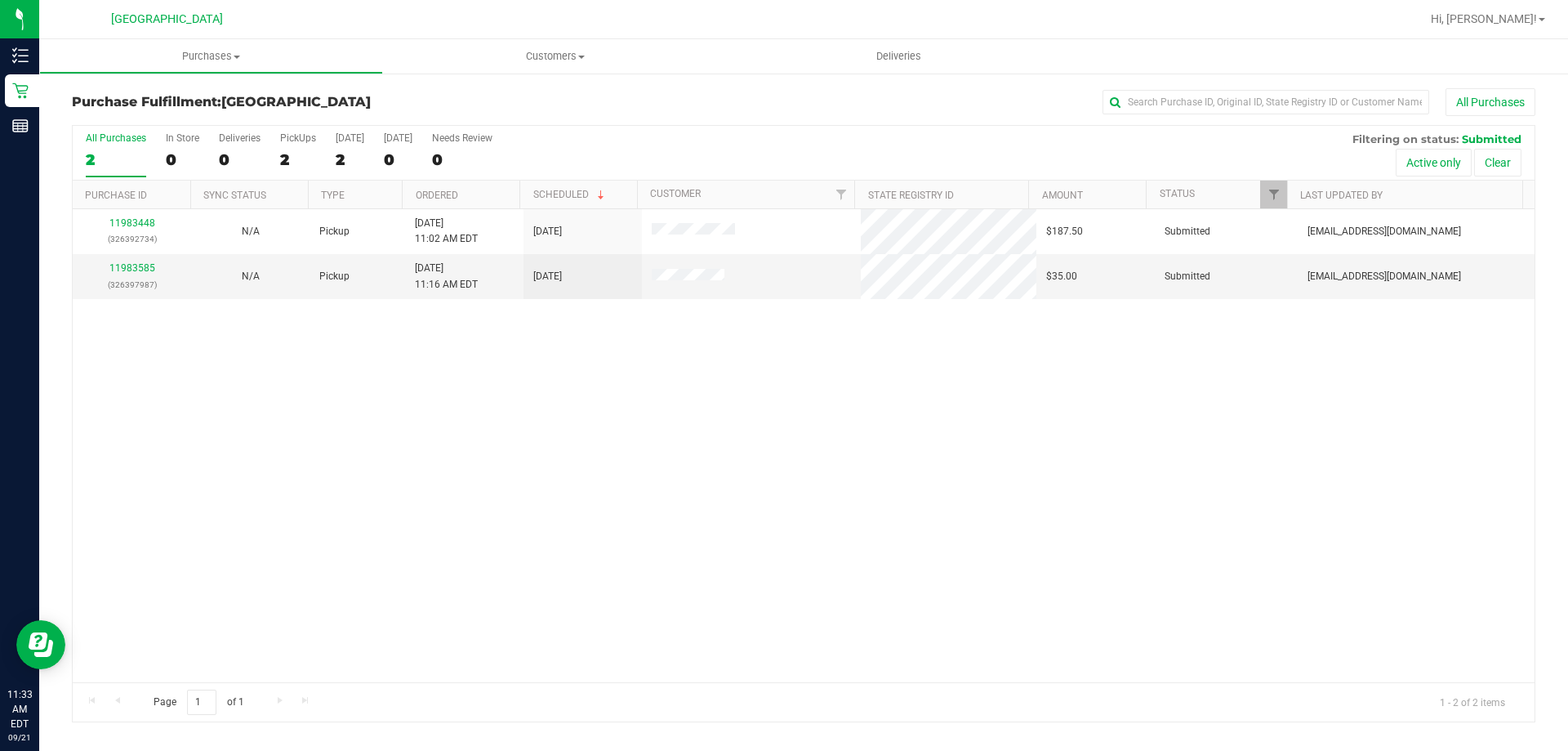
click at [692, 402] on div "11983448 (326392734) N/A Pickup [DATE] 11:02 AM EDT 9/21/2025 $187.50 Submitted…" at bounding box center [803, 446] width 1462 height 473
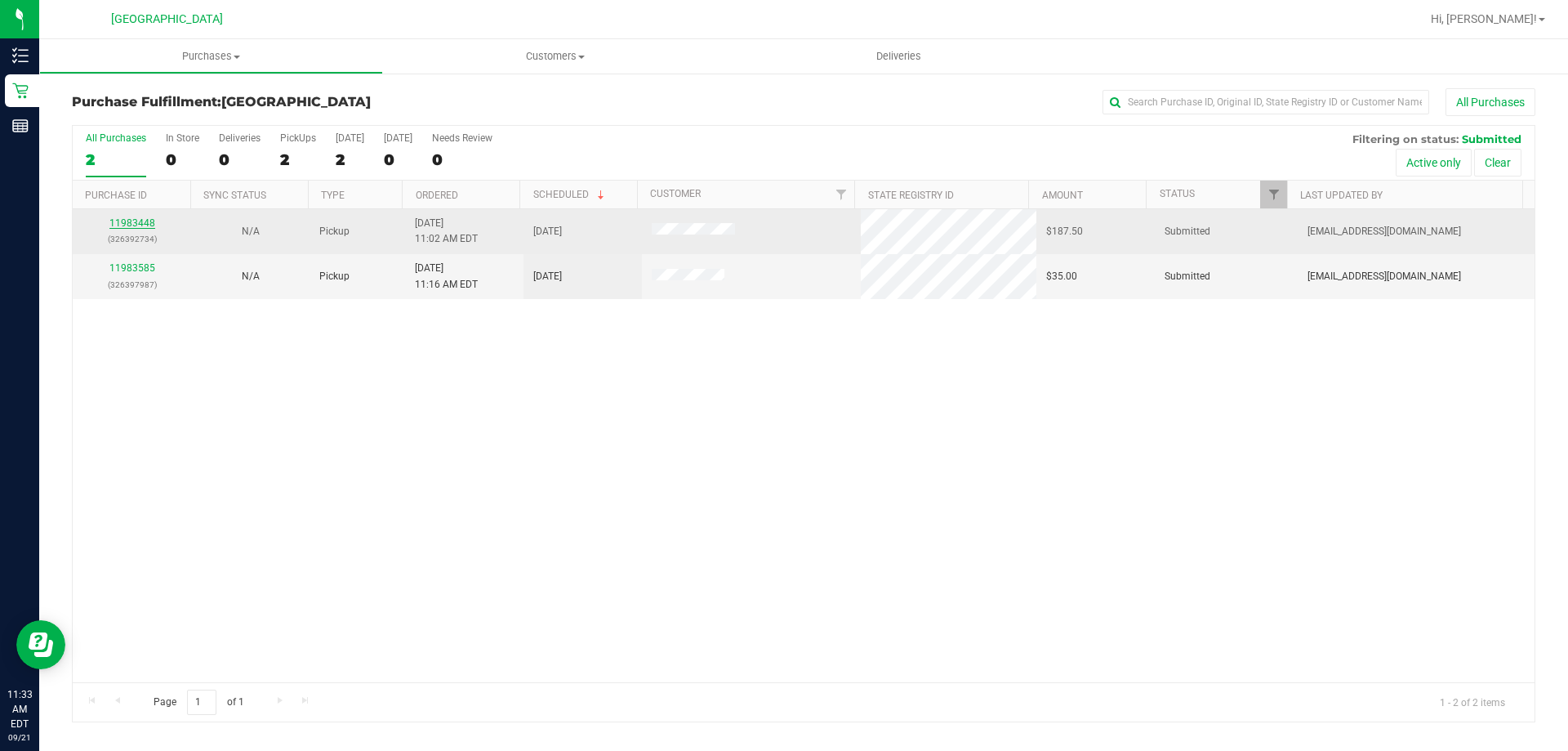
click at [152, 218] on link "11983448" at bounding box center [132, 222] width 46 height 12
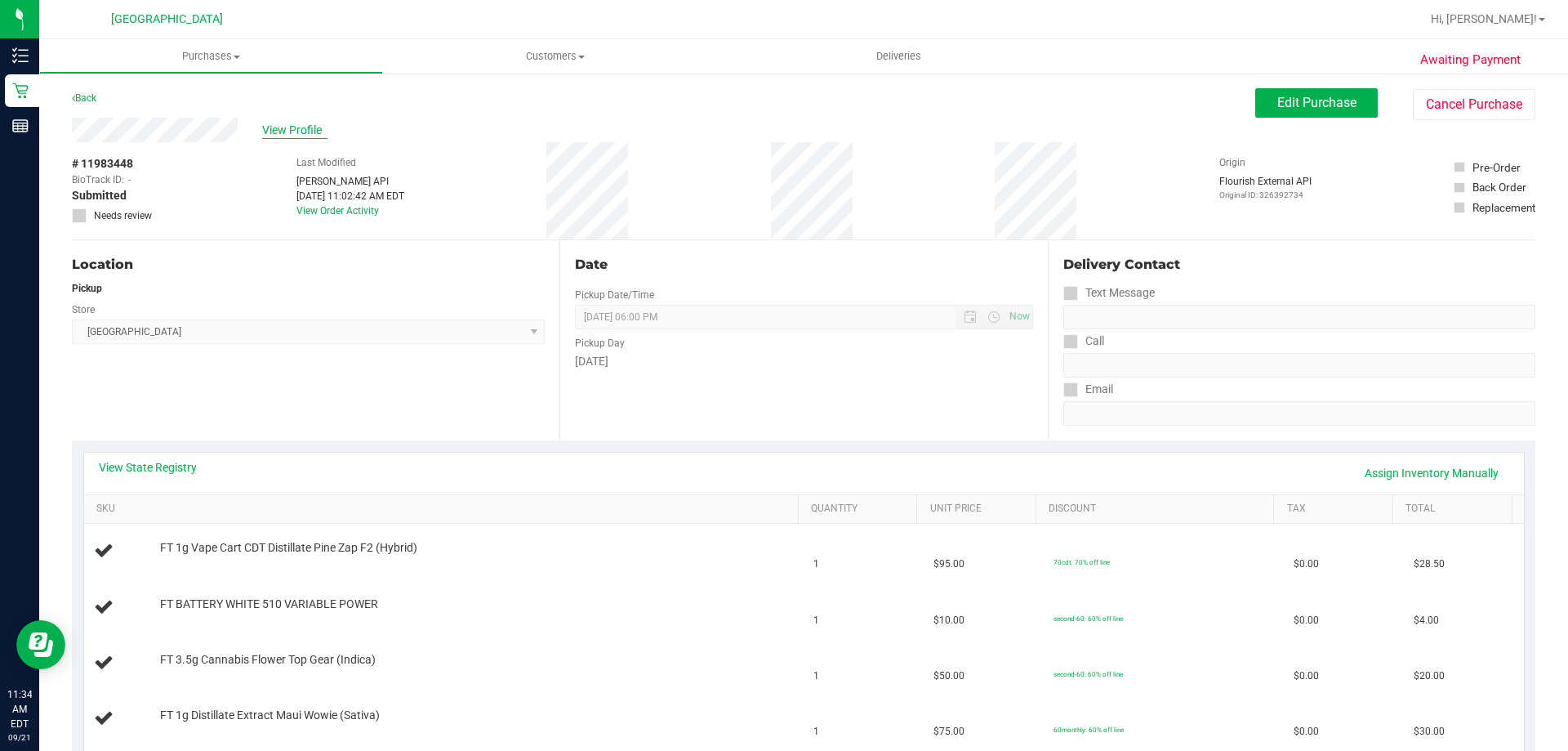
click at [287, 122] on span "View Profile" at bounding box center [295, 129] width 65 height 17
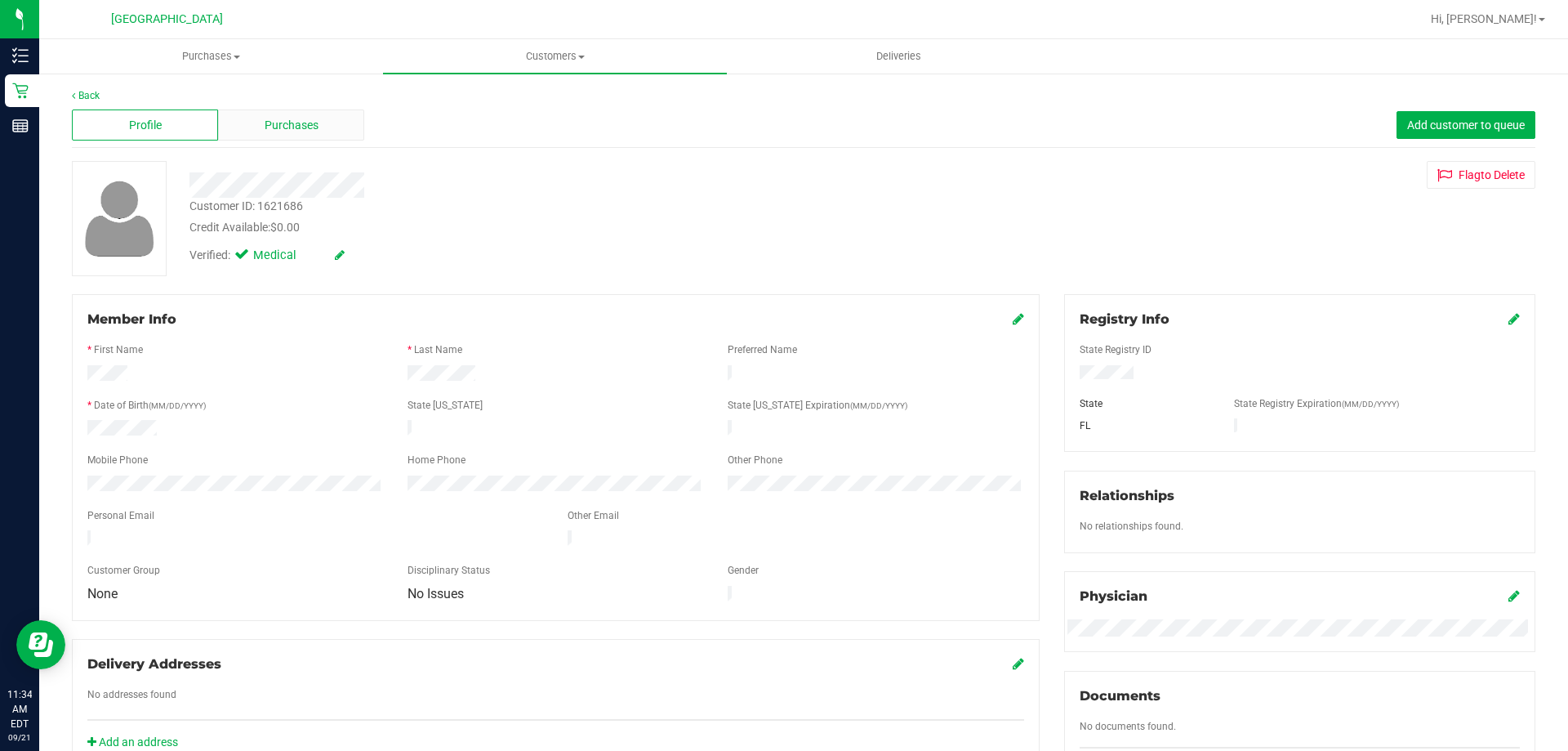
click at [303, 126] on span "Purchases" at bounding box center [292, 125] width 54 height 17
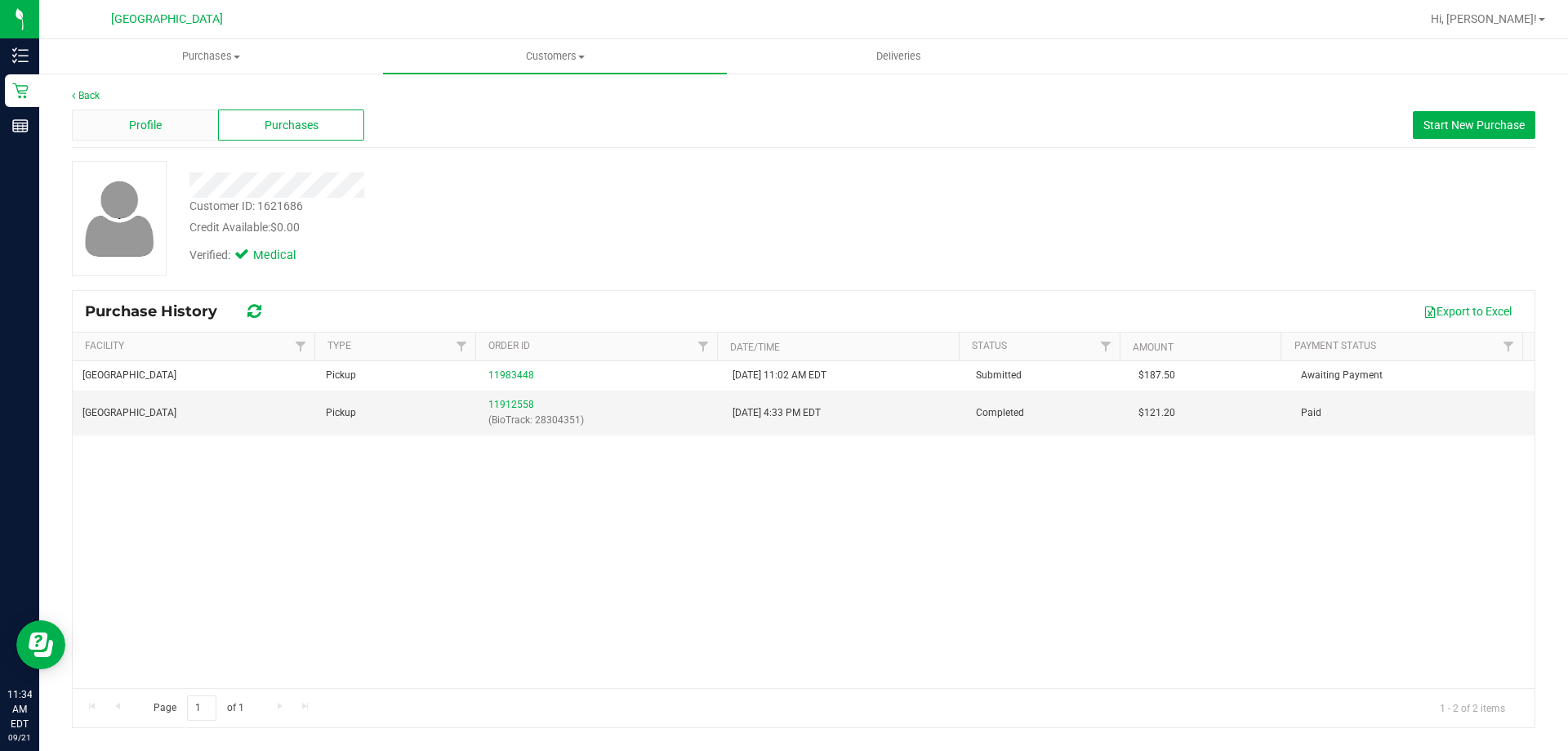
click at [170, 121] on div "Profile" at bounding box center [145, 125] width 146 height 31
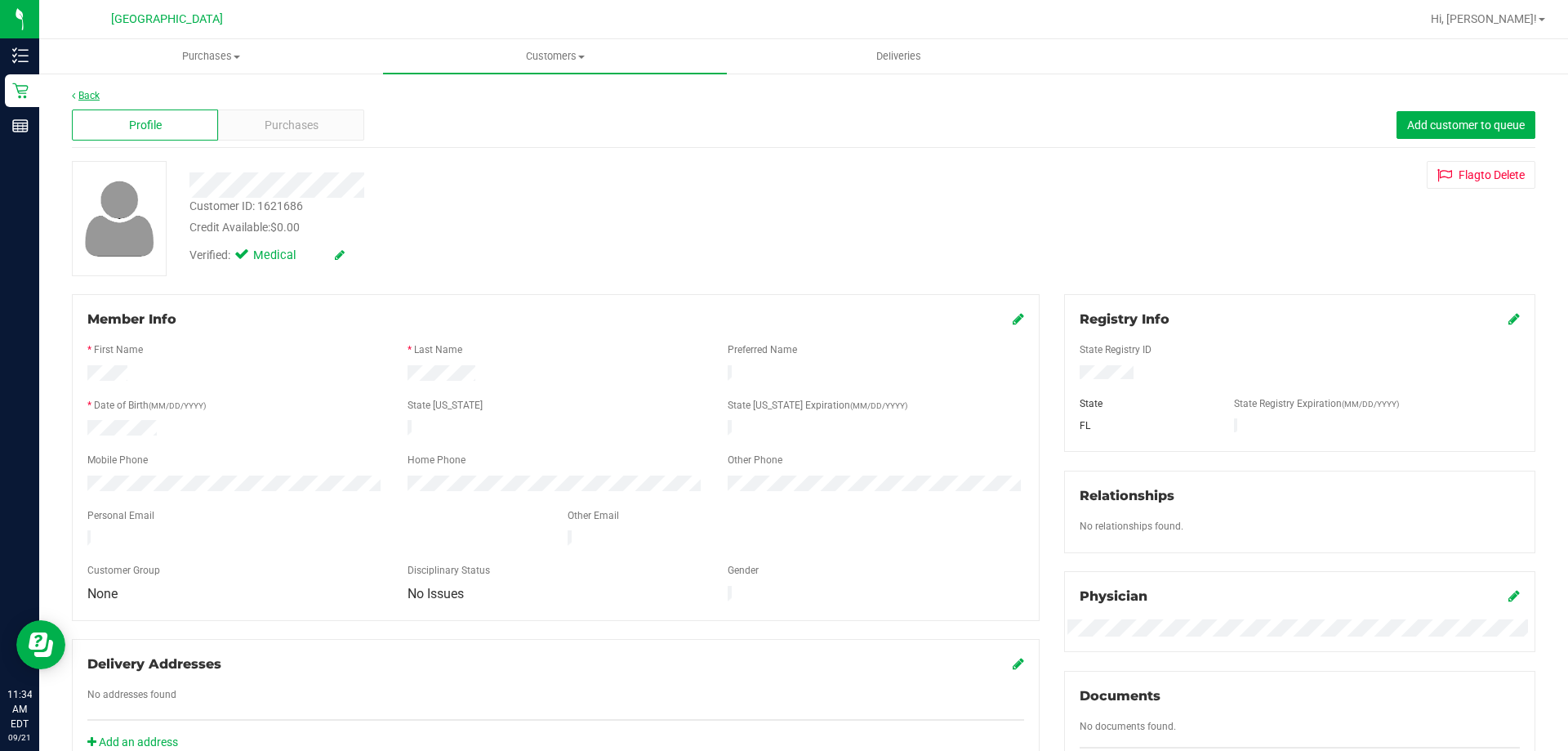
click at [100, 93] on link "Back" at bounding box center [86, 96] width 28 height 12
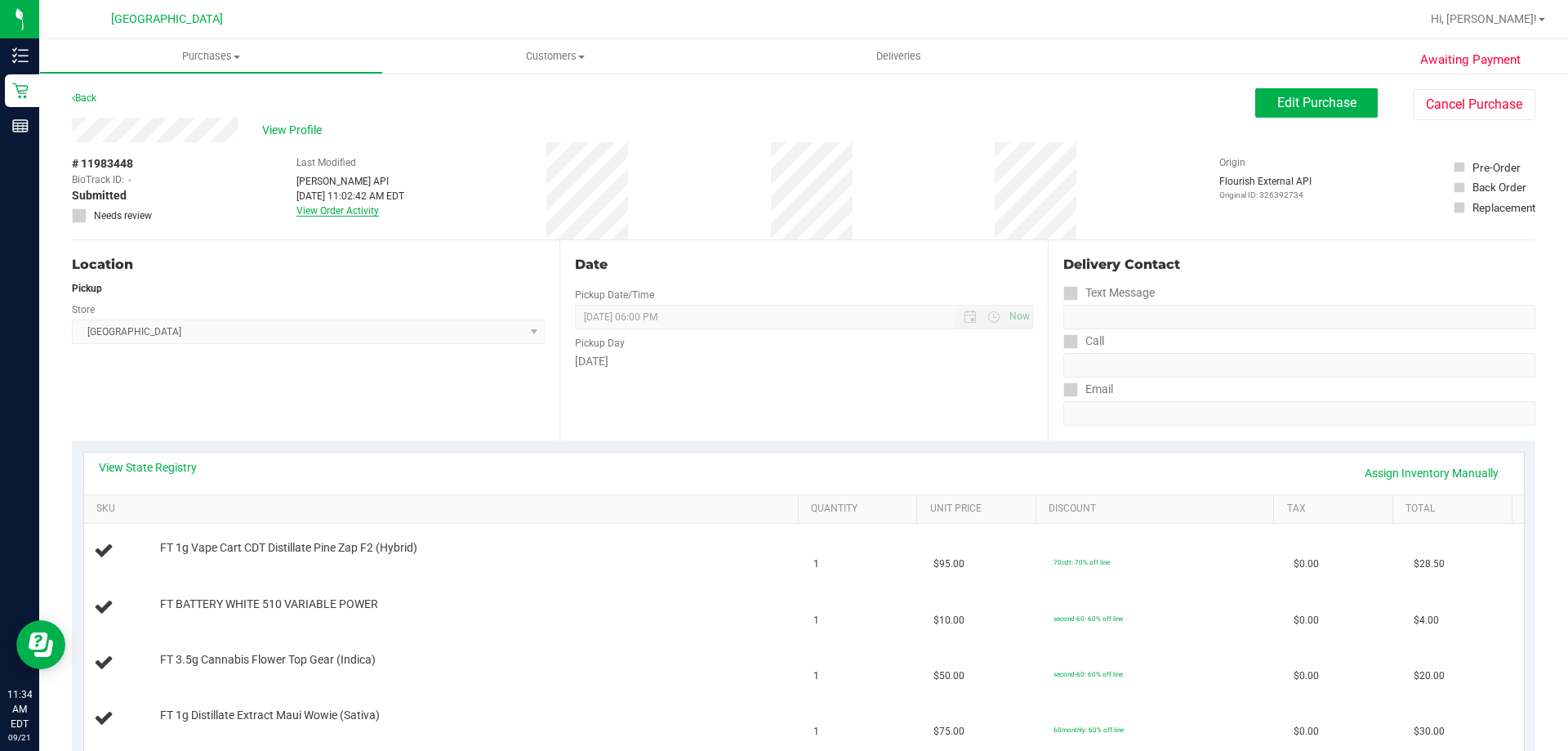
click at [339, 211] on link "View Order Activity" at bounding box center [337, 211] width 82 height 12
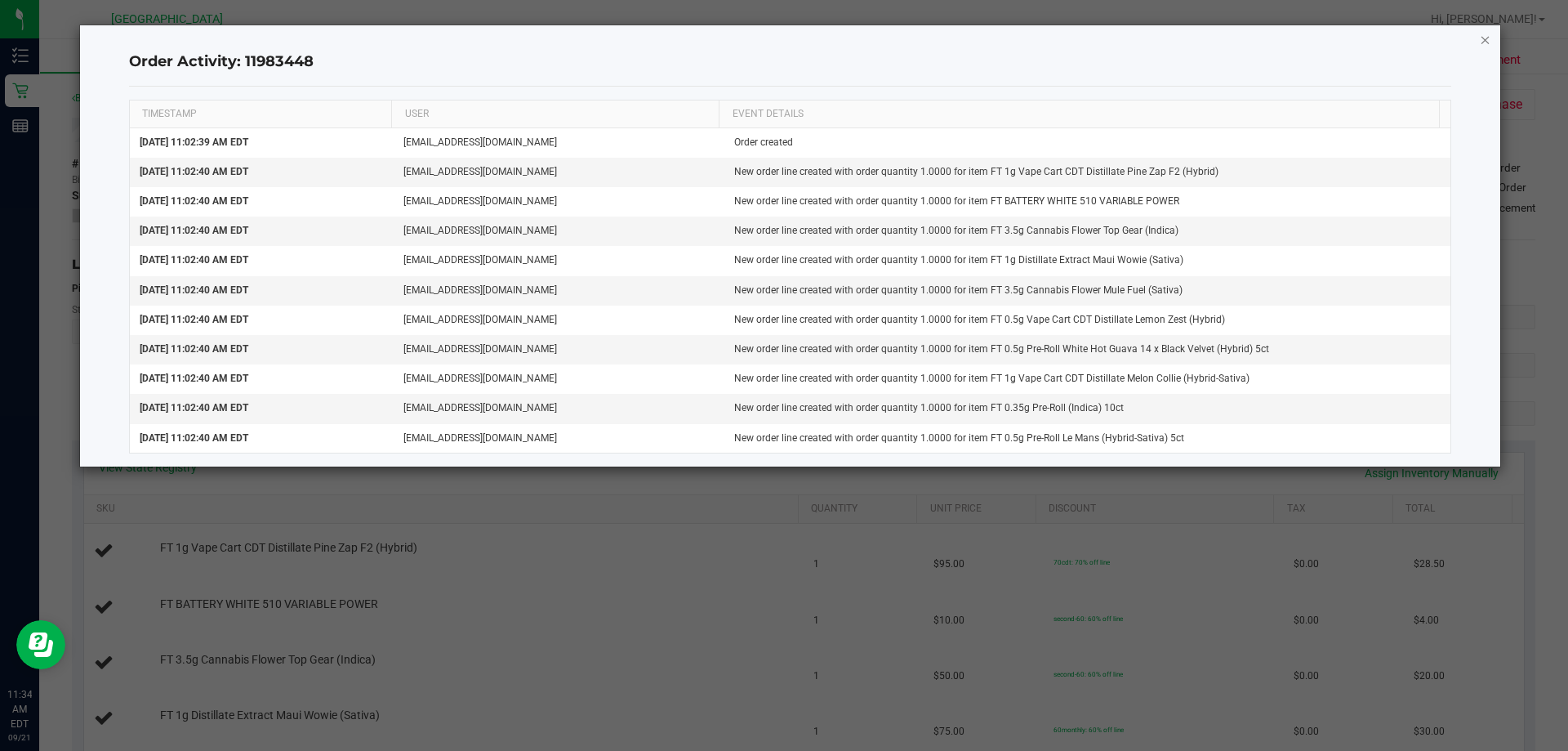
click at [1489, 44] on icon "button" at bounding box center [1485, 39] width 12 height 20
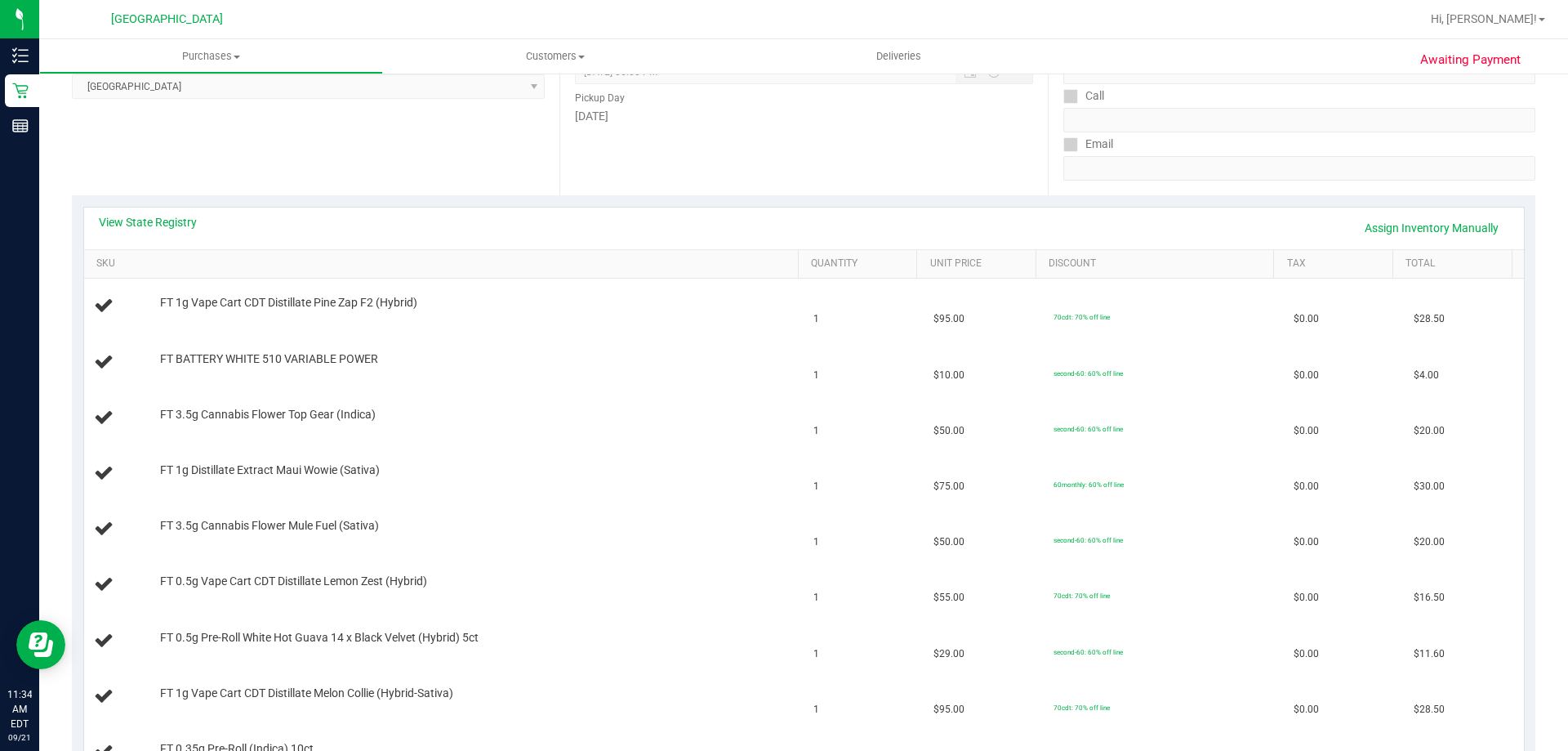
scroll to position [654, 0]
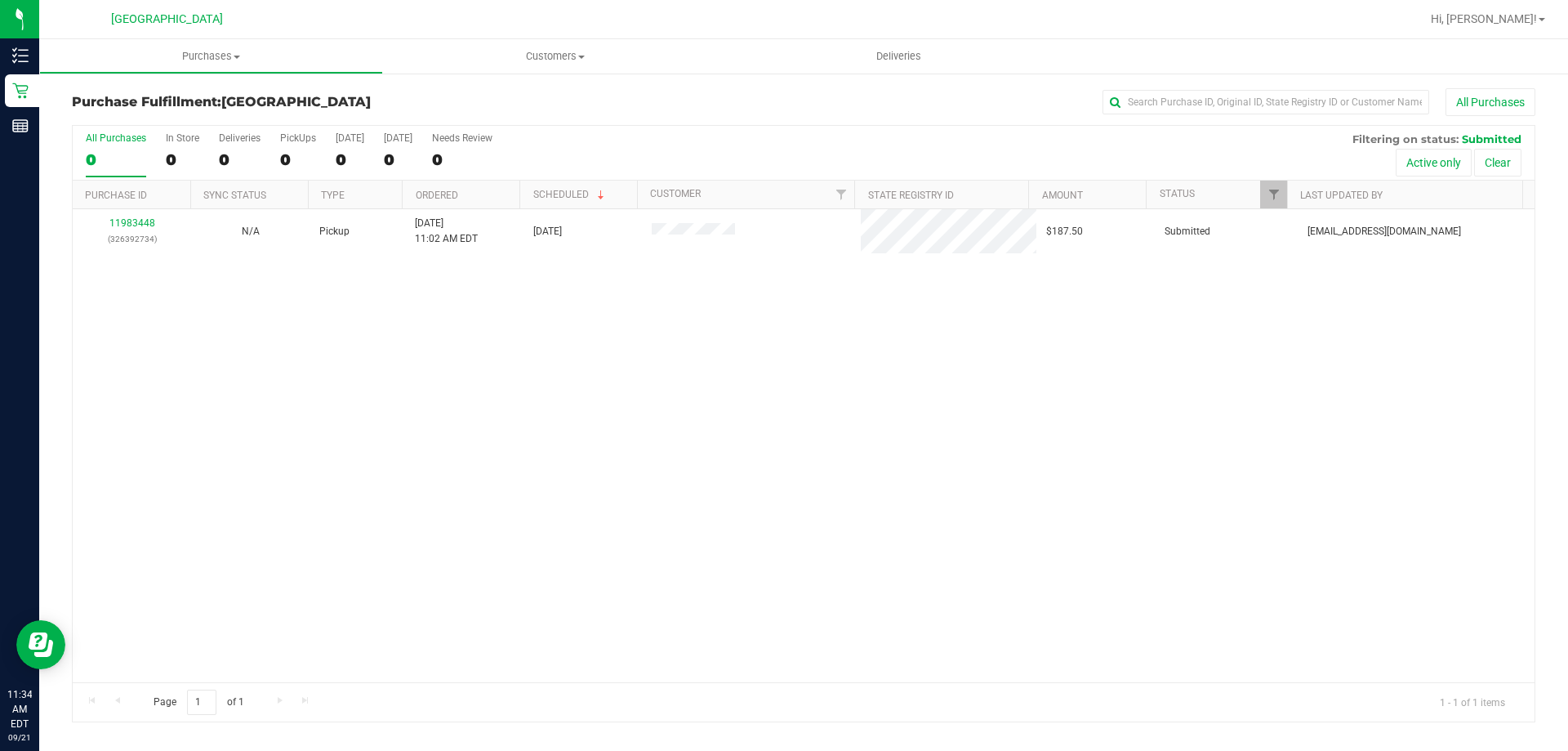
click at [875, 388] on div "11983448 (326392734) N/A Pickup [DATE] 11:02 AM EDT 9/21/2025 $187.50 Submitted…" at bounding box center [803, 446] width 1462 height 473
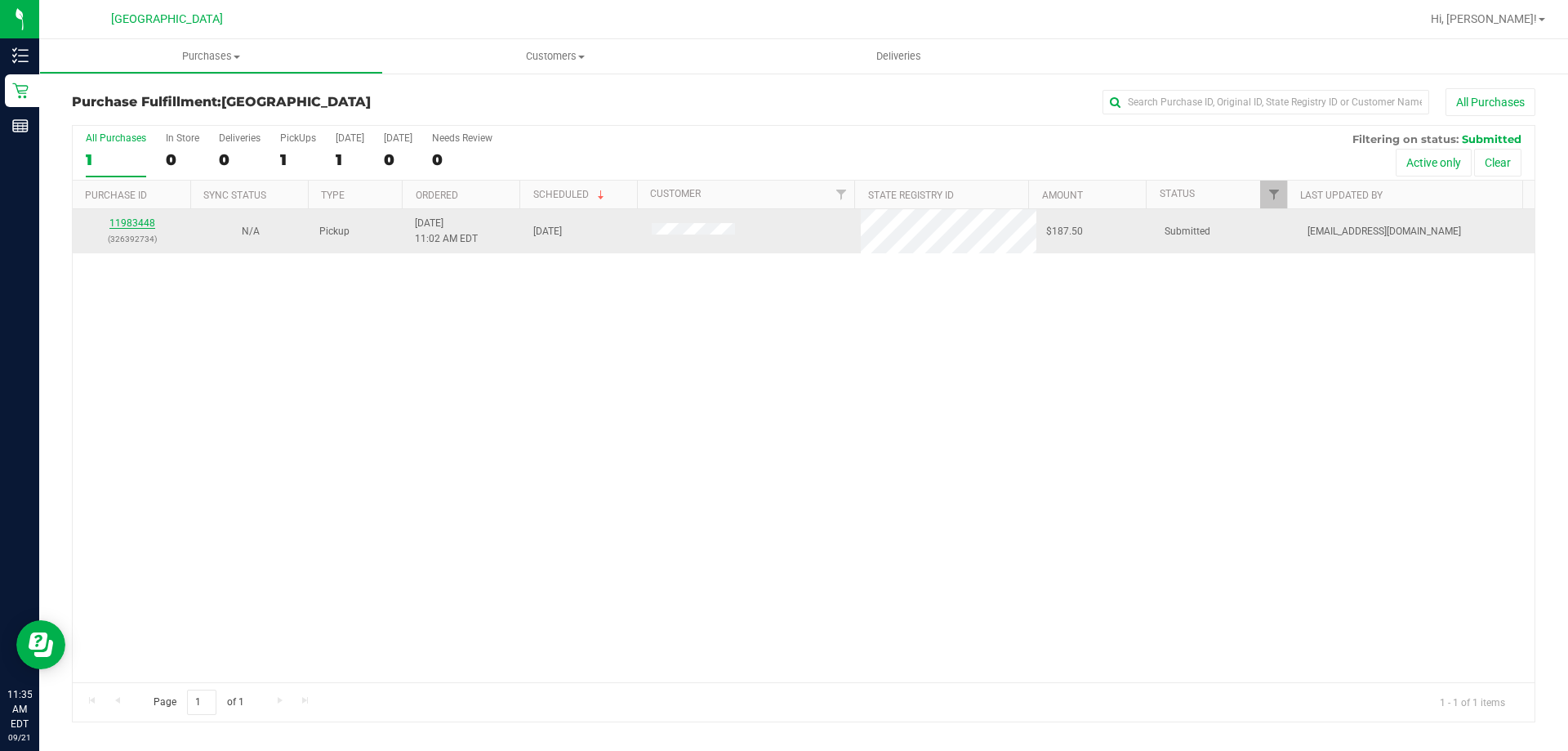
click at [138, 222] on link "11983448" at bounding box center [132, 222] width 46 height 12
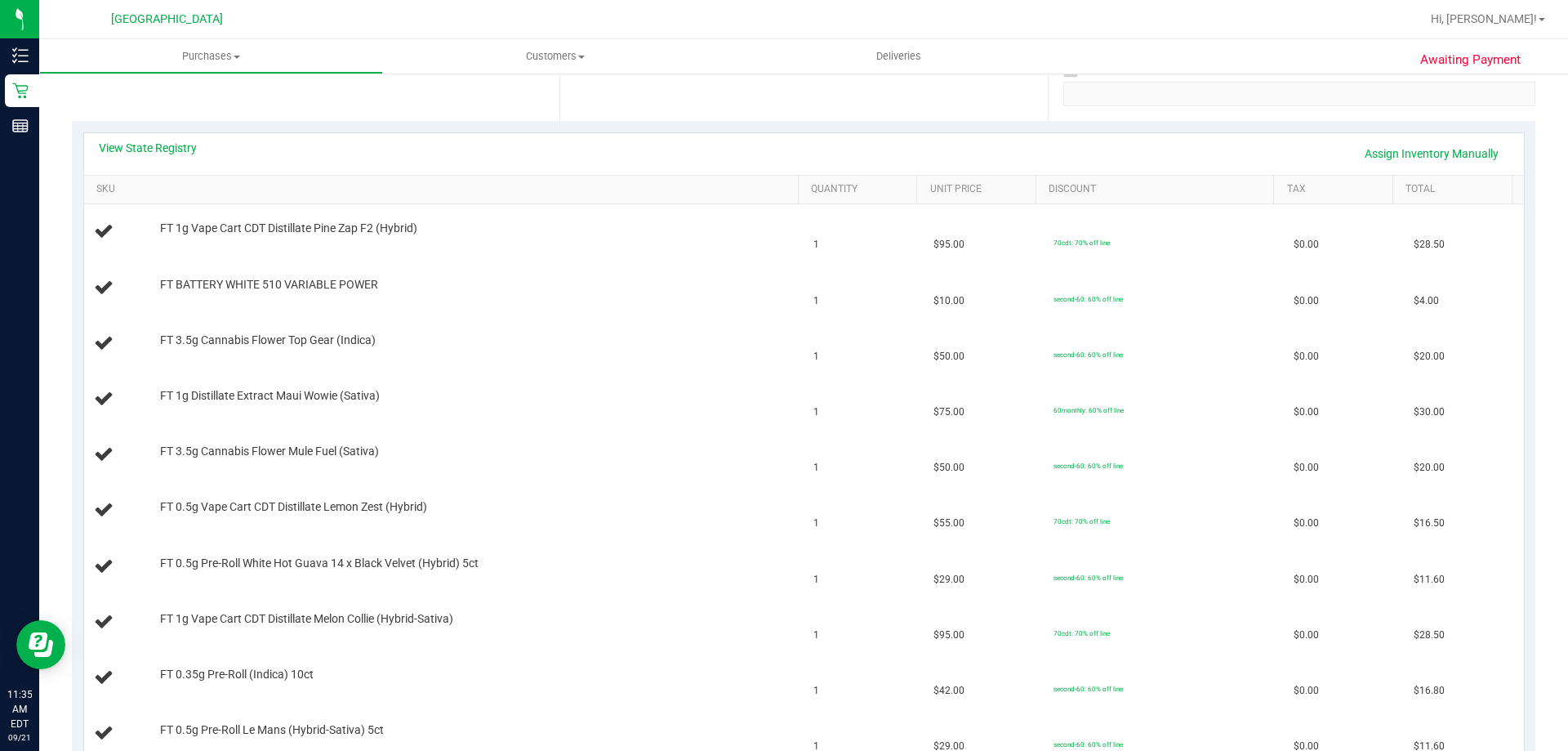
scroll to position [327, 0]
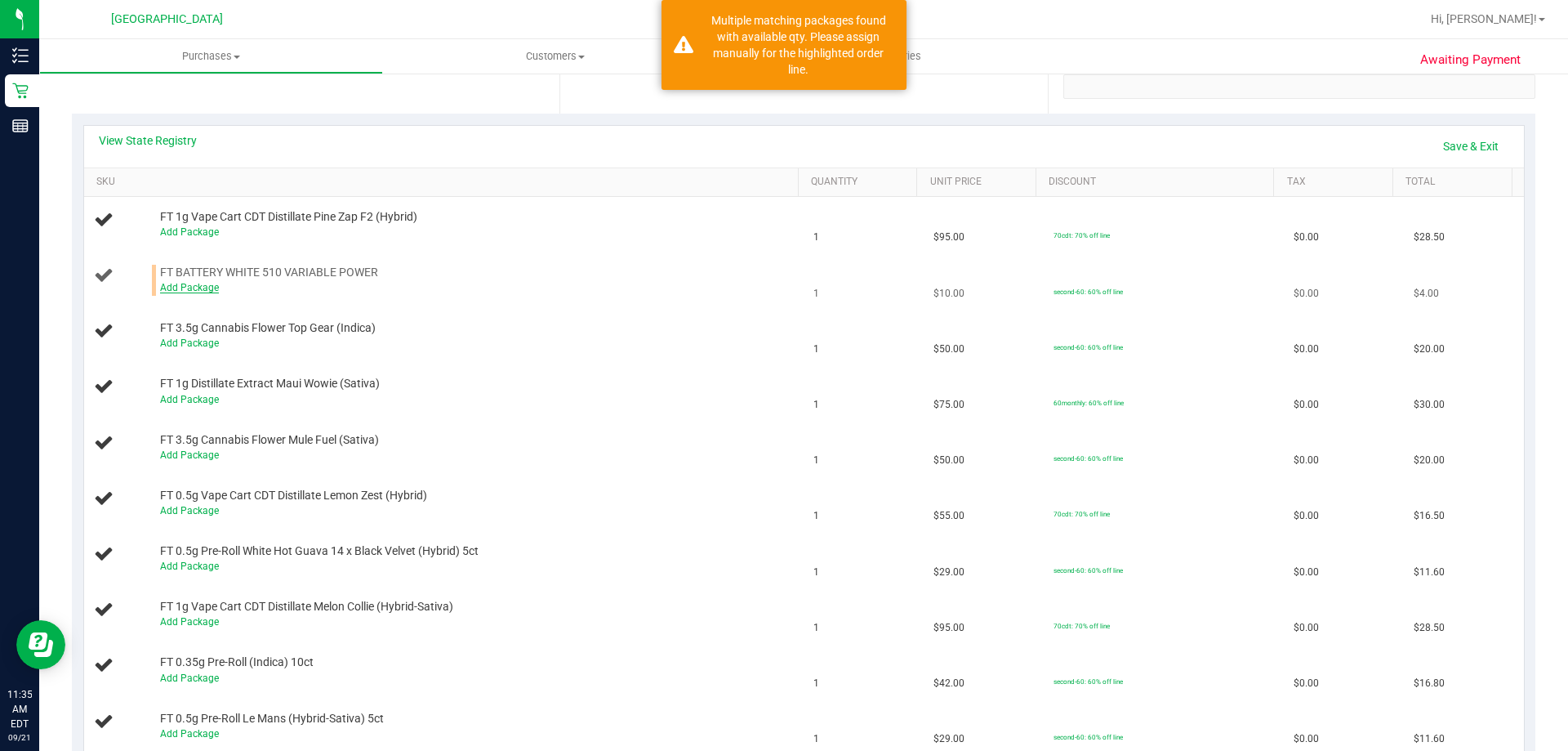
click at [178, 284] on link "Add Package" at bounding box center [189, 288] width 59 height 12
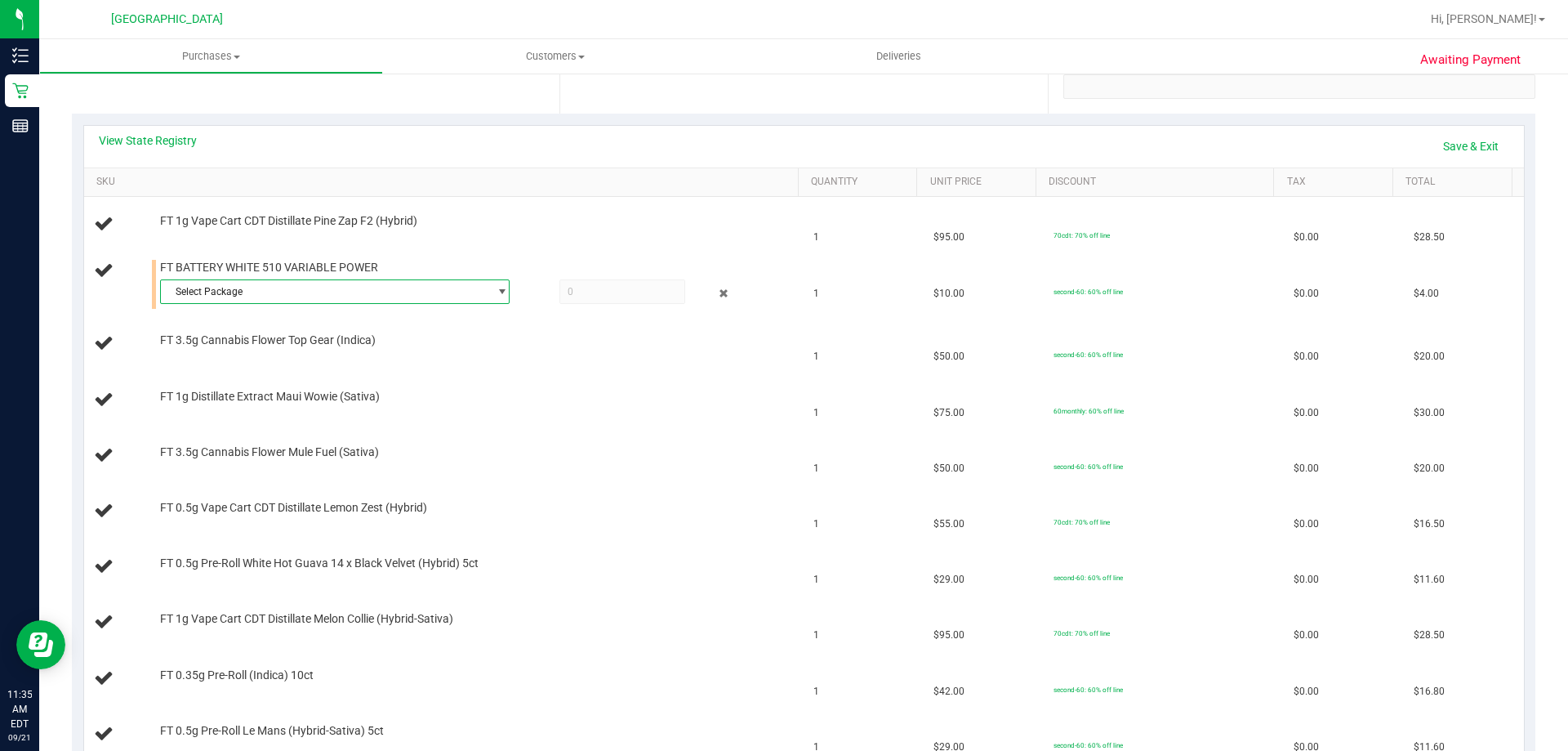
click at [261, 297] on span "Select Package" at bounding box center [324, 292] width 328 height 23
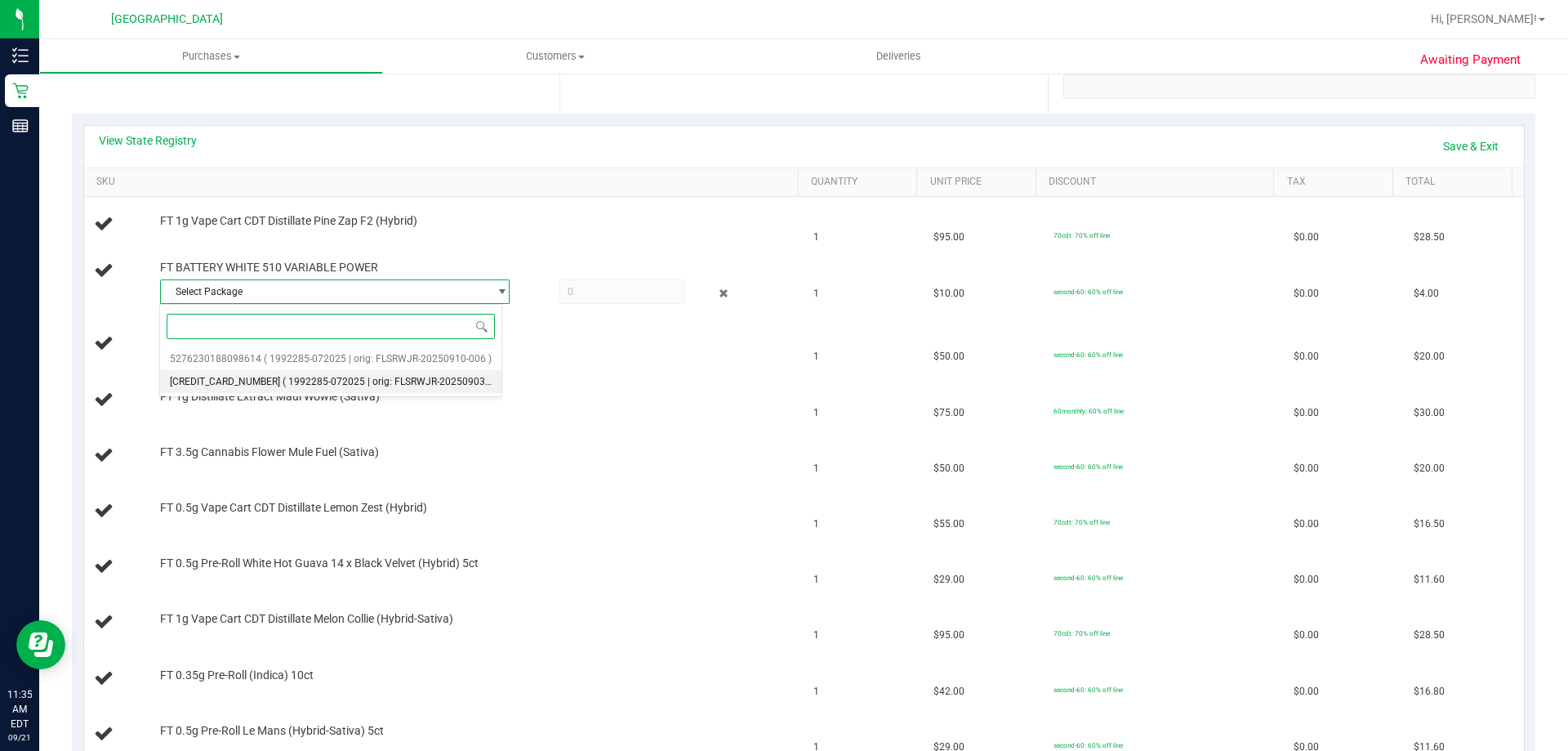
click at [283, 380] on span "( 1992285-072025 | orig: FLSRWJR-20250903-007 )" at bounding box center [396, 381] width 228 height 12
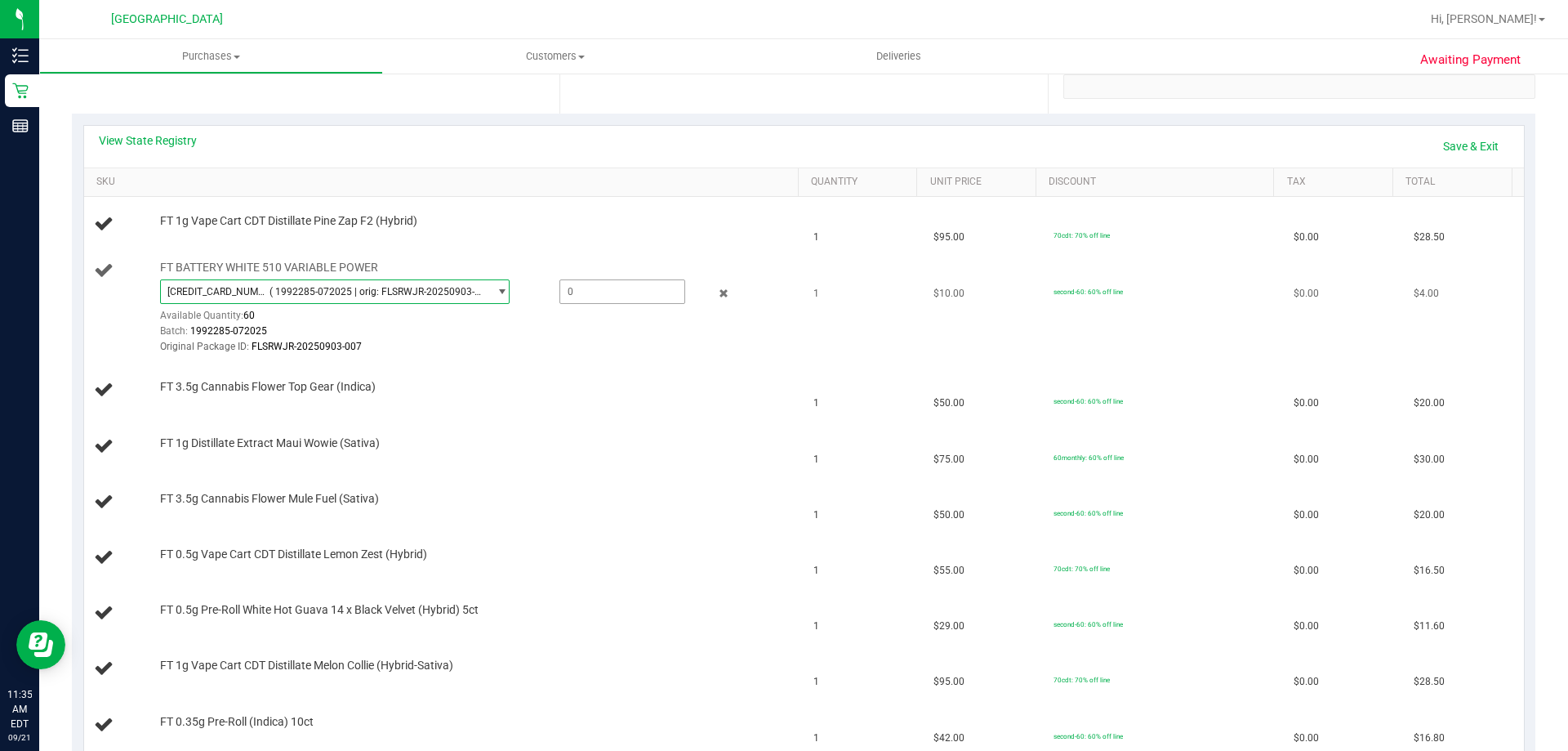
click at [597, 291] on span at bounding box center [622, 291] width 126 height 24
type input "1"
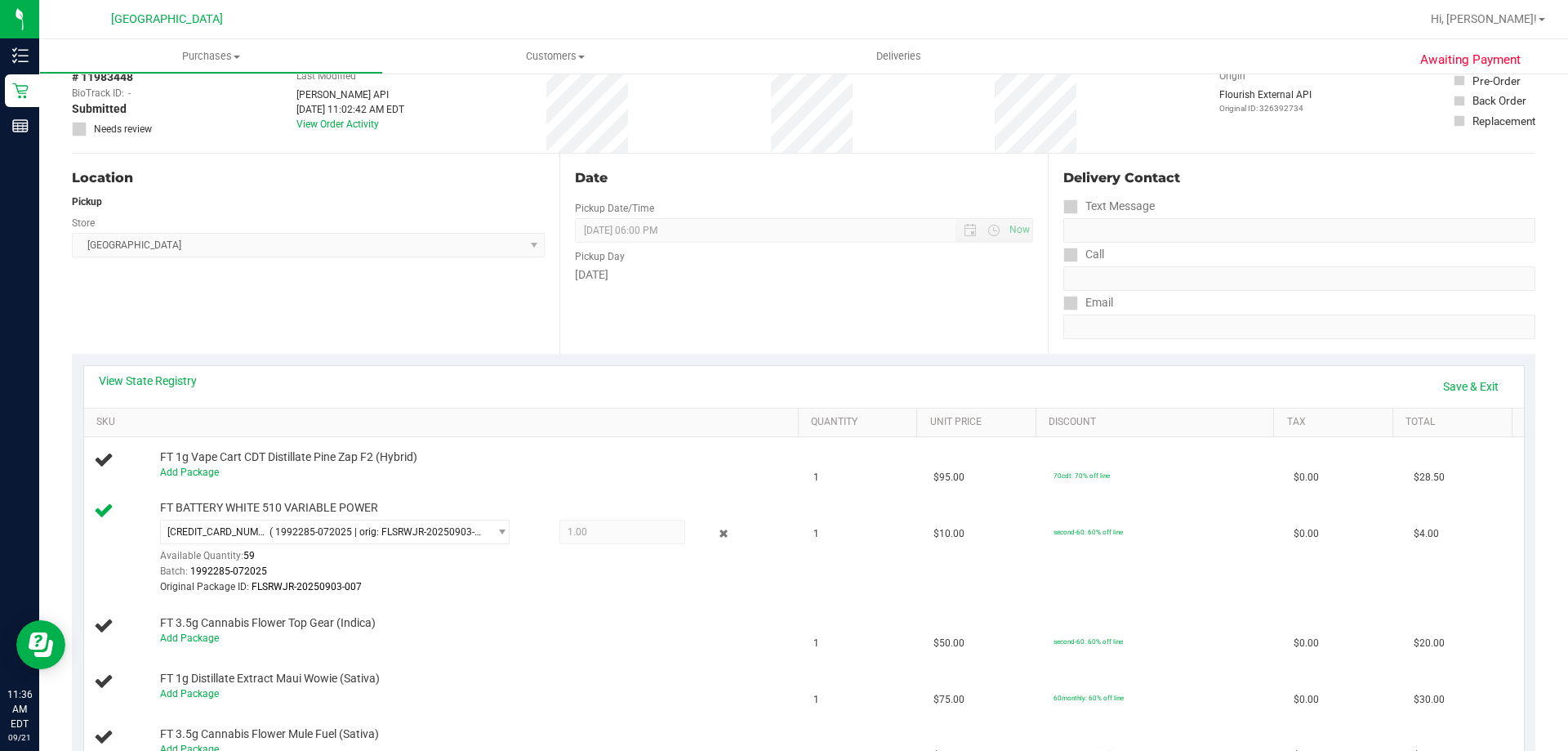
scroll to position [82, 0]
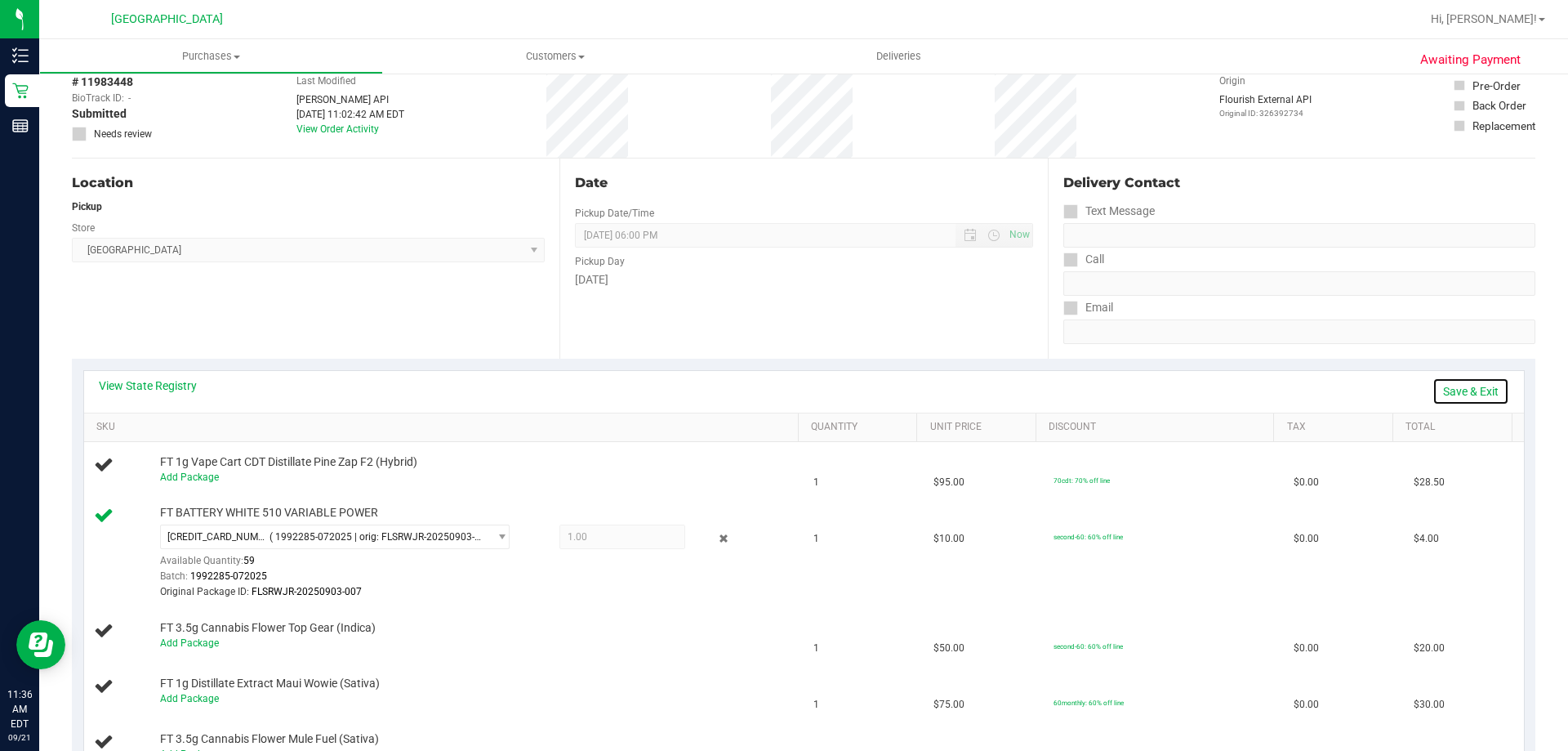
click at [1472, 383] on link "Save & Exit" at bounding box center [1471, 391] width 77 height 28
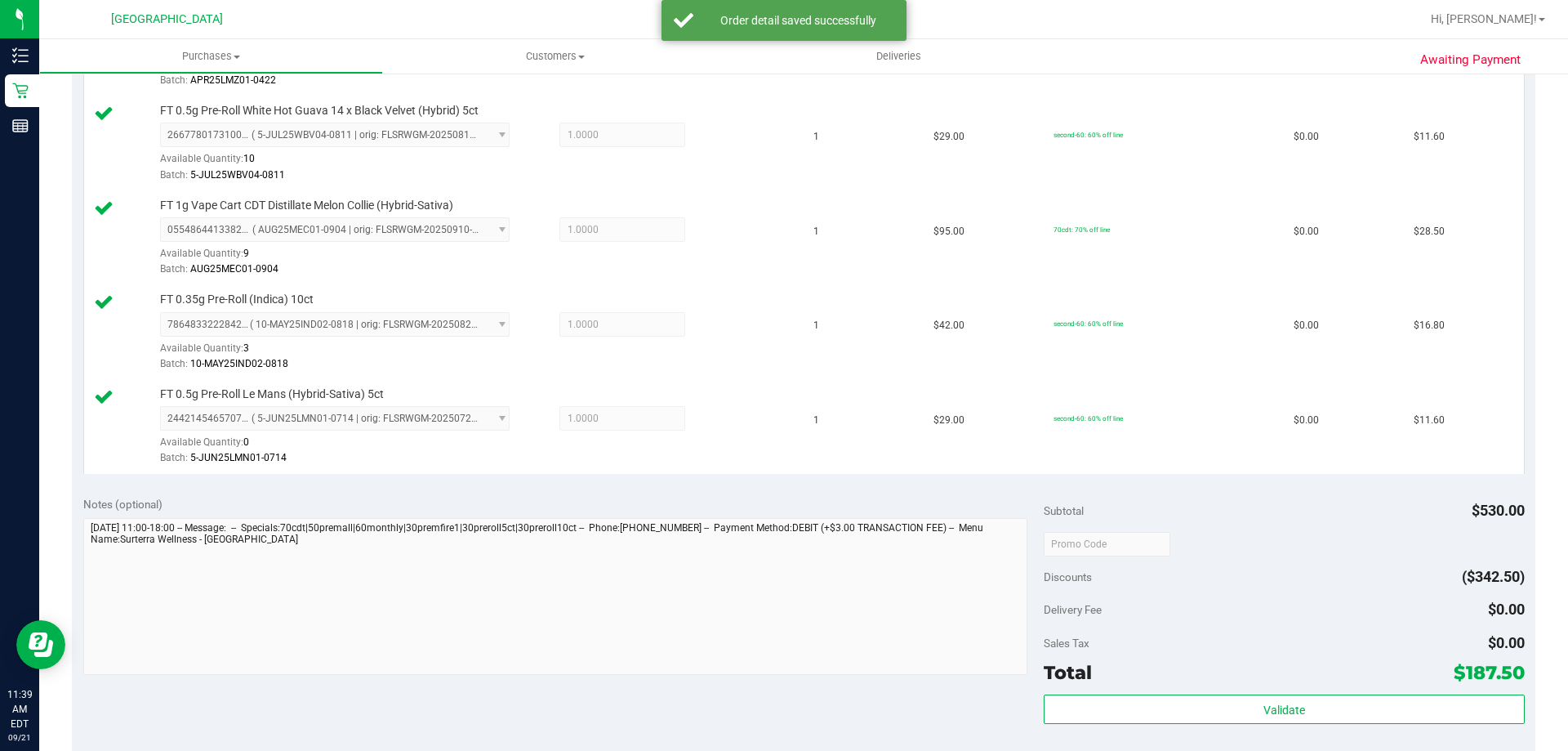
scroll to position [1063, 0]
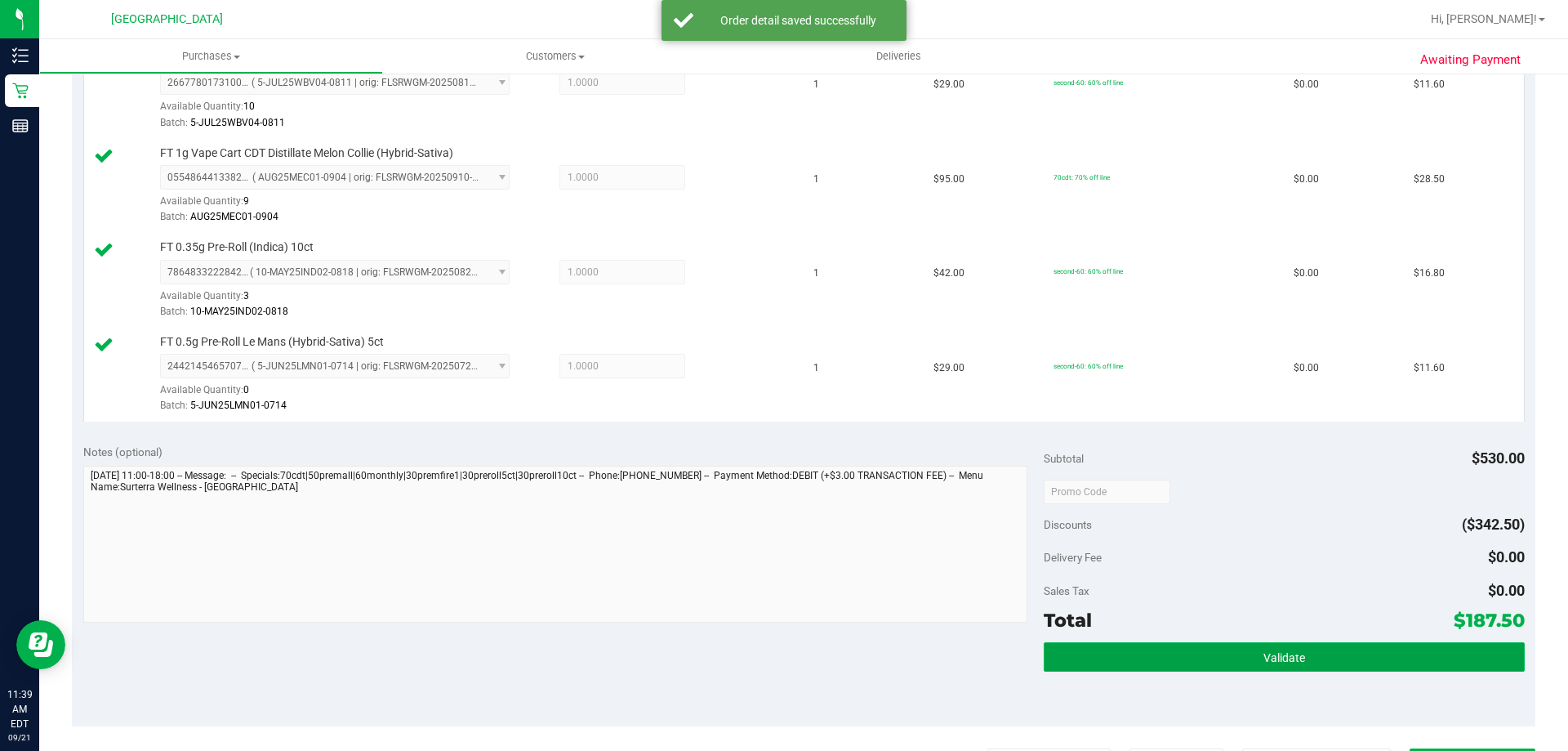
click at [1170, 647] on button "Validate" at bounding box center [1284, 656] width 480 height 29
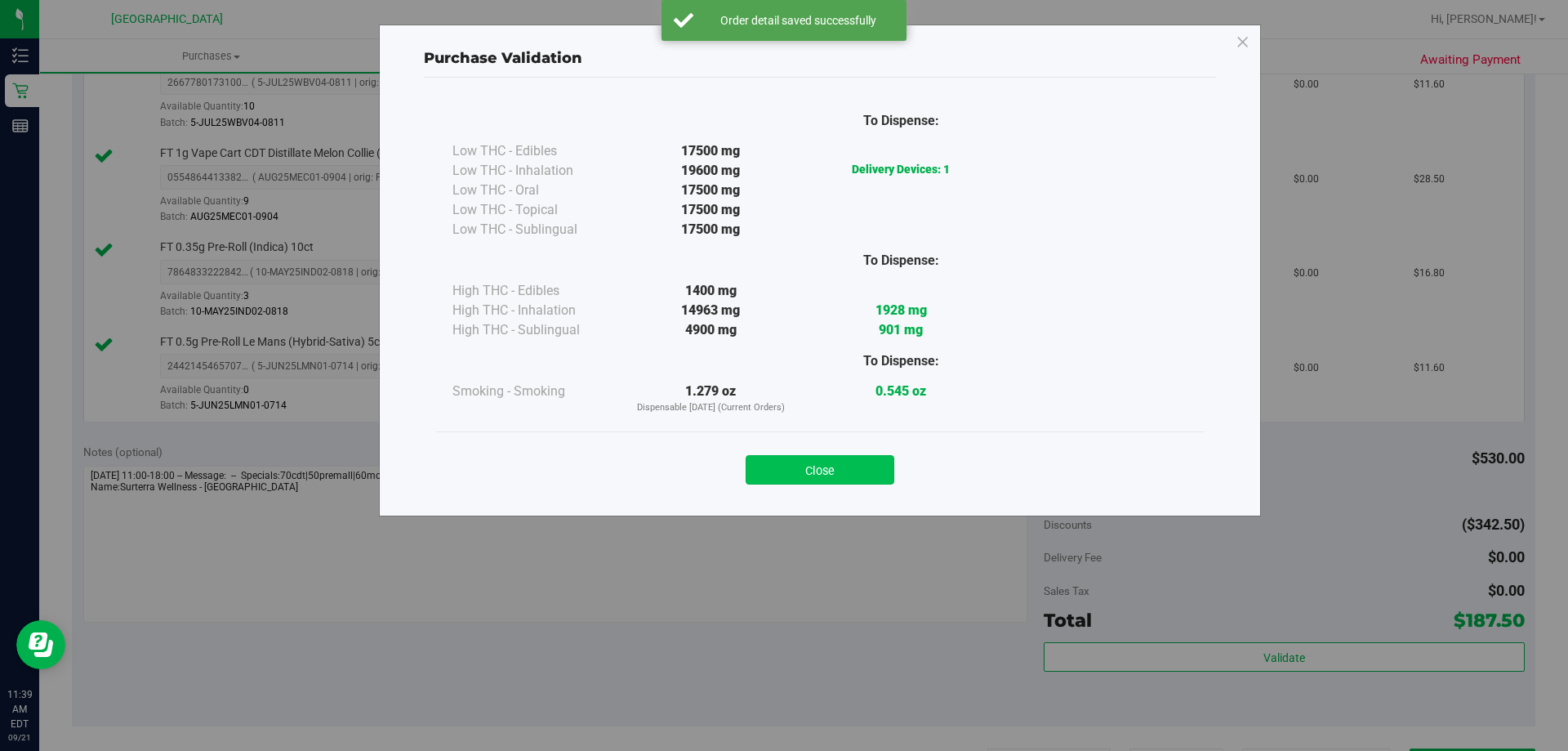
click at [868, 471] on button "Close" at bounding box center [820, 470] width 149 height 29
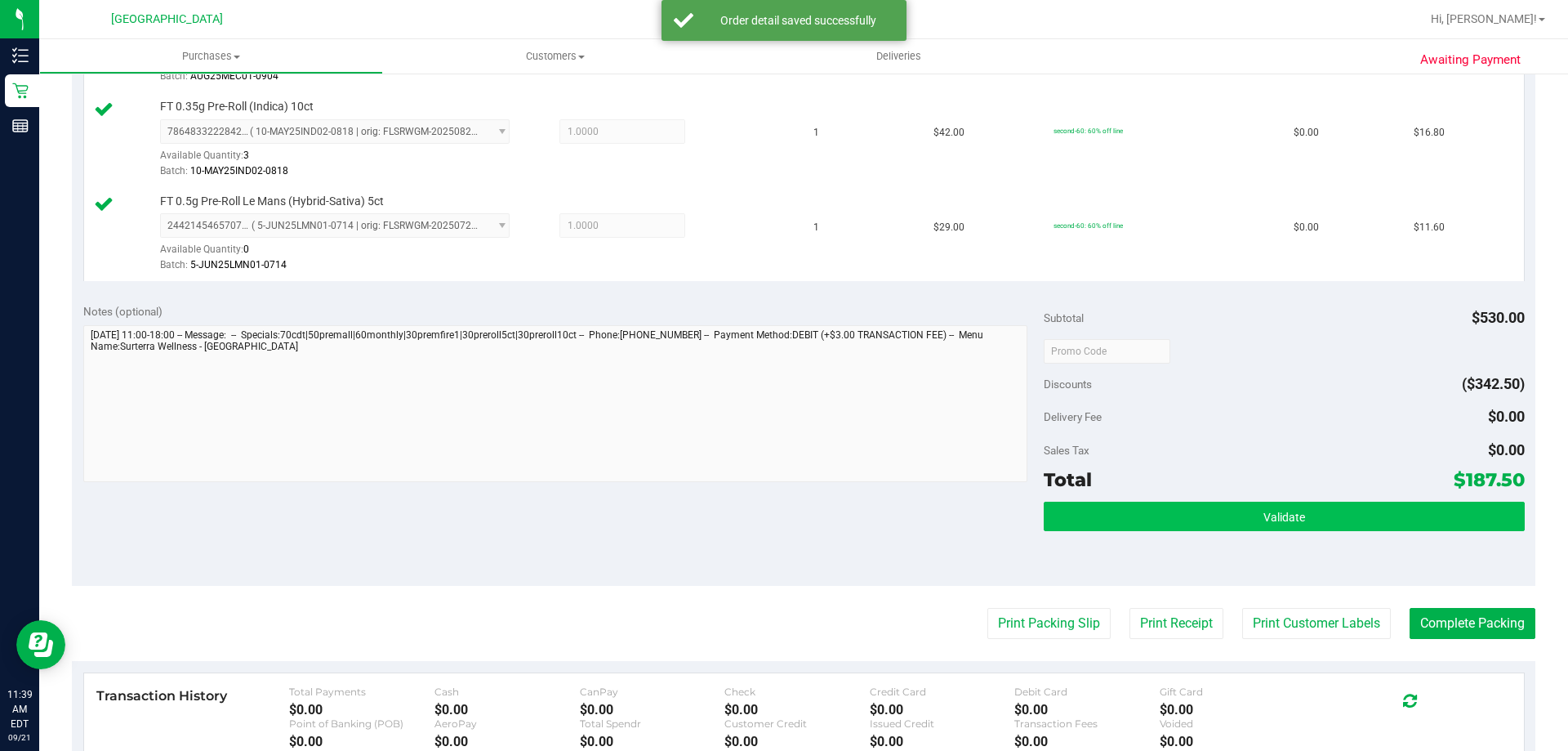
scroll to position [1451, 0]
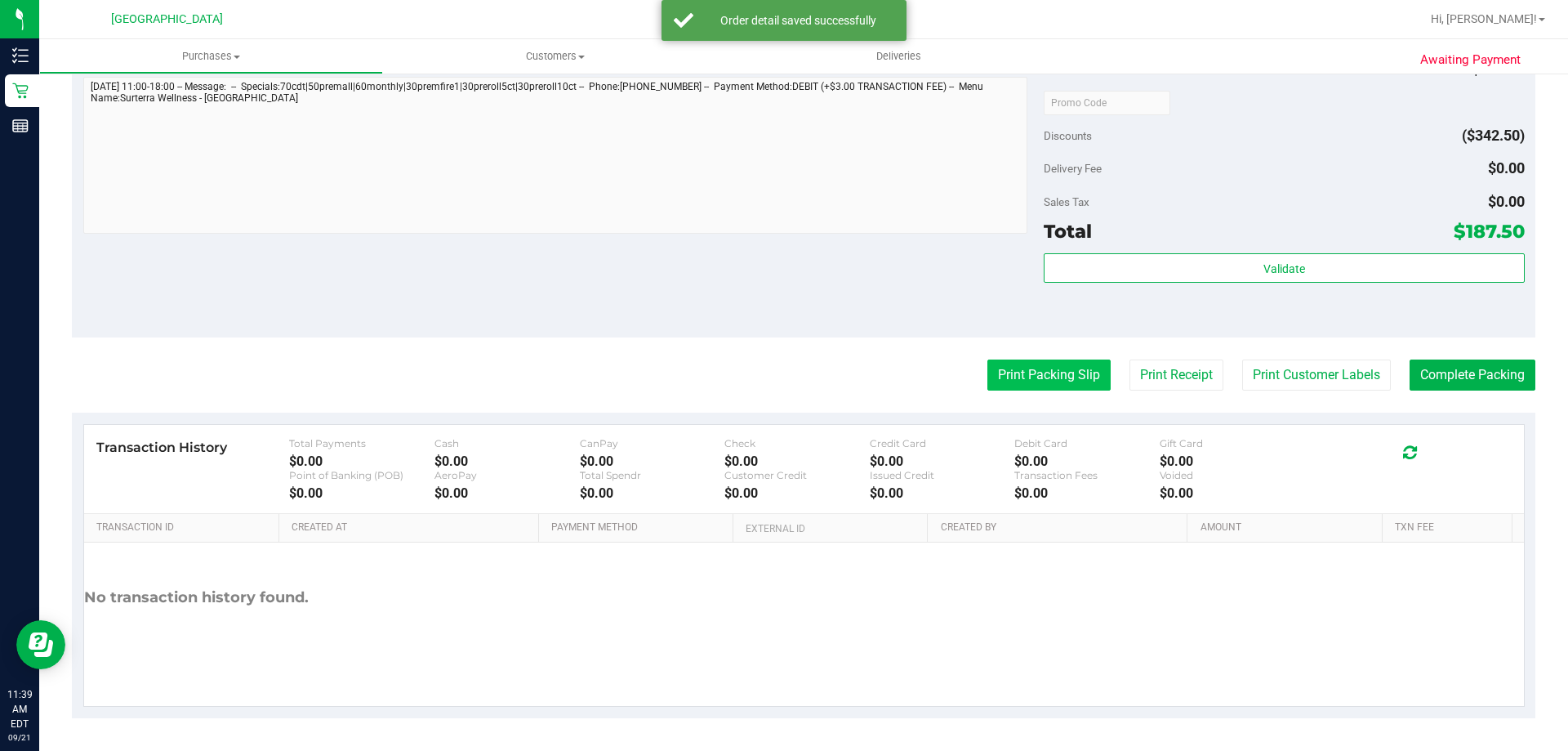
click at [1047, 371] on button "Print Packing Slip" at bounding box center [1049, 375] width 123 height 31
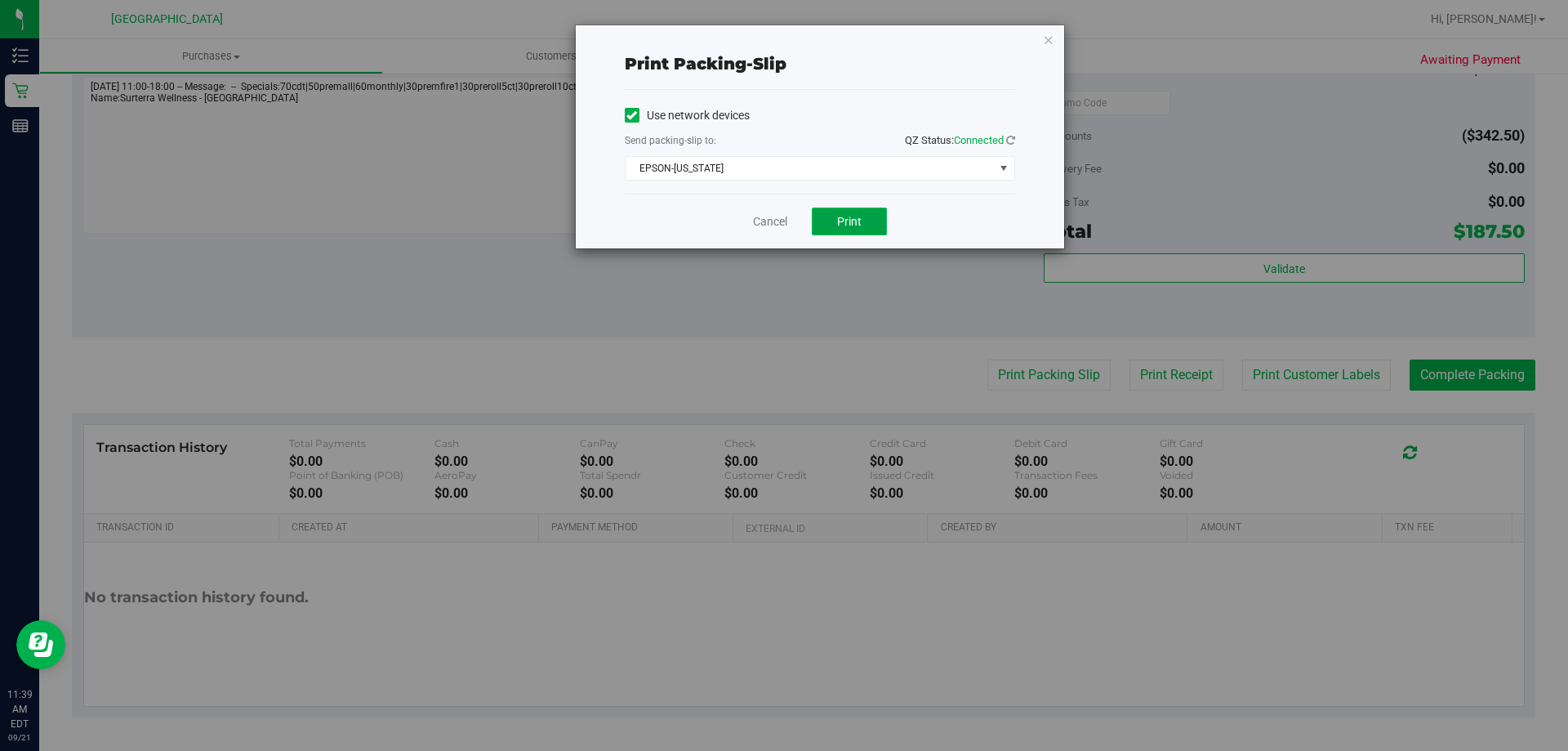
click at [849, 218] on span "Print" at bounding box center [849, 221] width 24 height 13
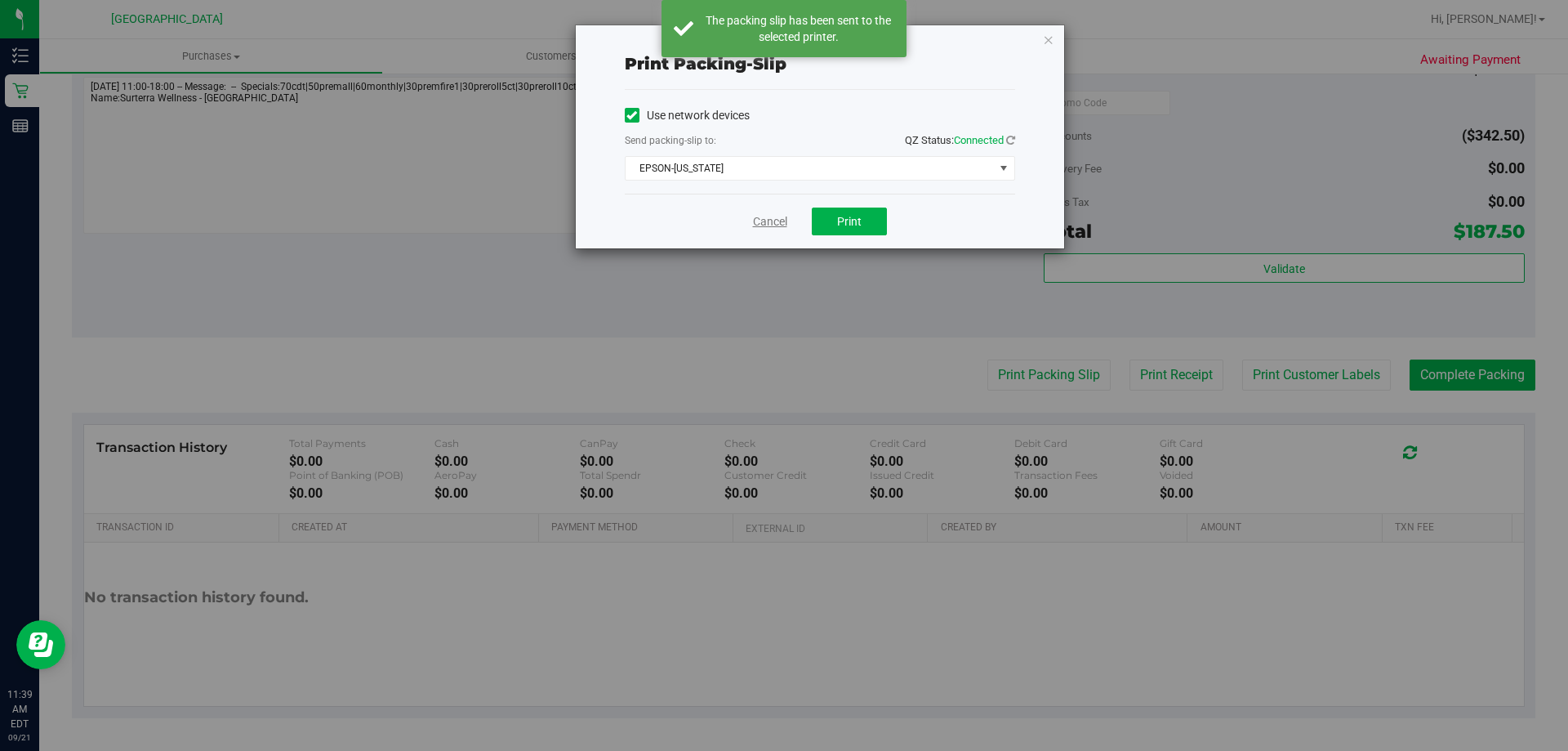
click at [770, 224] on link "Cancel" at bounding box center [770, 221] width 34 height 17
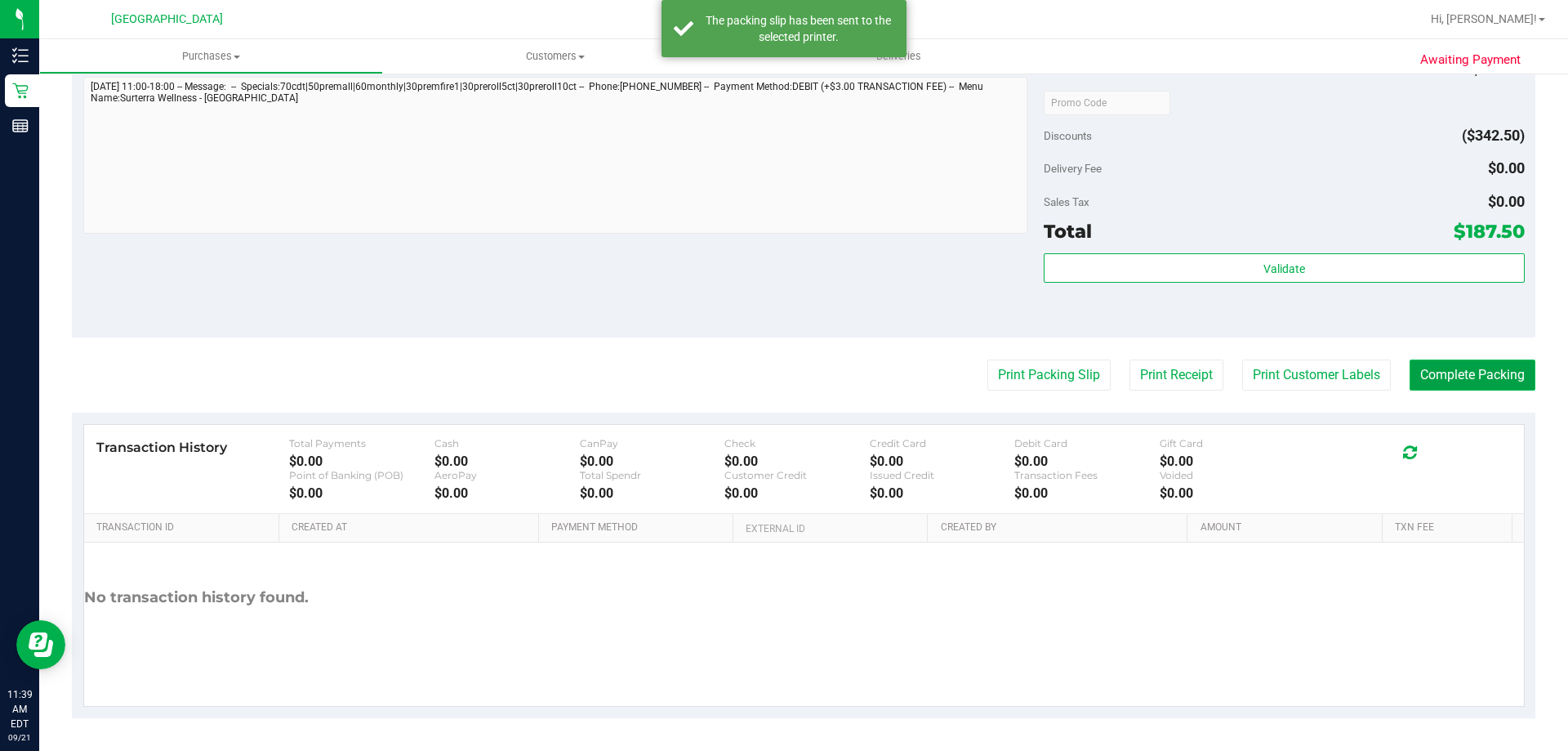
click at [1496, 366] on button "Complete Packing" at bounding box center [1473, 375] width 126 height 31
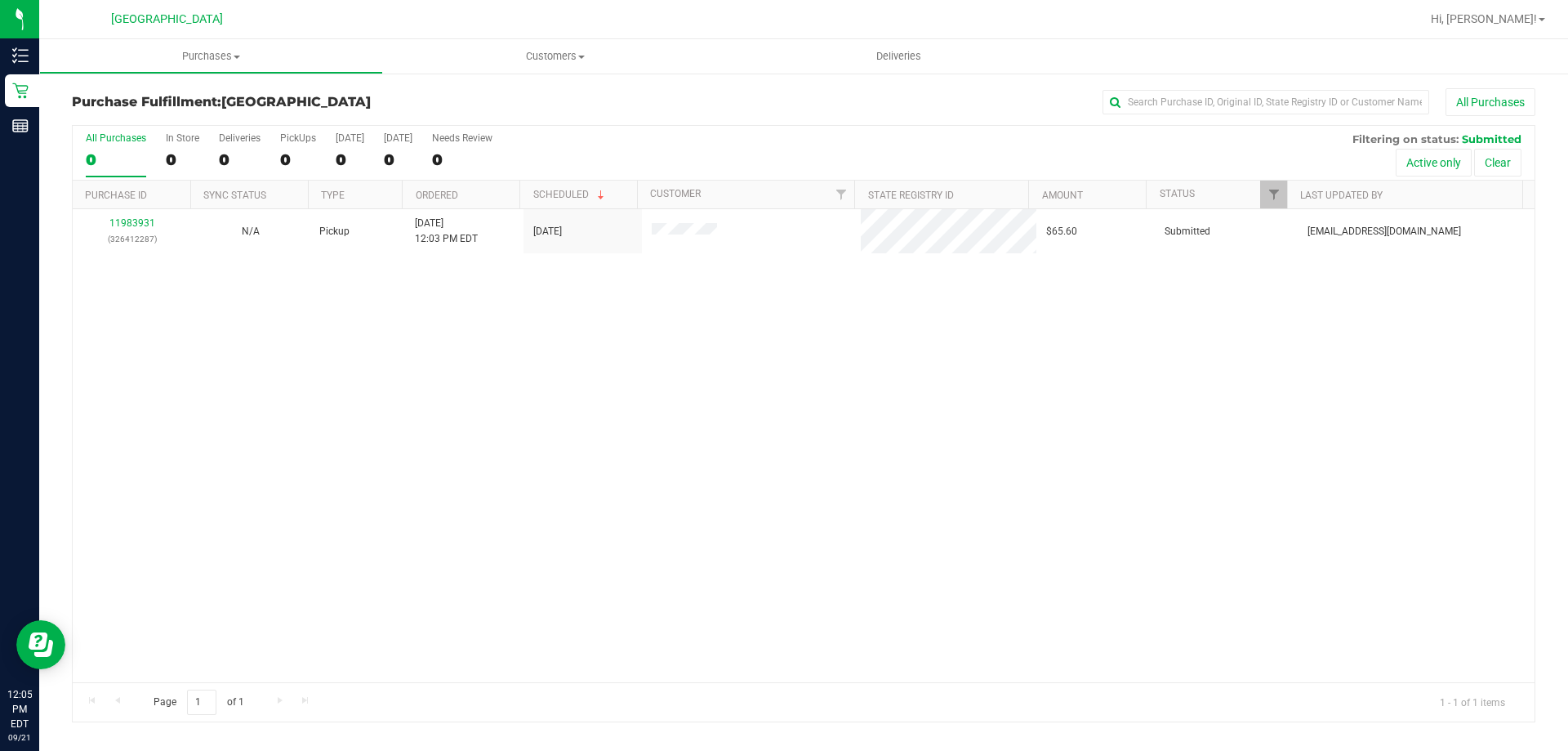
drag, startPoint x: 1096, startPoint y: 494, endPoint x: 1035, endPoint y: 483, distance: 62.0
click at [1095, 494] on div "11983931 (326412287) N/A Pickup [DATE] 12:03 PM EDT 9/21/2025 $65.60 Submitted …" at bounding box center [803, 446] width 1462 height 473
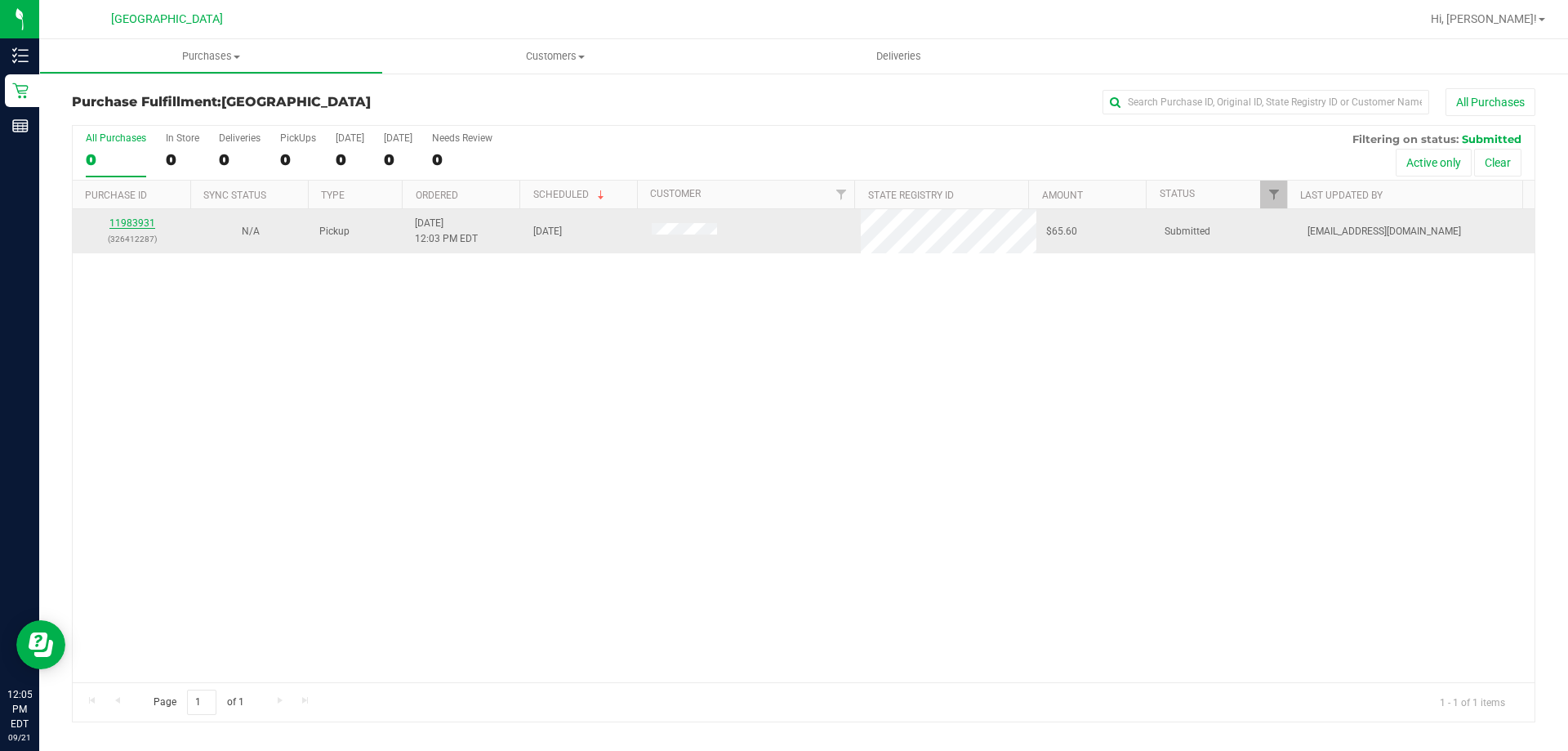
click at [130, 221] on link "11983931" at bounding box center [132, 222] width 46 height 12
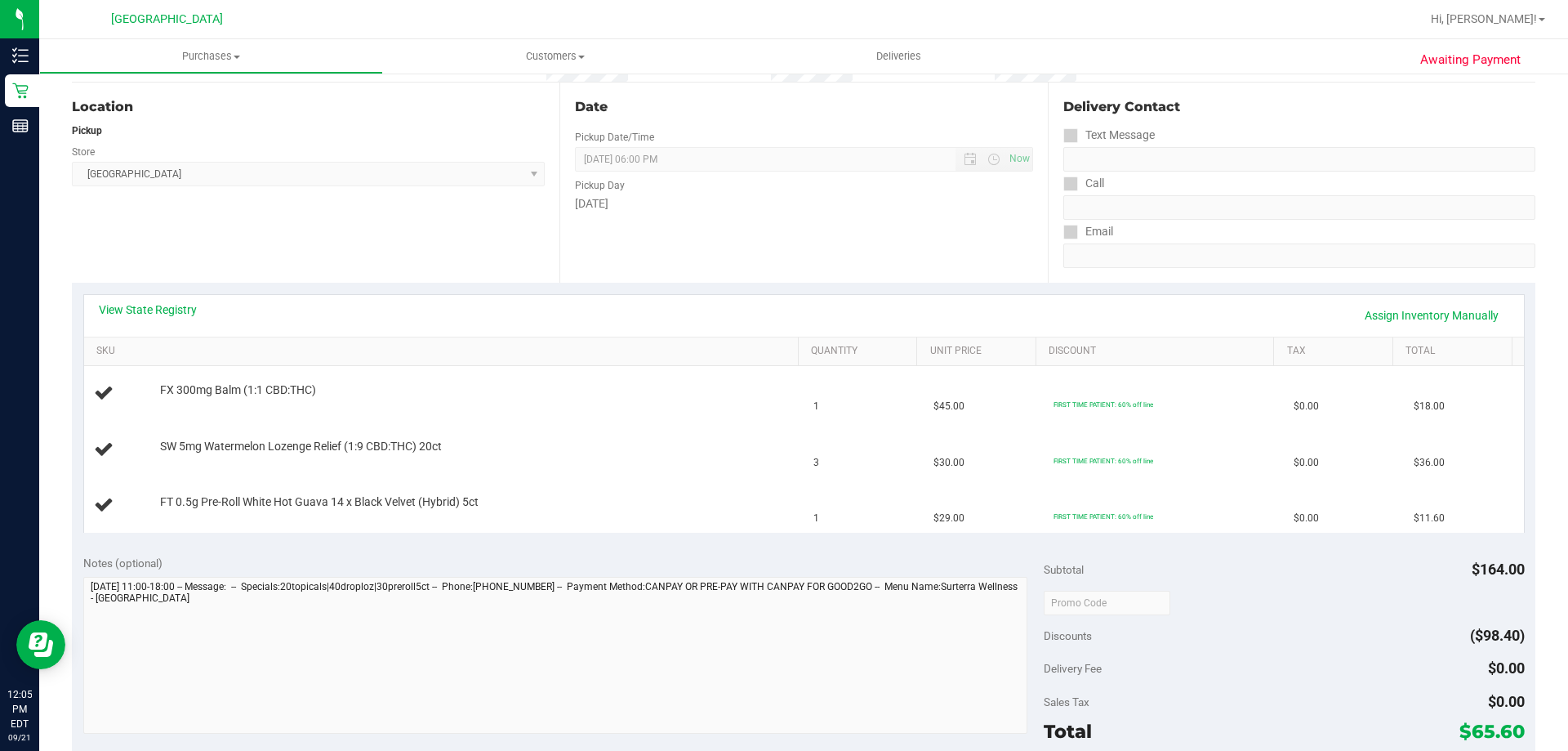
scroll to position [246, 0]
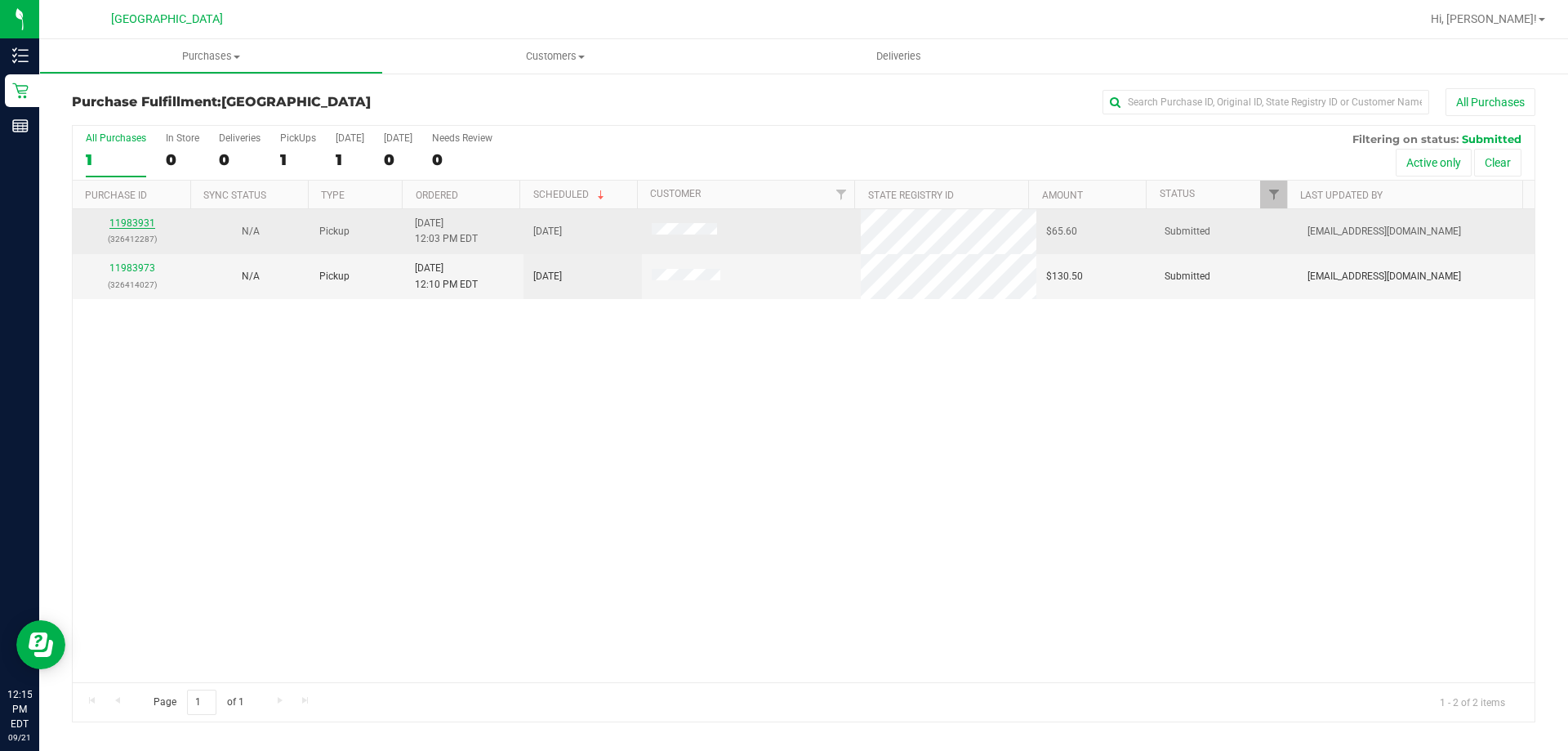
click at [145, 221] on link "11983931" at bounding box center [132, 222] width 46 height 12
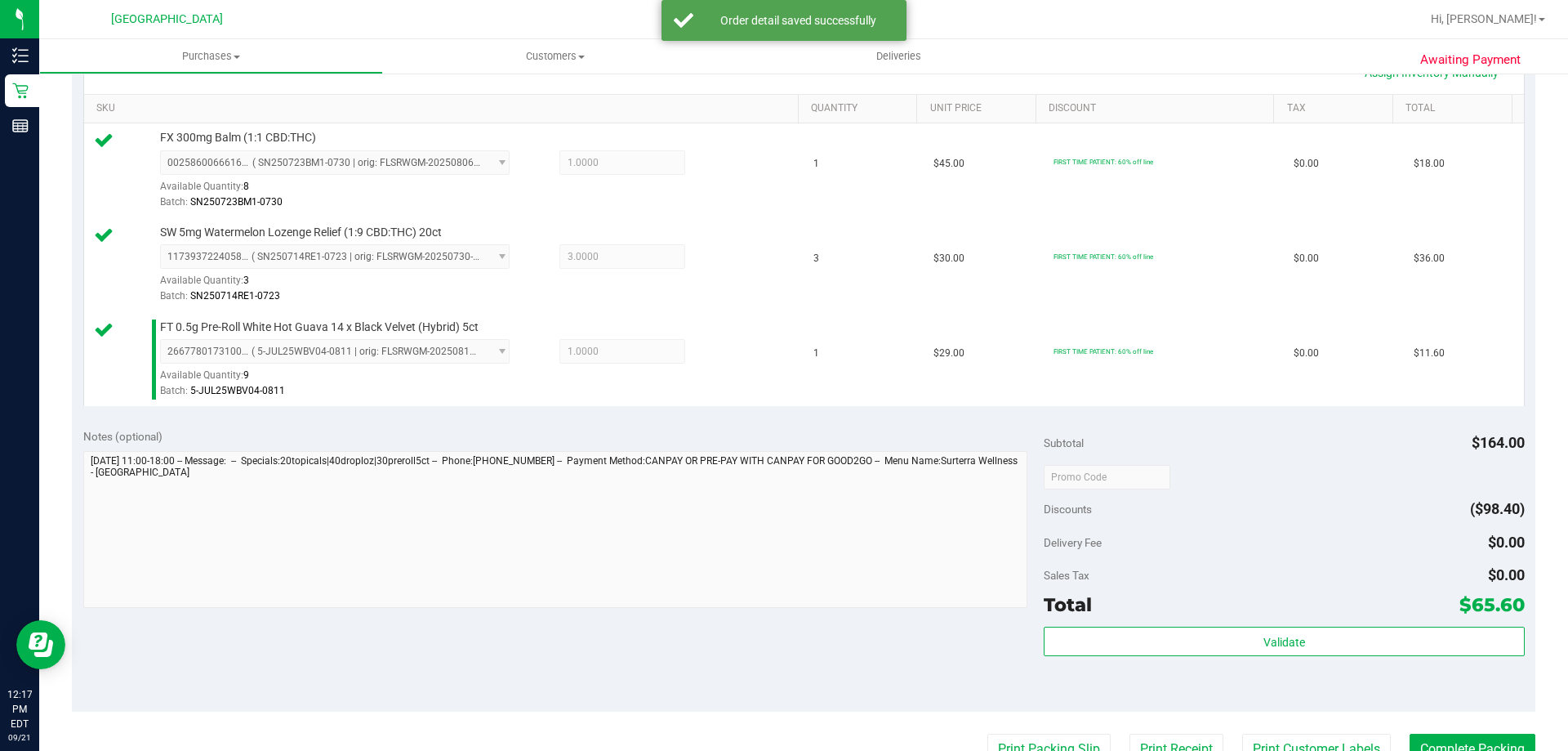
scroll to position [775, 0]
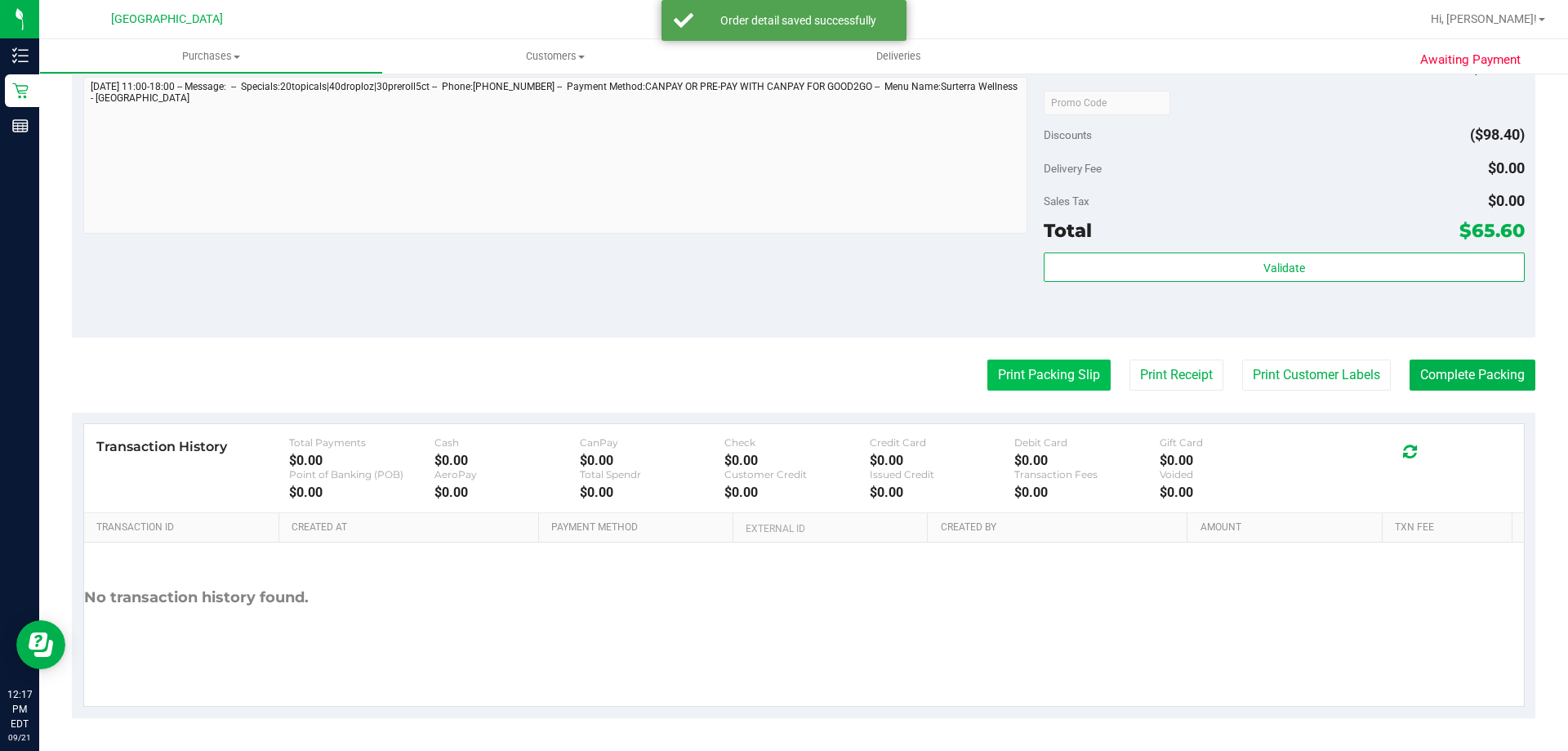
click at [1059, 368] on button "Print Packing Slip" at bounding box center [1049, 375] width 123 height 31
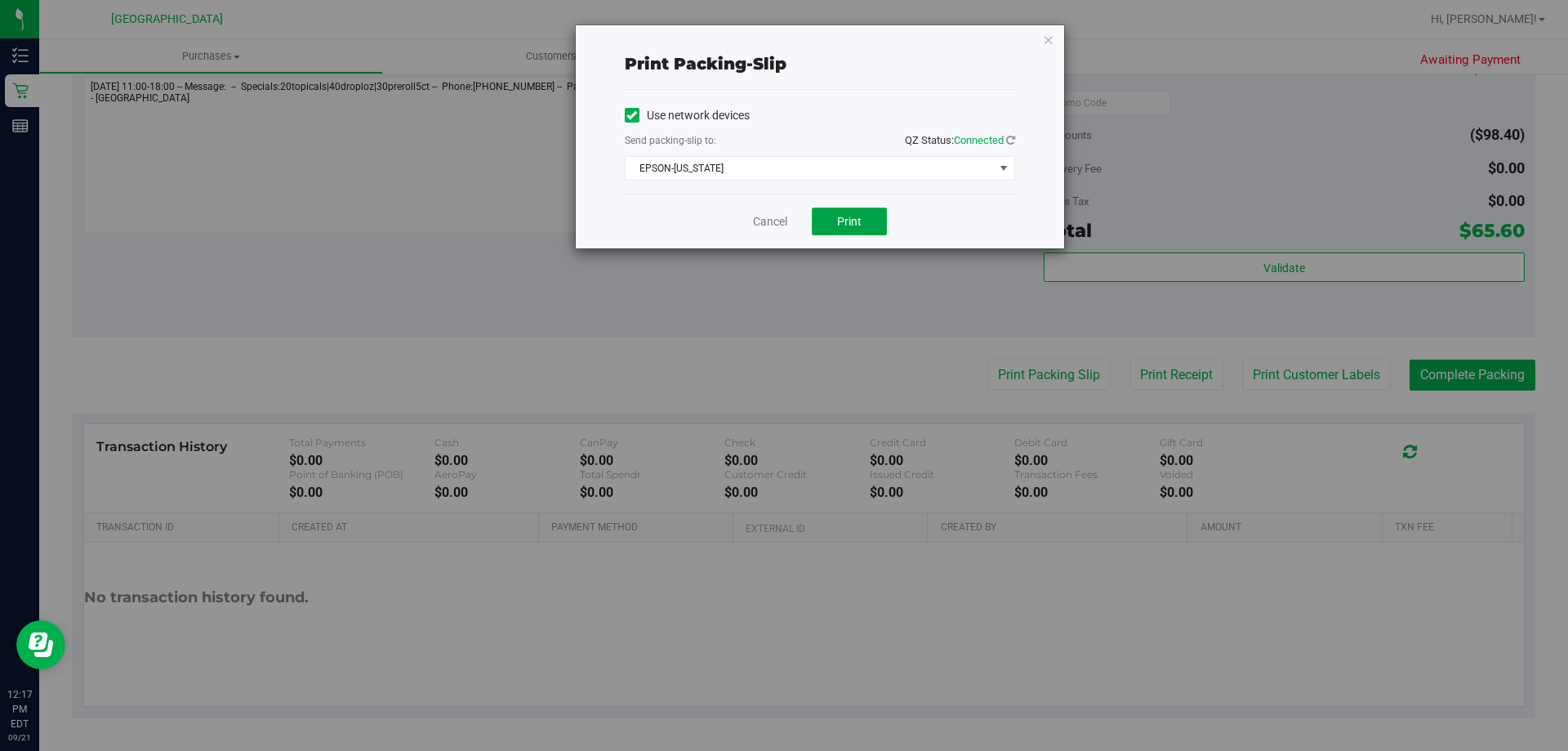
click at [859, 213] on button "Print" at bounding box center [850, 221] width 75 height 28
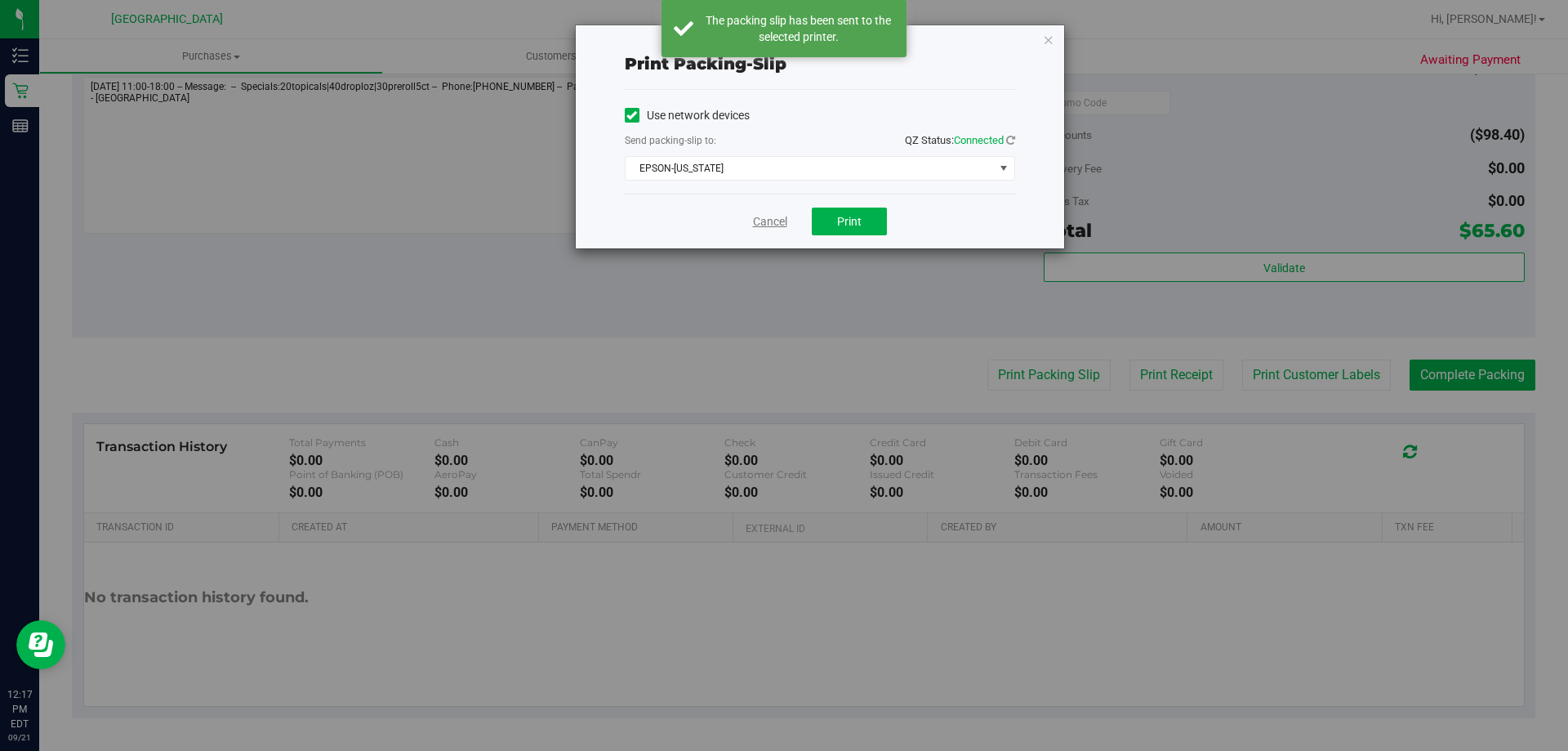
click at [772, 221] on link "Cancel" at bounding box center [770, 221] width 34 height 17
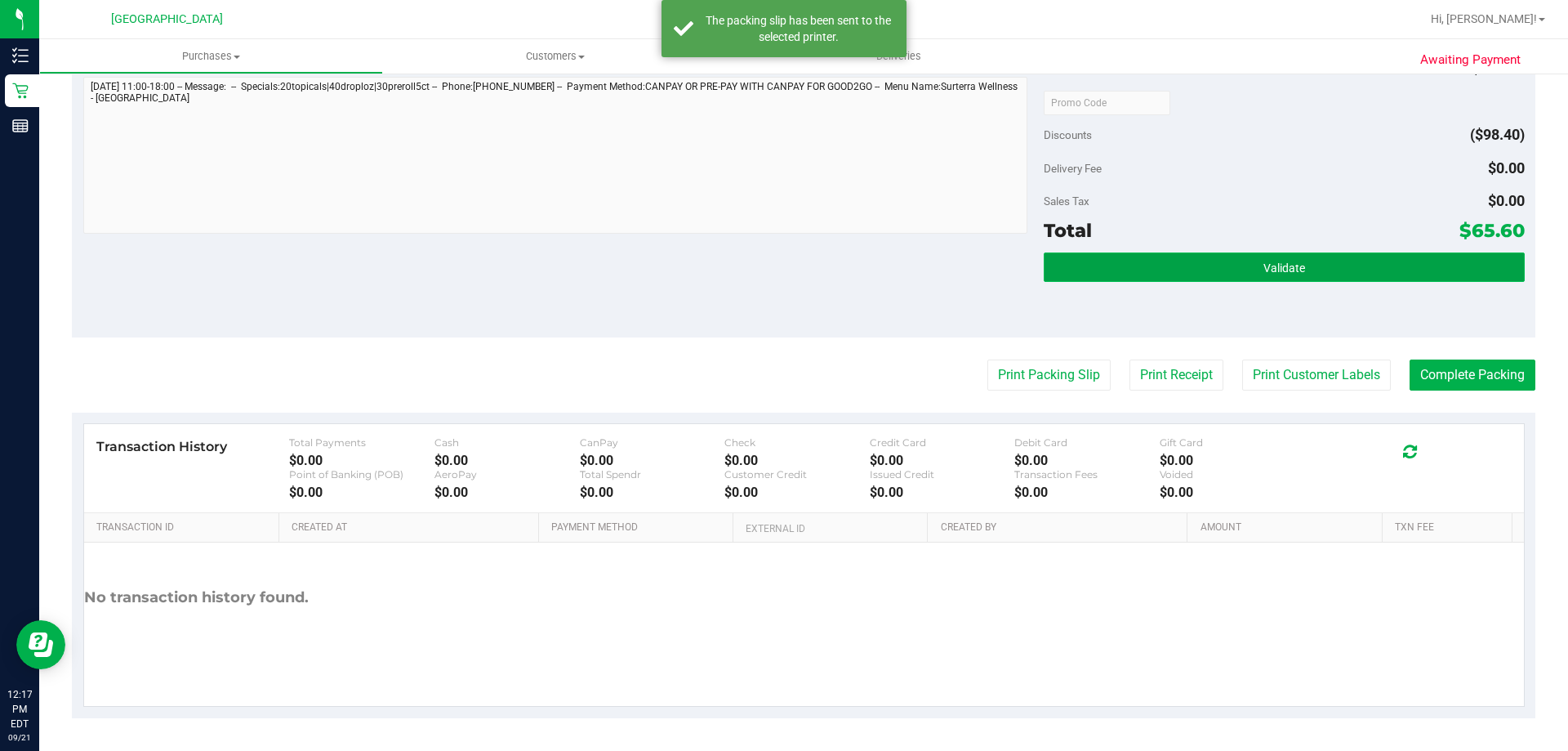
click at [1264, 271] on span "Validate" at bounding box center [1284, 268] width 42 height 13
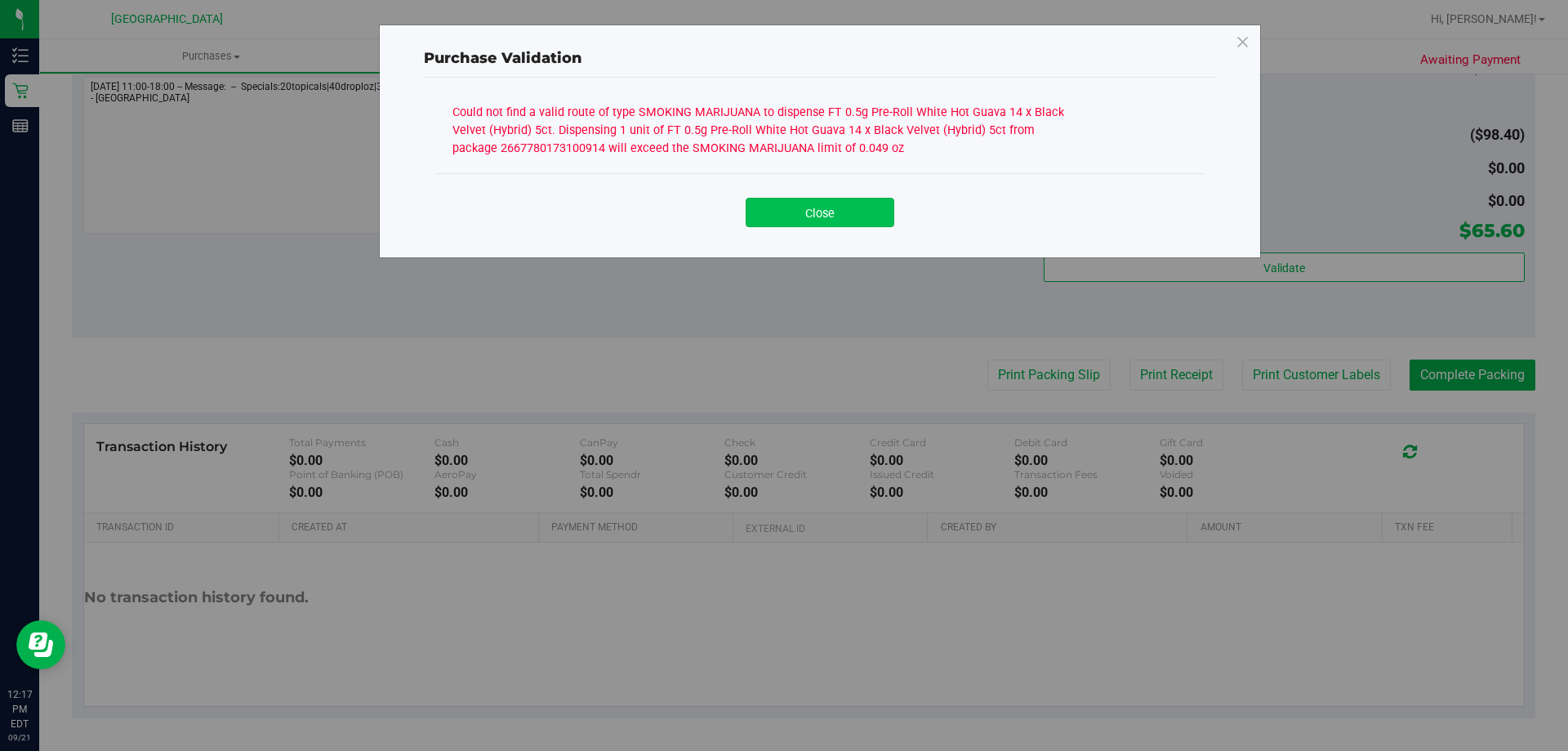
click at [849, 217] on button "Close" at bounding box center [820, 212] width 149 height 29
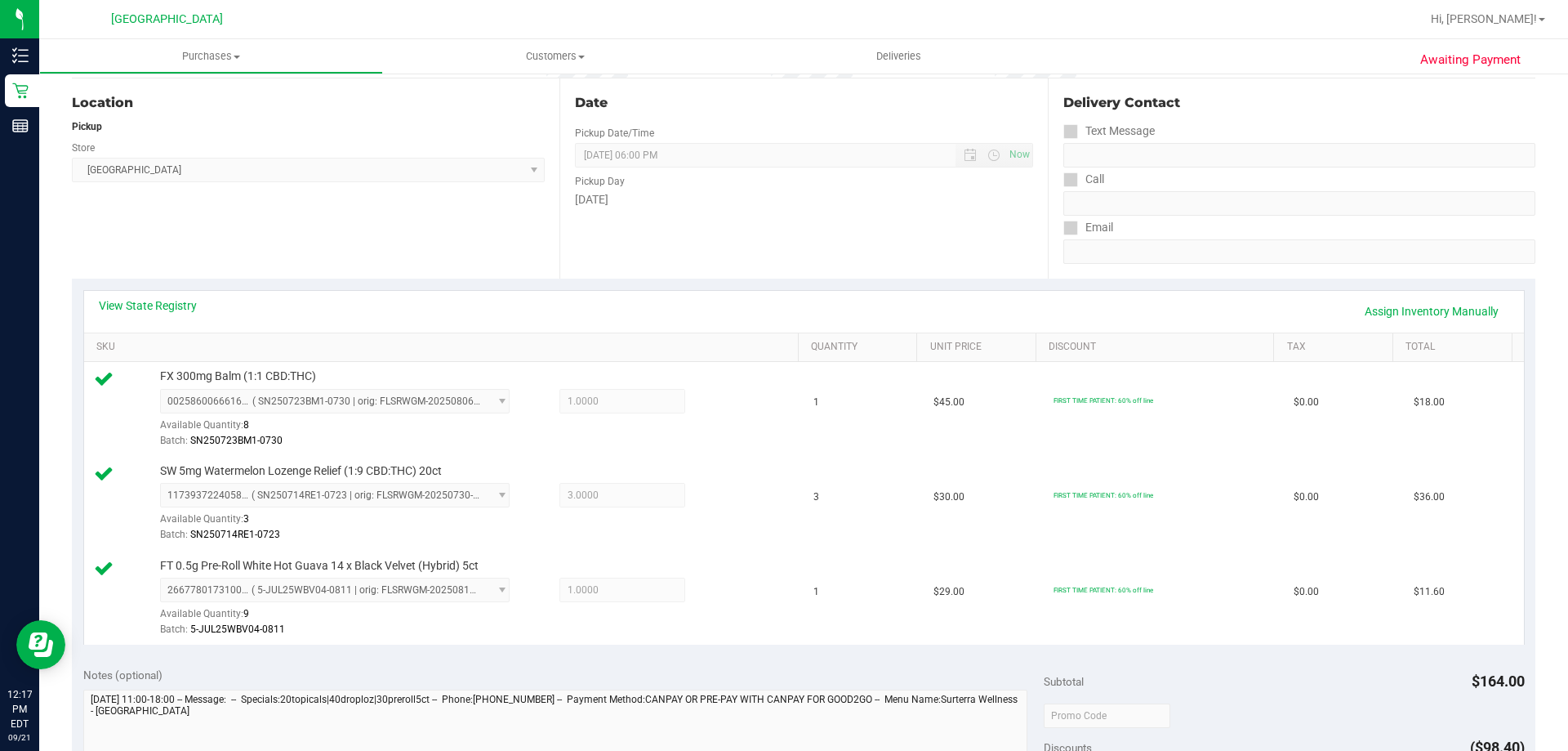
scroll to position [163, 0]
click at [1416, 307] on link "Assign Inventory Manually" at bounding box center [1431, 309] width 155 height 28
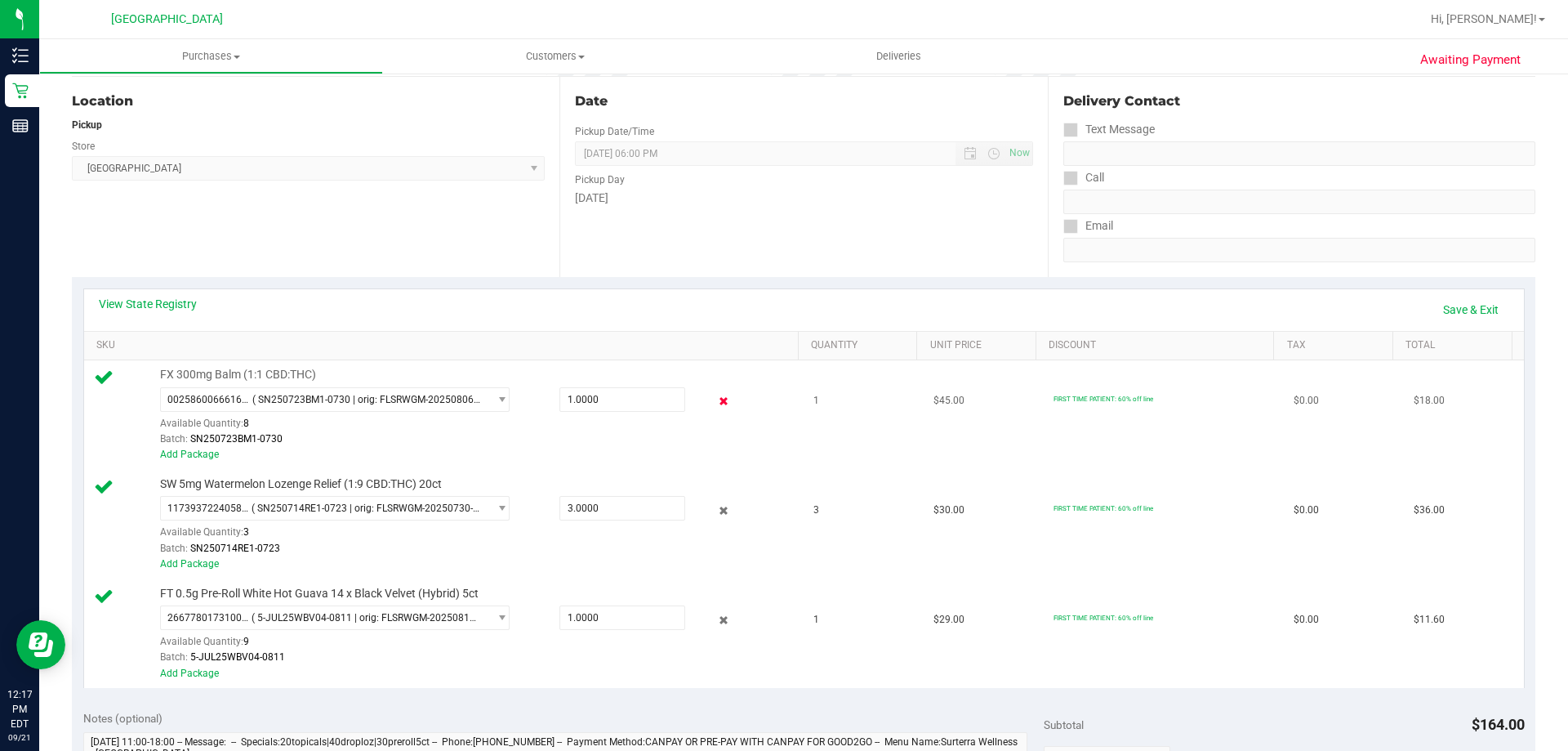
click at [716, 403] on icon at bounding box center [724, 401] width 17 height 19
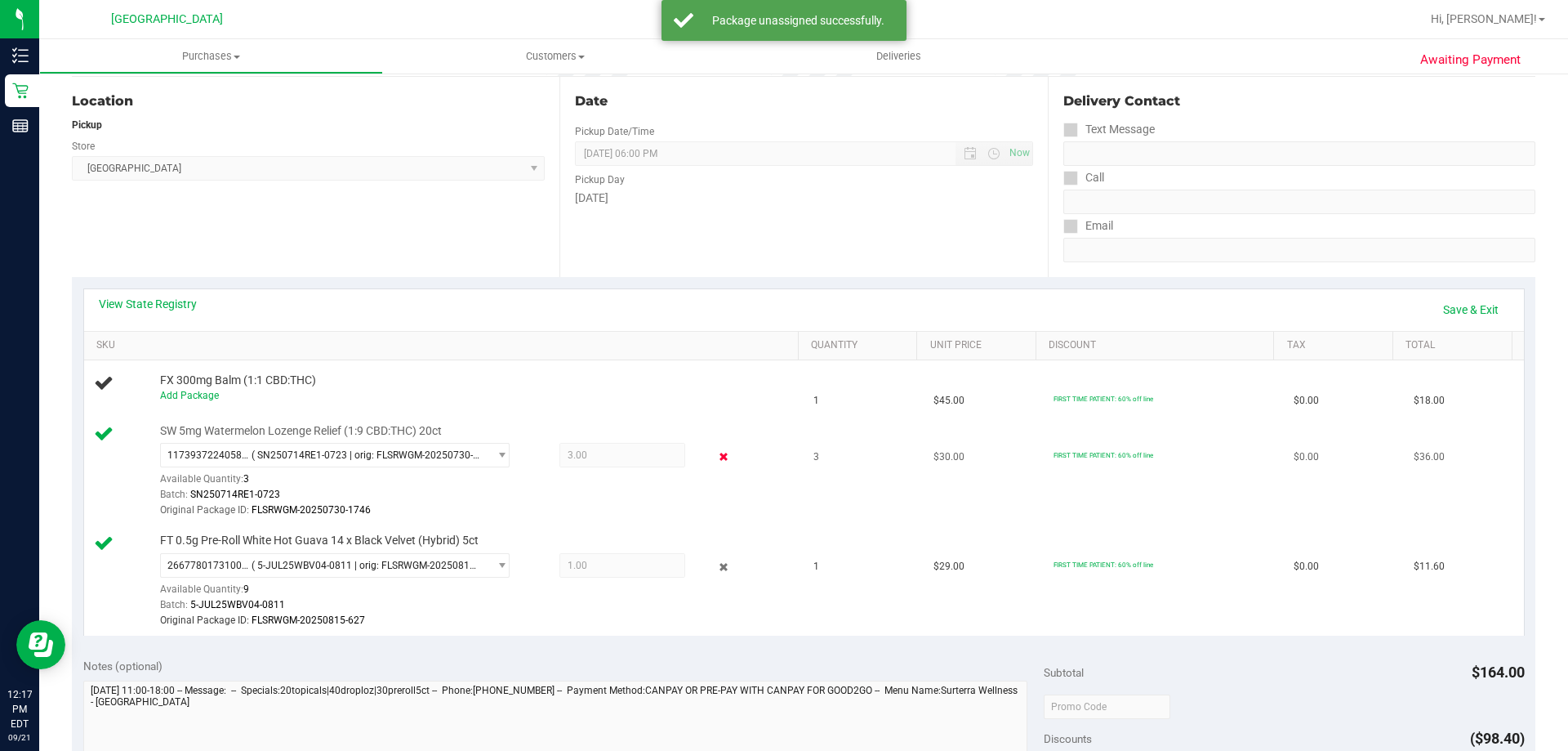
click at [716, 453] on icon at bounding box center [724, 457] width 17 height 19
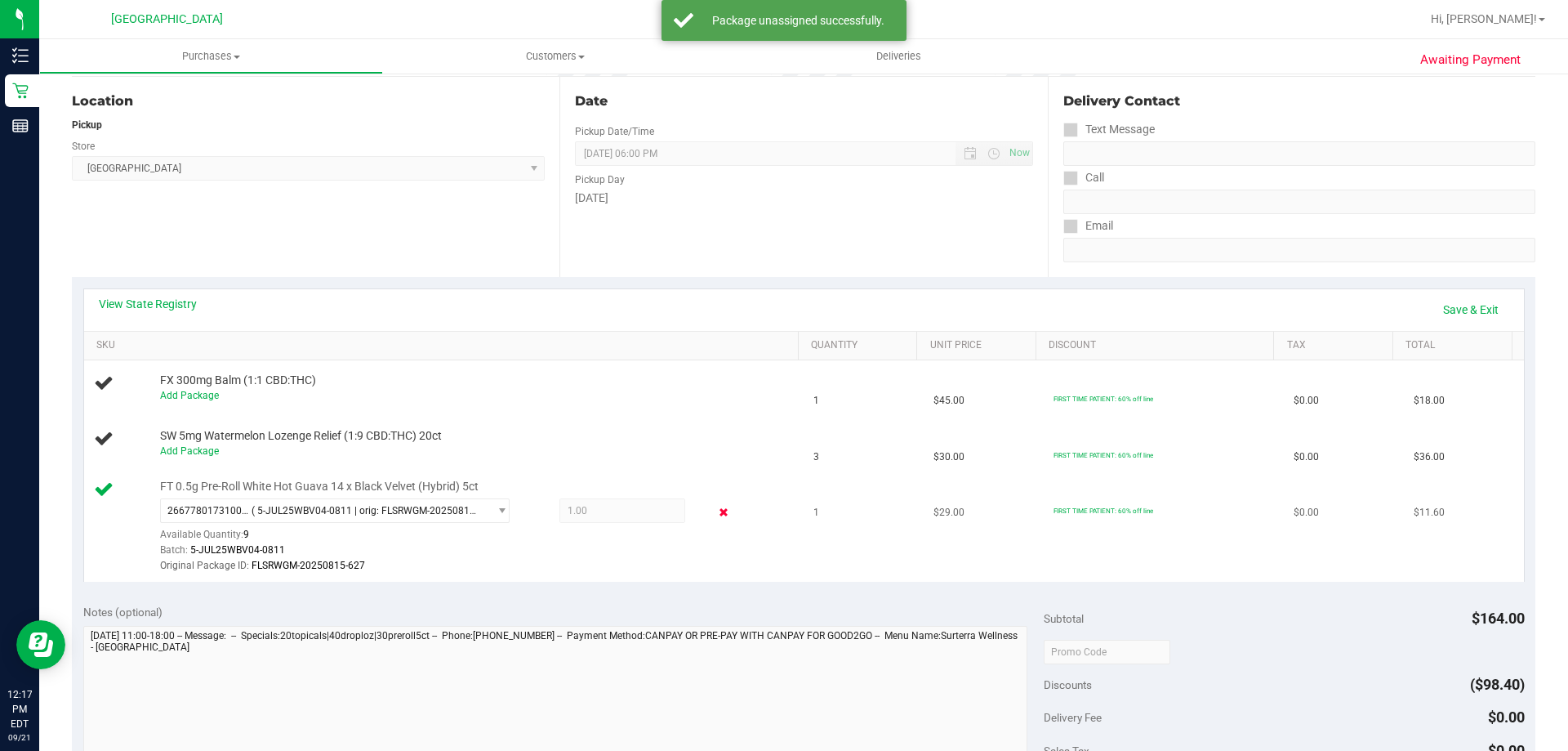
click at [718, 521] on icon at bounding box center [724, 513] width 17 height 19
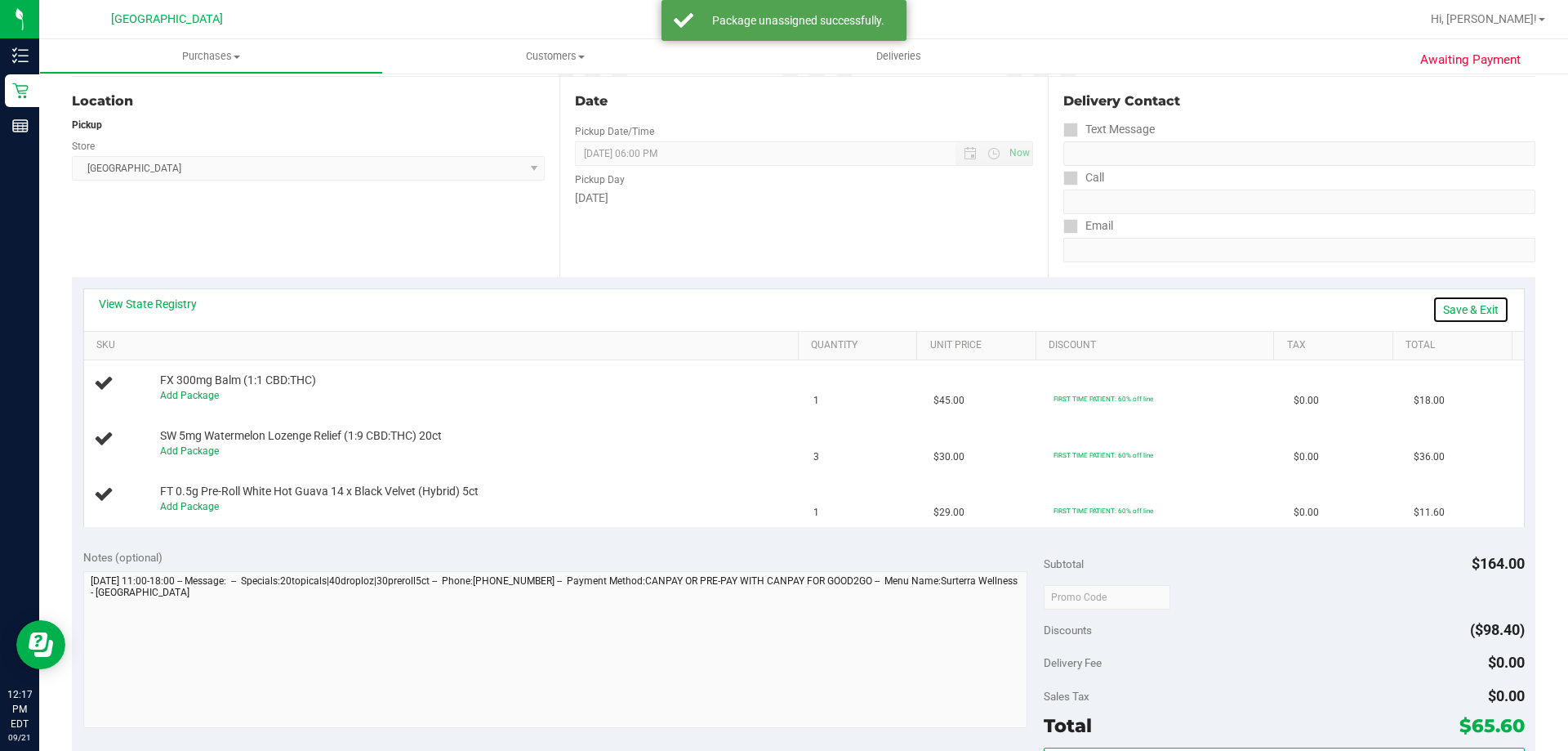
click at [1473, 302] on link "Save & Exit" at bounding box center [1471, 309] width 77 height 28
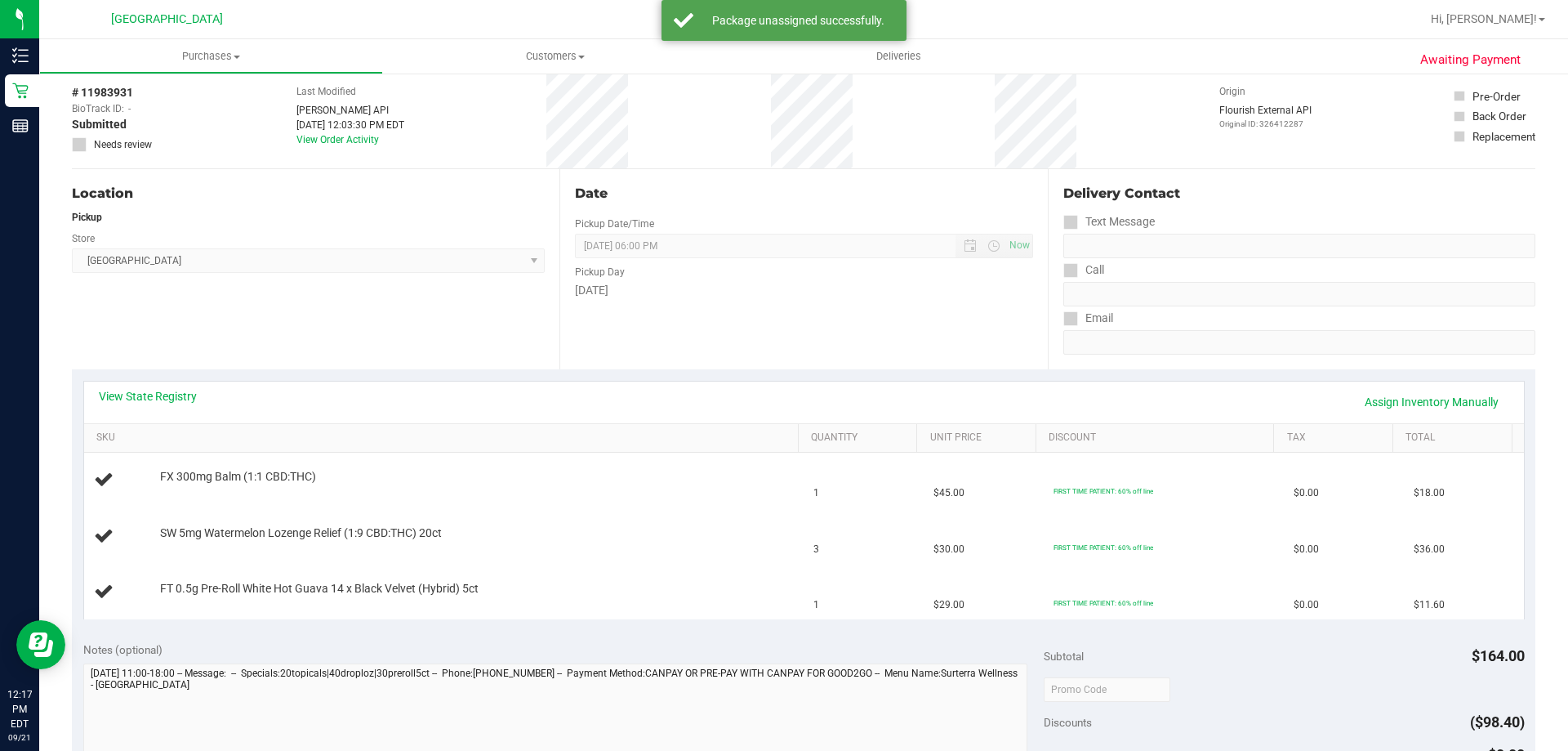
scroll to position [0, 0]
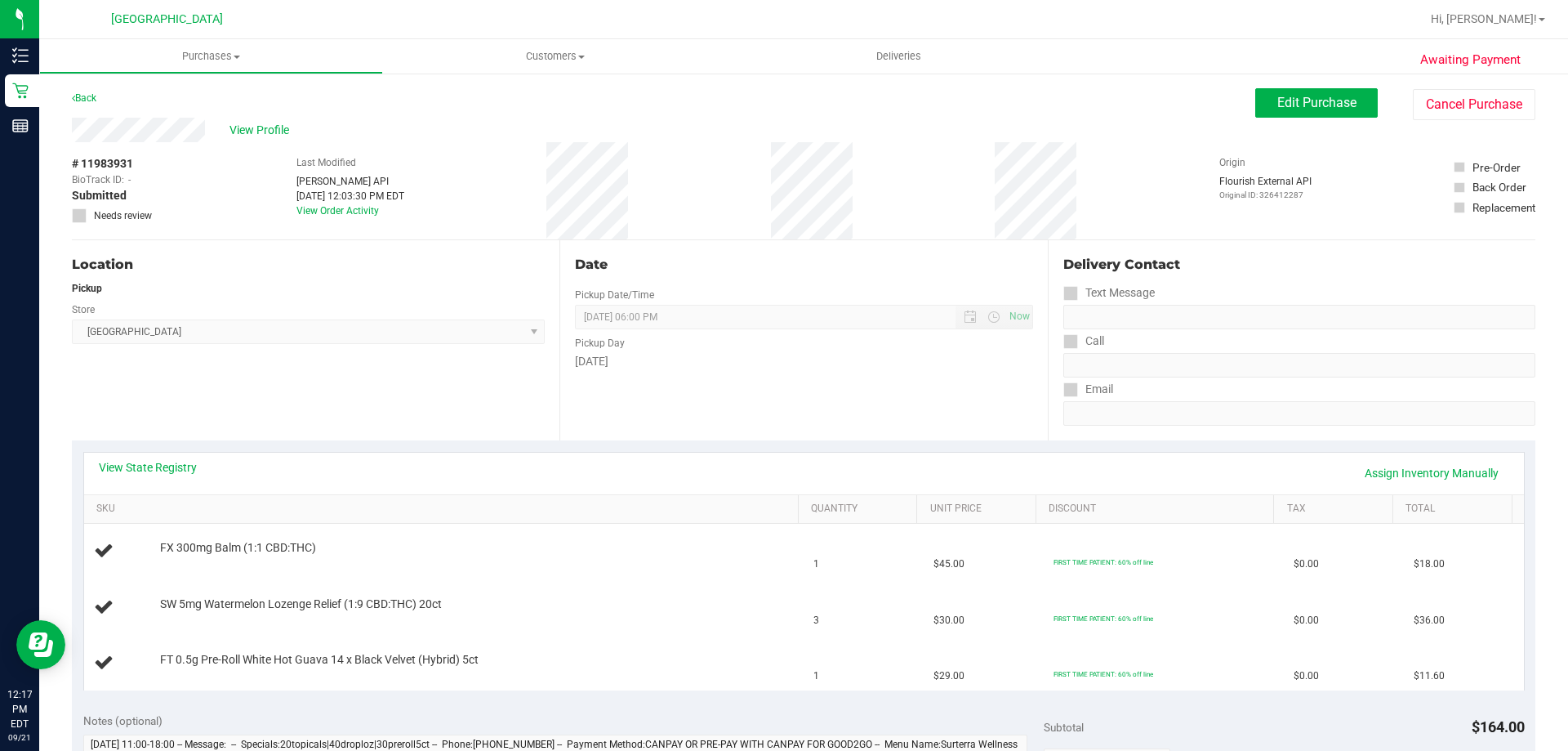
click at [91, 216] on label "Needs review" at bounding box center [113, 215] width 82 height 14
click at [1294, 97] on span "Edit Purchase" at bounding box center [1316, 102] width 79 height 15
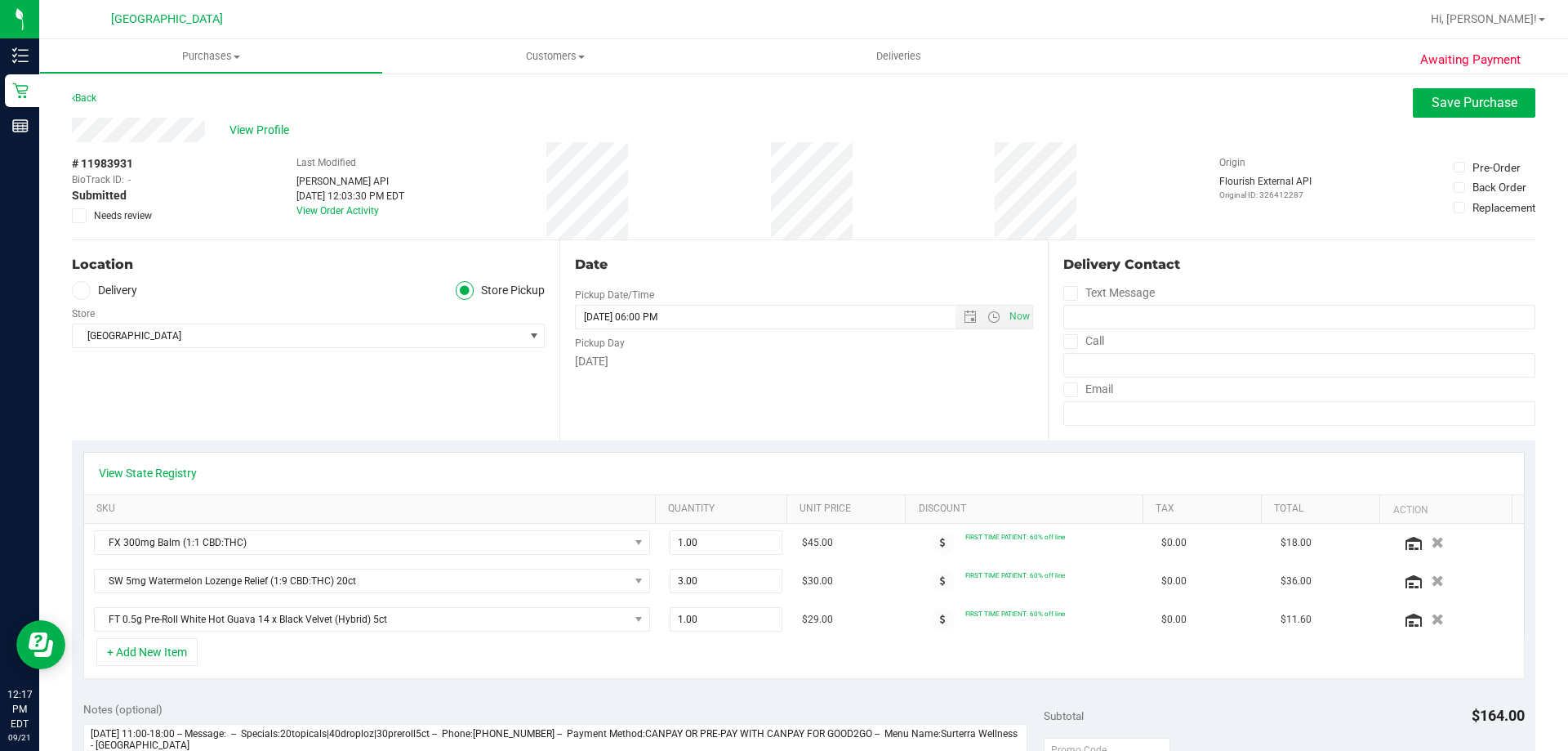
click at [111, 217] on span "Needs review" at bounding box center [122, 215] width 58 height 14
click at [0, 0] on input "Needs review" at bounding box center [0, 0] width 0 height 0
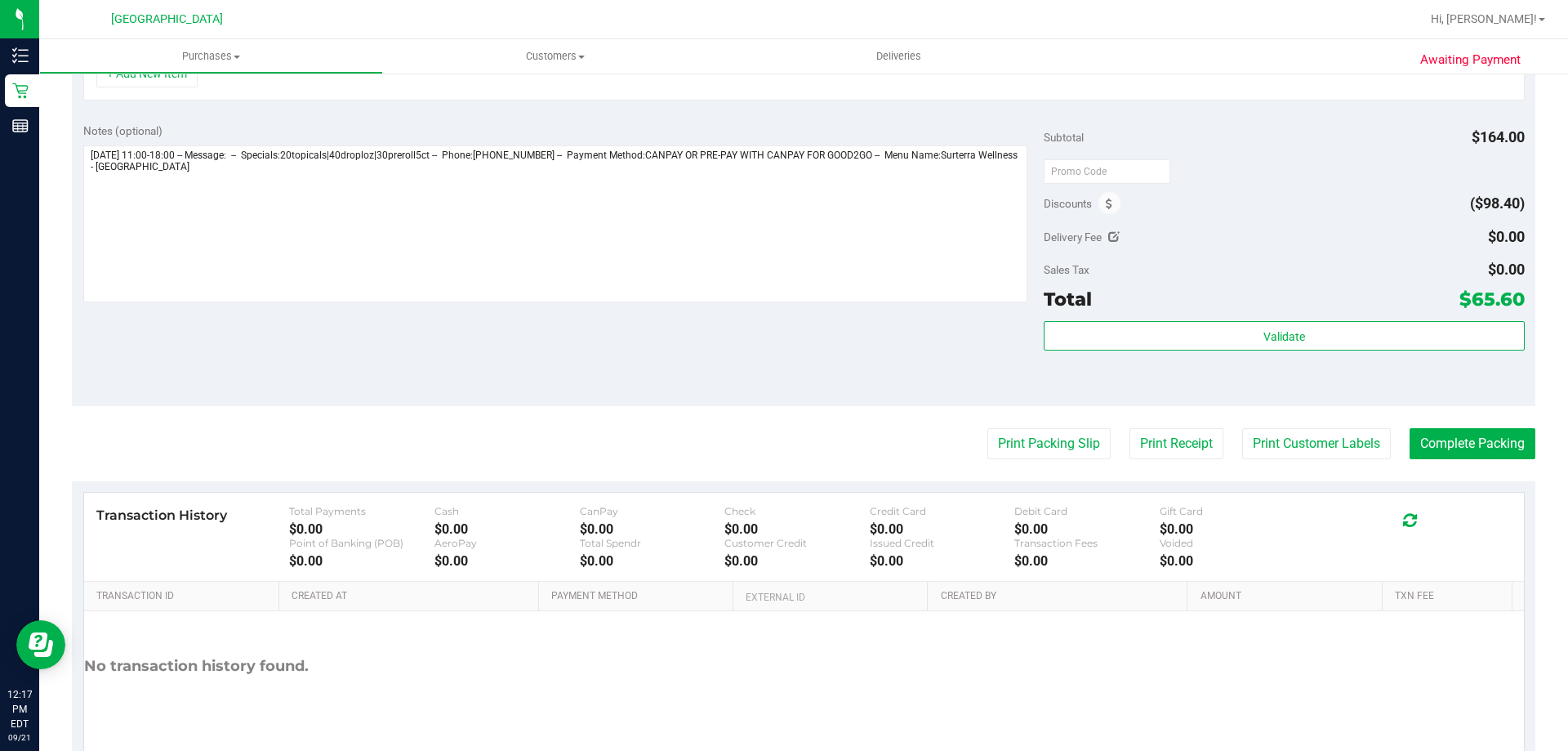
scroll to position [647, 0]
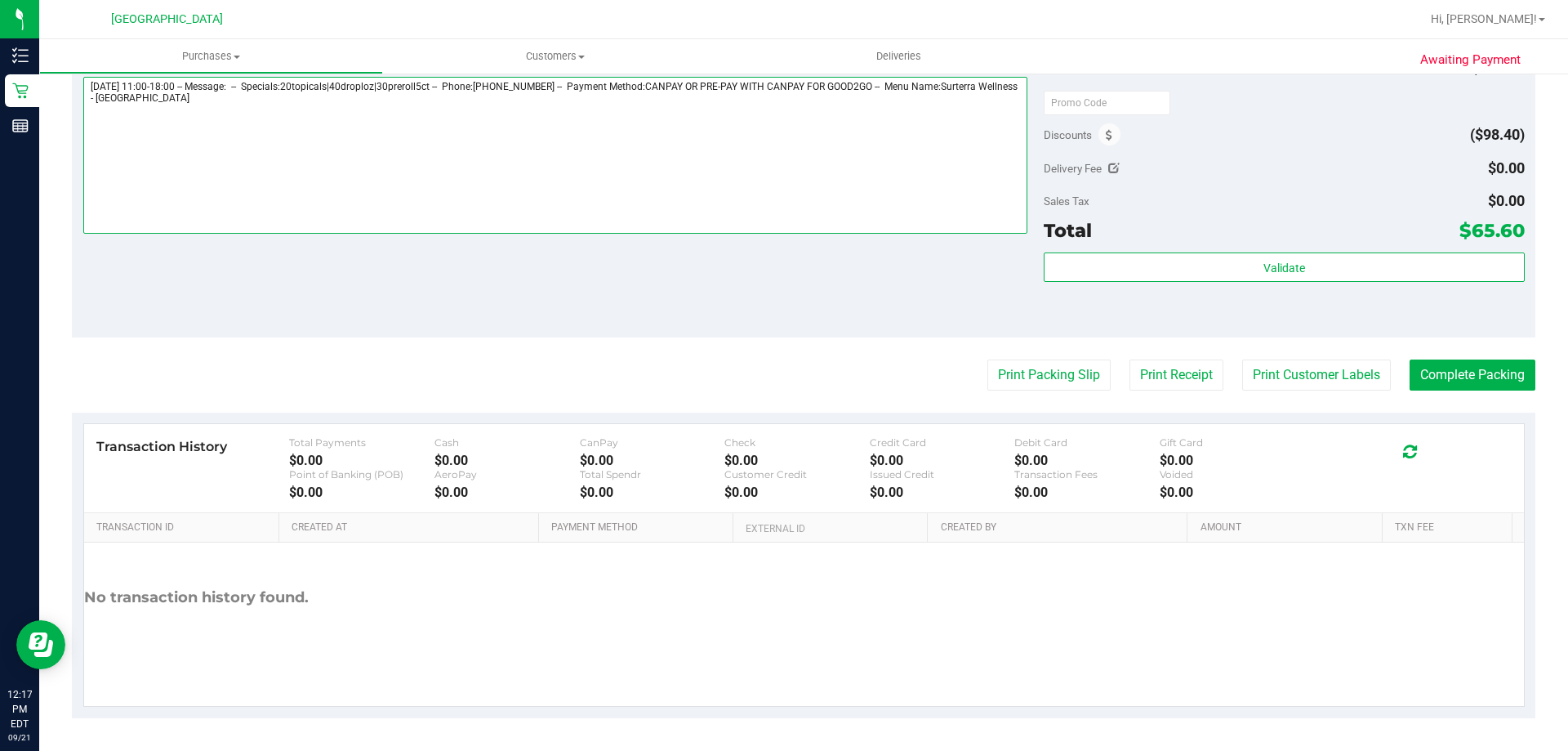
click at [998, 120] on textarea at bounding box center [555, 155] width 945 height 157
click at [534, 134] on textarea at bounding box center [555, 155] width 945 height 157
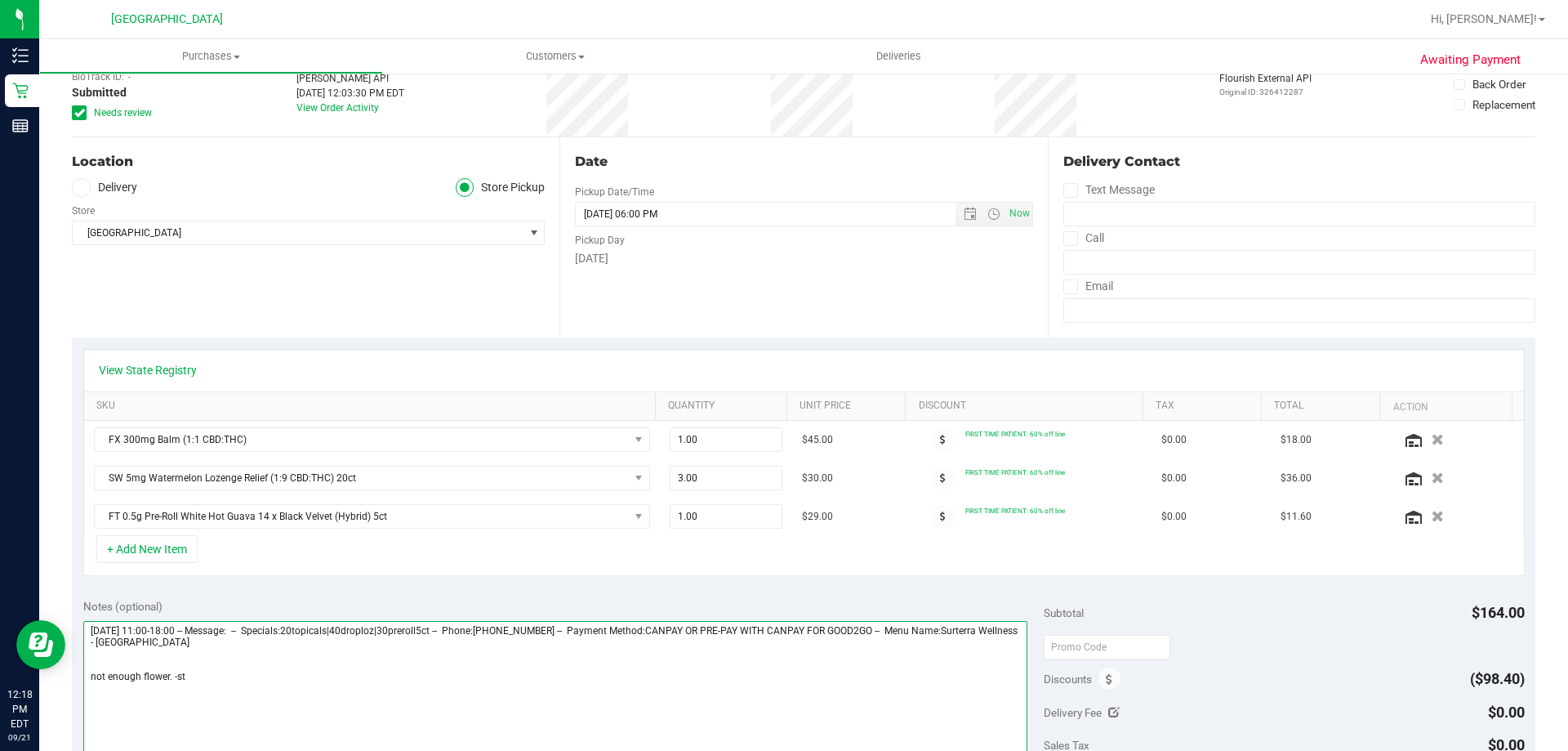
scroll to position [0, 0]
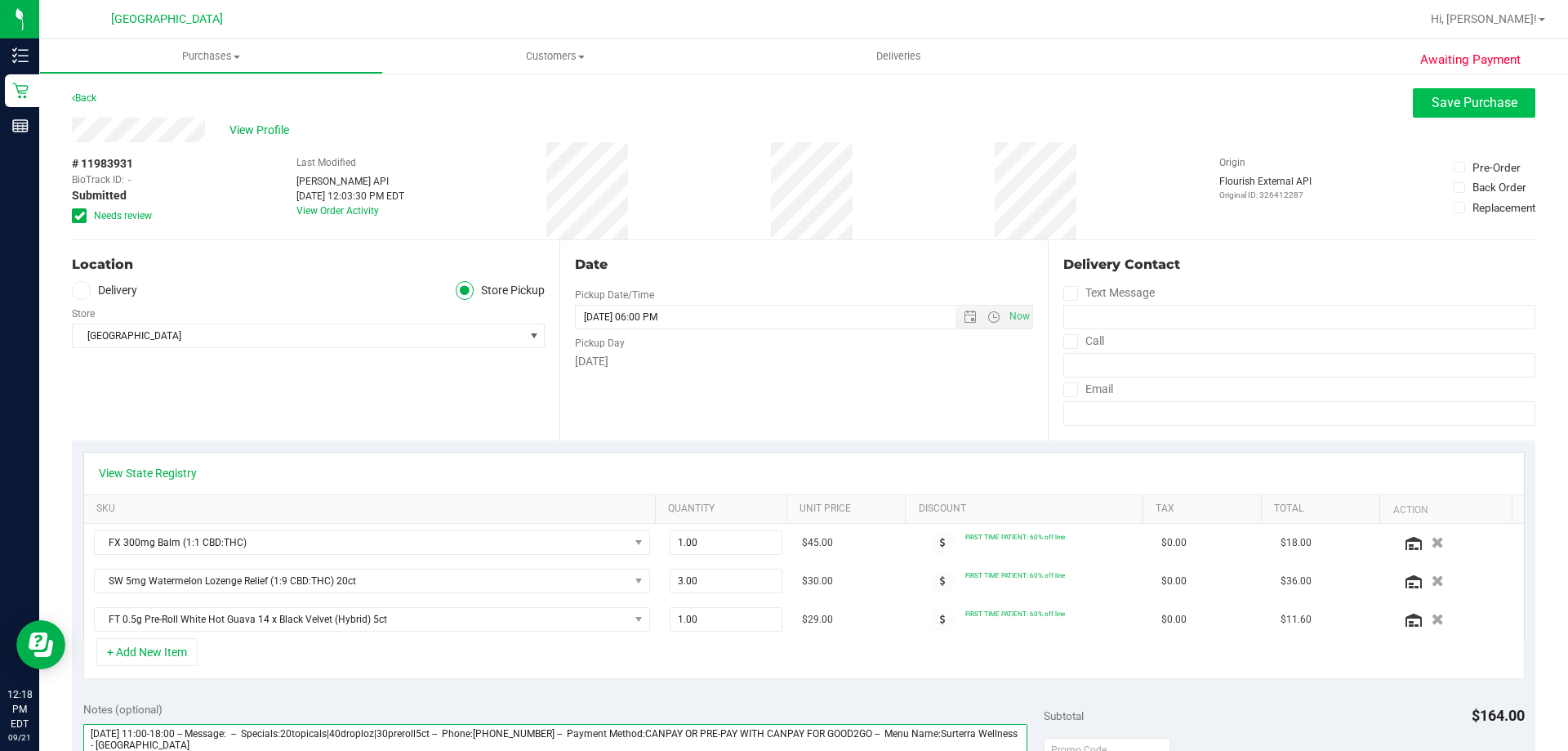
type textarea "[DATE] 11:00-18:00 -- Message: -- Specials:20topicals|40droploz|30preroll5ct --…"
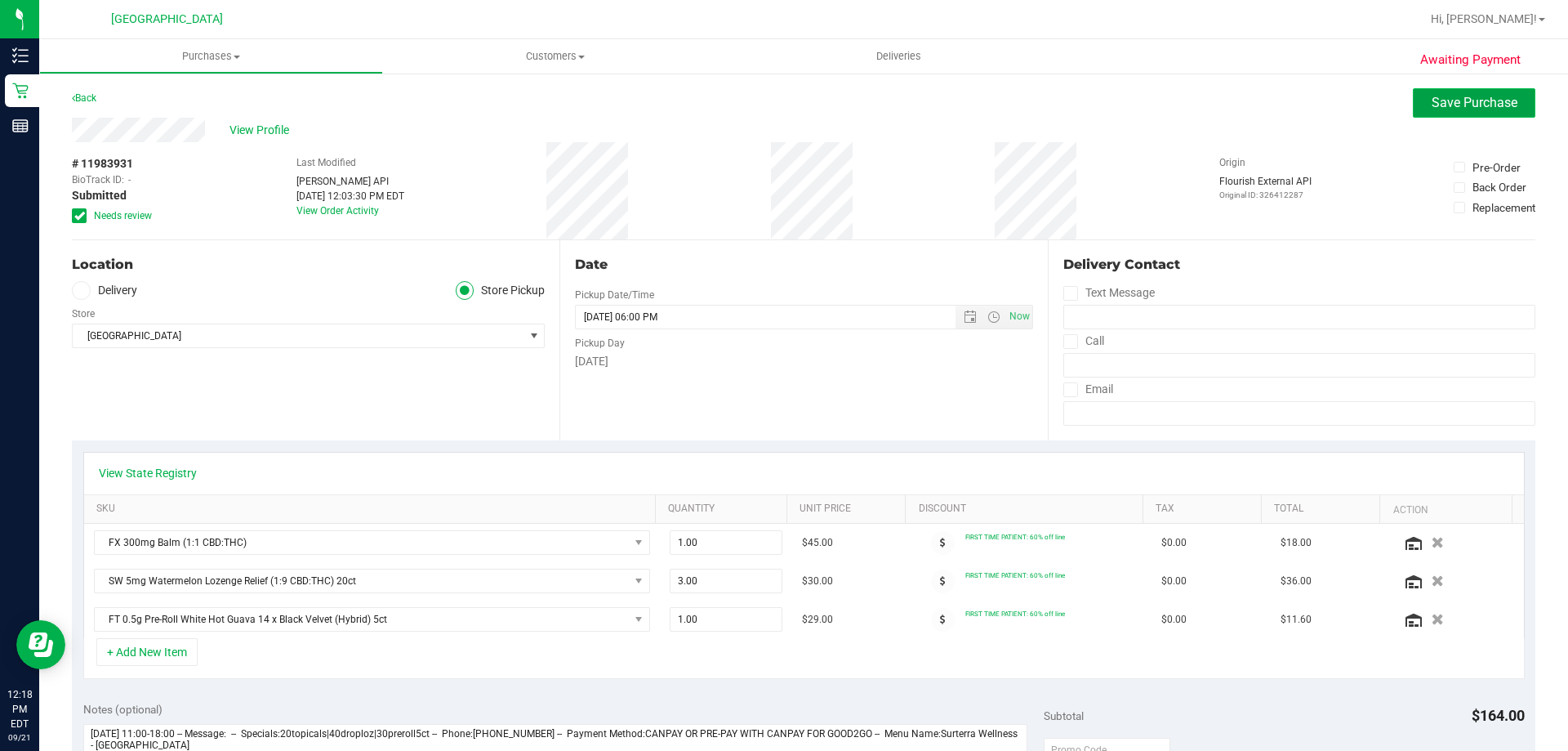
click at [1463, 111] on button "Save Purchase" at bounding box center [1473, 103] width 122 height 29
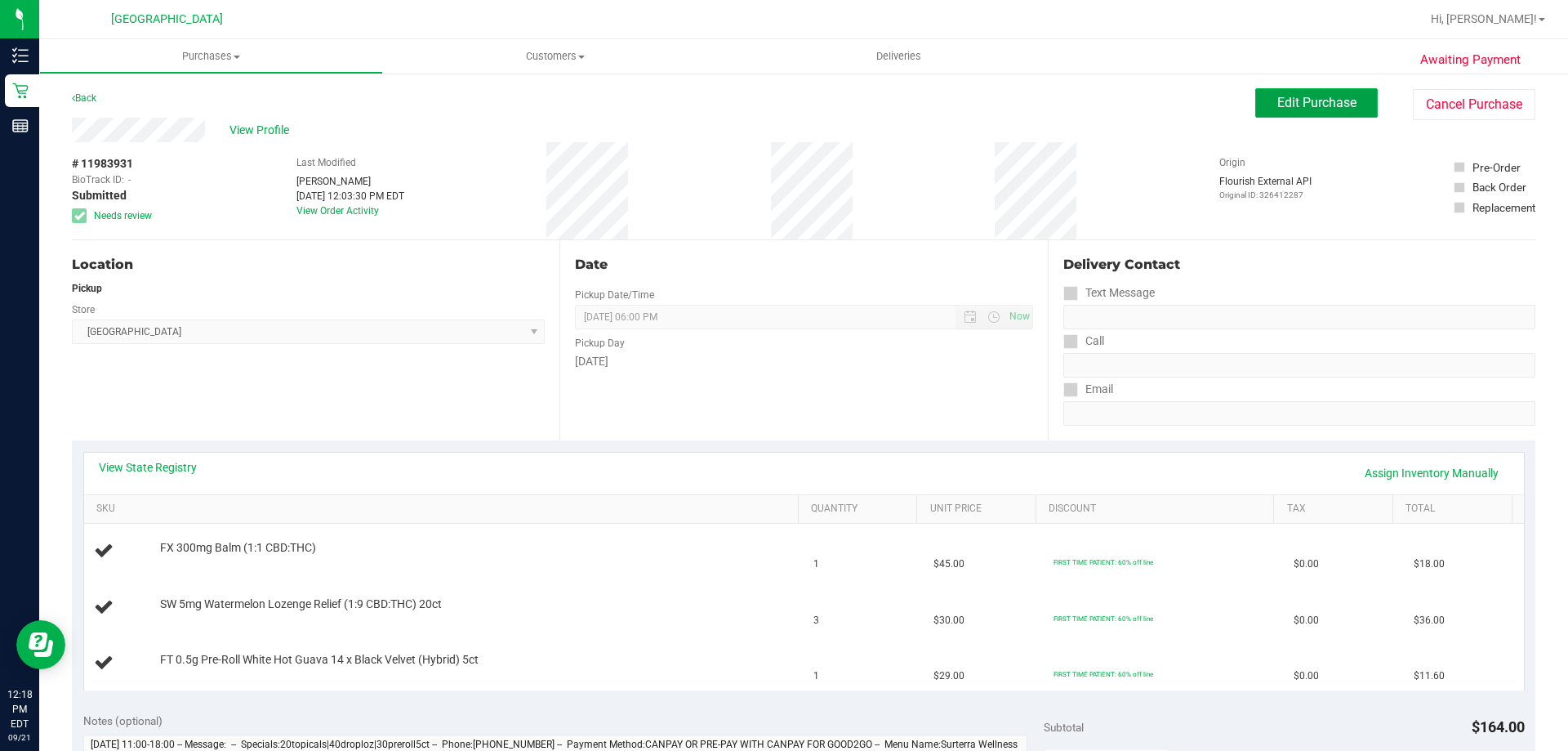
click at [1298, 95] on span "Edit Purchase" at bounding box center [1316, 102] width 79 height 15
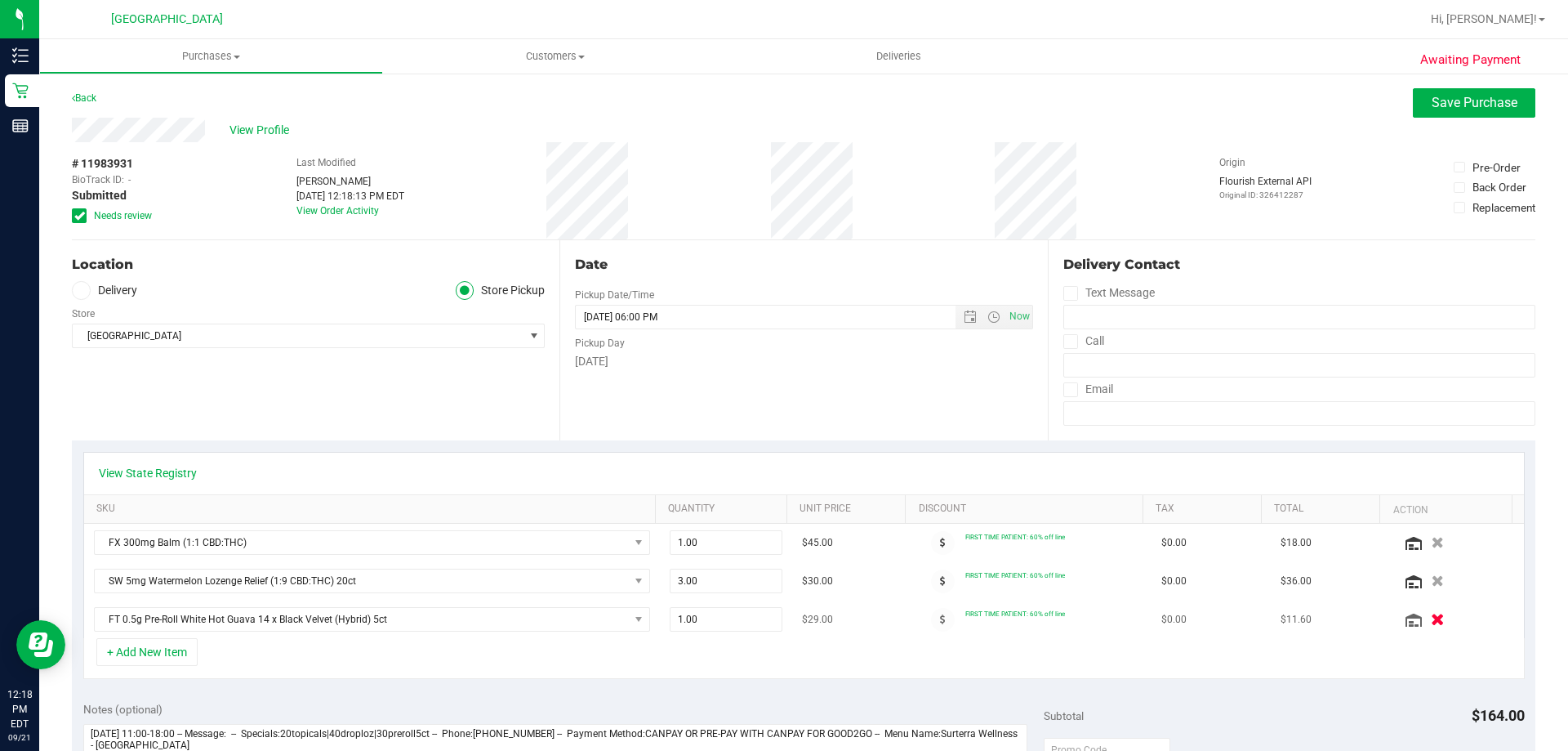
click at [1431, 614] on icon "button" at bounding box center [1438, 620] width 14 height 13
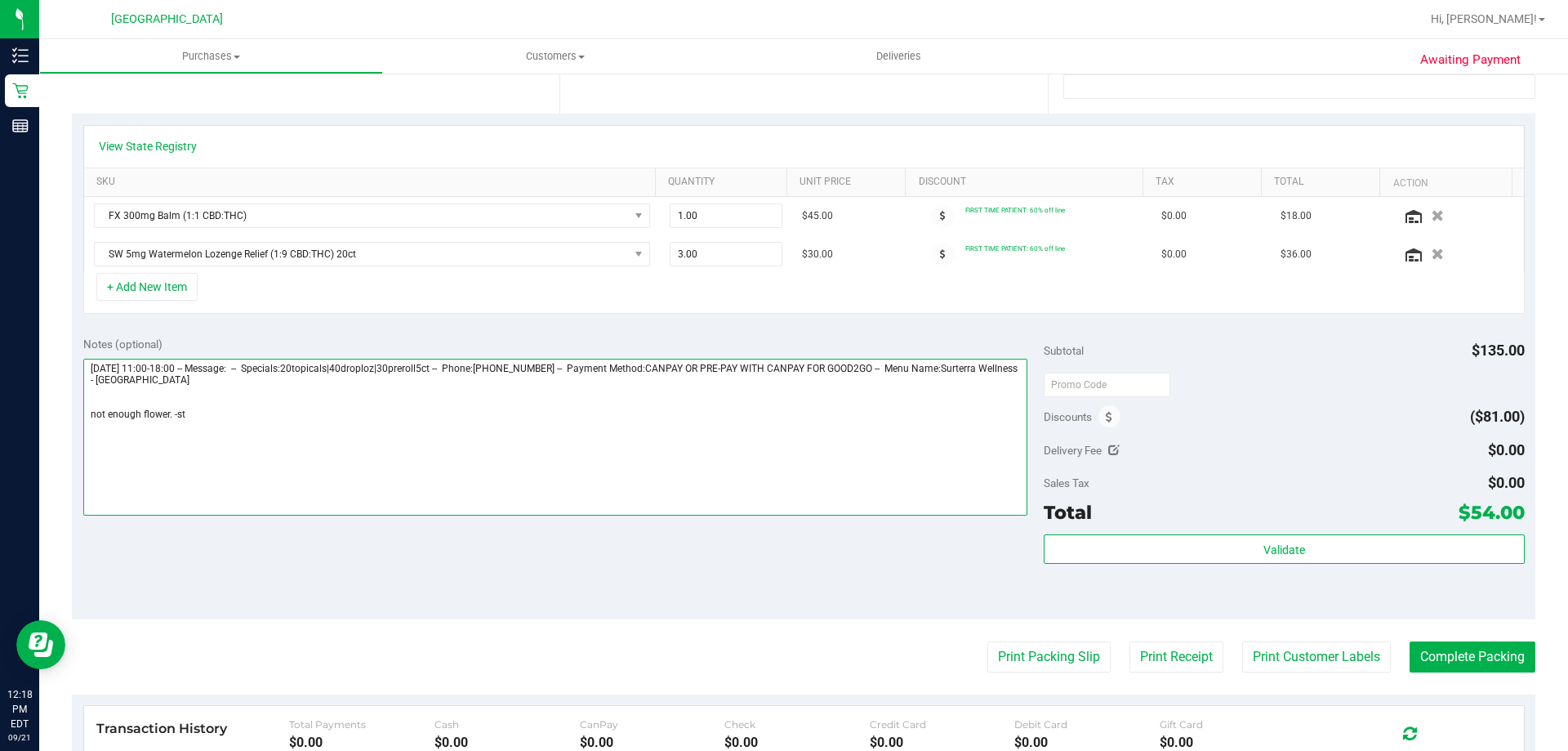
click at [171, 410] on textarea at bounding box center [555, 438] width 945 height 157
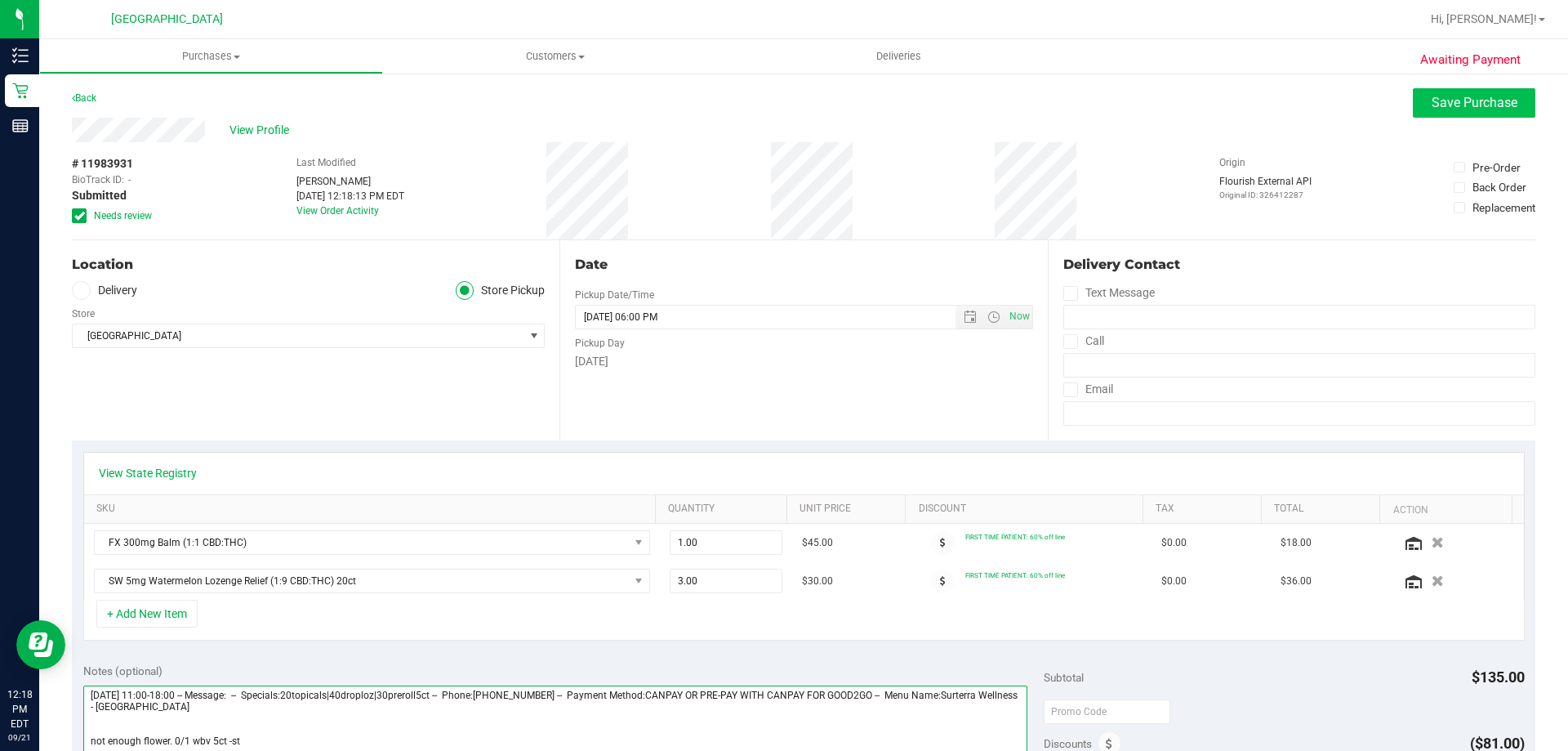
type textarea "[DATE] 11:00-18:00 -- Message: -- Specials:20topicals|40droploz|30preroll5ct --…"
click at [1457, 95] on span "Save Purchase" at bounding box center [1474, 102] width 86 height 15
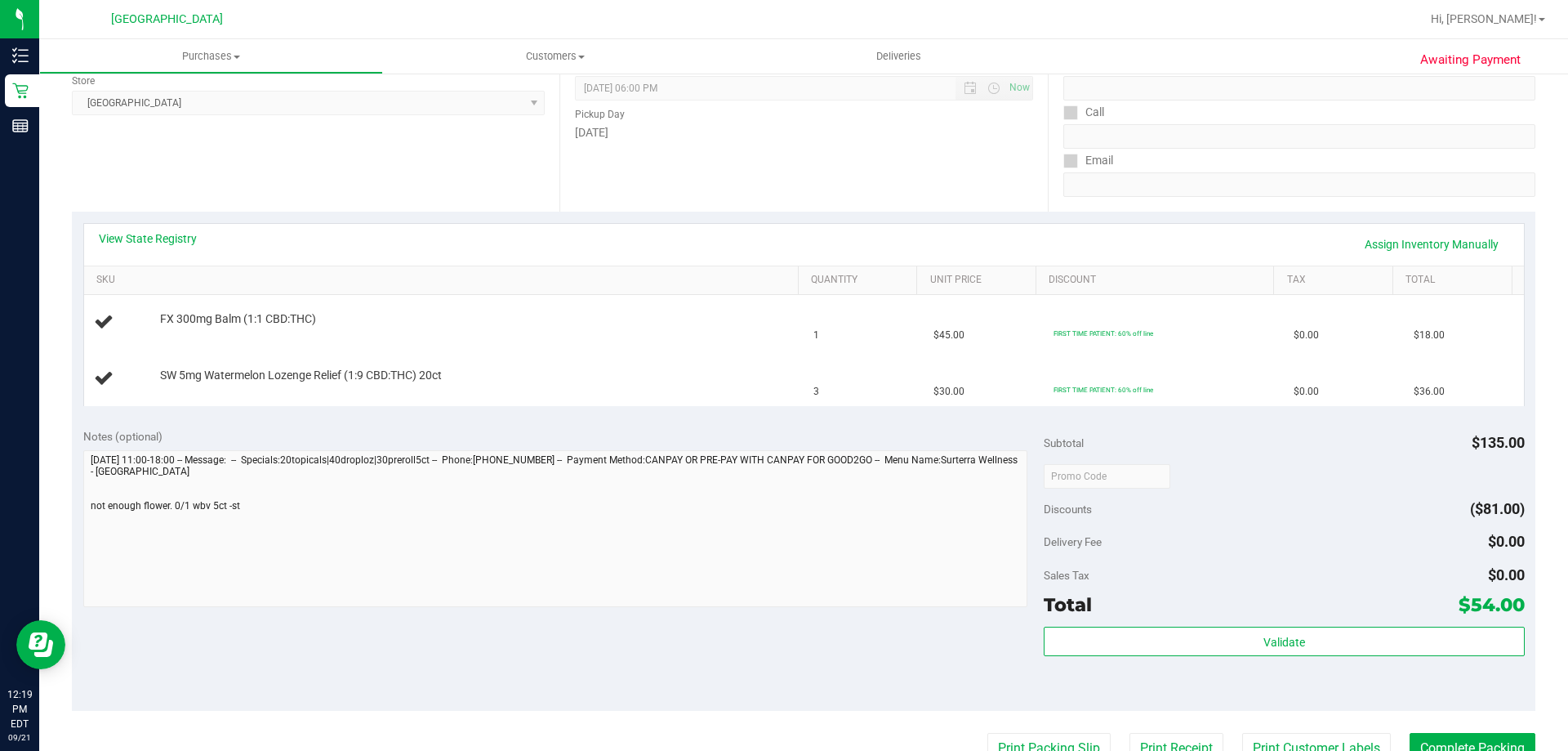
scroll to position [246, 0]
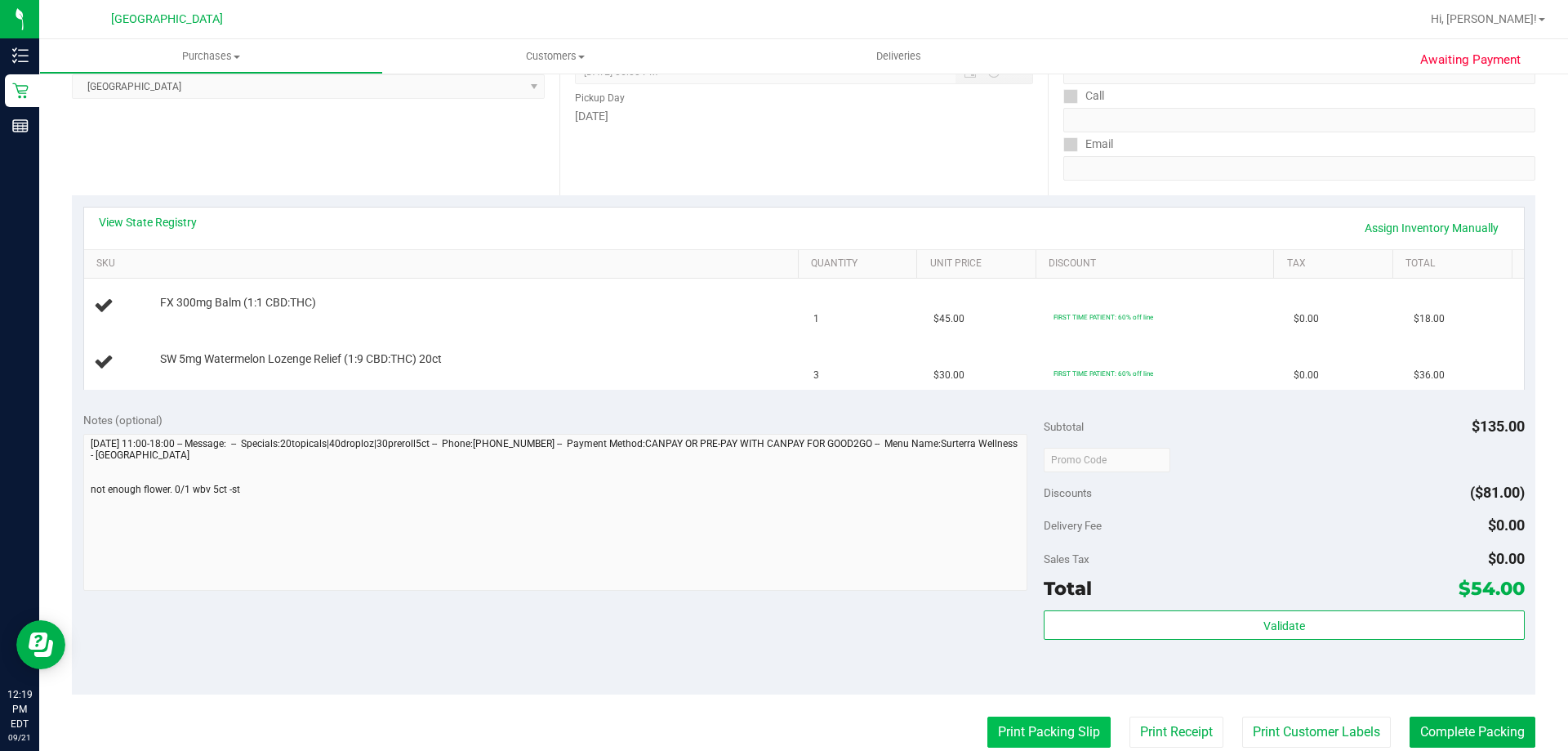
click at [1035, 730] on button "Print Packing Slip" at bounding box center [1049, 732] width 123 height 31
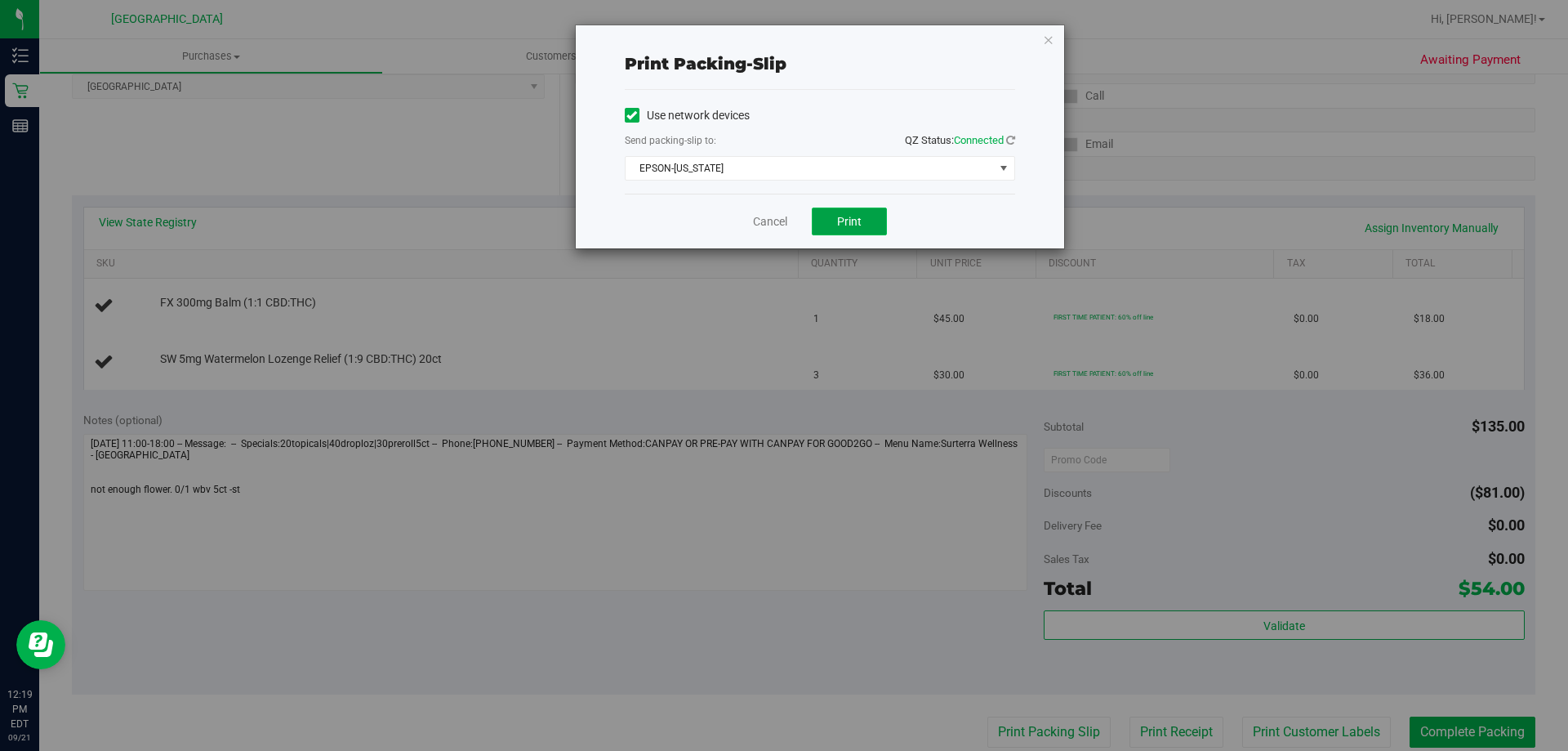
click at [866, 209] on button "Print" at bounding box center [850, 221] width 75 height 28
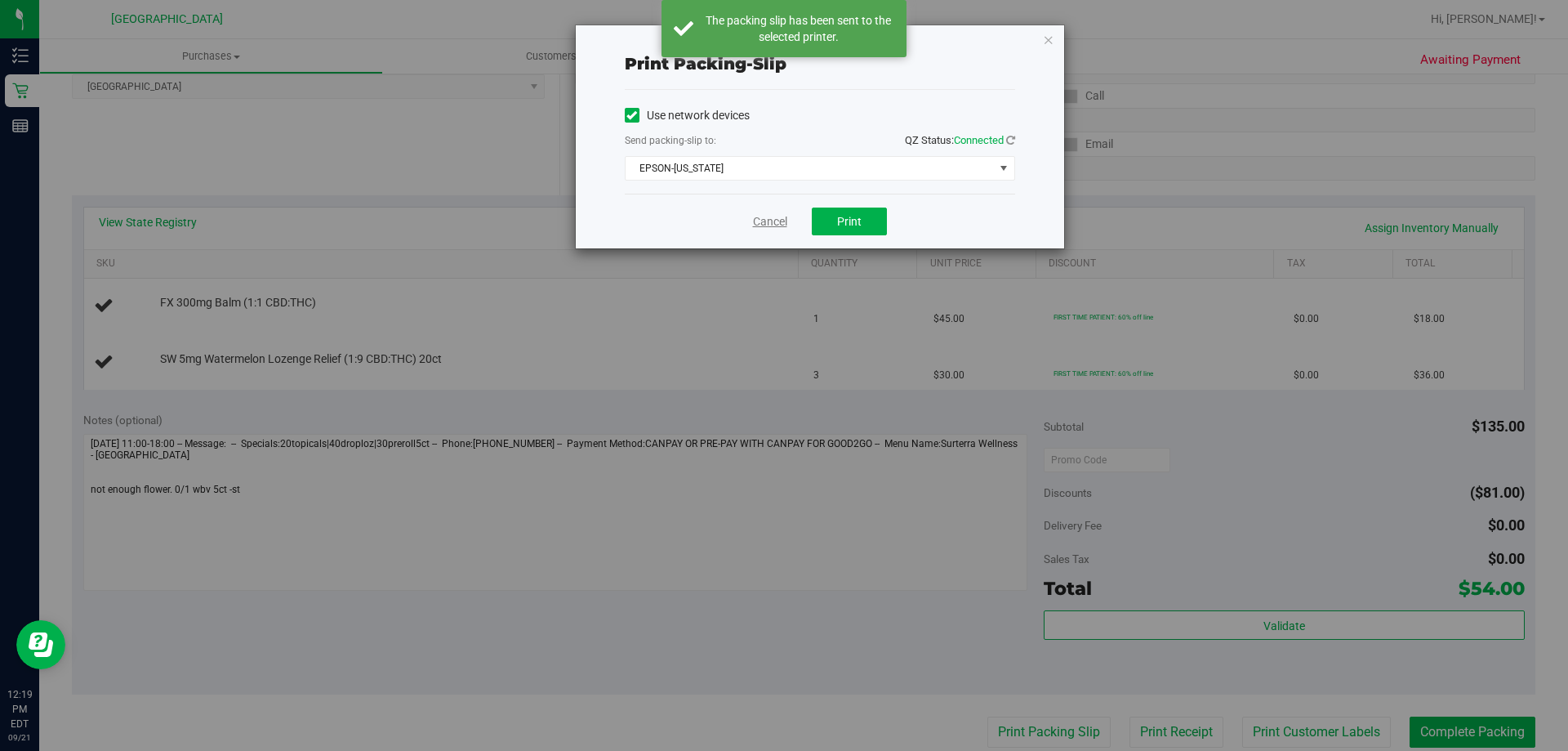
click at [754, 225] on link "Cancel" at bounding box center [770, 221] width 34 height 17
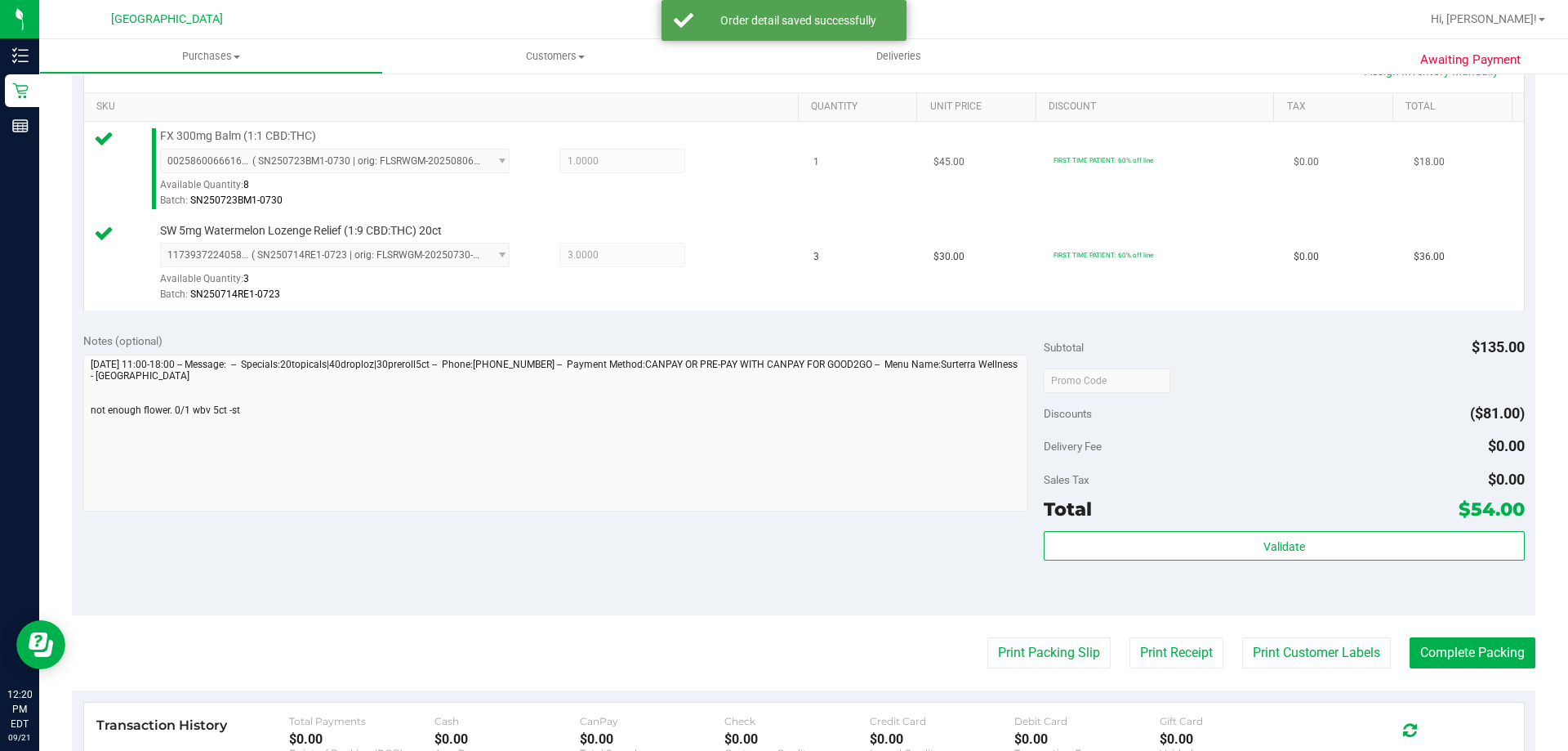
scroll to position [680, 0]
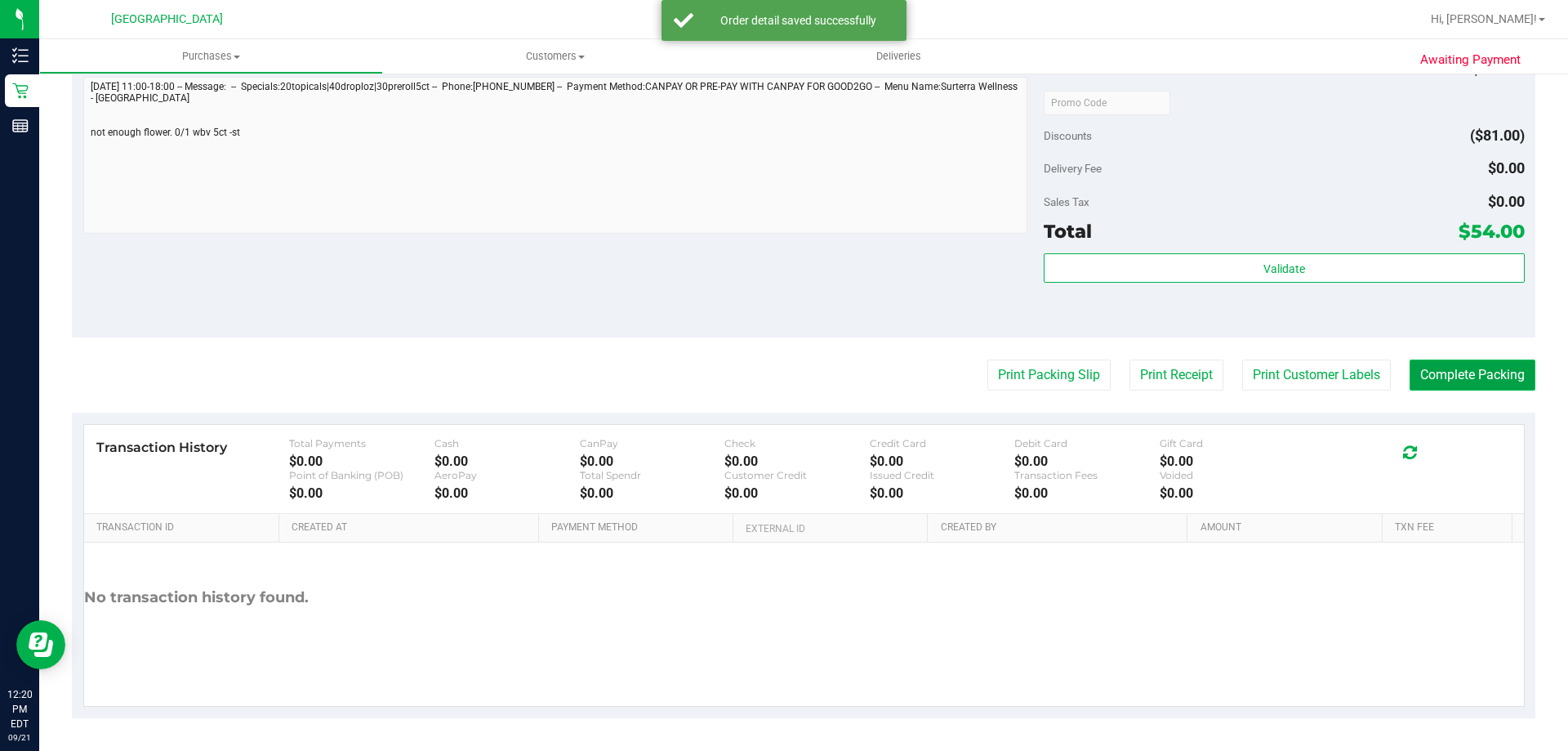
click at [1491, 372] on button "Complete Packing" at bounding box center [1473, 375] width 126 height 31
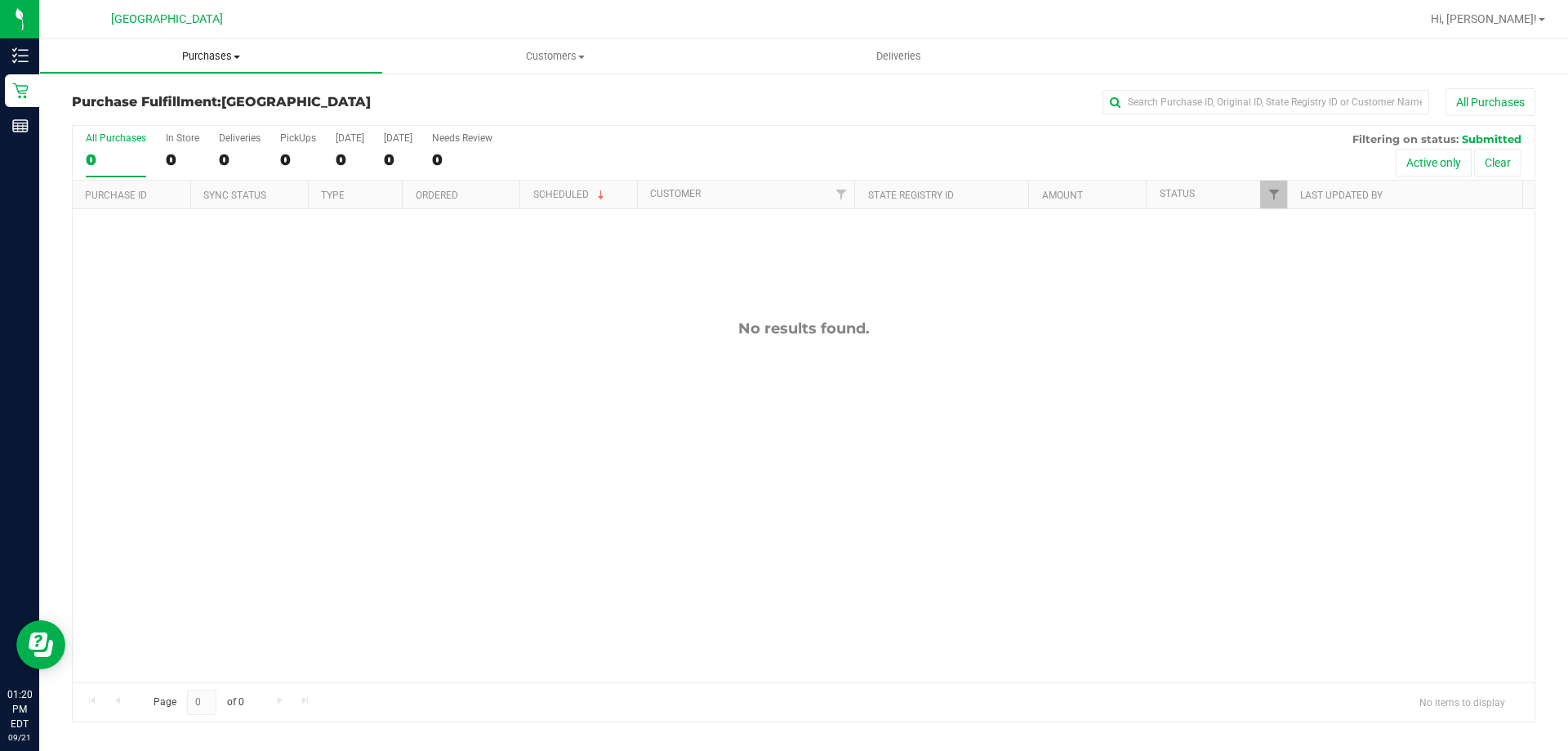
click at [245, 56] on span "Purchases" at bounding box center [211, 56] width 342 height 14
click at [215, 126] on li "Fulfillment" at bounding box center [211, 119] width 344 height 20
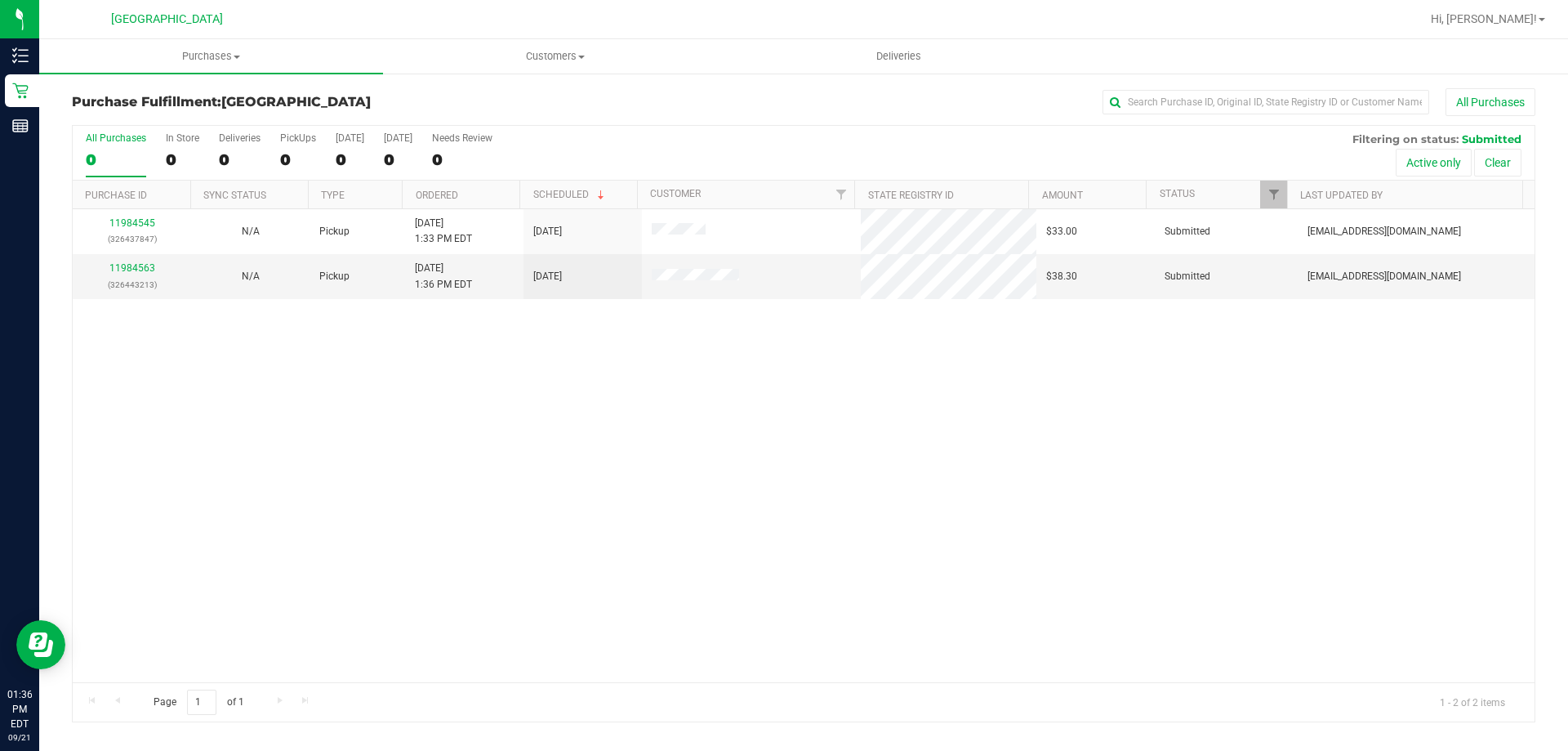
click at [1278, 514] on div "11984545 (326437847) N/A Pickup [DATE] 1:33 PM EDT 9/21/2025 $33.00 Submitted […" at bounding box center [803, 446] width 1462 height 473
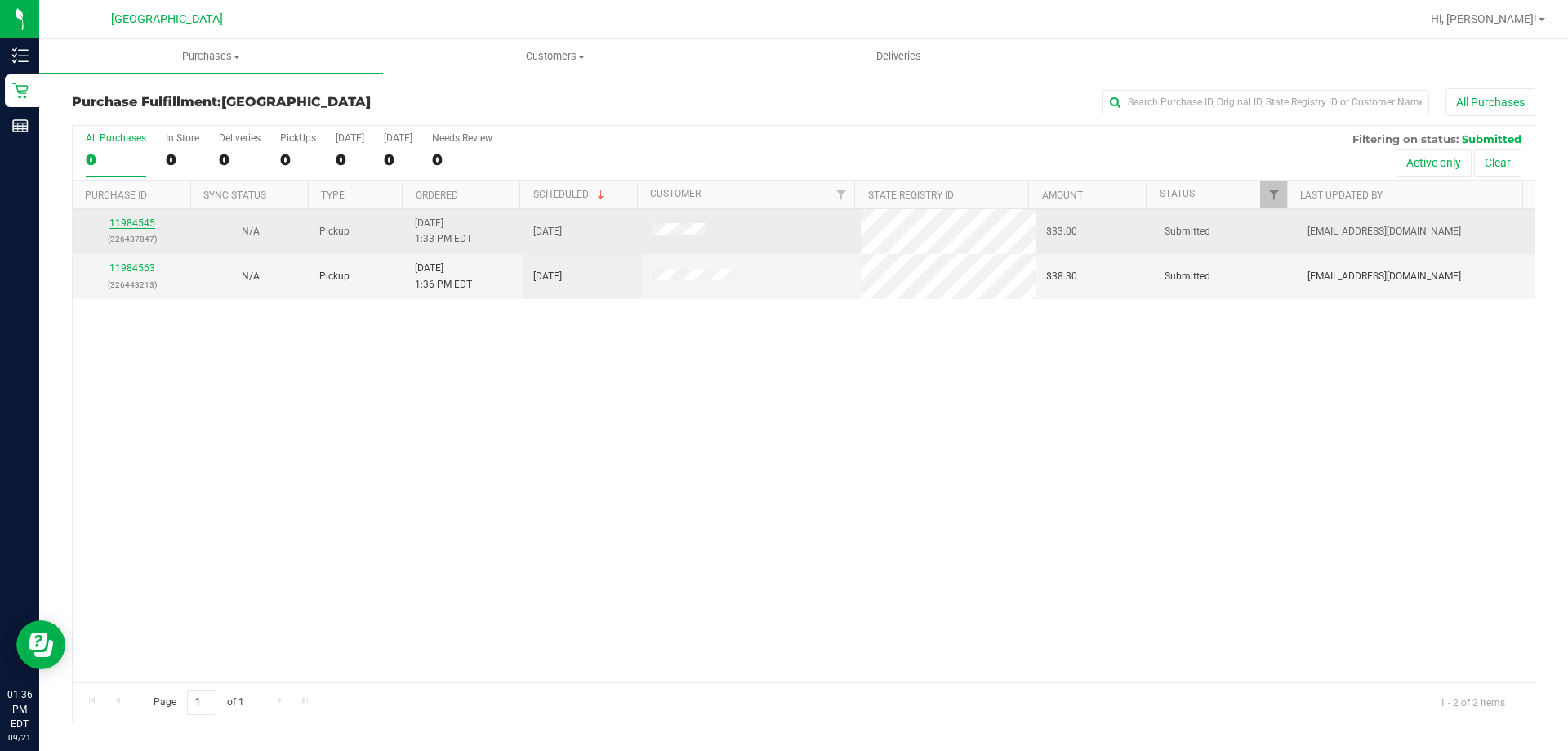
click at [132, 226] on link "11984545" at bounding box center [132, 222] width 46 height 12
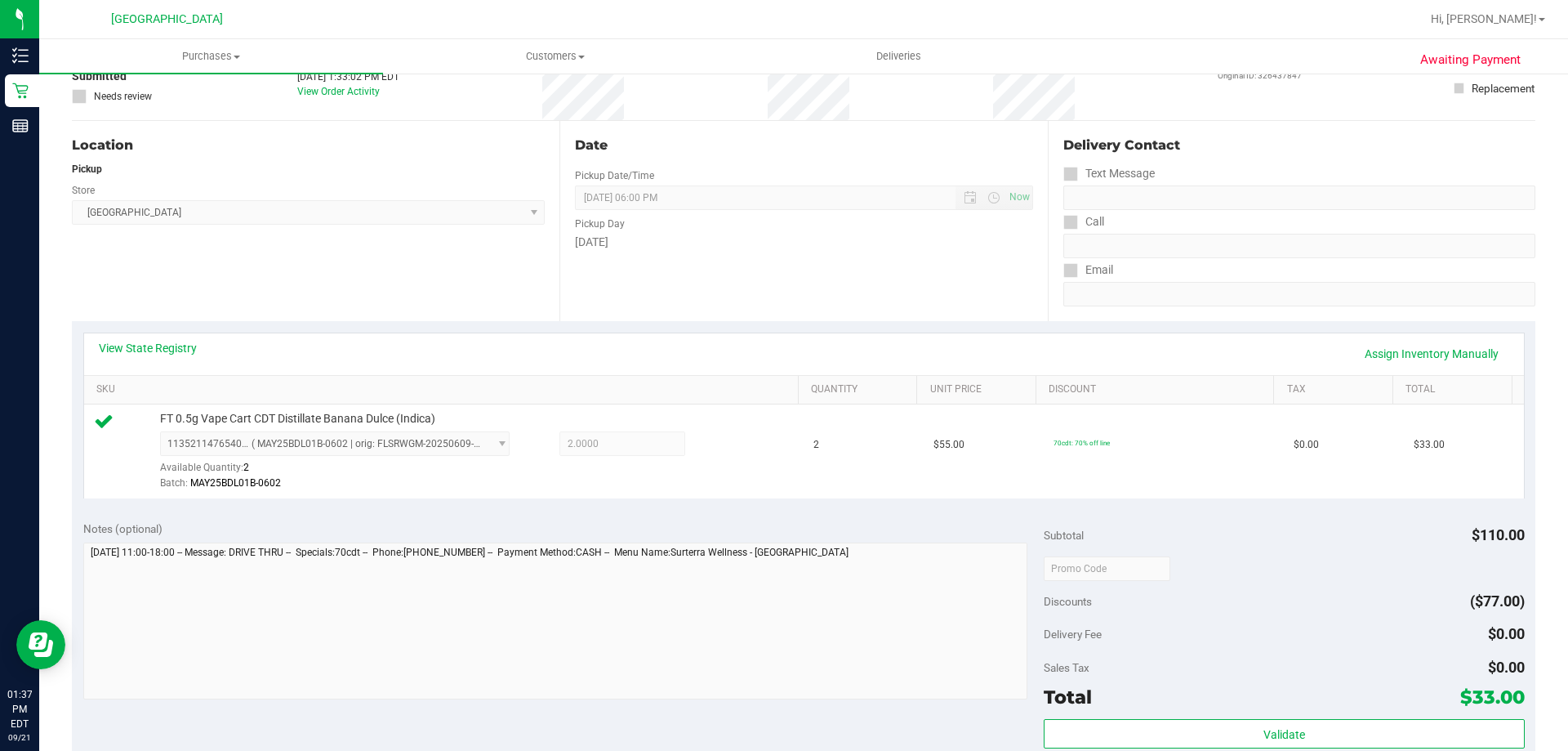
scroll to position [246, 0]
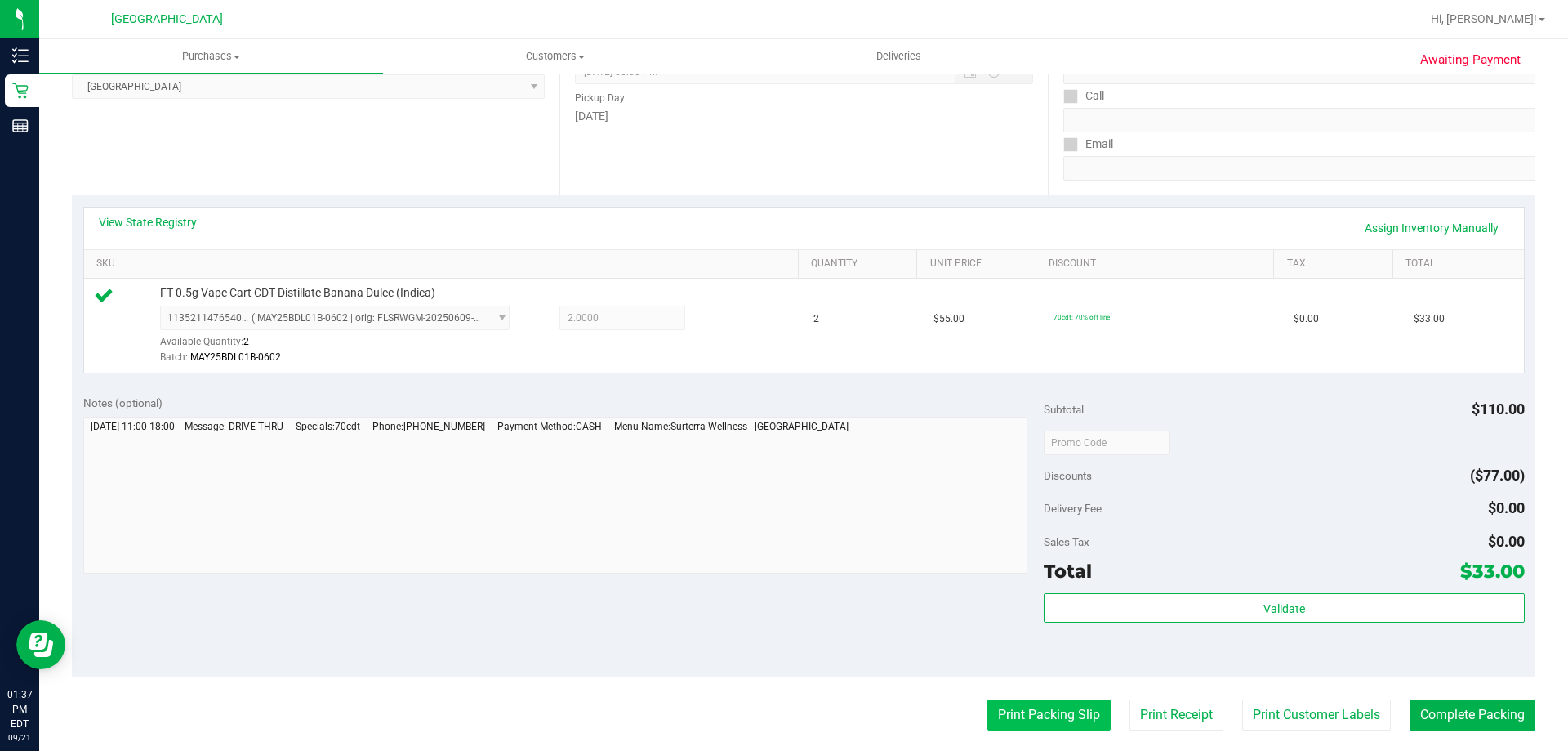
click at [1058, 717] on button "Print Packing Slip" at bounding box center [1049, 714] width 123 height 31
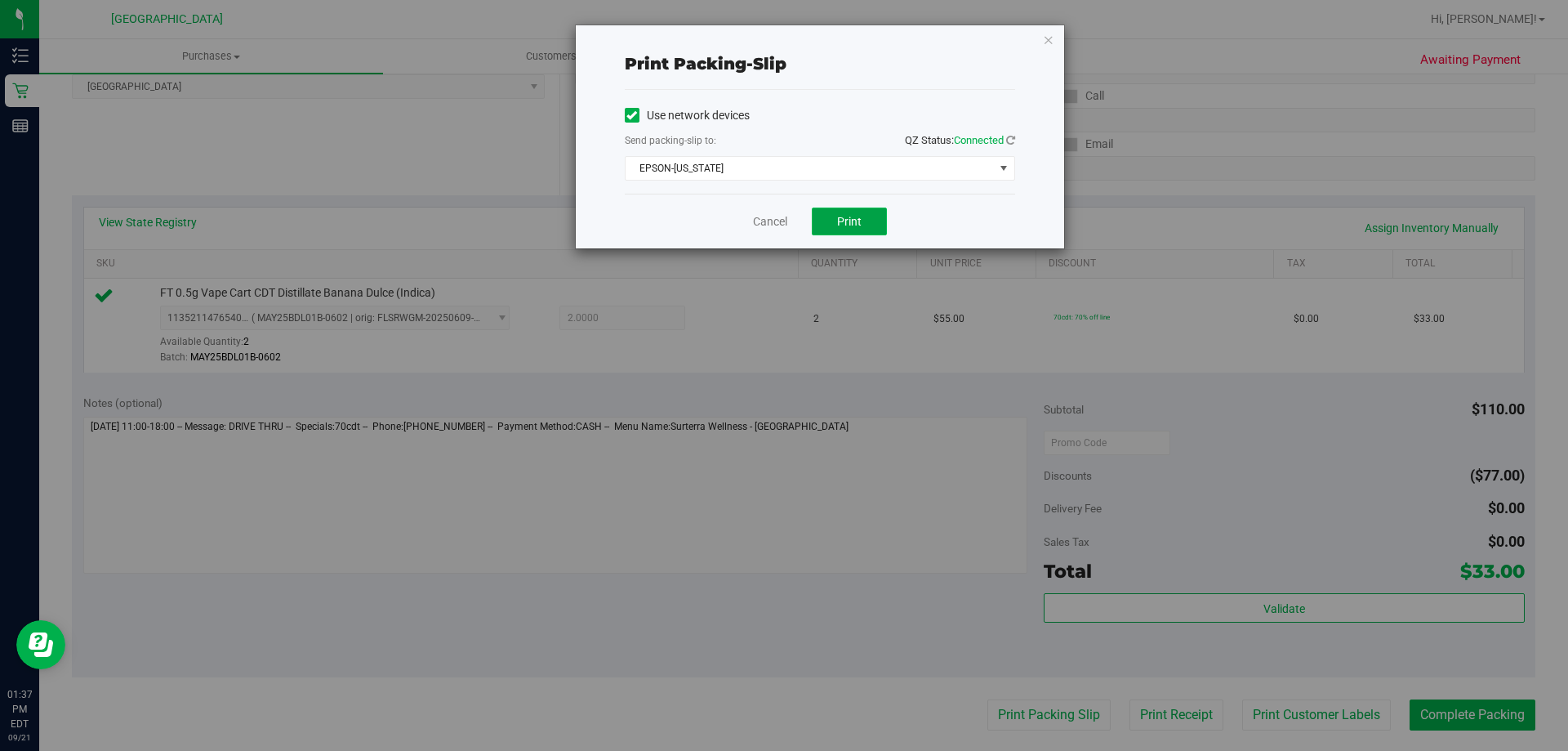
click at [859, 217] on span "Print" at bounding box center [849, 221] width 24 height 13
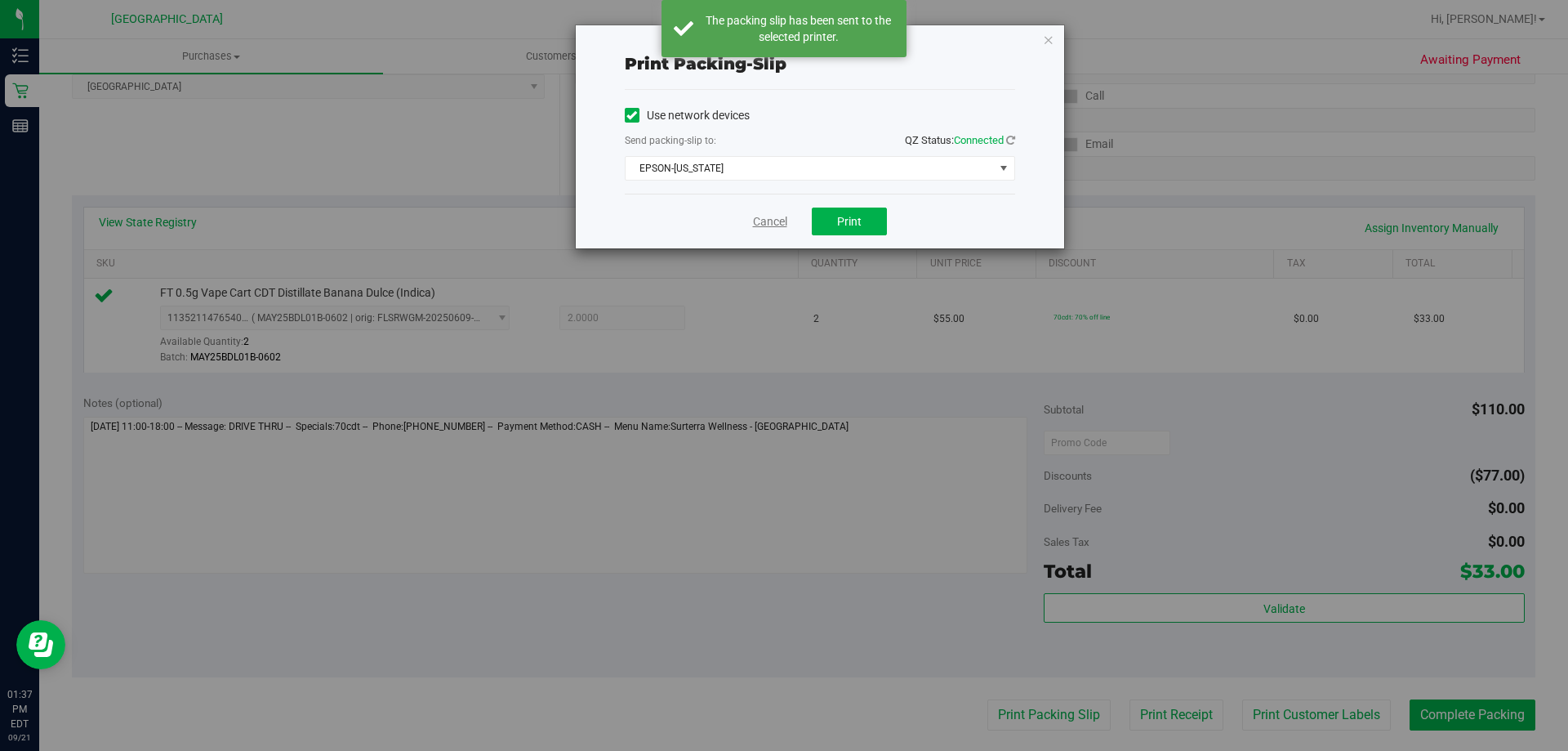
click at [753, 221] on link "Cancel" at bounding box center [770, 221] width 34 height 17
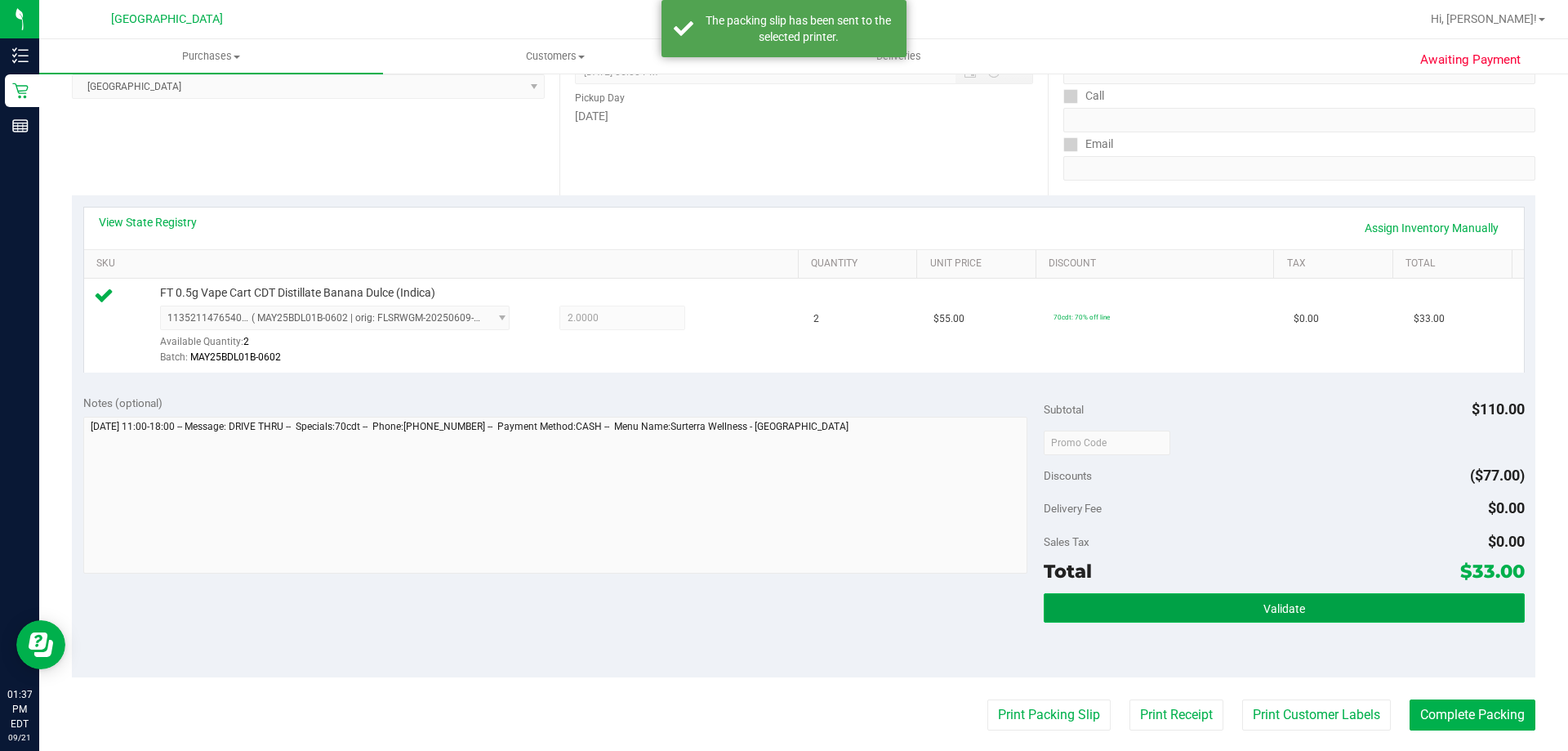
click at [1288, 606] on span "Validate" at bounding box center [1284, 608] width 42 height 13
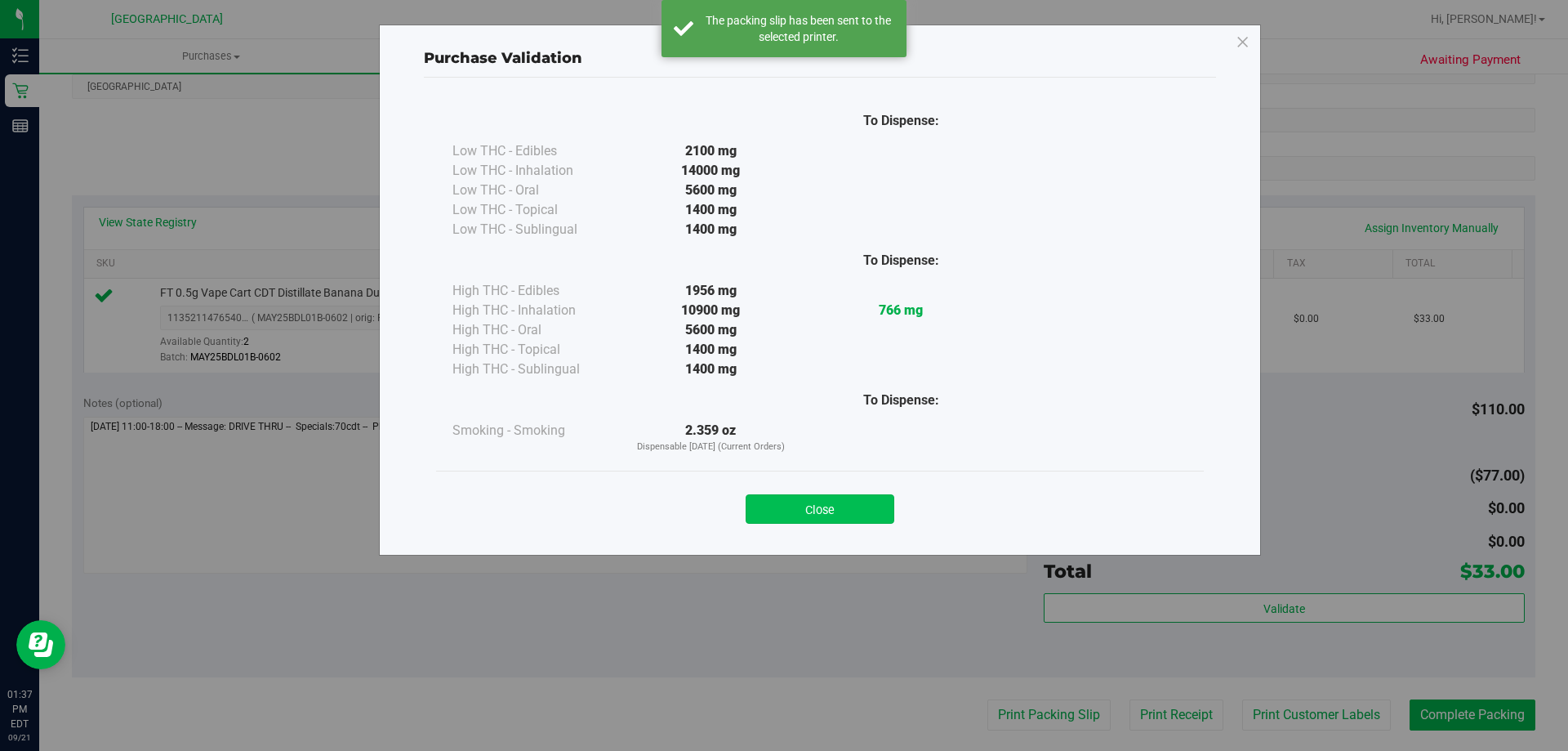
click at [872, 508] on button "Close" at bounding box center [820, 509] width 149 height 29
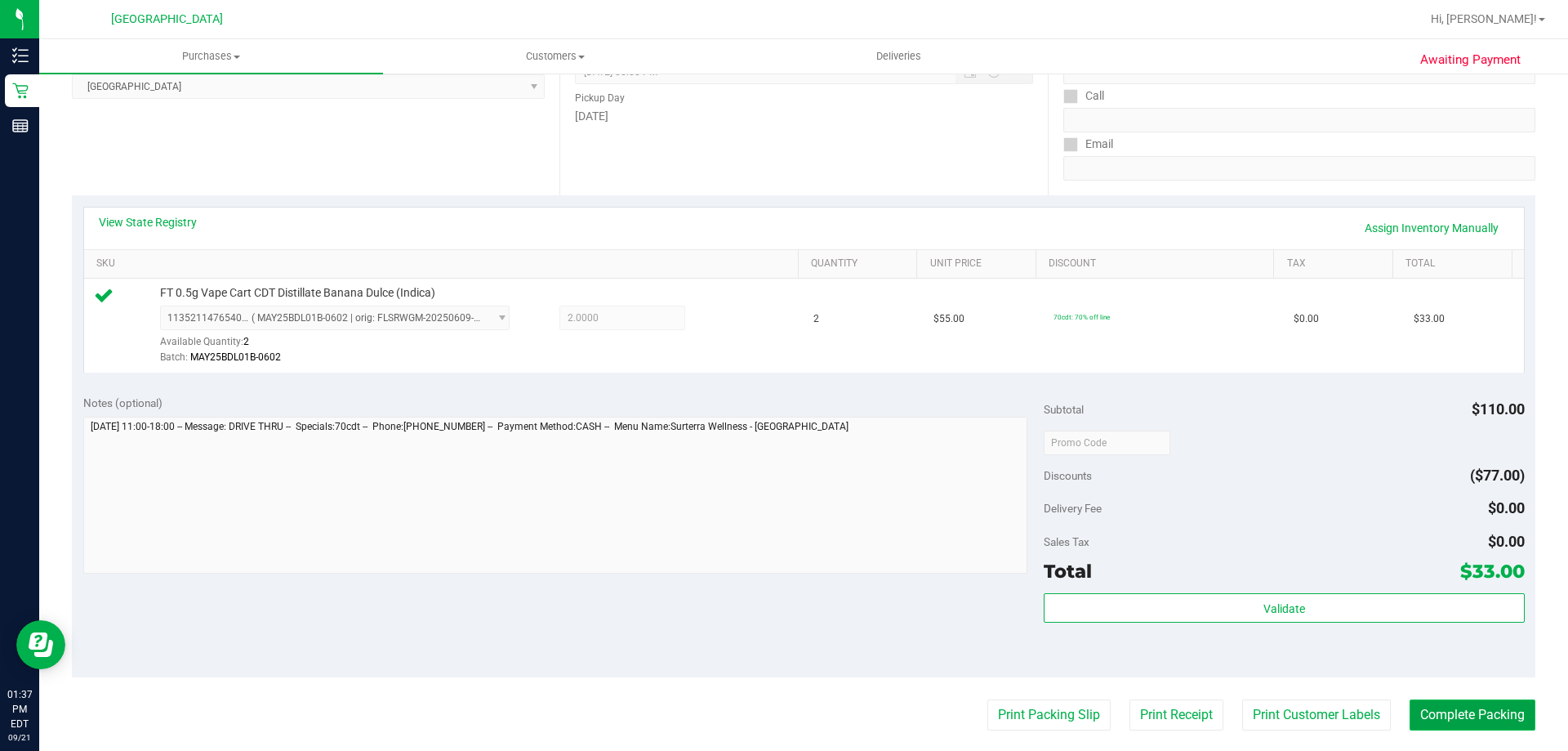
click at [1488, 714] on button "Complete Packing" at bounding box center [1473, 714] width 126 height 31
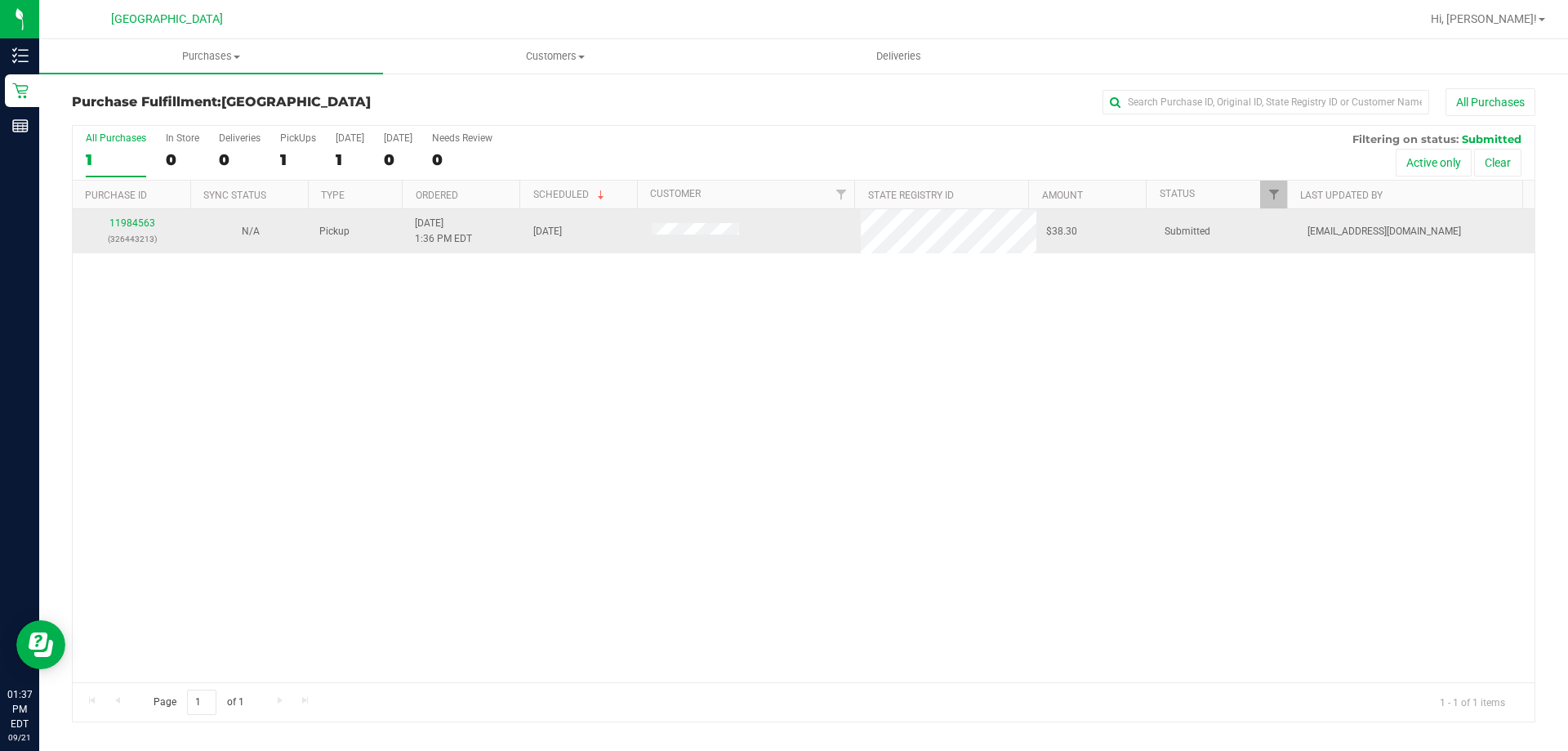
click at [138, 230] on div "11984563 (326443213)" at bounding box center [131, 231] width 99 height 31
click at [146, 217] on link "11984563" at bounding box center [132, 222] width 46 height 12
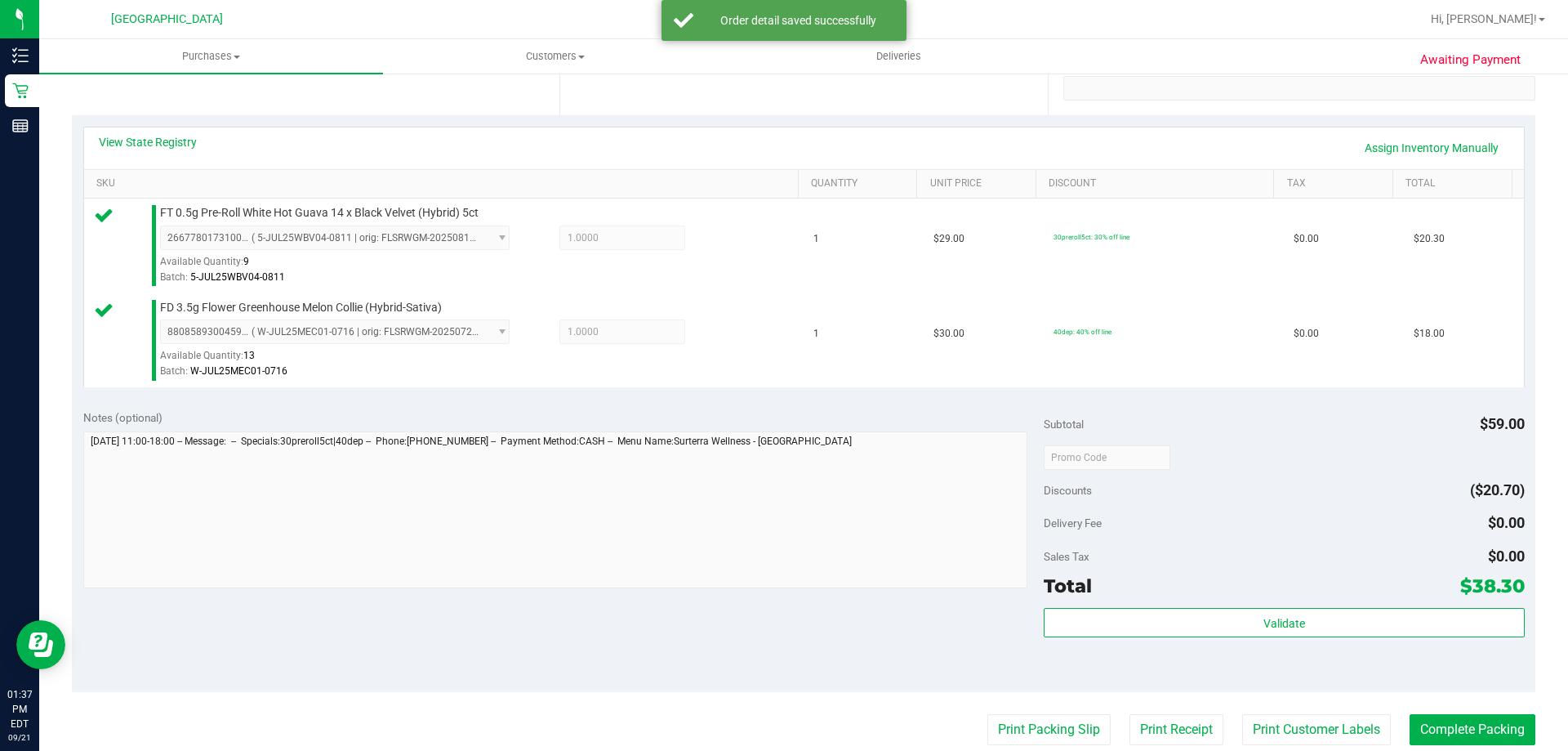
scroll to position [490, 0]
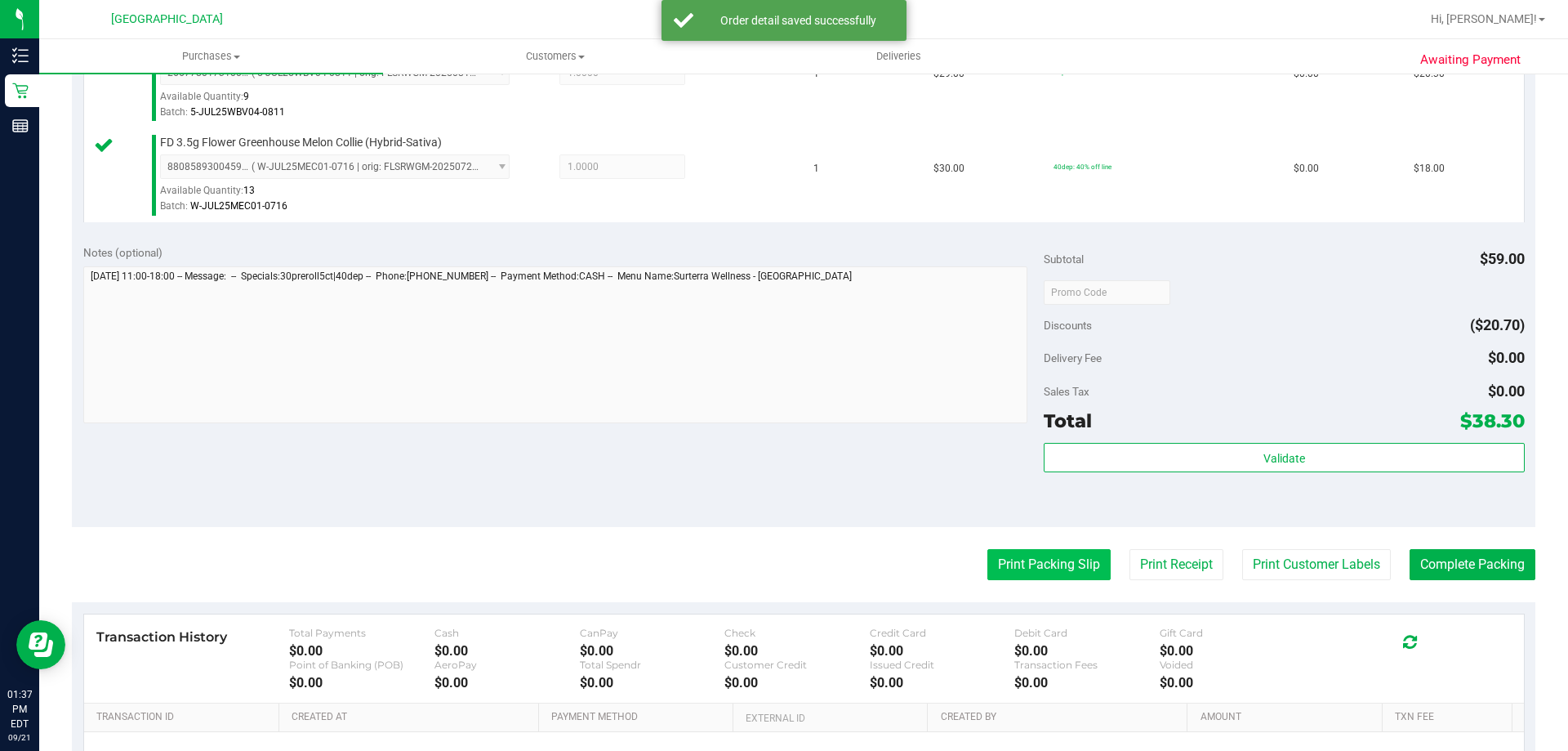
click at [1035, 573] on button "Print Packing Slip" at bounding box center [1049, 564] width 123 height 31
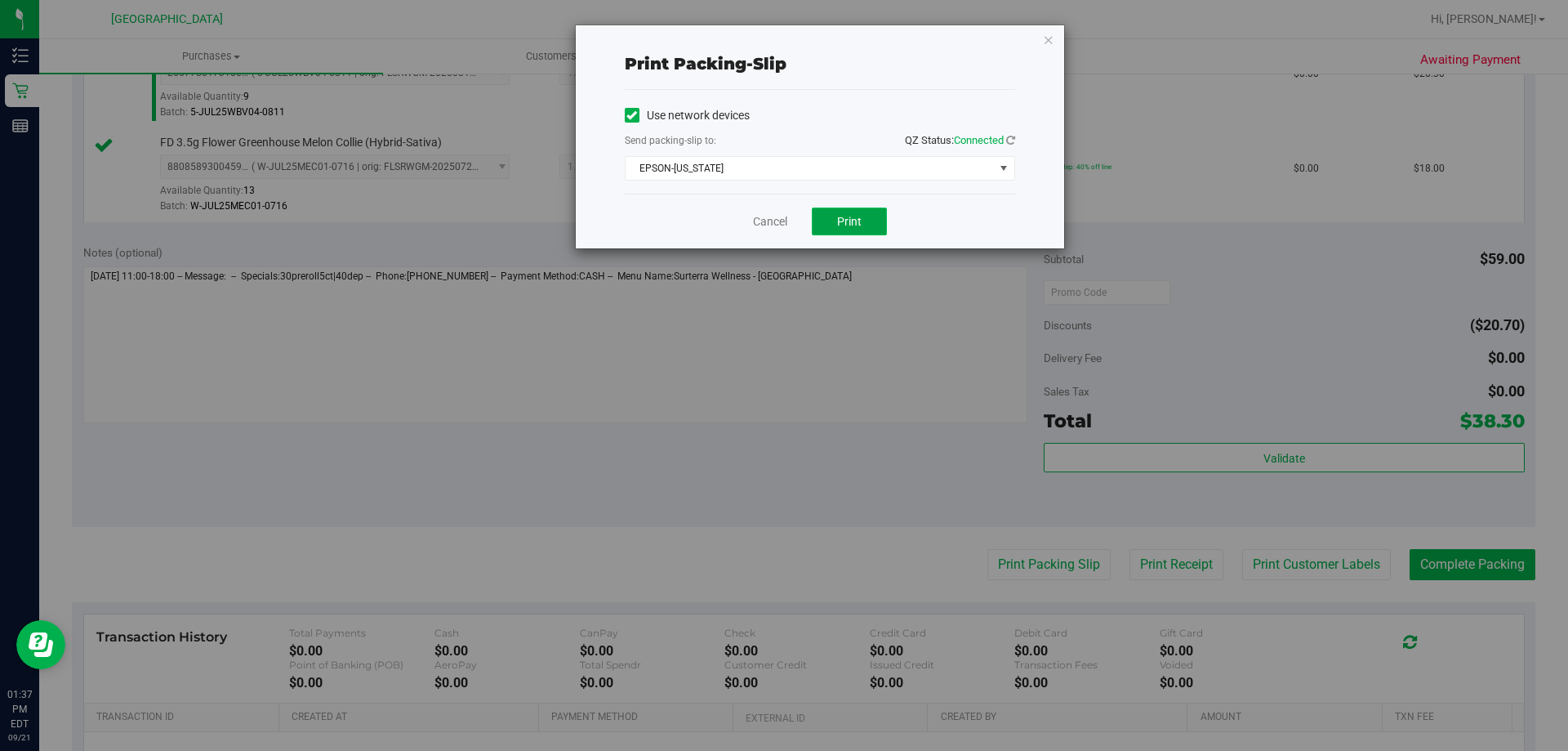
click at [849, 234] on button "Print" at bounding box center [850, 221] width 75 height 28
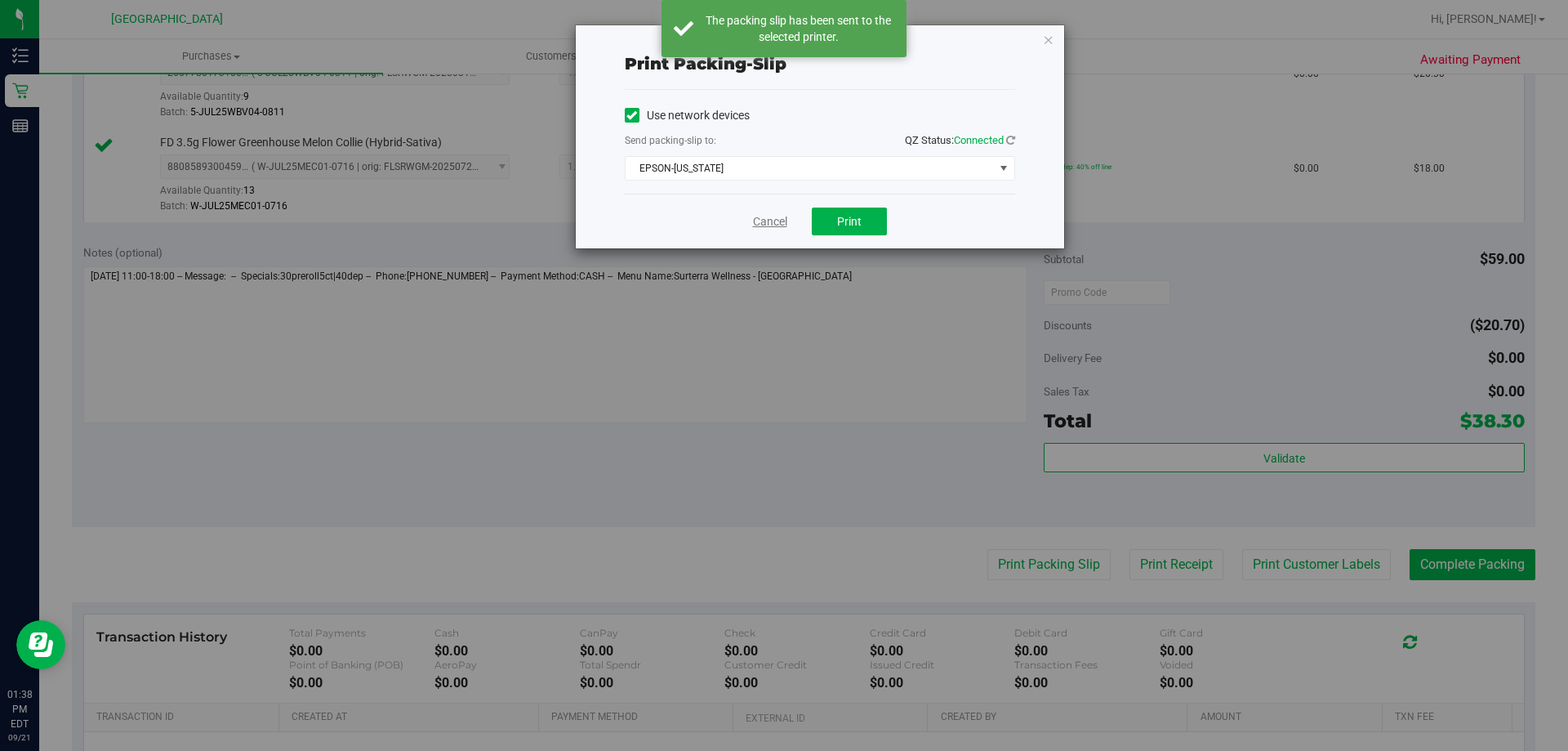
click at [757, 217] on link "Cancel" at bounding box center [770, 221] width 34 height 17
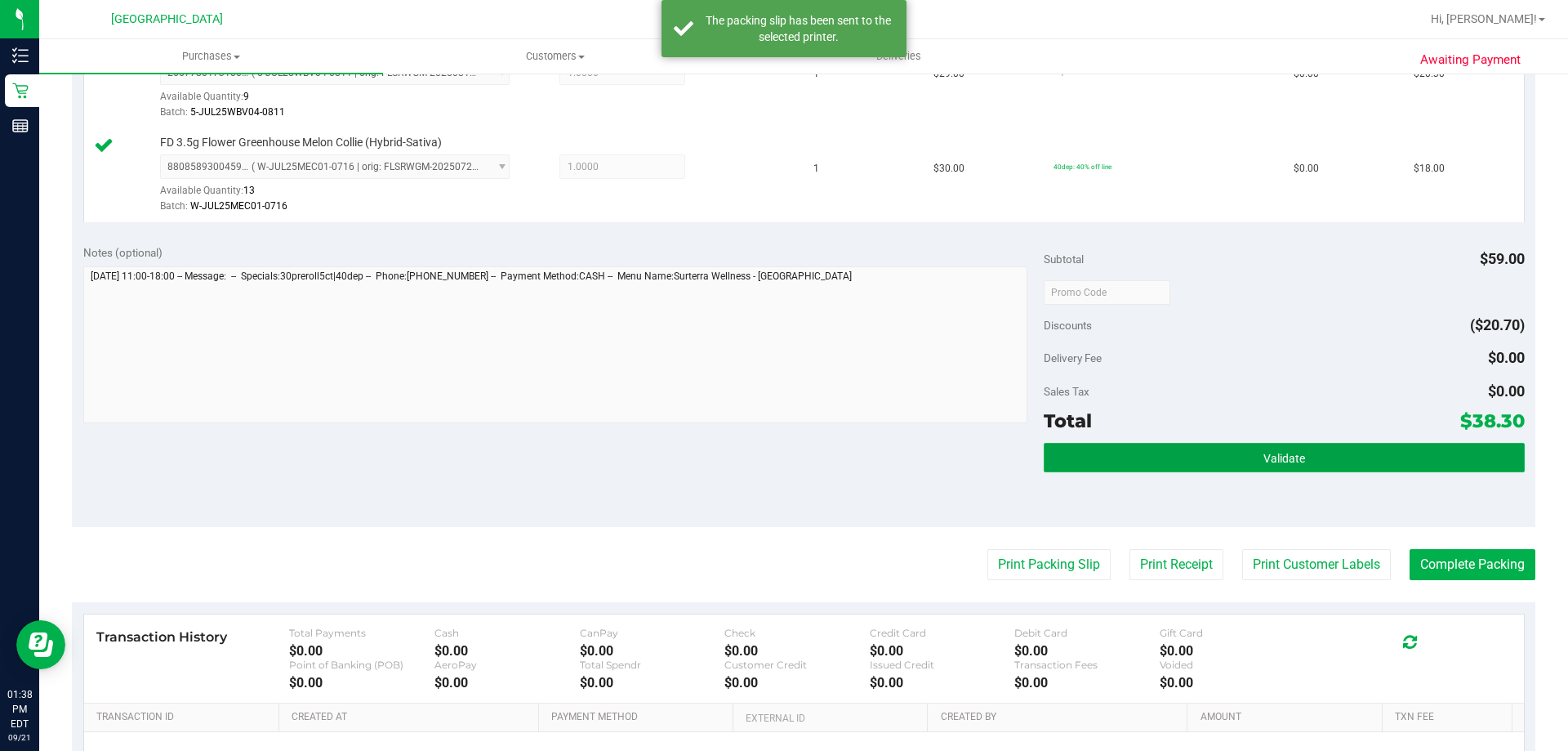
click at [1378, 452] on button "Validate" at bounding box center [1284, 457] width 480 height 29
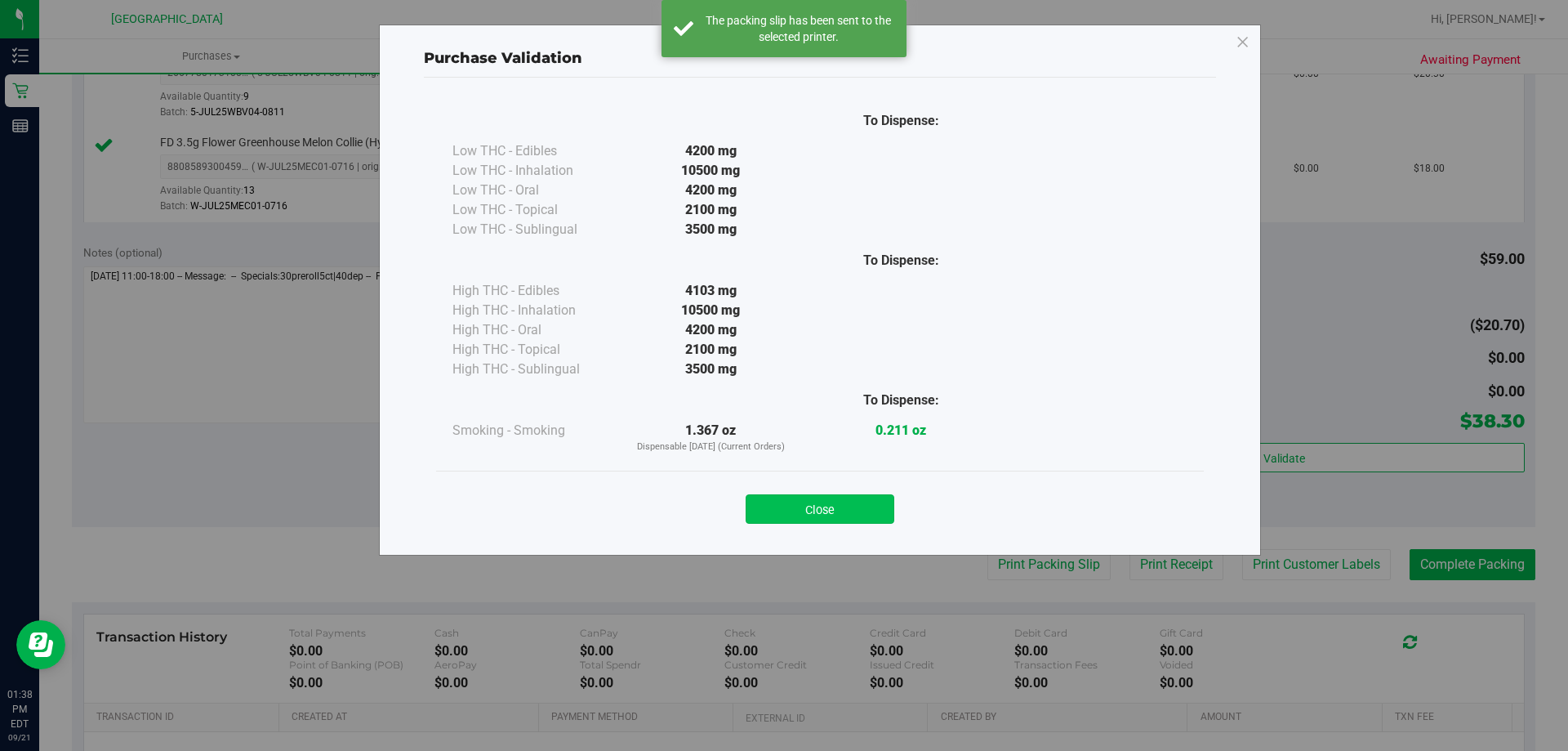
click at [827, 506] on button "Close" at bounding box center [820, 509] width 149 height 29
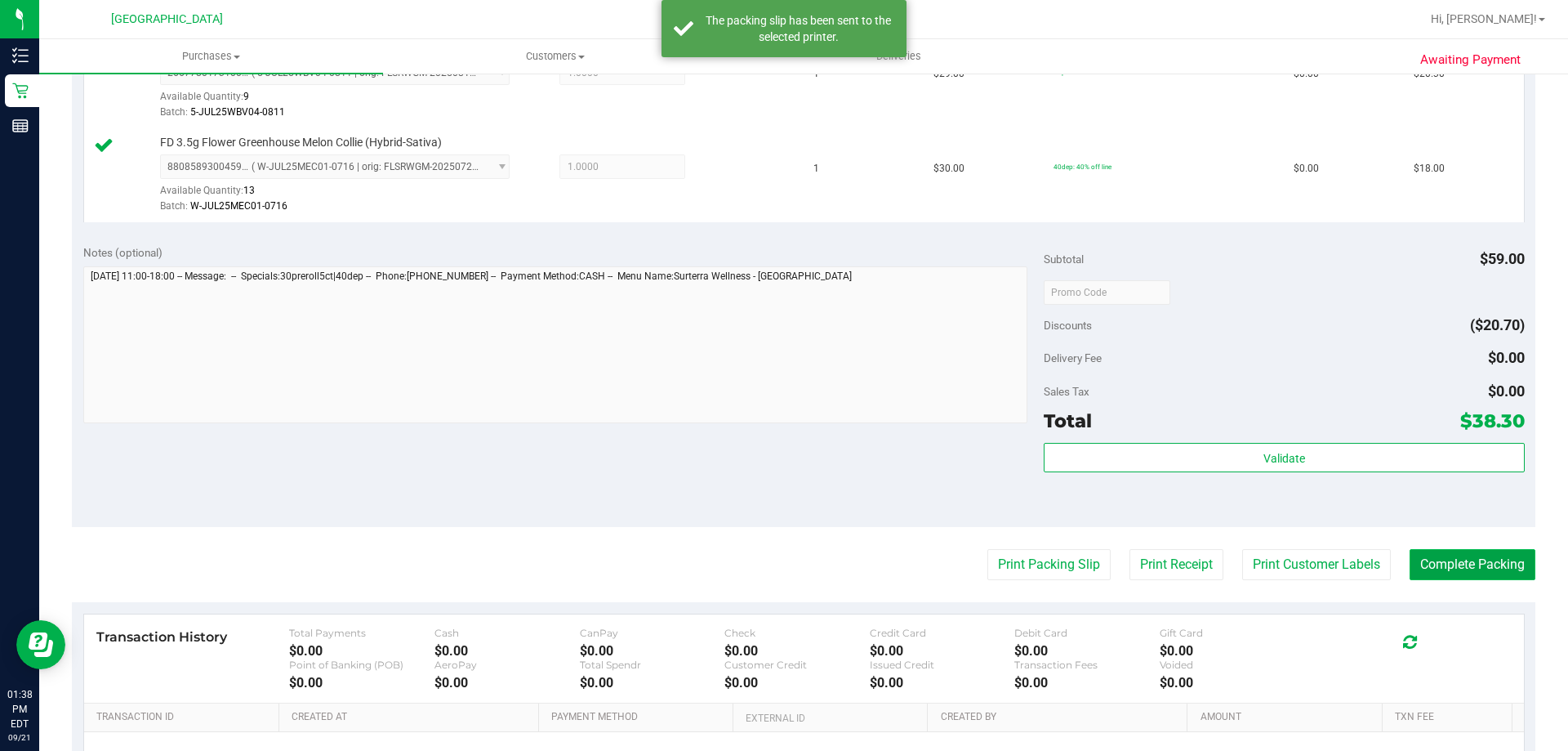
click at [1503, 553] on button "Complete Packing" at bounding box center [1473, 564] width 126 height 31
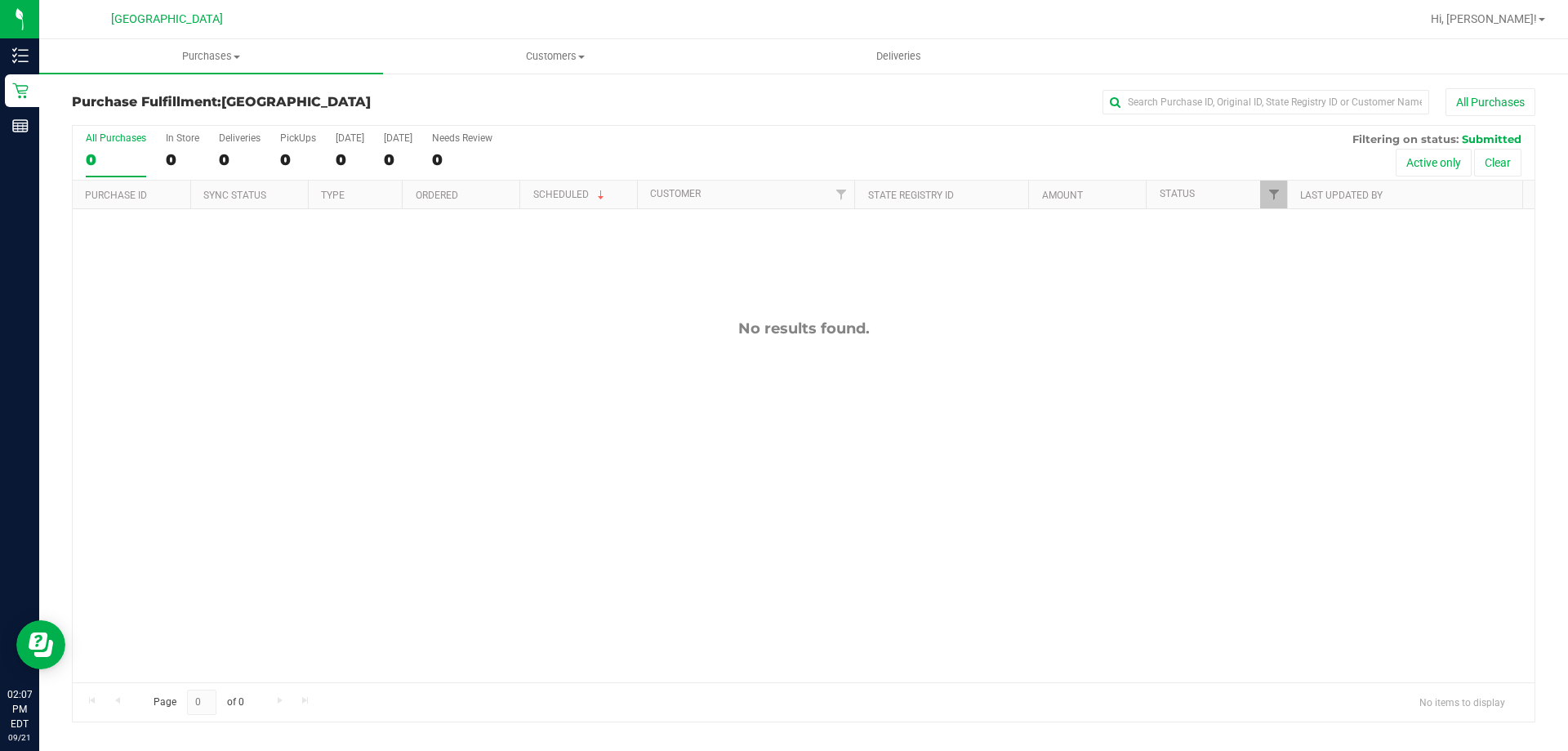
click at [1231, 23] on div at bounding box center [857, 20] width 1128 height 32
